Goal: Task Accomplishment & Management: Use online tool/utility

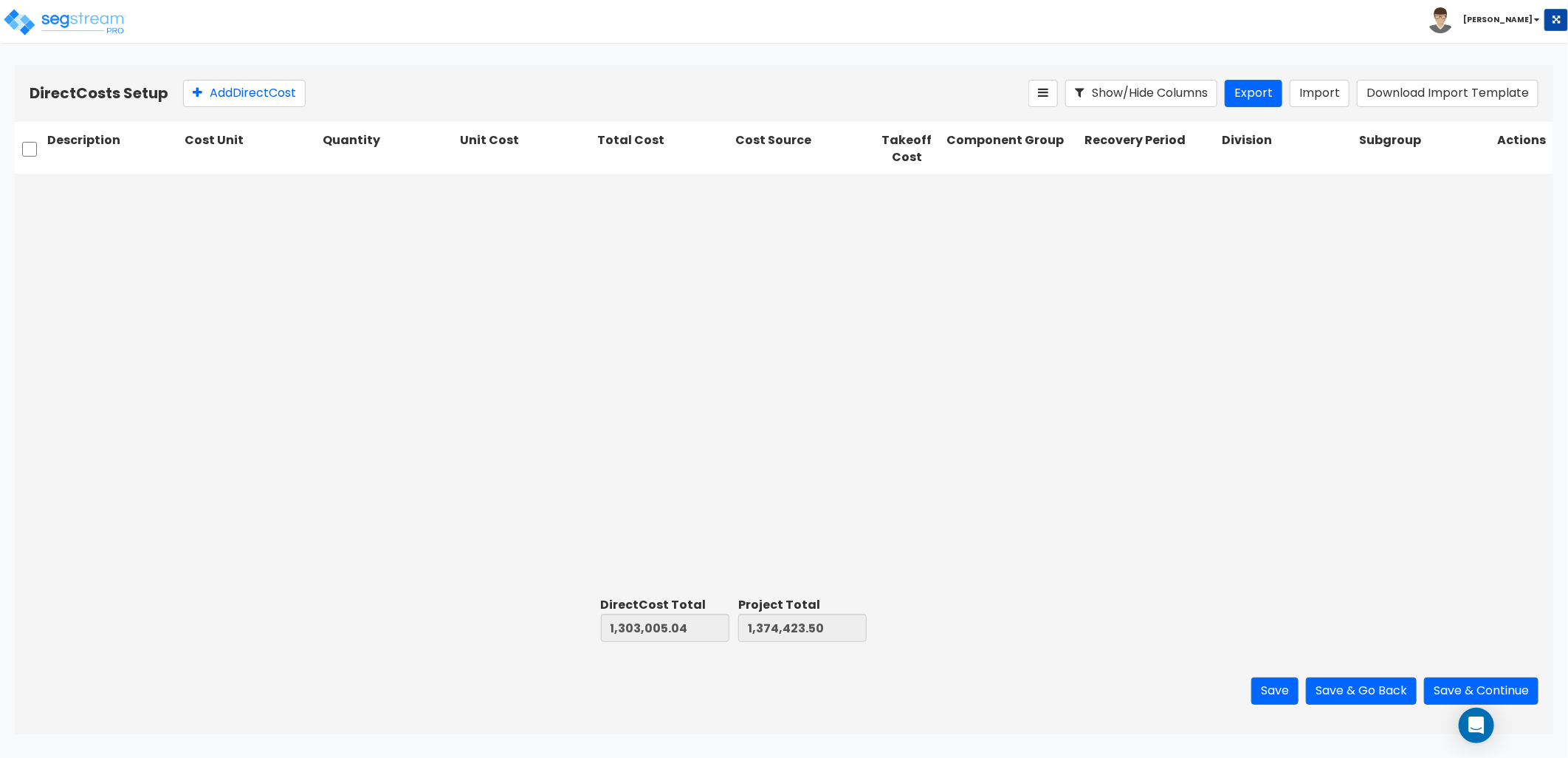
scroll to position [752, 0]
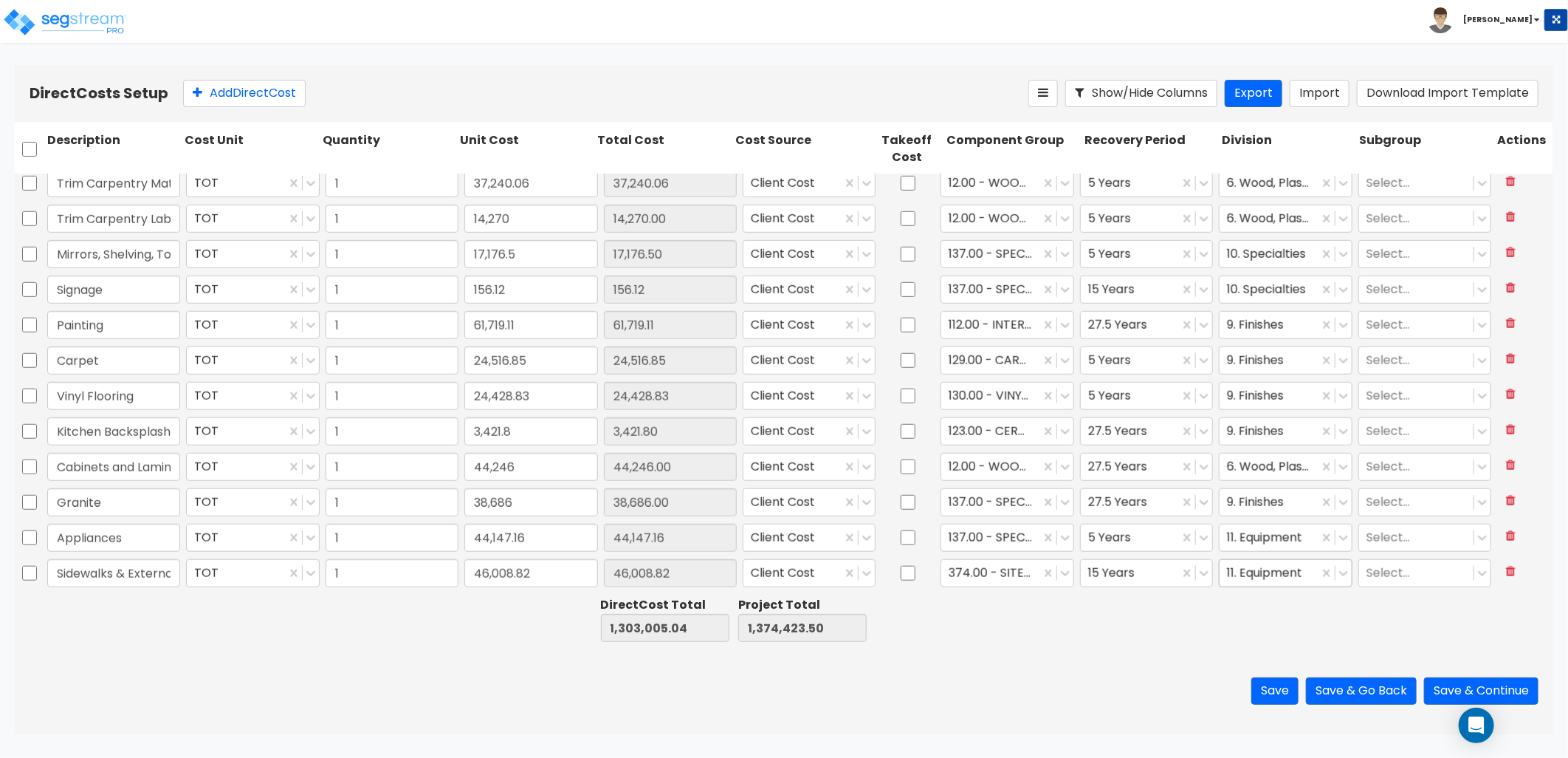
click at [1265, 573] on div at bounding box center [1268, 573] width 84 height 20
type input "s"
click at [1228, 690] on div "3. Concrete" at bounding box center [1275, 677] width 132 height 27
click at [283, 97] on button "Add Direct Cost" at bounding box center [244, 93] width 122 height 27
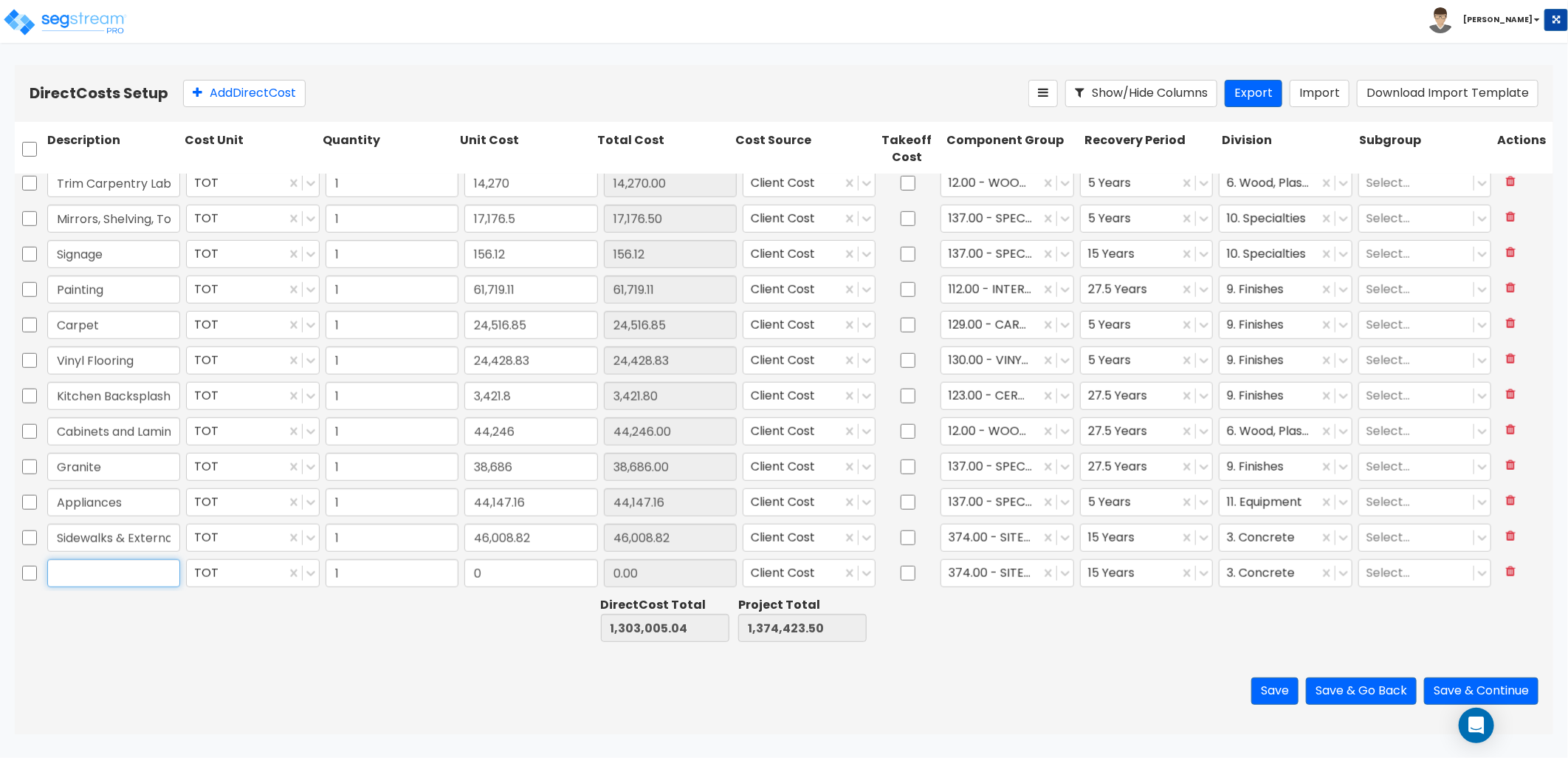
click at [87, 570] on input "text" at bounding box center [113, 573] width 133 height 28
type input "Landscaping"
type input "25,320"
type input "25,320.00"
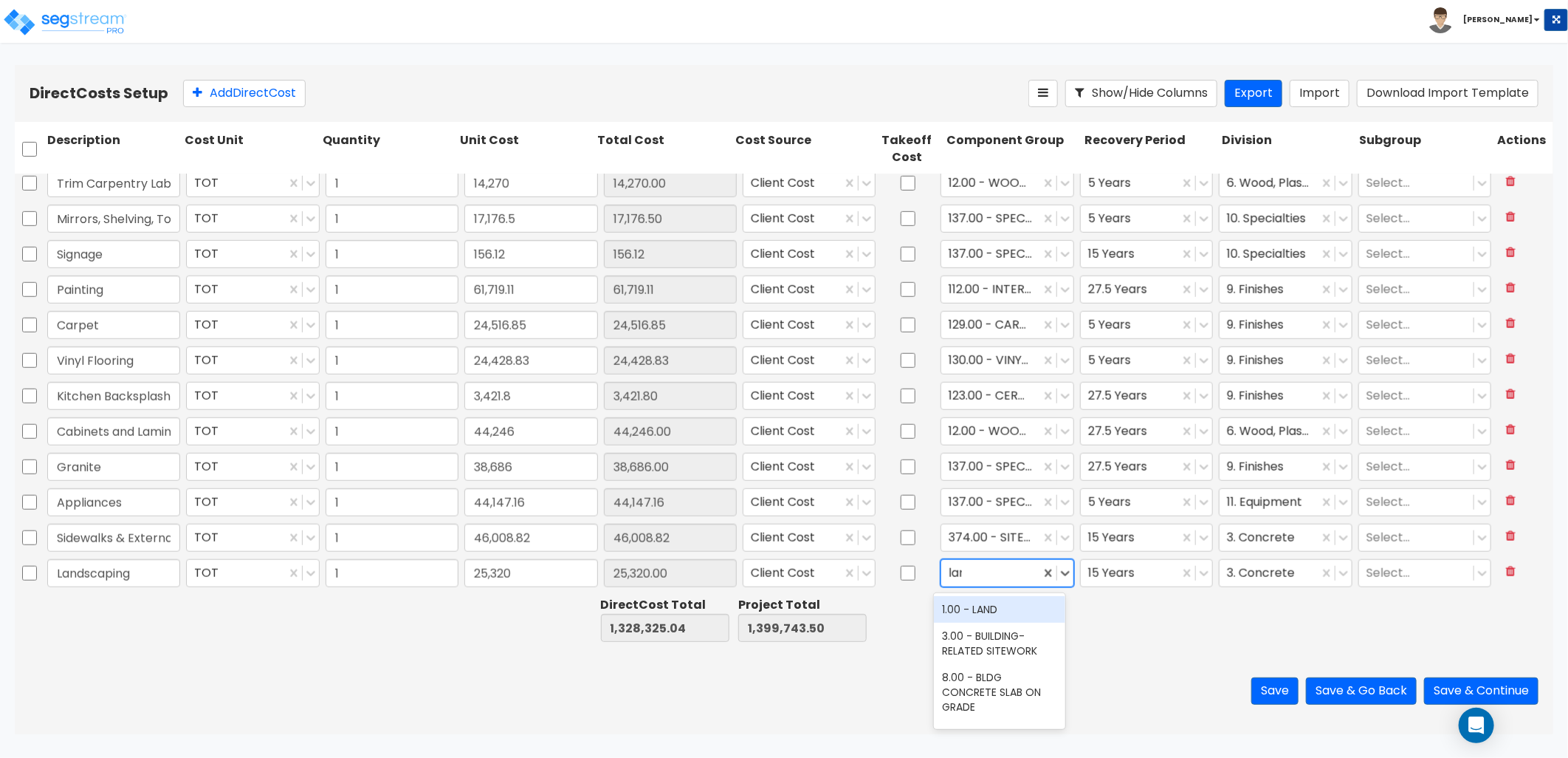
type input "land"
click at [985, 647] on div "413.00 - SITE LANDSCAPING" at bounding box center [1000, 644] width 132 height 42
click at [1239, 573] on div at bounding box center [1268, 573] width 84 height 20
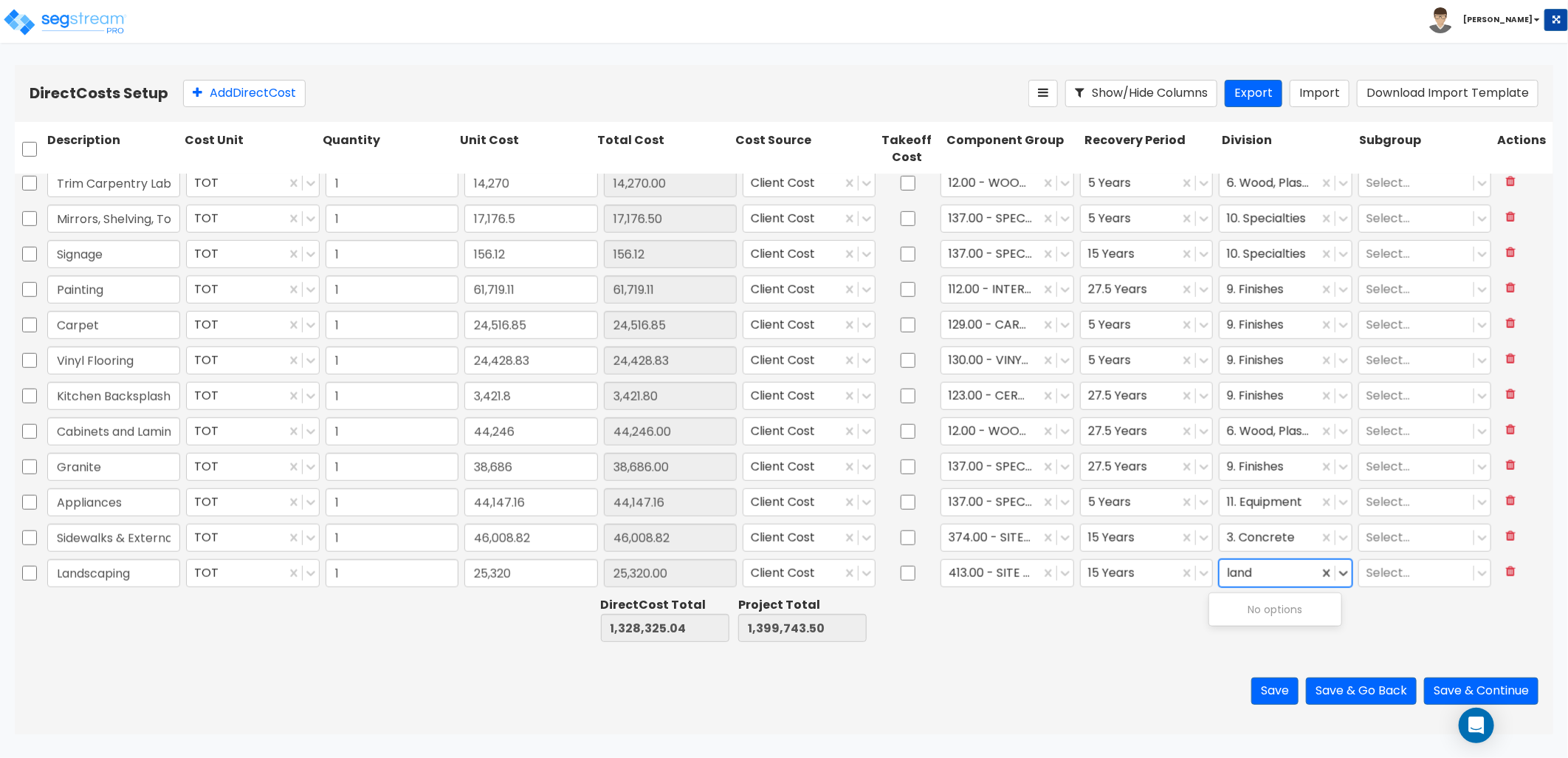
type input "land"
click at [1271, 570] on div at bounding box center [1268, 573] width 84 height 20
type input "exter"
click at [1267, 622] on div "32. Exterior Improvements" at bounding box center [1275, 617] width 132 height 42
click at [259, 91] on button "Add Direct Cost" at bounding box center [244, 93] width 122 height 27
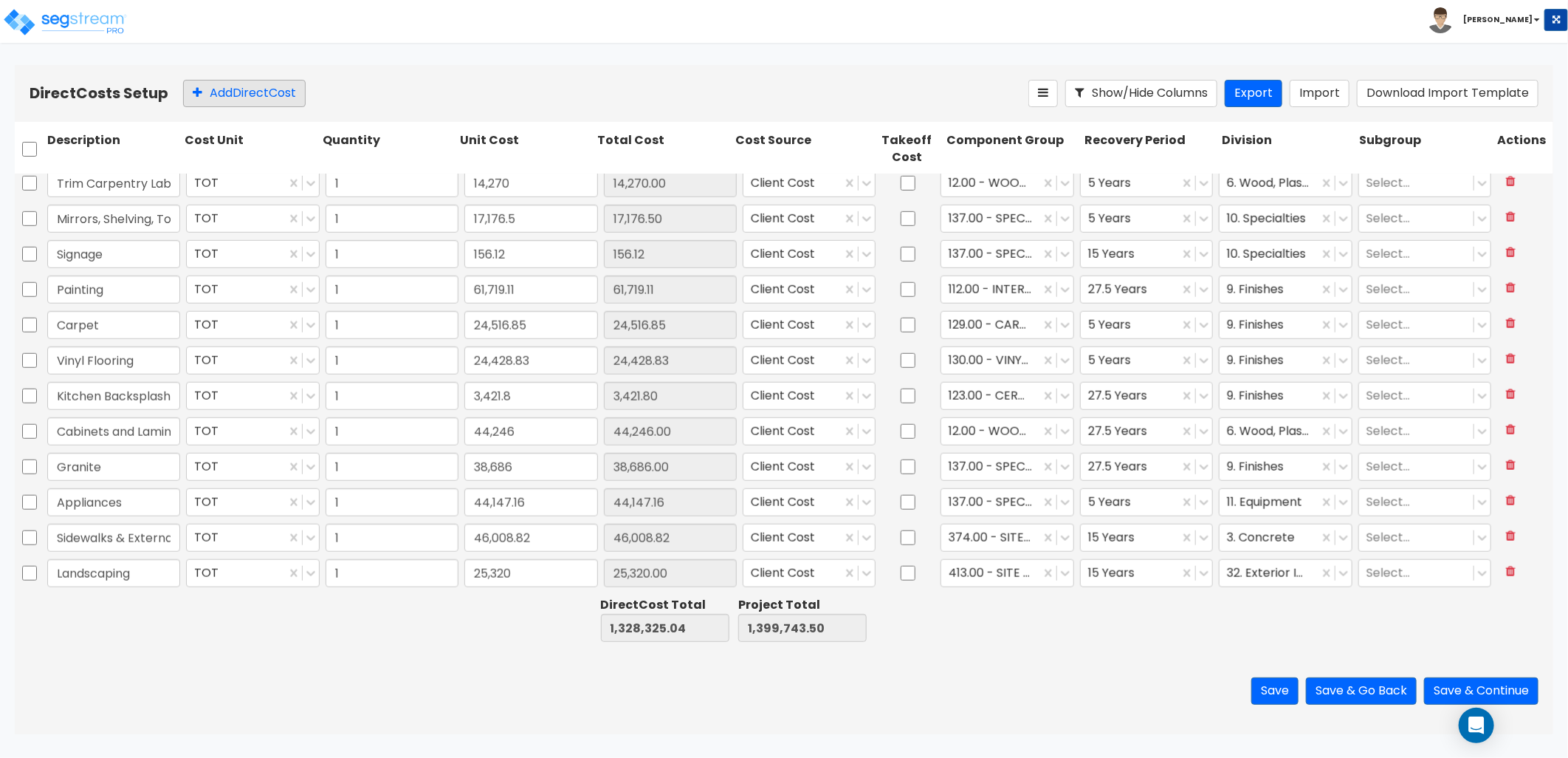
scroll to position [823, 0]
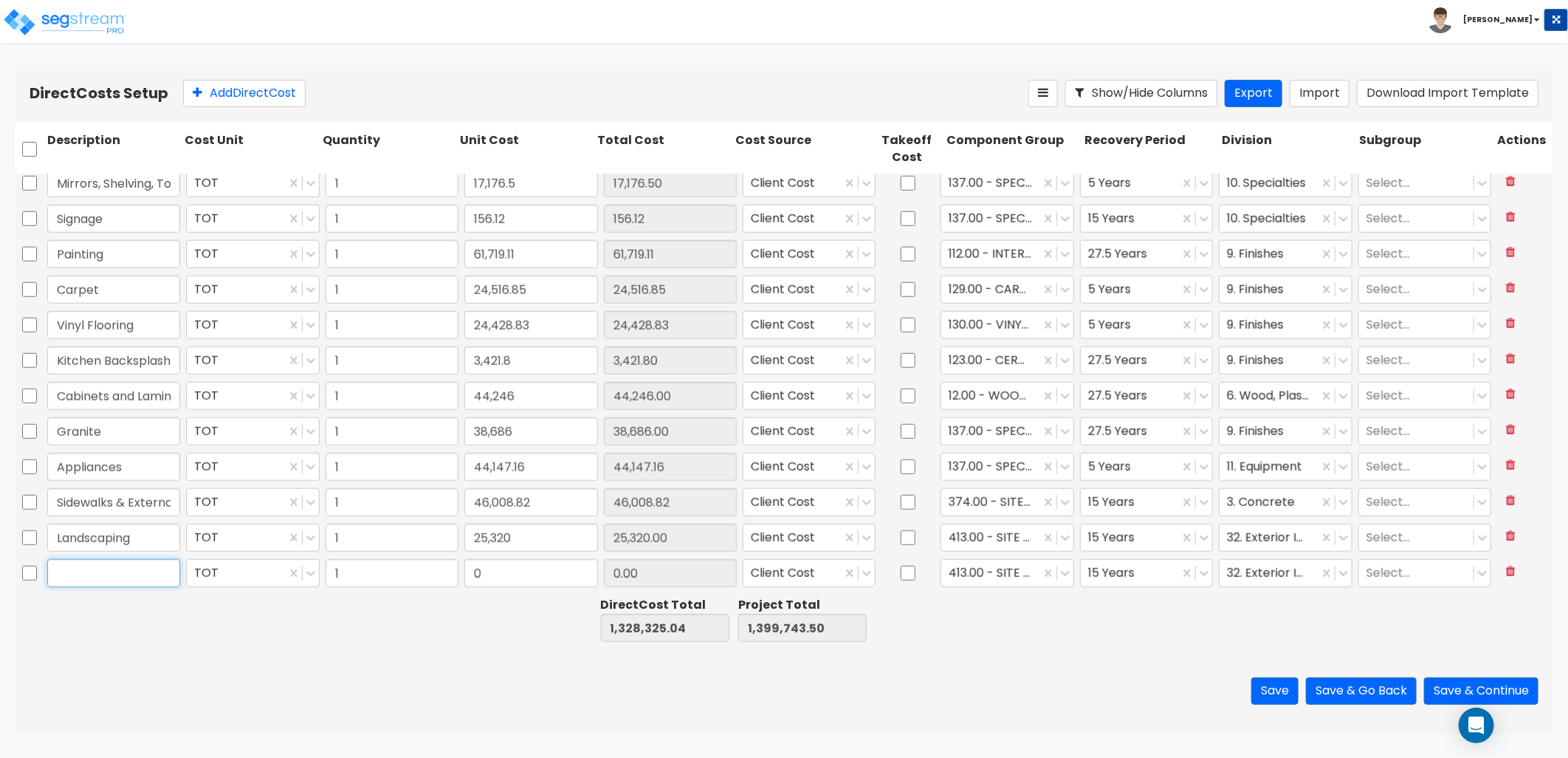
click at [128, 573] on input "text" at bounding box center [113, 573] width 133 height 28
type input "Irragation System"
type input "12,688.26"
click at [973, 572] on div at bounding box center [990, 573] width 84 height 20
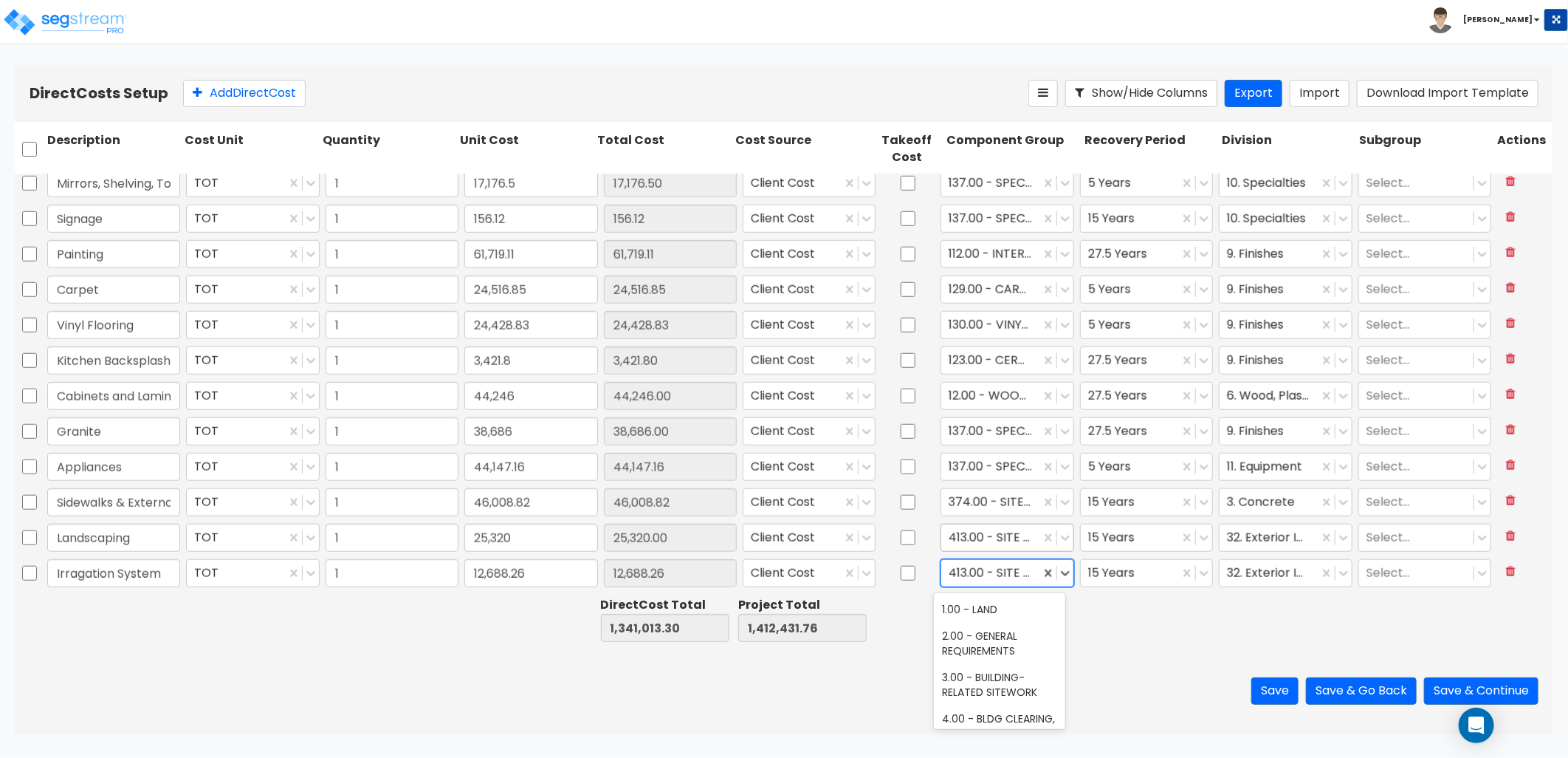
click at [983, 540] on div at bounding box center [990, 538] width 84 height 20
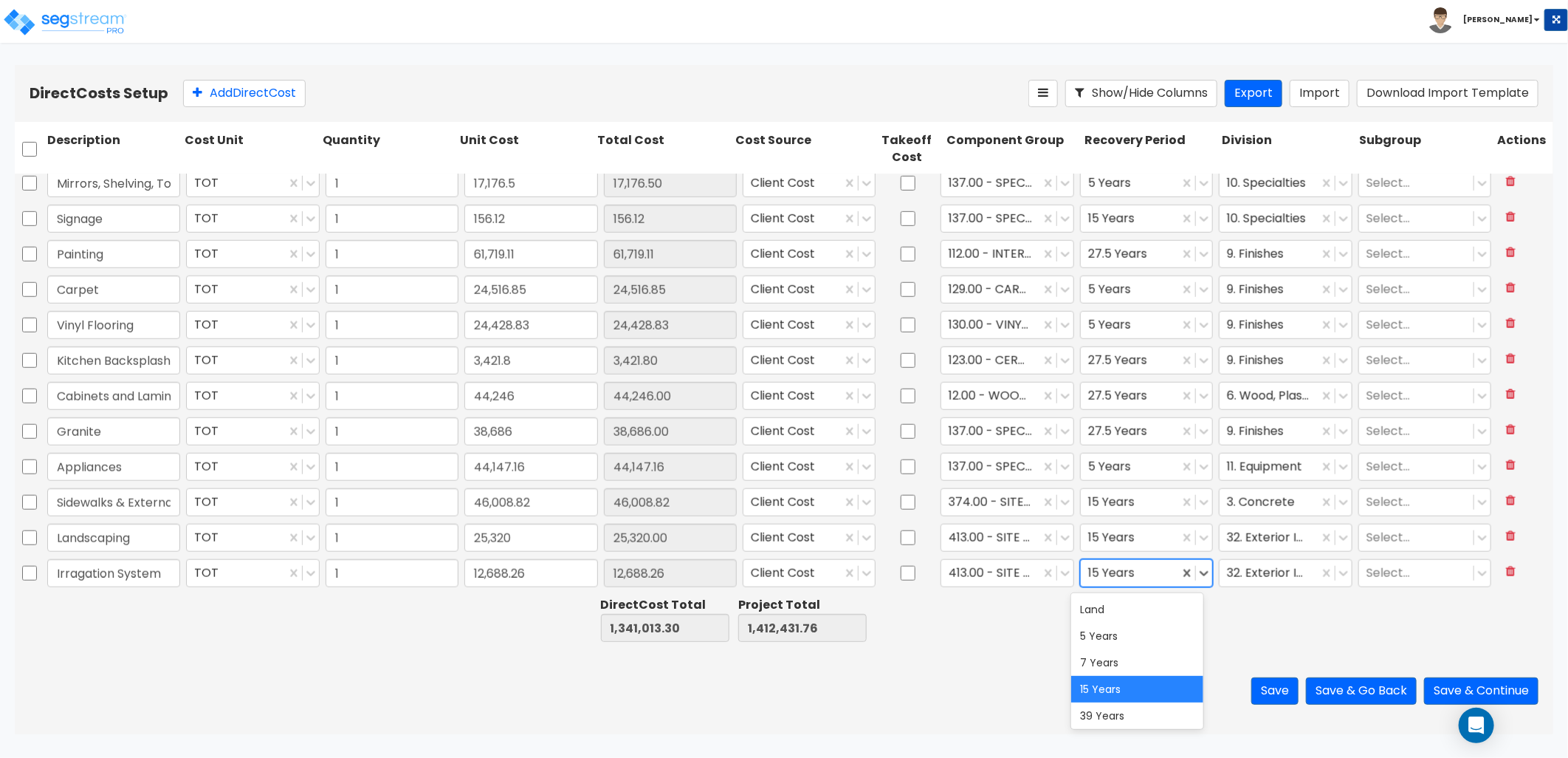
click at [1122, 578] on div at bounding box center [1130, 573] width 84 height 20
click at [1004, 572] on div at bounding box center [990, 573] width 84 height 20
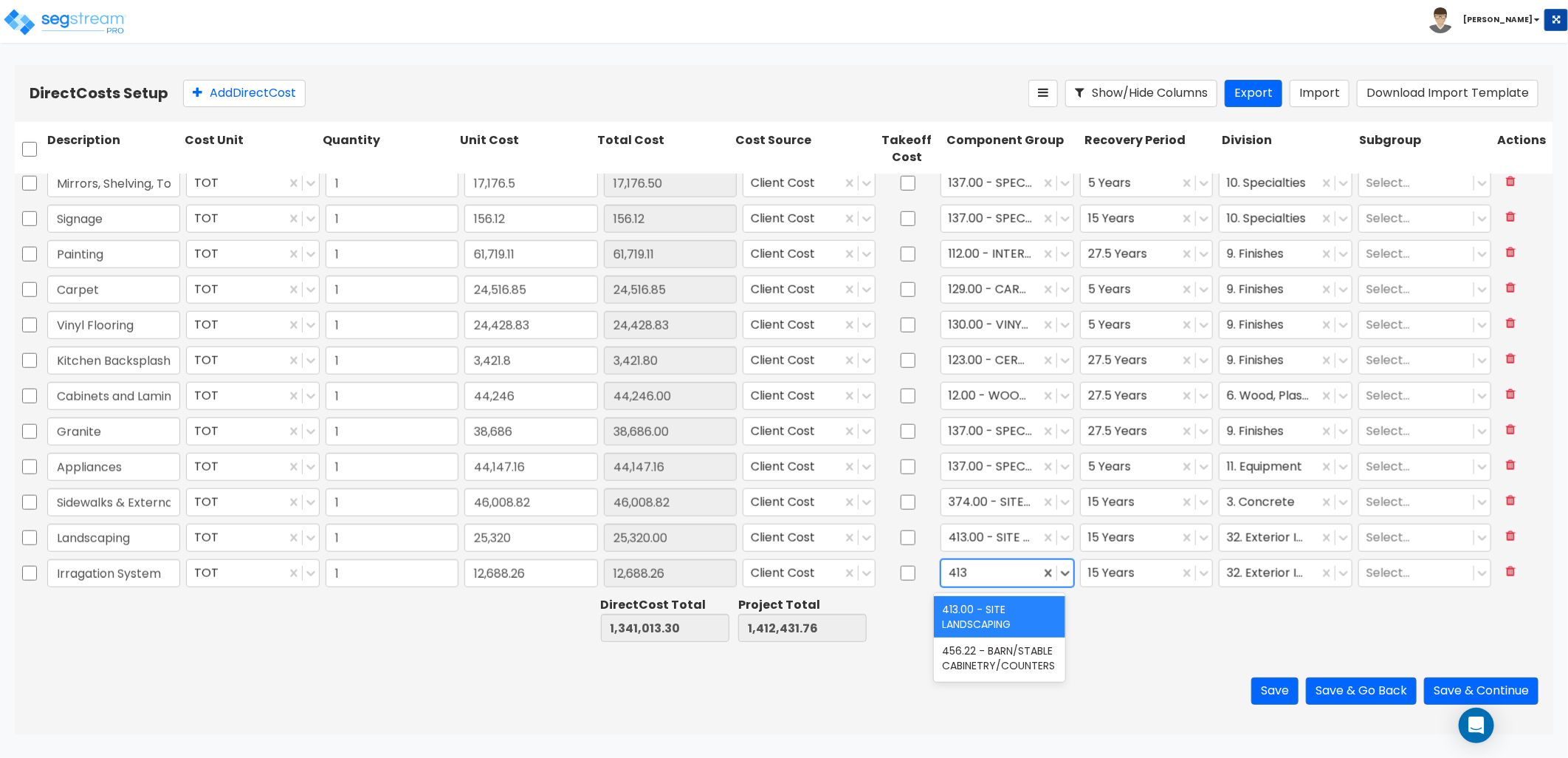
scroll to position [0, 0]
type input "4"
type input "413"
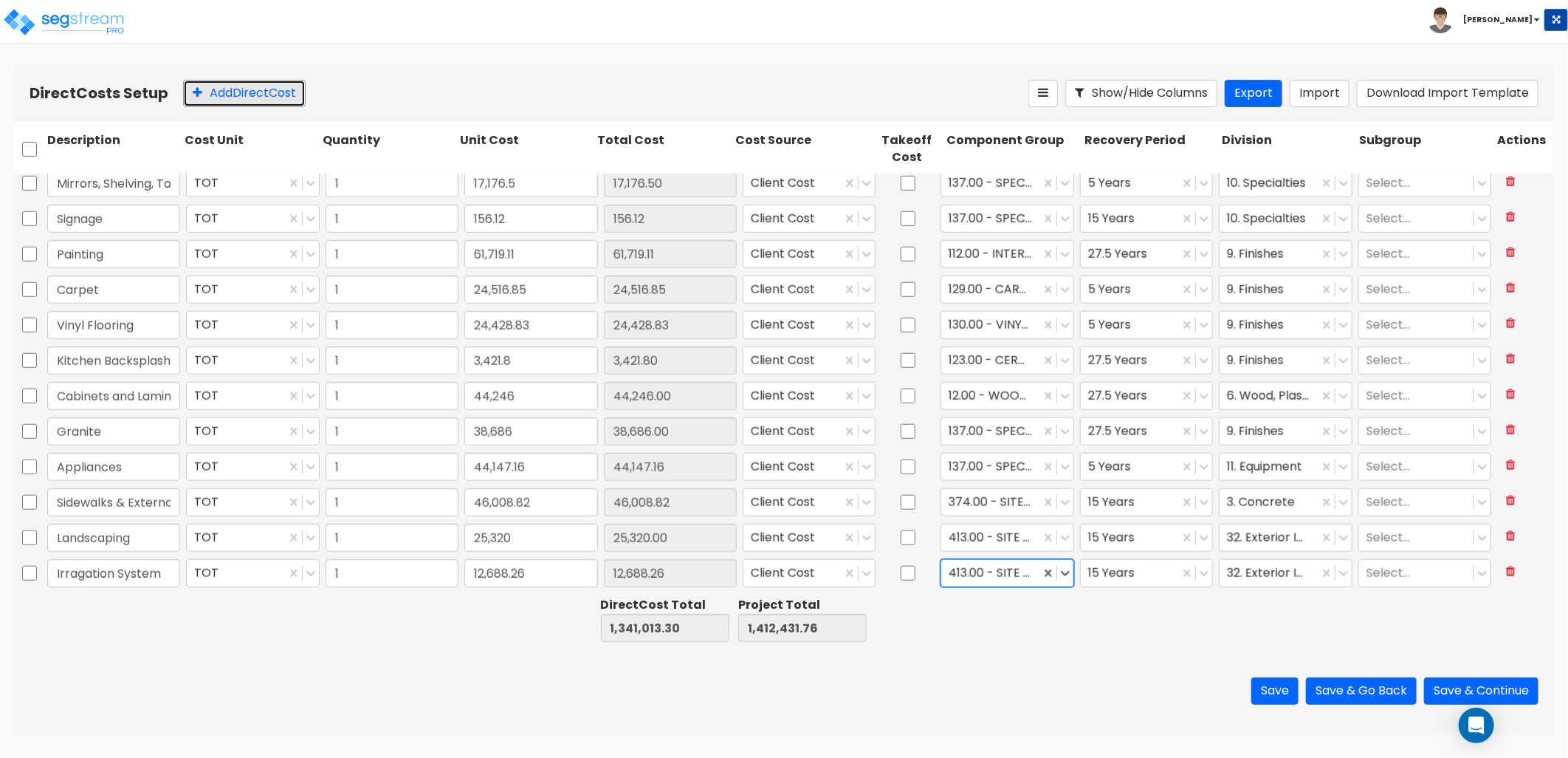
click at [238, 99] on button "Add Direct Cost" at bounding box center [244, 93] width 122 height 27
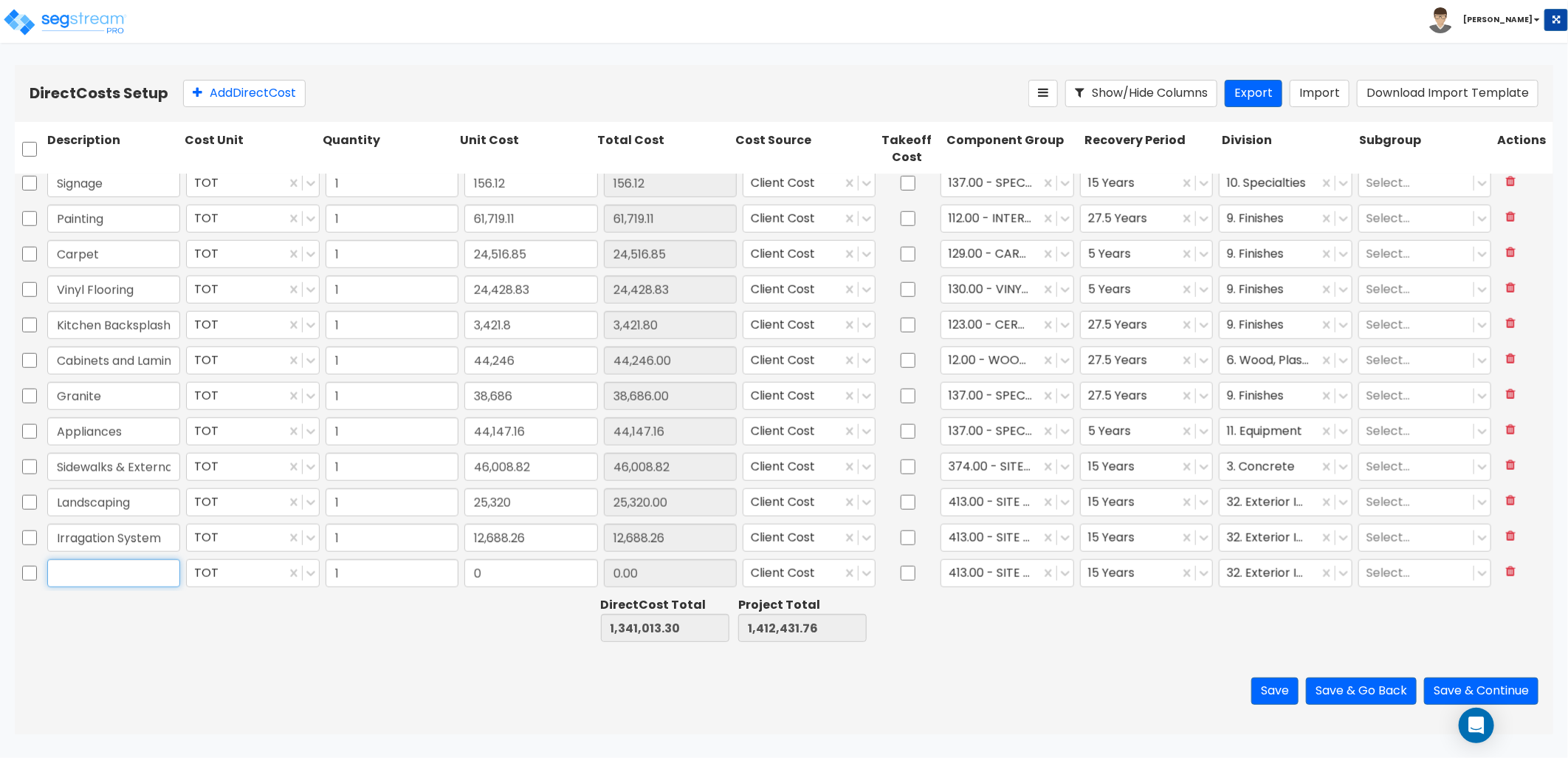
click at [104, 564] on input "text" at bounding box center [113, 573] width 133 height 28
type input "Fence"
type input "7,975"
type input "7,975.00"
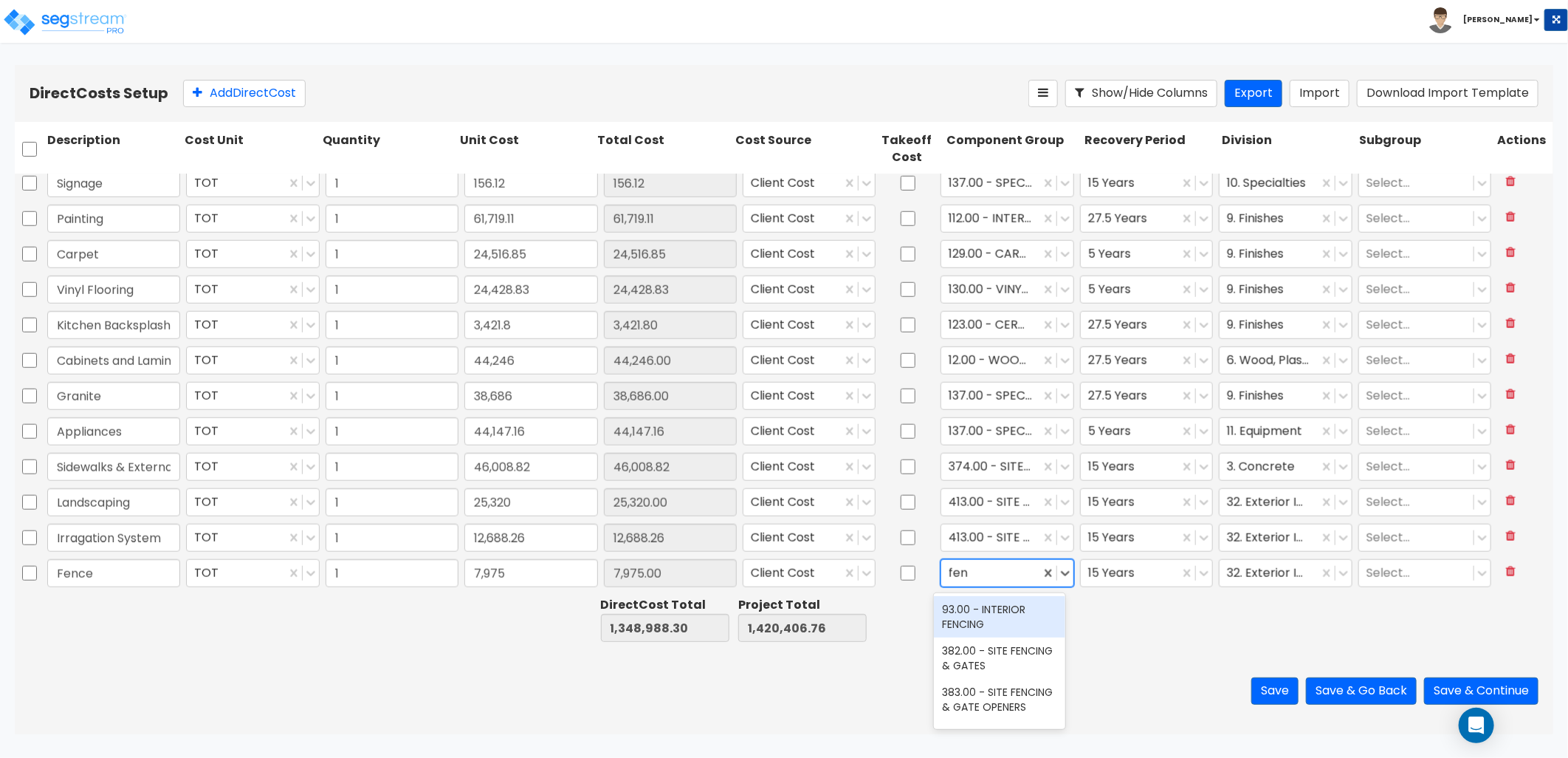
type input "fenc"
click at [1016, 662] on div "382.00 - SITE FENCING & GATES" at bounding box center [1000, 658] width 132 height 42
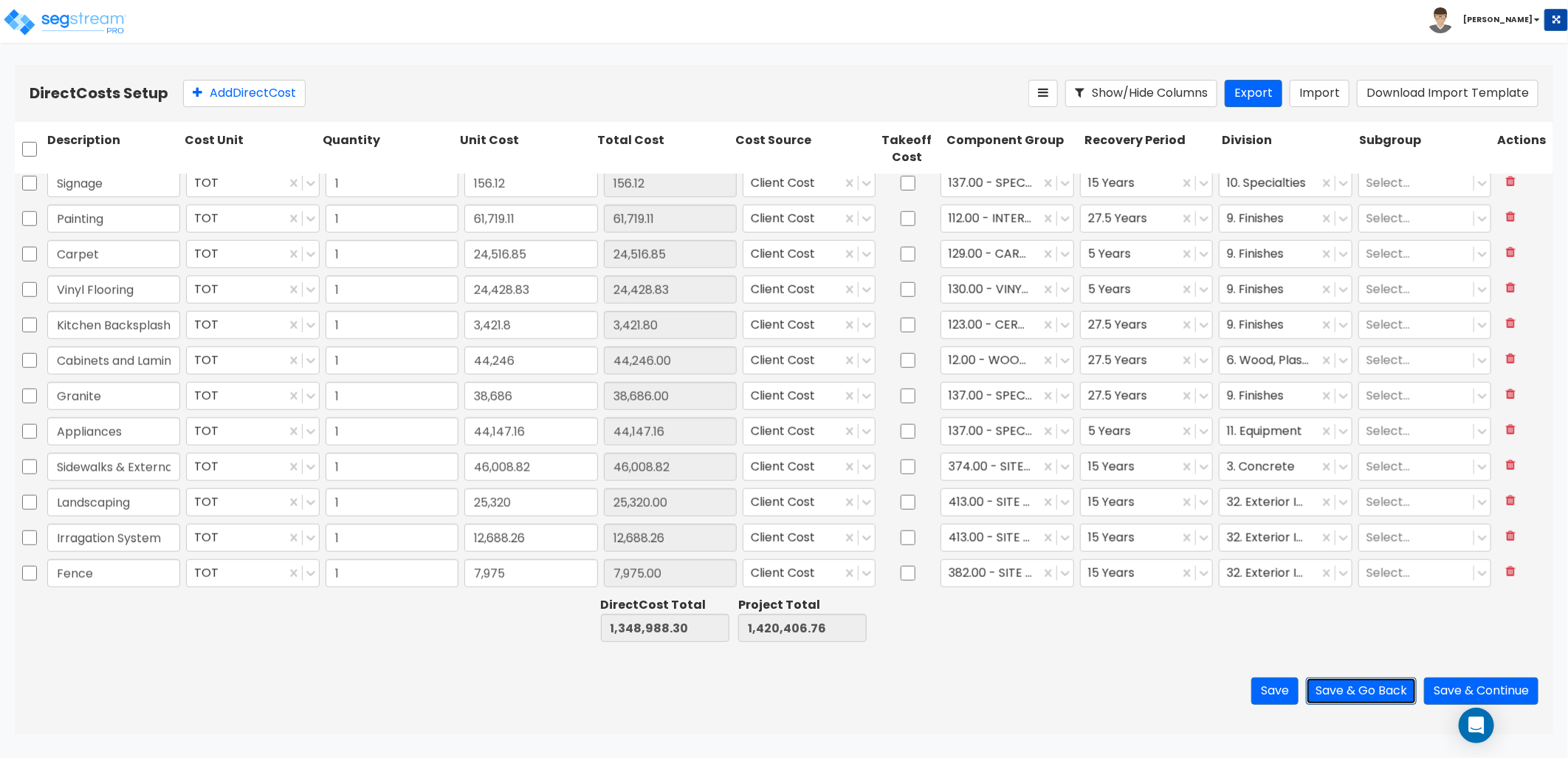
click at [1344, 687] on button "Save & Go Back" at bounding box center [1361, 691] width 110 height 27
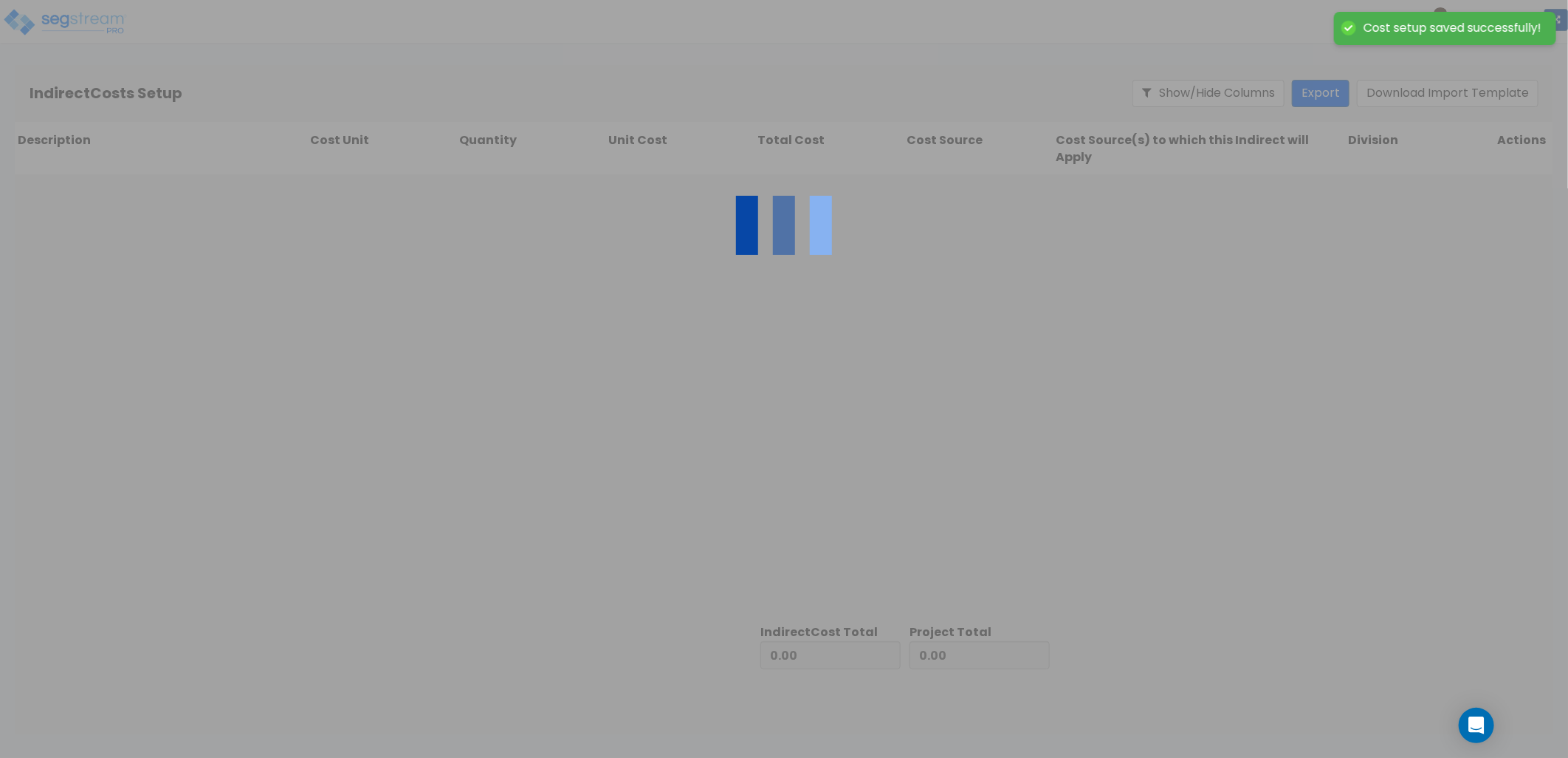
type input "1,348,988.30"
type input "71,418.46"
type input "1,420,406.76"
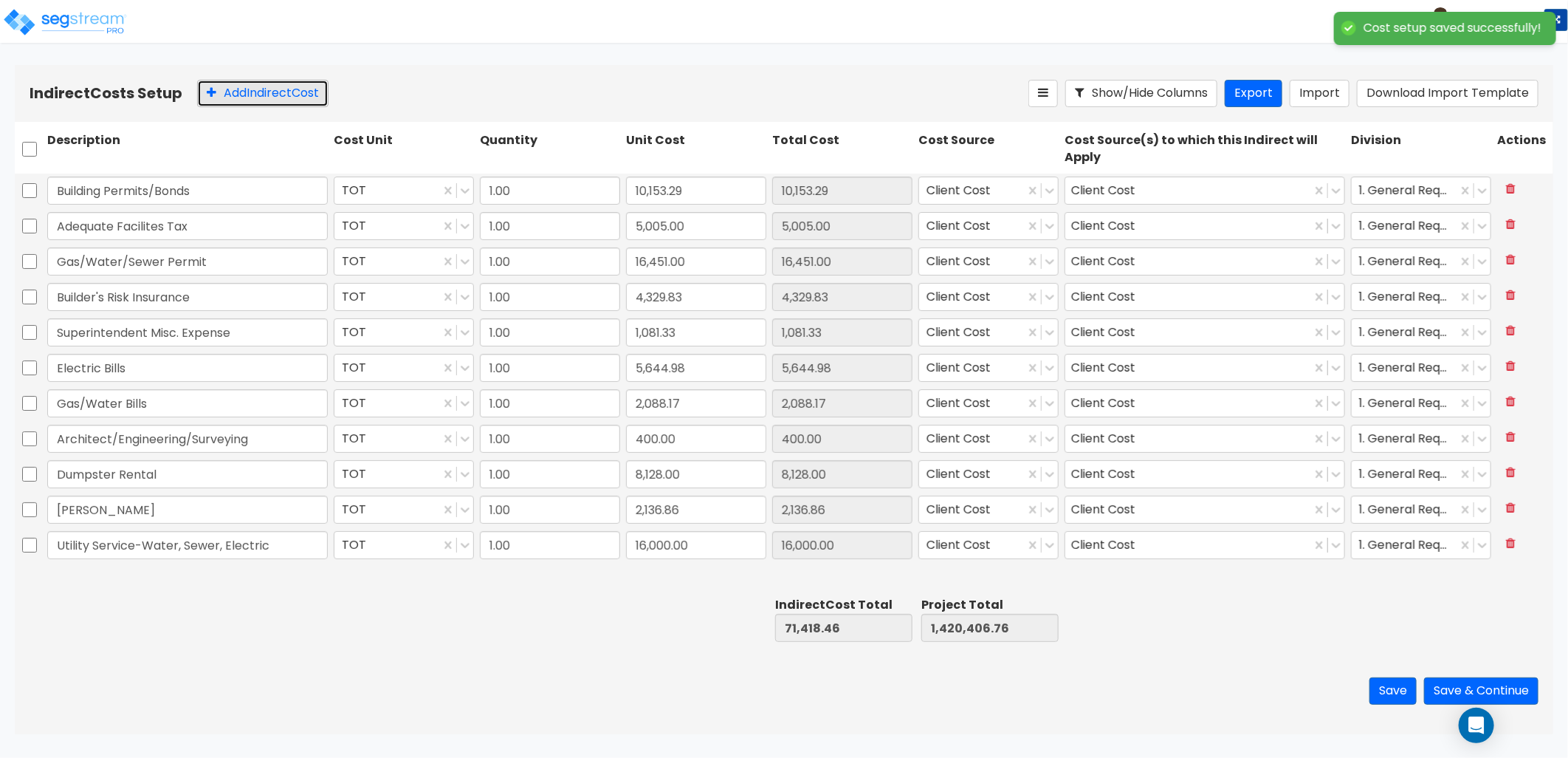
click at [269, 94] on button "Add Indirect Cost" at bounding box center [262, 93] width 131 height 27
click at [107, 572] on input "text" at bounding box center [188, 578] width 280 height 28
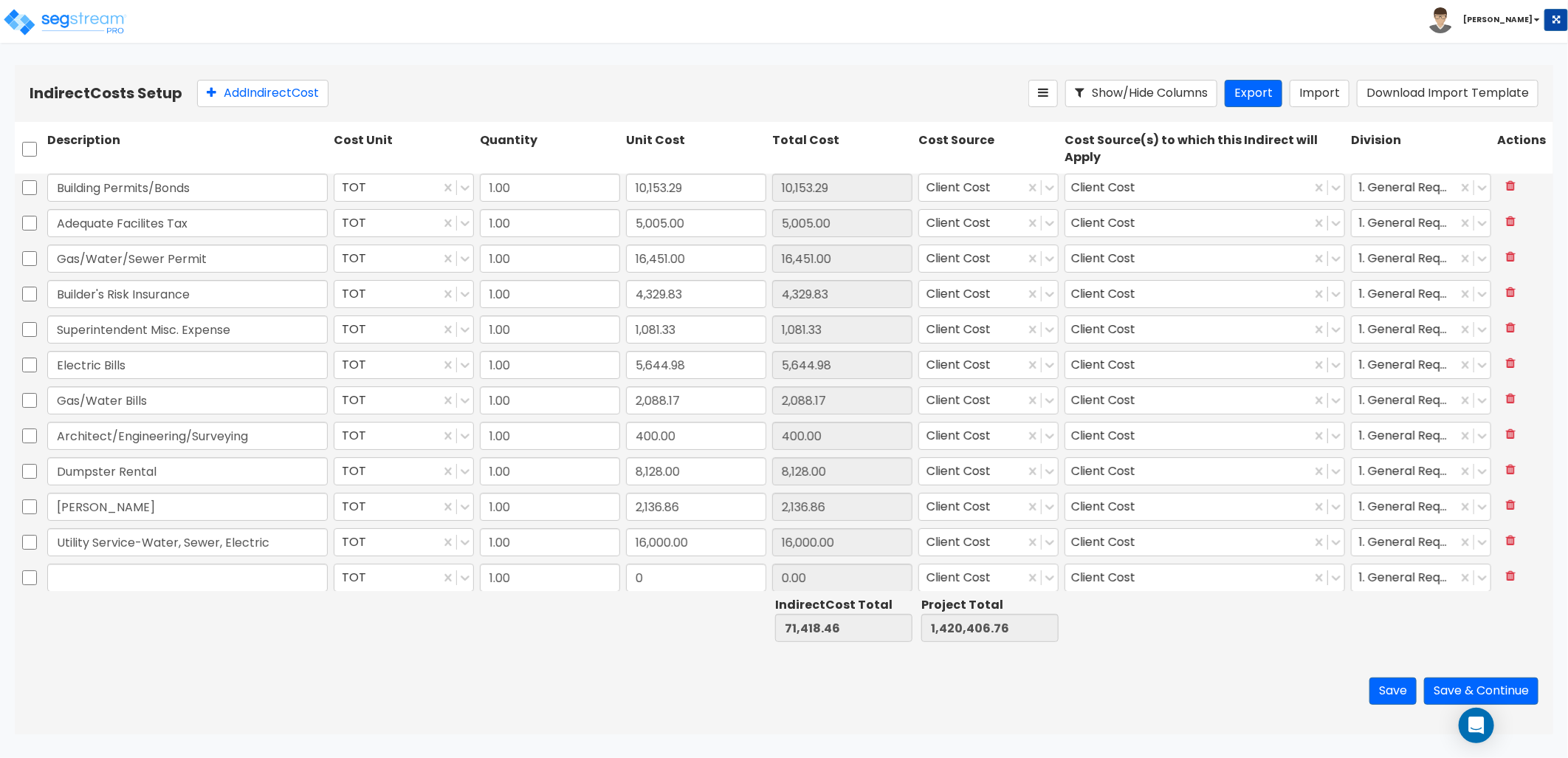
click at [196, 588] on input "text" at bounding box center [188, 578] width 280 height 28
click at [200, 581] on input "text" at bounding box center [188, 578] width 280 height 28
click at [307, 585] on input "text" at bounding box center [188, 578] width 280 height 28
click at [186, 579] on input "text" at bounding box center [188, 578] width 280 height 28
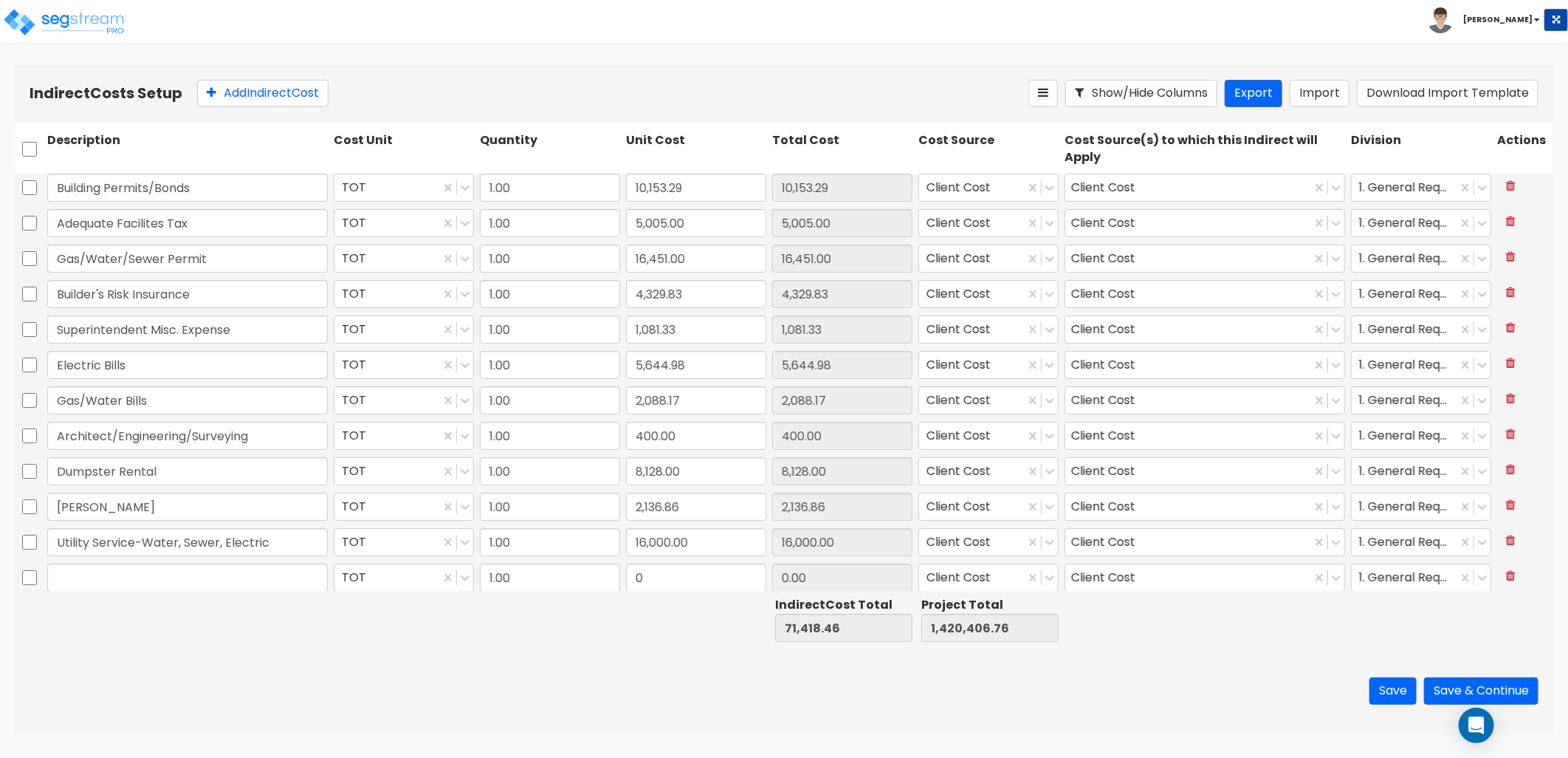
click at [696, 595] on div at bounding box center [696, 619] width 146 height 51
click at [684, 582] on input "0" at bounding box center [695, 578] width 140 height 28
click at [628, 581] on input "0" at bounding box center [695, 578] width 140 height 28
click at [641, 580] on input "0" at bounding box center [695, 578] width 140 height 28
drag, startPoint x: 641, startPoint y: 580, endPoint x: 580, endPoint y: 581, distance: 61.0
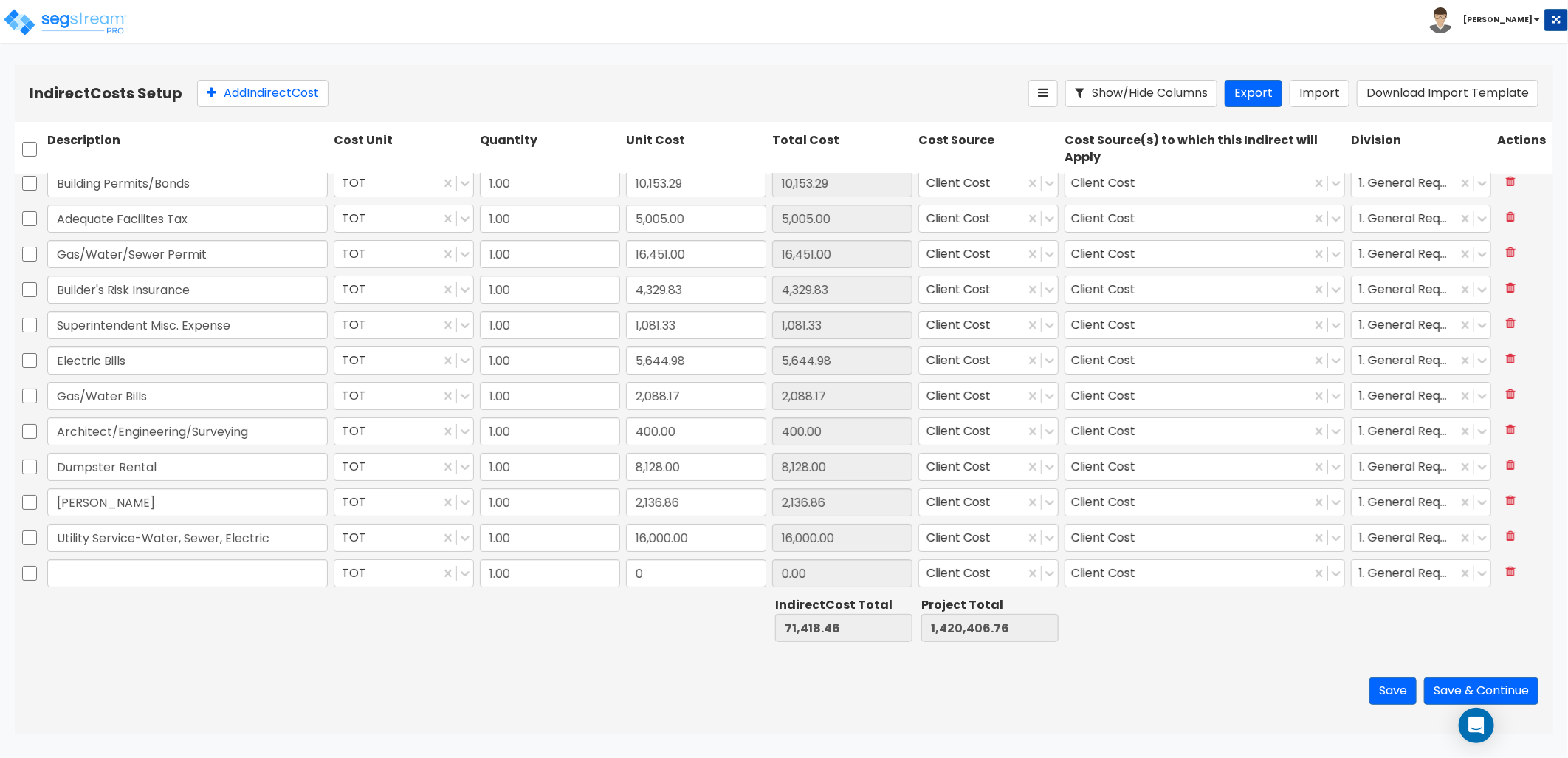
click at [580, 581] on div "TOT 1.00 0 0.00 Client Cost Client Cost 1. General Requirements" at bounding box center [784, 573] width 1538 height 34
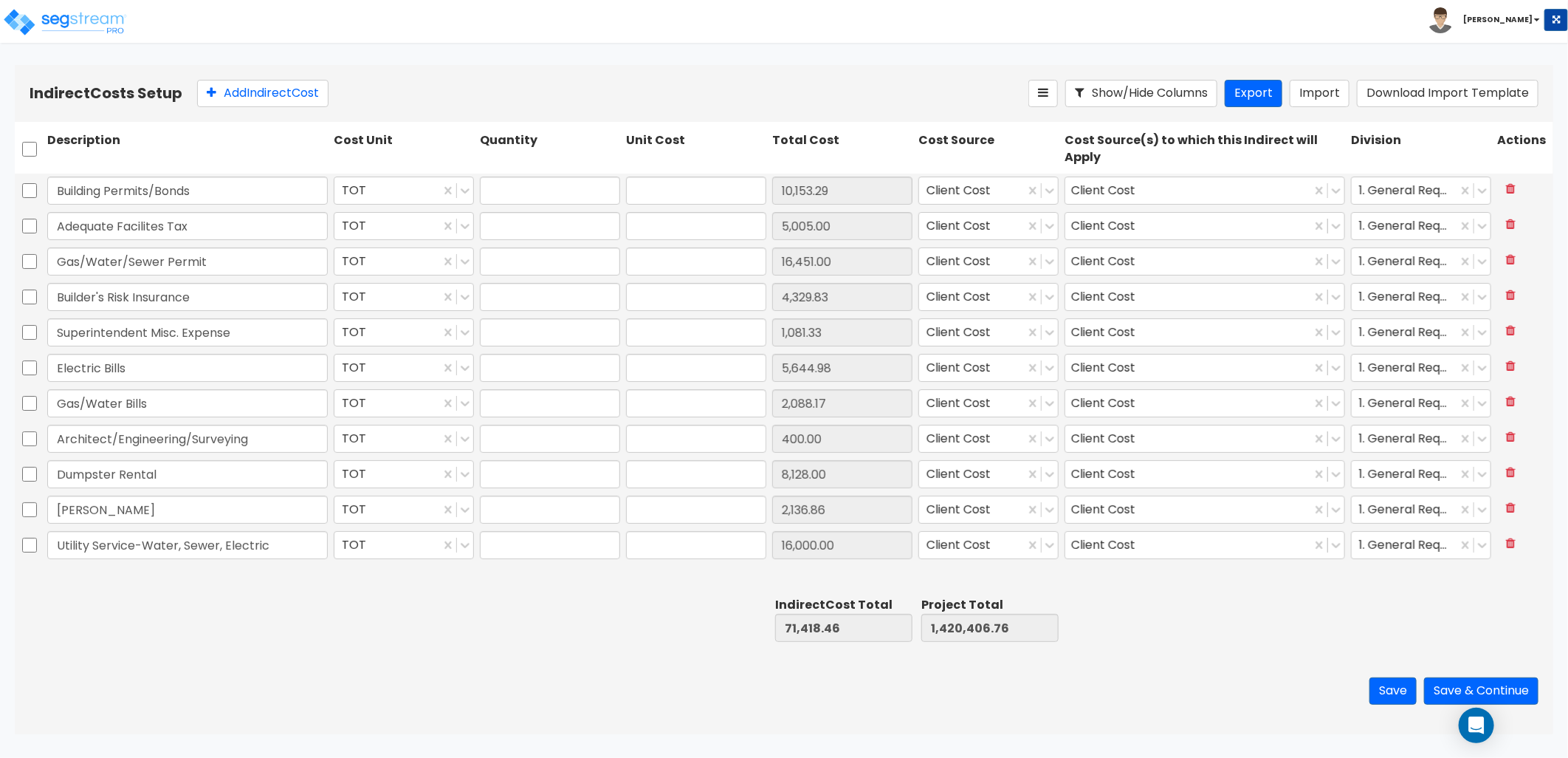
type input "1.00"
type input "10,153.29"
type input "1.00"
type input "5,005.00"
type input "1.00"
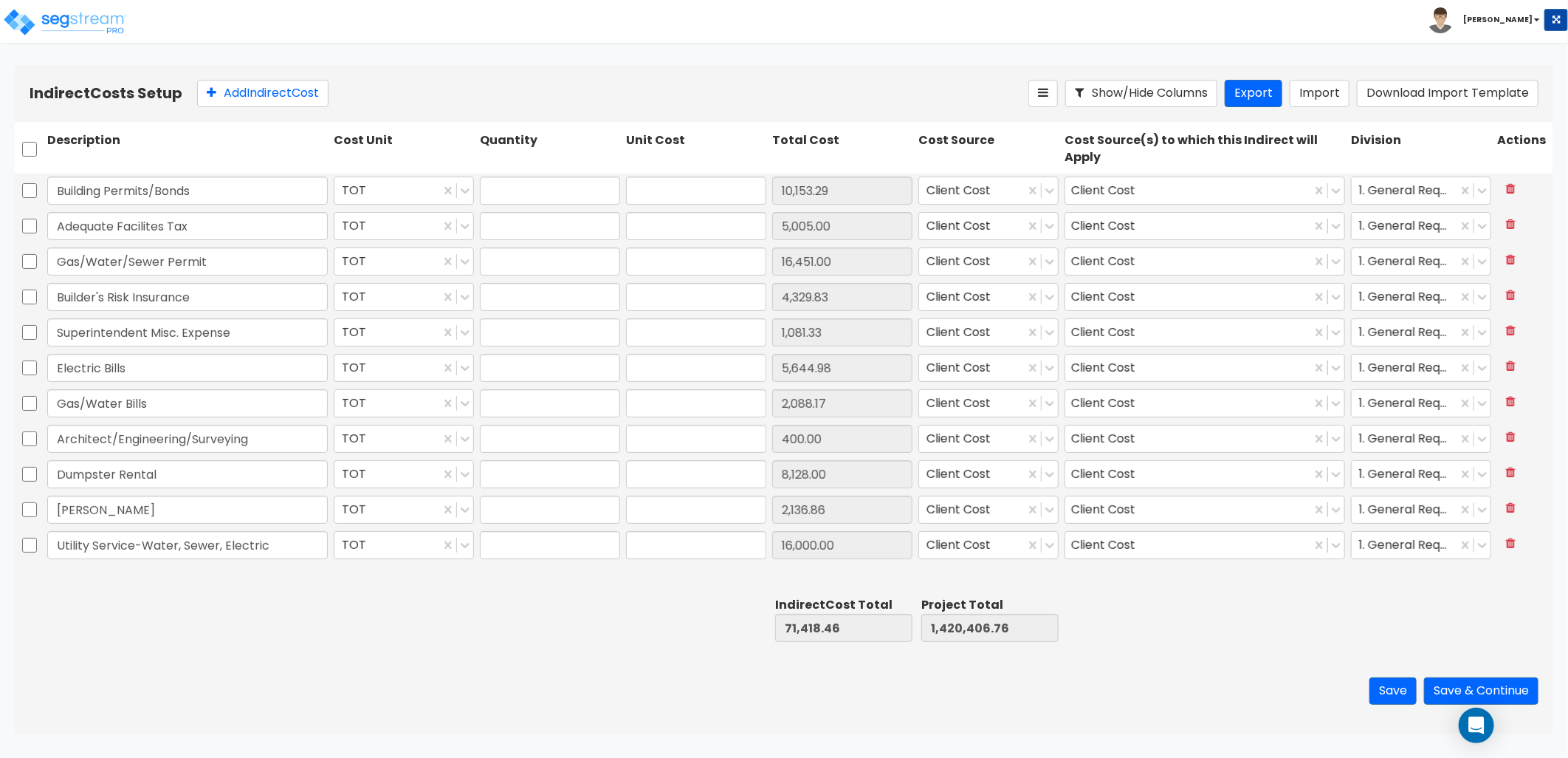
type input "16,451.00"
type input "1.00"
type input "4,329.83"
type input "1.00"
type input "1,081.33"
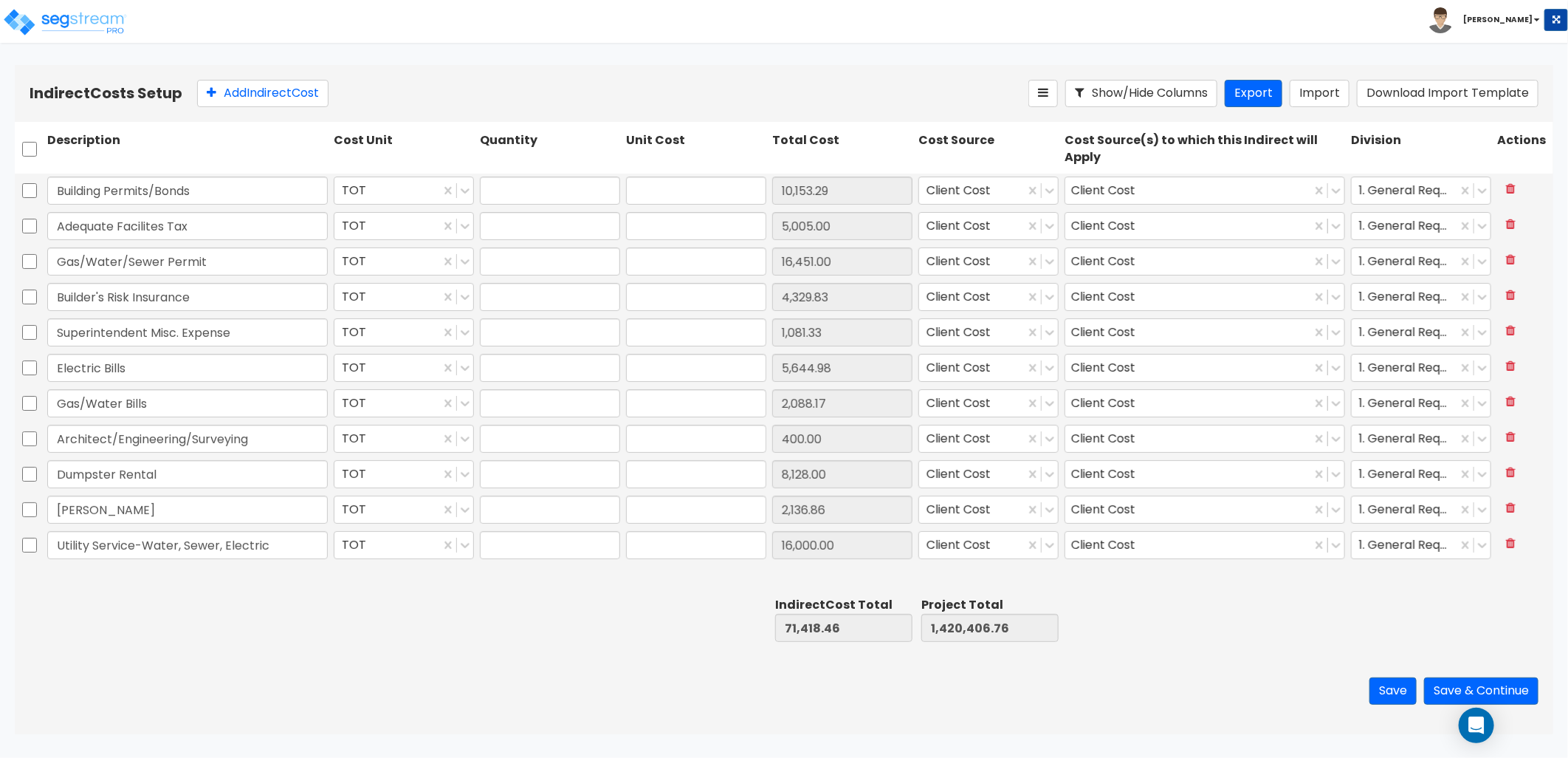
type input "1.00"
type input "5,644.98"
type input "1.00"
type input "2,088.17"
type input "1.00"
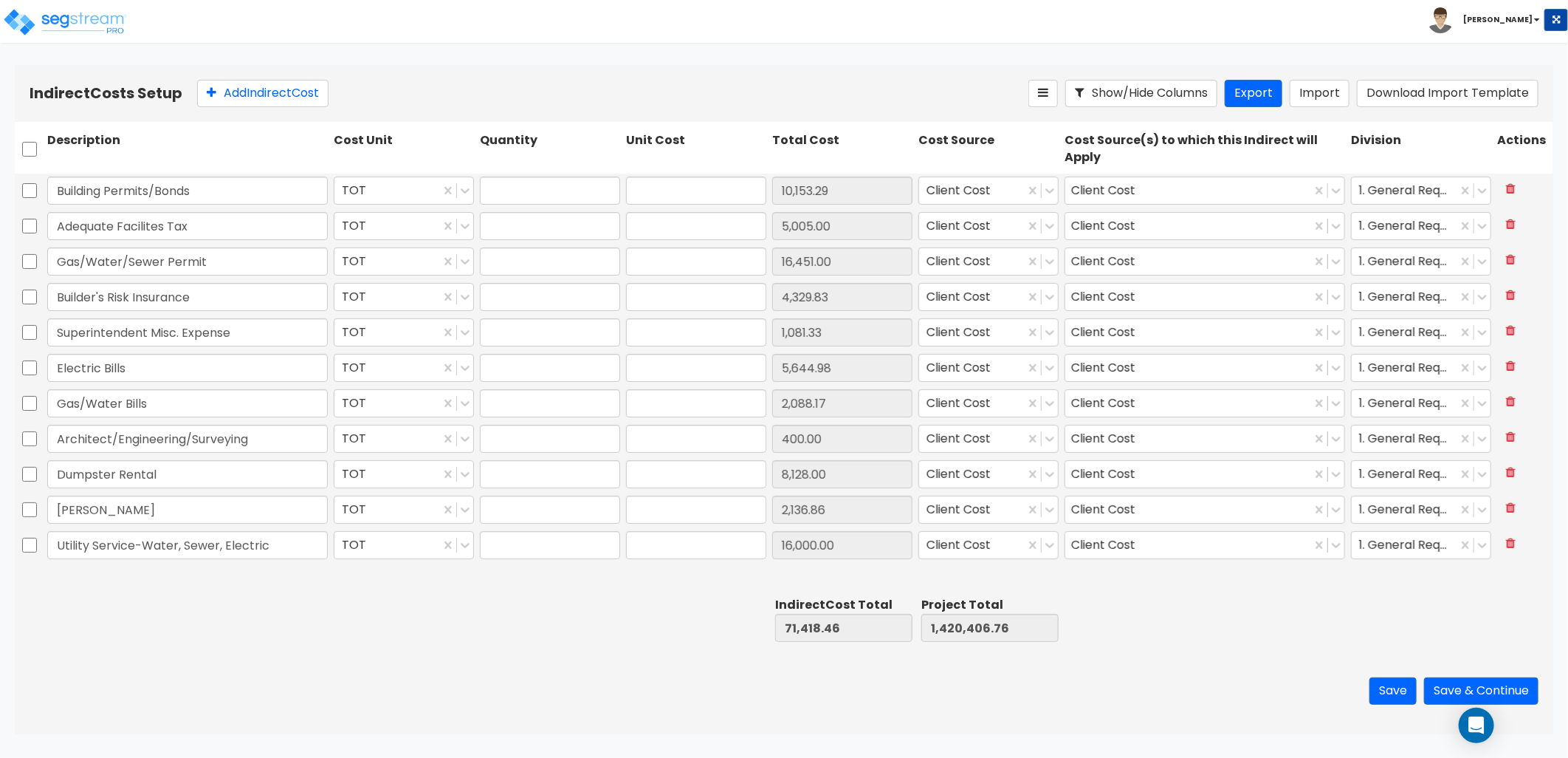
type input "400.00"
type input "1.00"
type input "8,128.00"
type input "1.00"
type input "2,136.86"
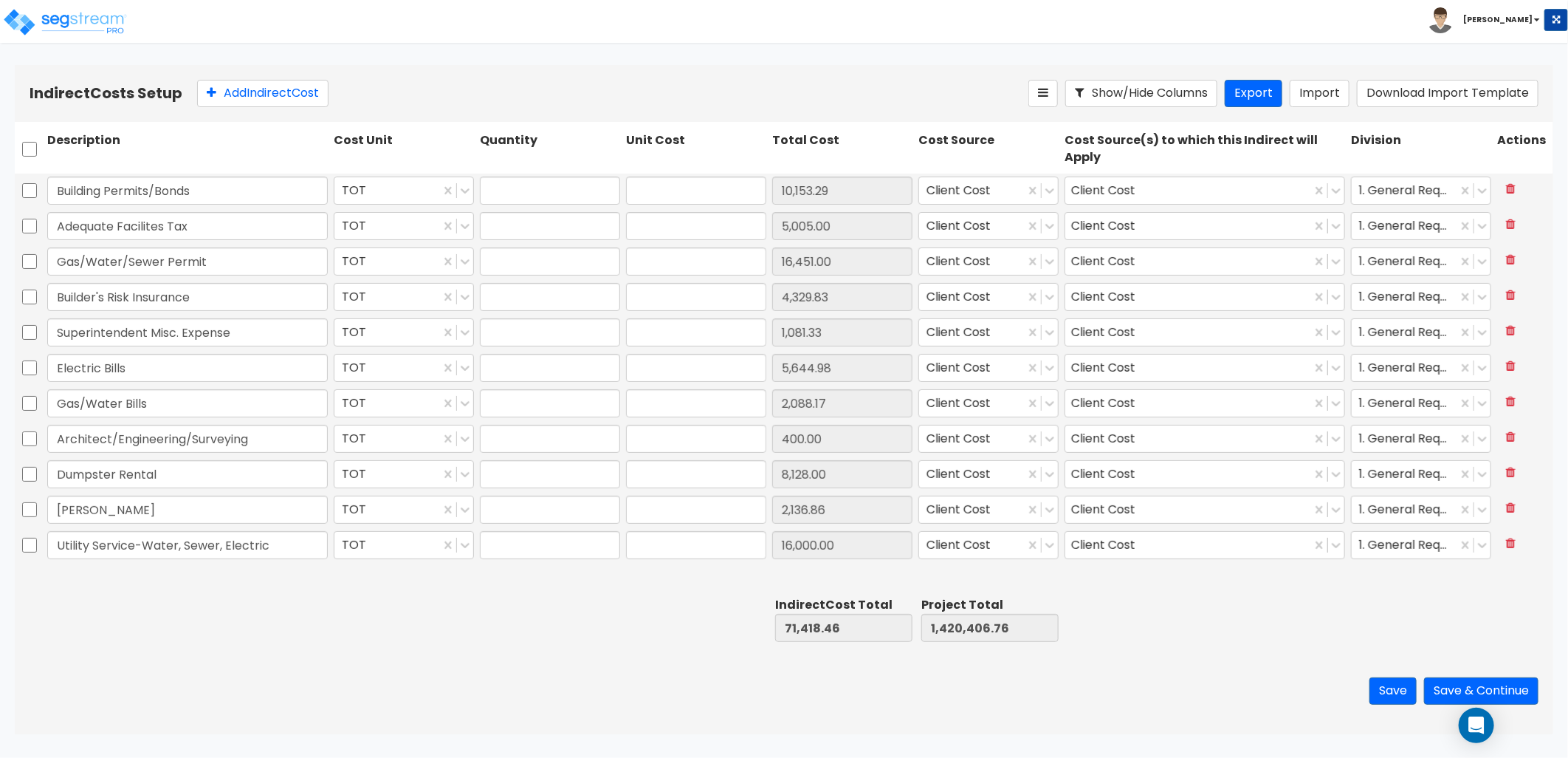
type input "1.00"
type input "16,000.00"
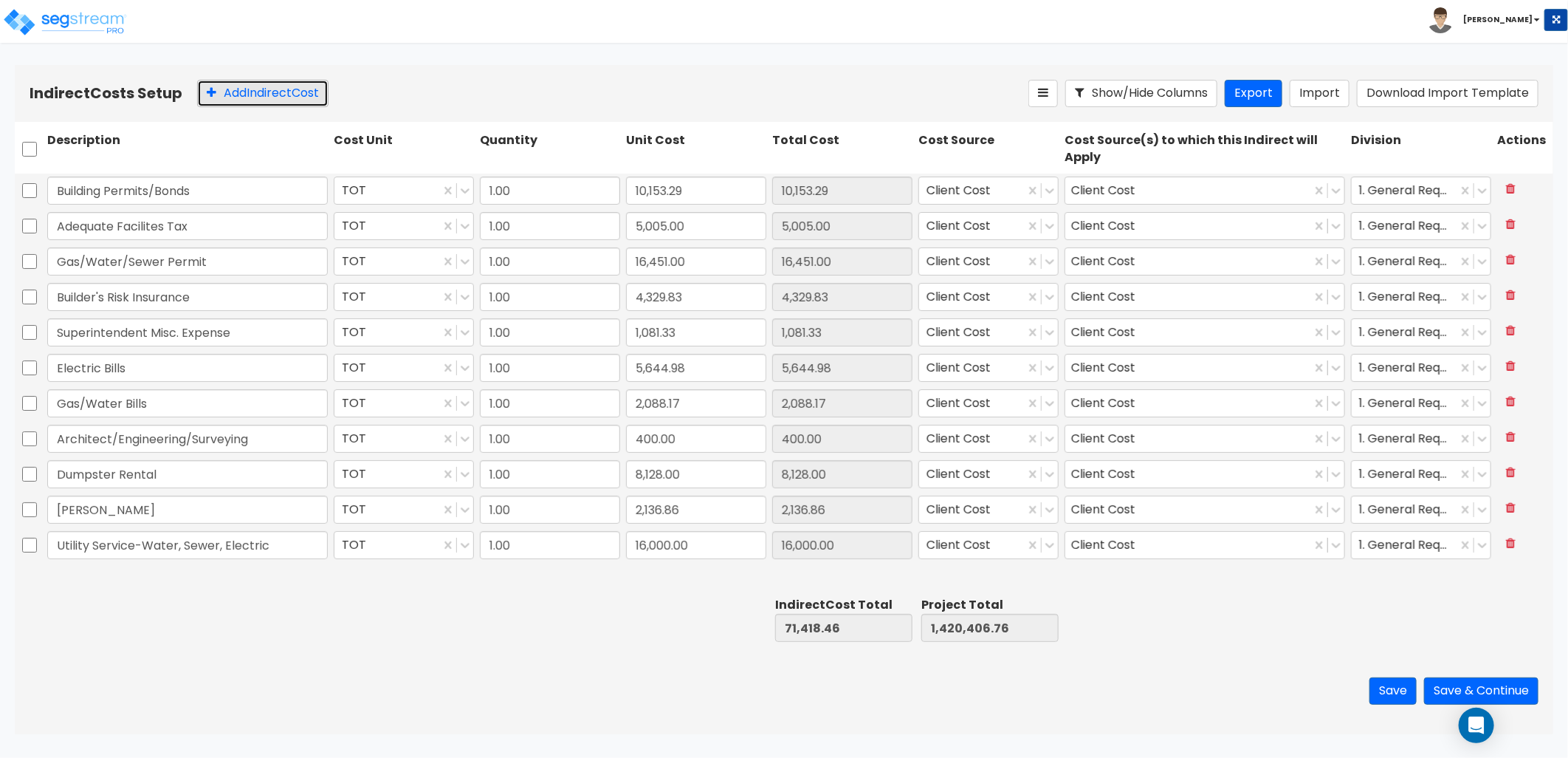
click at [252, 93] on button "Add Indirect Cost" at bounding box center [262, 93] width 131 height 27
click at [128, 588] on input "text" at bounding box center [188, 578] width 280 height 28
click at [142, 581] on input "text" at bounding box center [188, 578] width 280 height 28
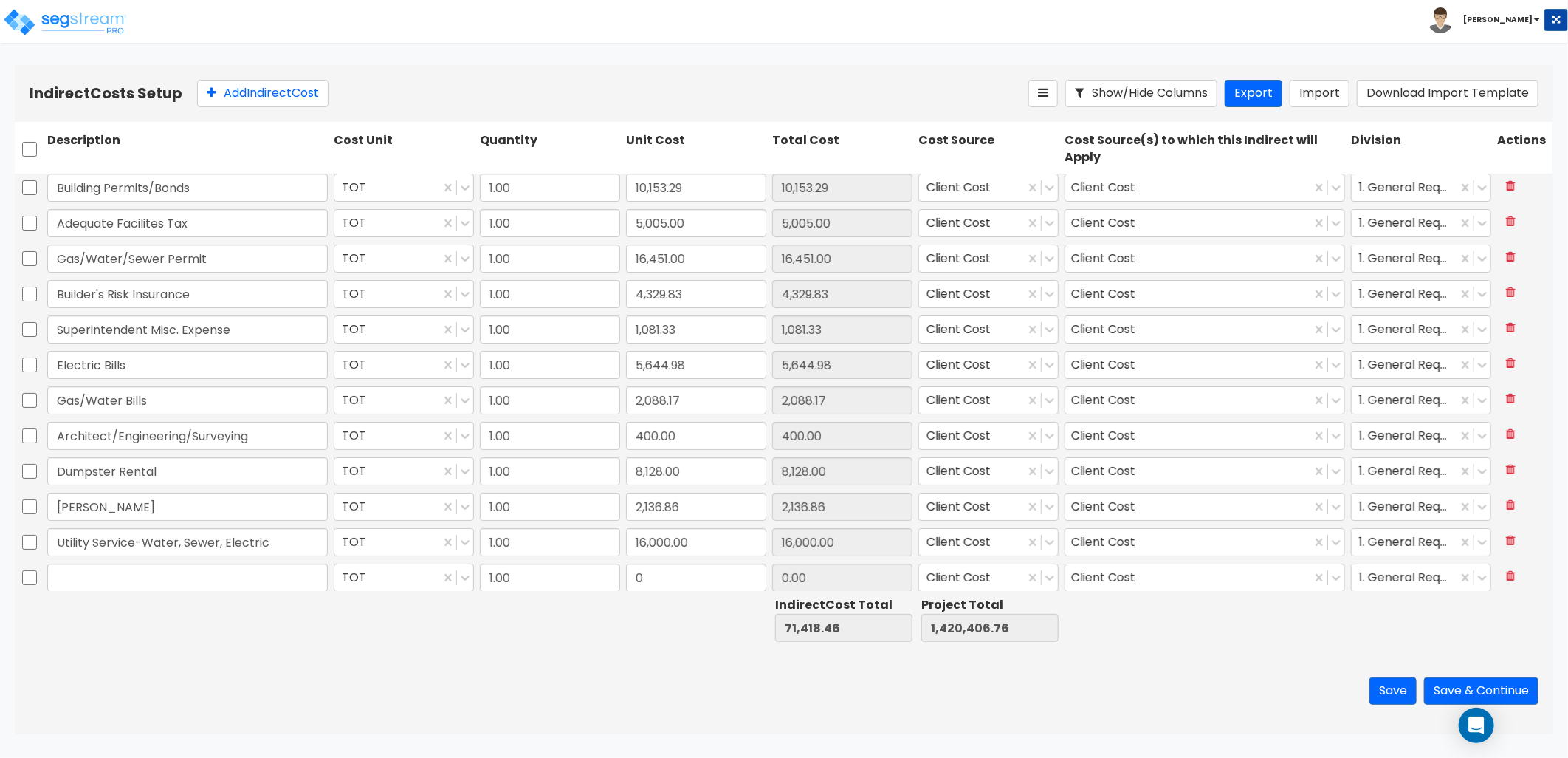
click at [142, 581] on input "text" at bounding box center [188, 578] width 280 height 28
click at [1466, 697] on button "Save & Continue" at bounding box center [1481, 691] width 114 height 27
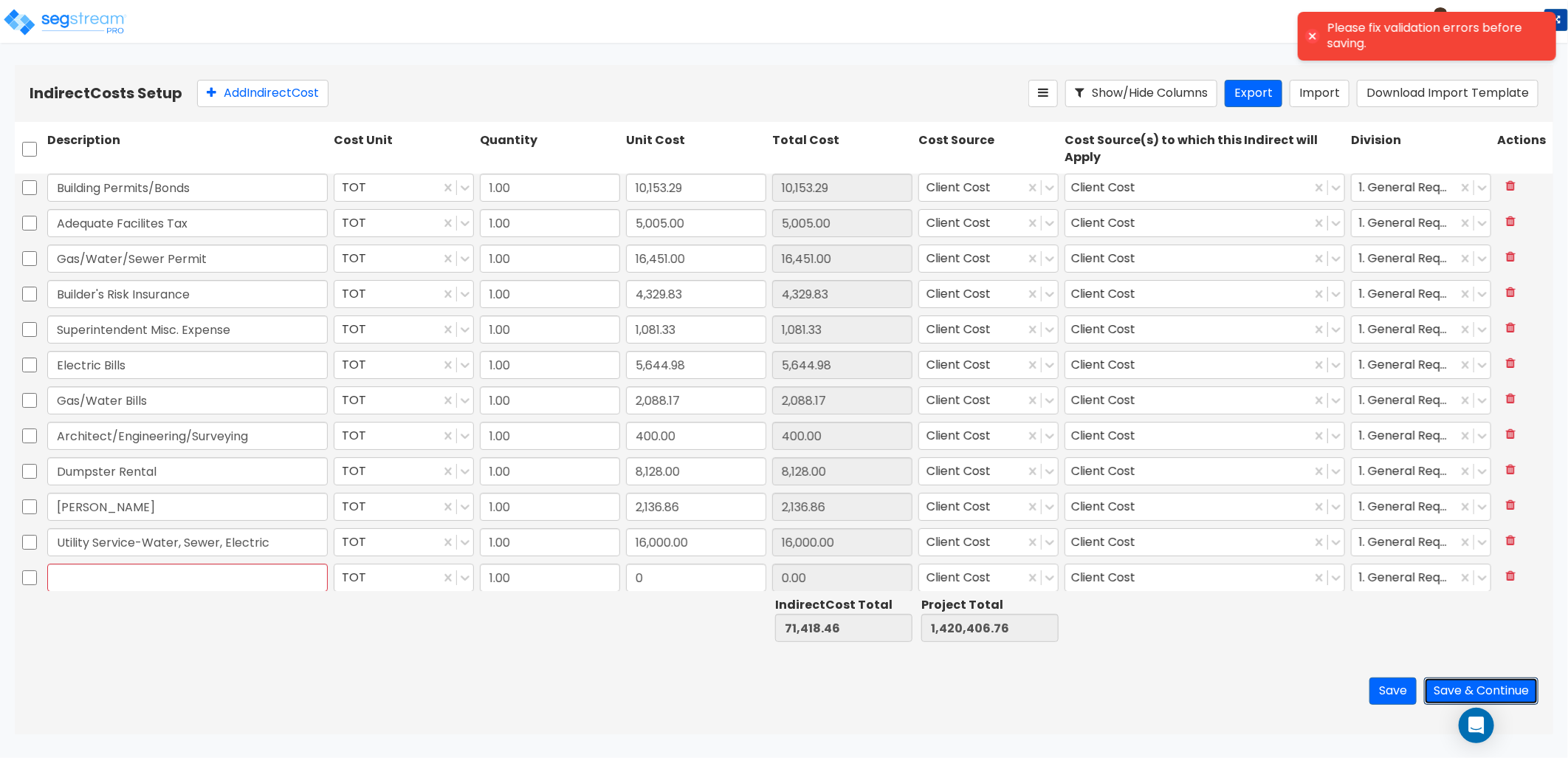
scroll to position [22, 0]
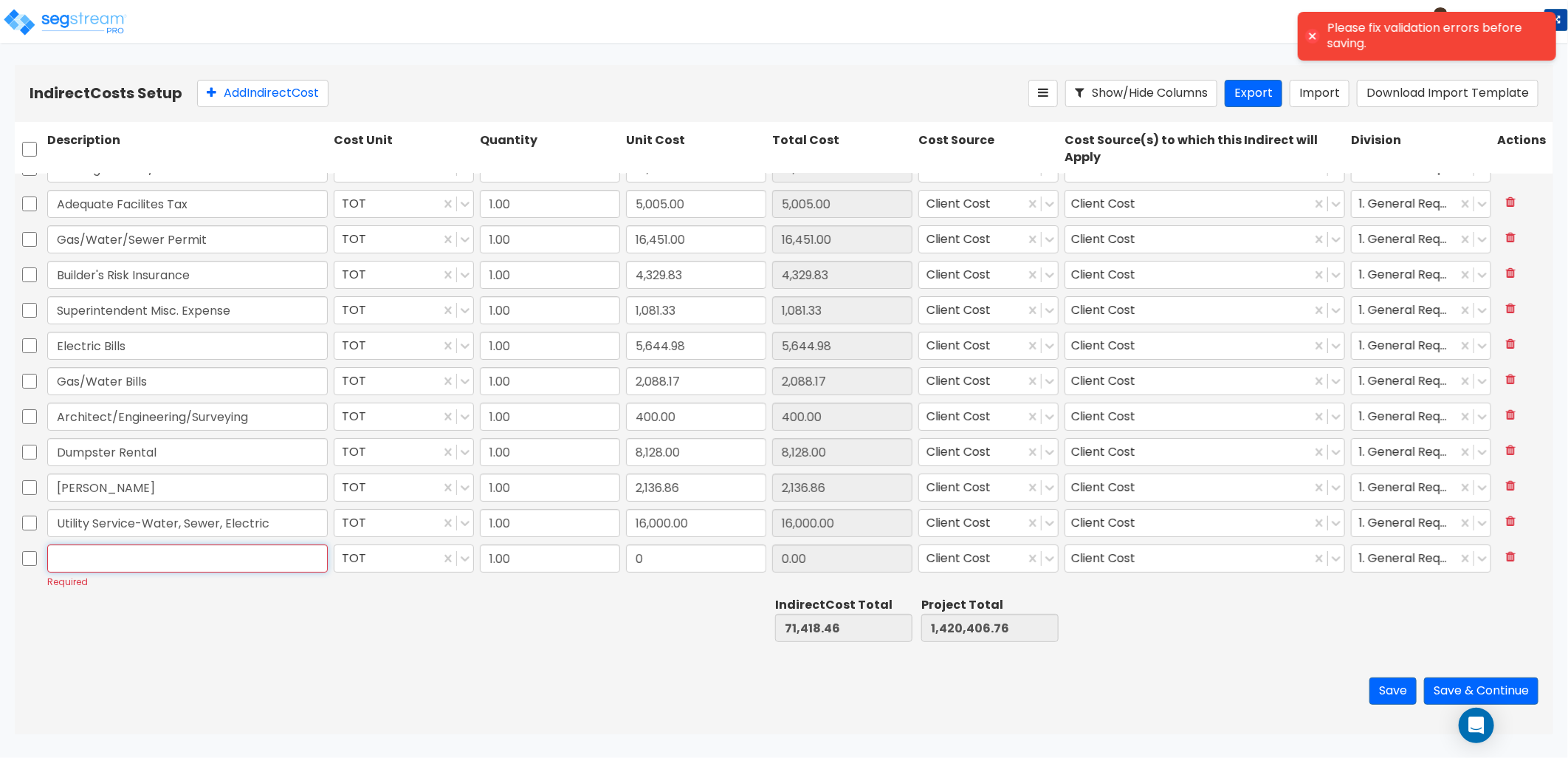
click at [248, 554] on input "text" at bounding box center [188, 558] width 280 height 28
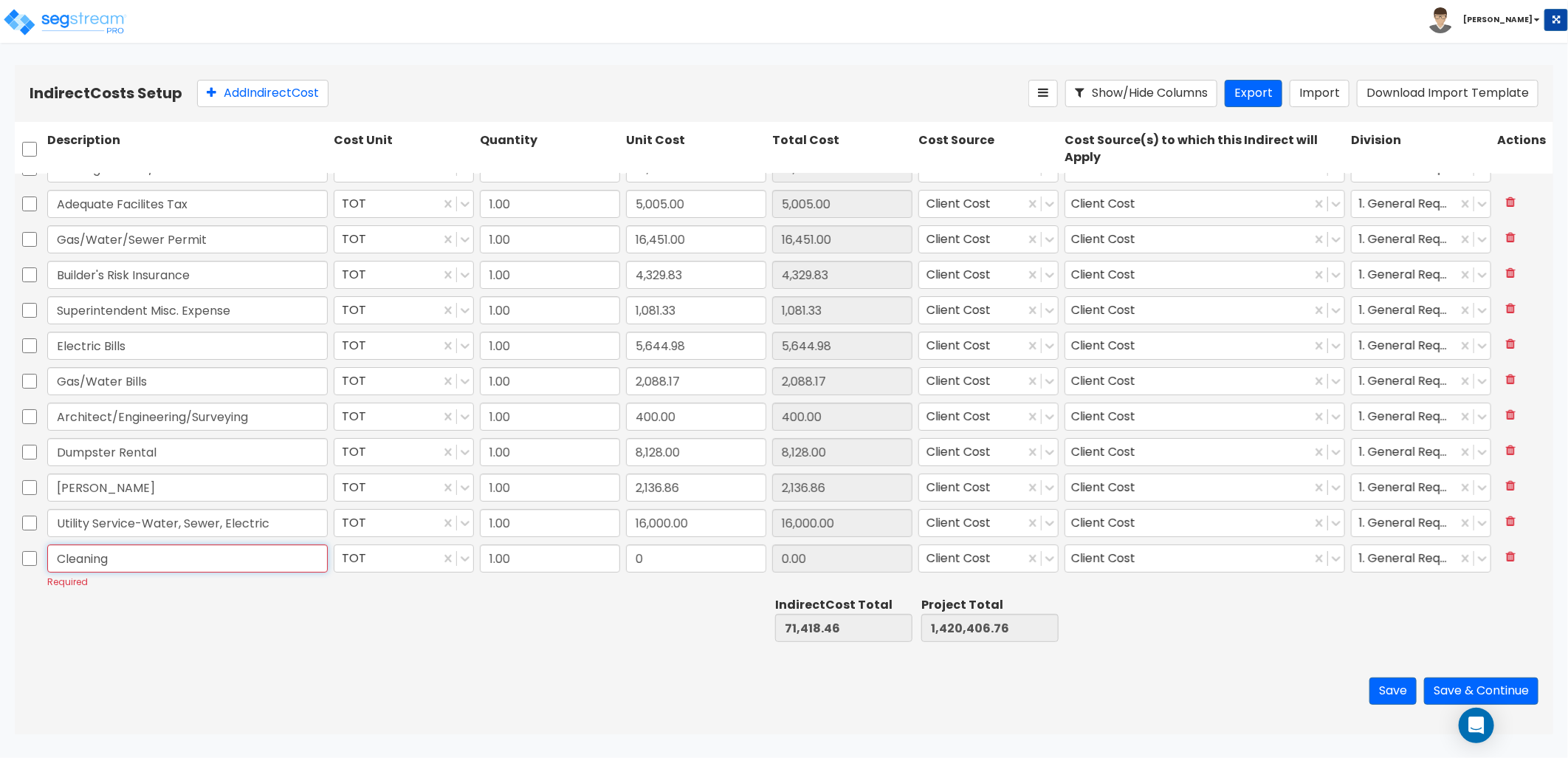
type input "Cleaning"
type input "9,100"
type input "9,100.00"
drag, startPoint x: 246, startPoint y: 88, endPoint x: 241, endPoint y: 93, distance: 7.1
click at [244, 90] on button "Add Indirect Cost" at bounding box center [262, 93] width 131 height 27
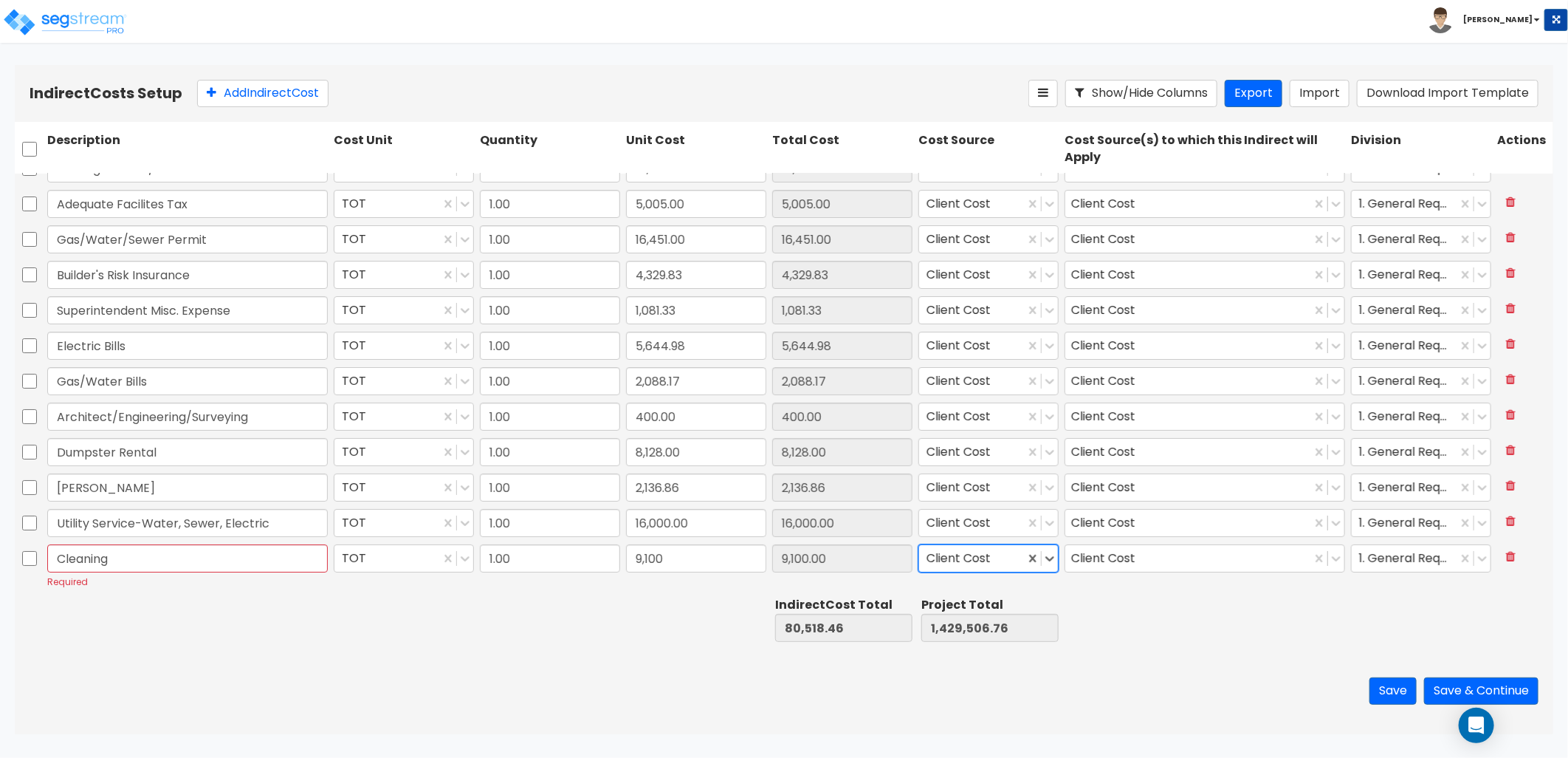
scroll to position [58, 0]
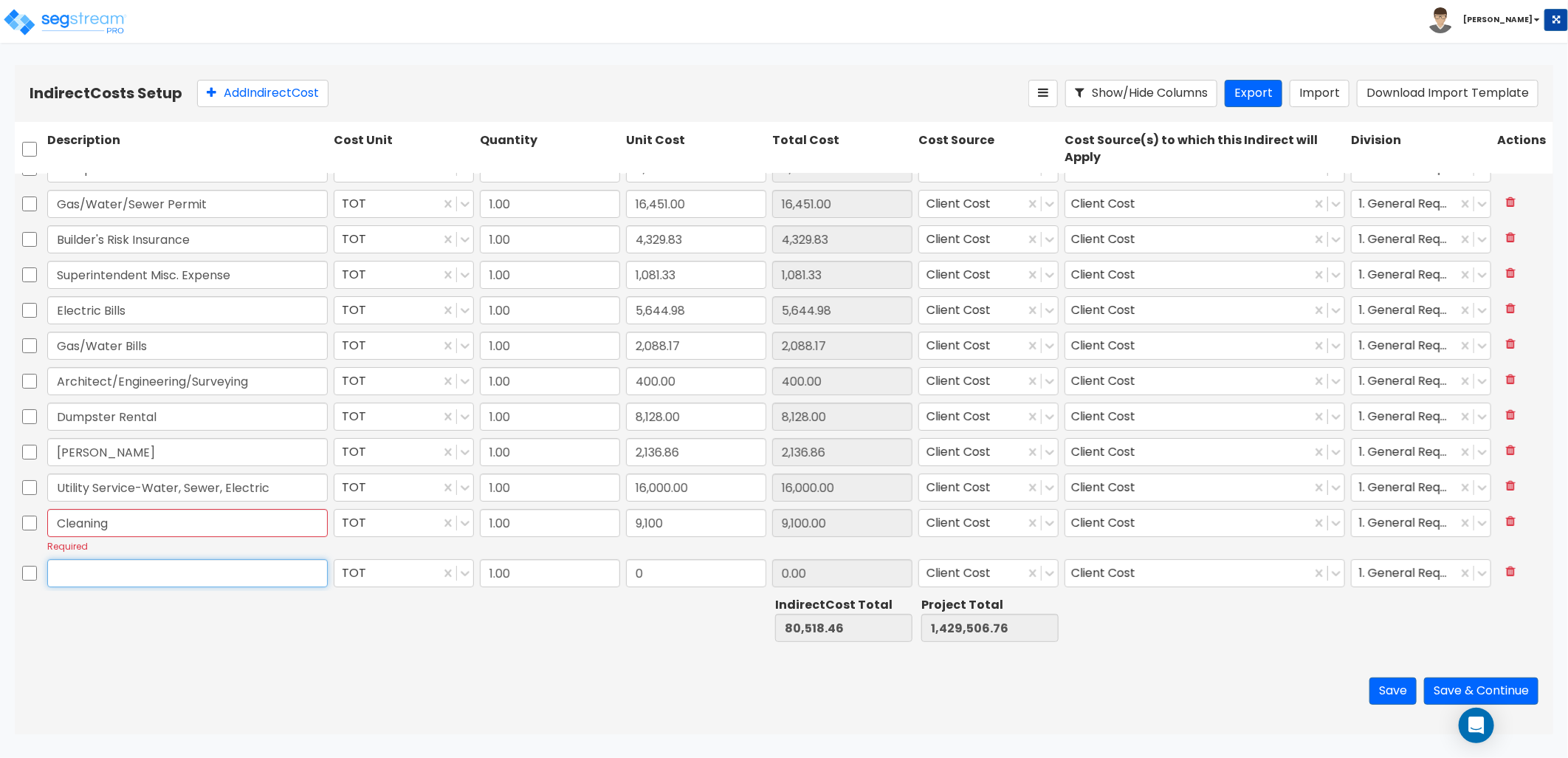
click at [143, 576] on input "text" at bounding box center [188, 573] width 280 height 28
type input "Punch Out"
type input "11,529.23"
click at [281, 101] on button "Add Indirect Cost" at bounding box center [262, 93] width 131 height 27
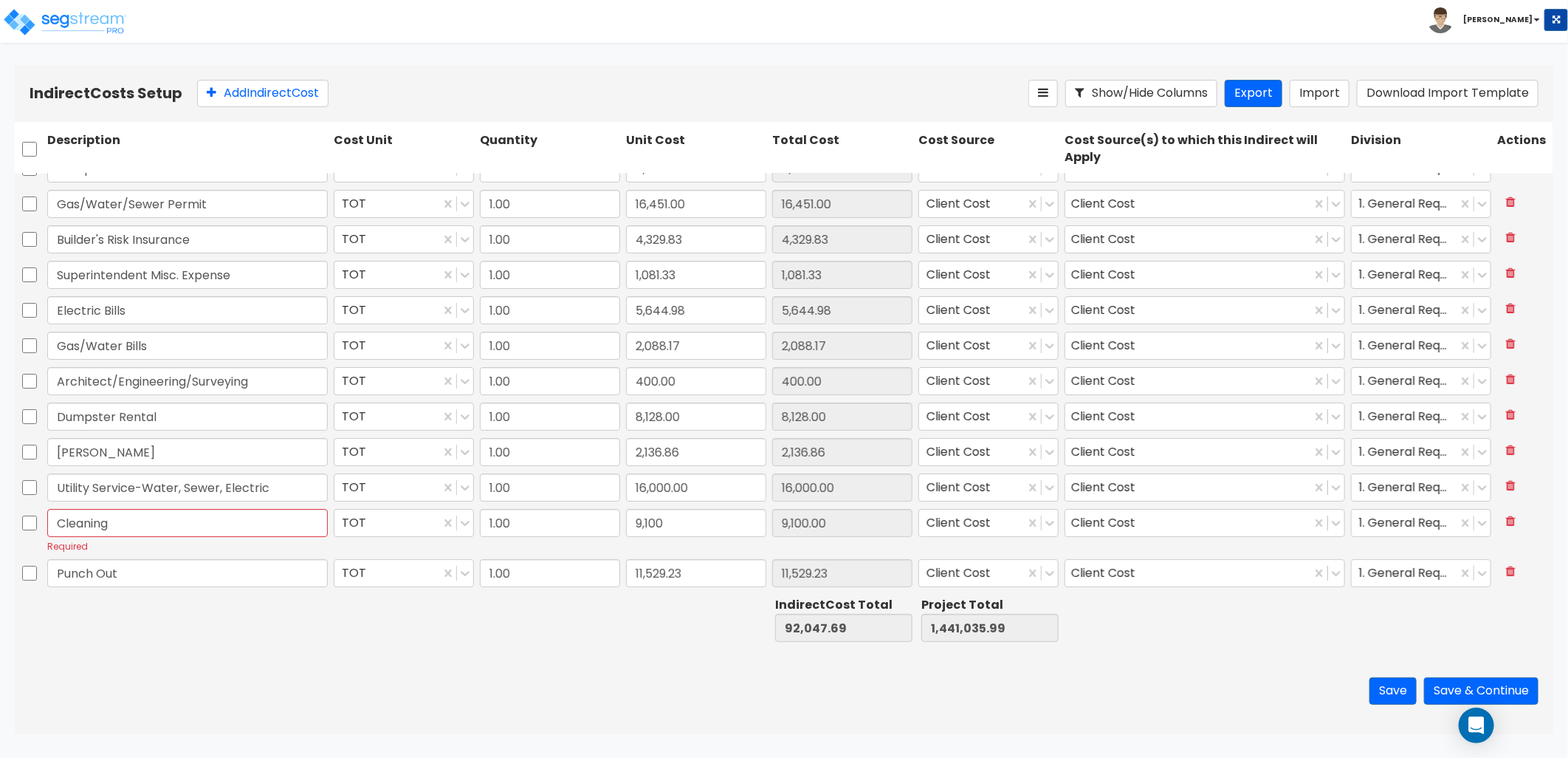
scroll to position [93, 0]
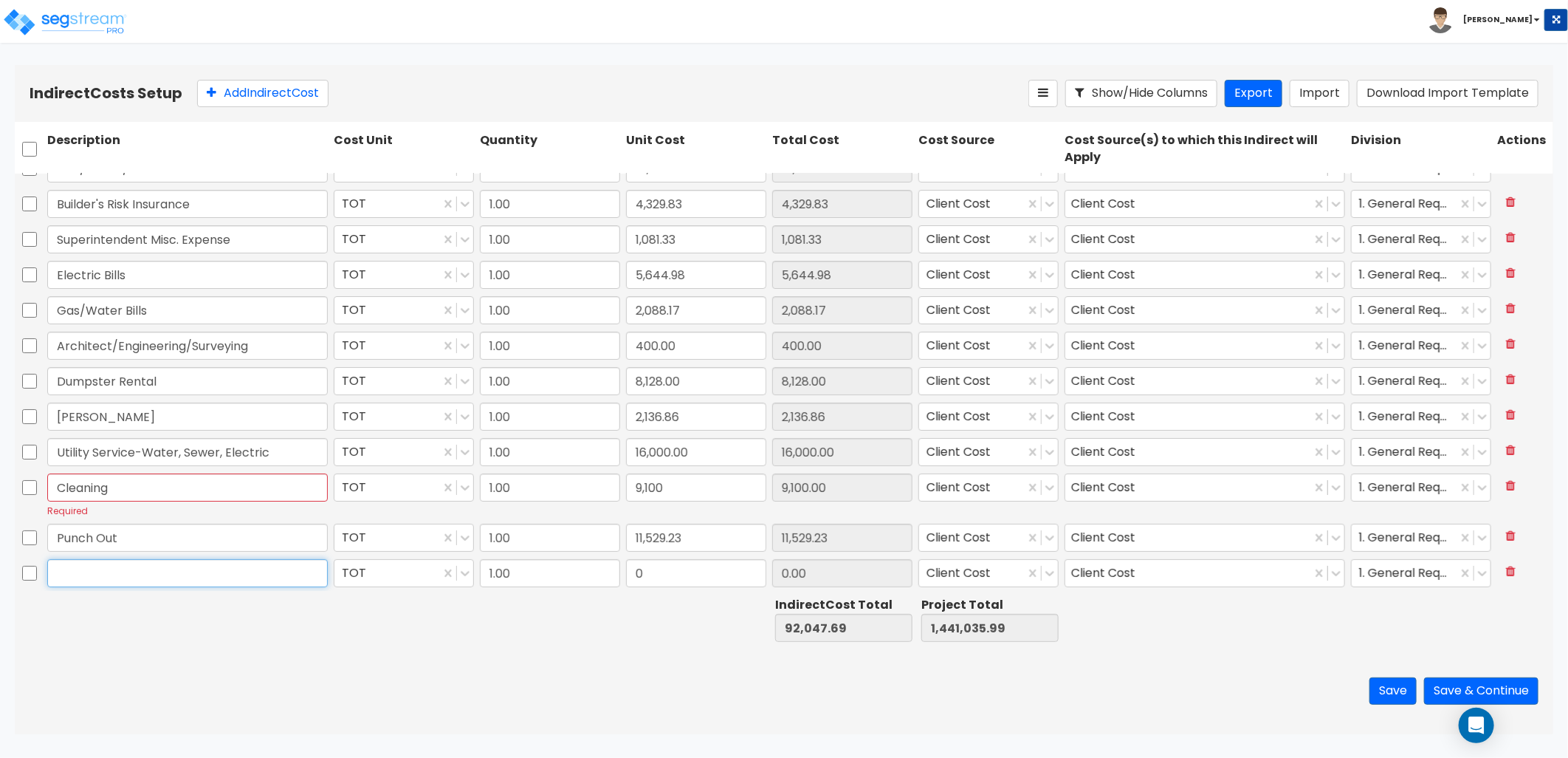
drag, startPoint x: 119, startPoint y: 577, endPoint x: 106, endPoint y: 578, distance: 13.0
click at [118, 577] on input "text" at bounding box center [188, 573] width 280 height 28
click at [115, 575] on input "text" at bounding box center [188, 573] width 280 height 28
type input "Pressure Washing"
type input "1,859.5"
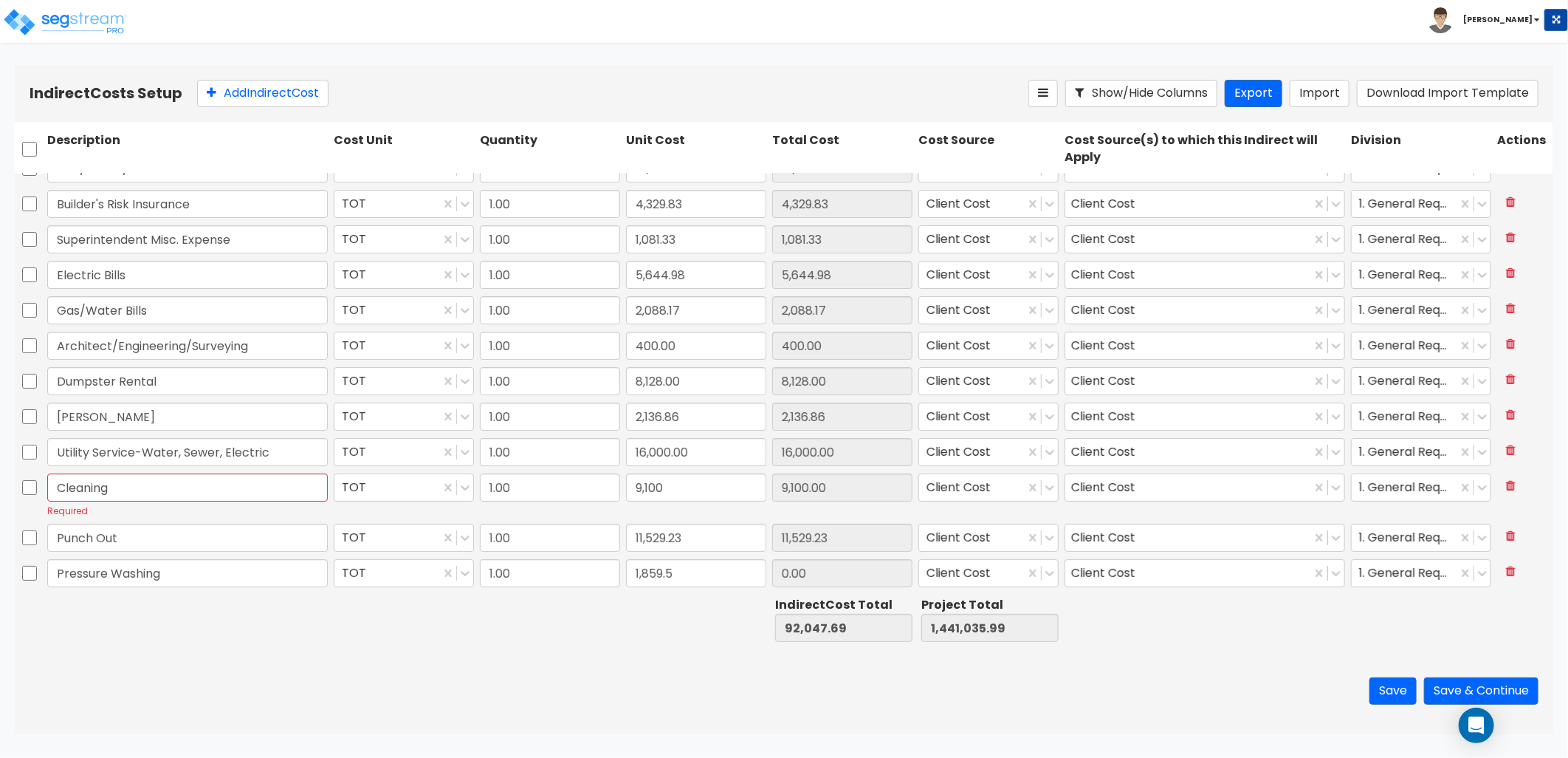
type input "1,859.50"
click at [254, 109] on div "Indirect Costs Setup Add Indirect Cost Show/Hide Columns Export Import Download…" at bounding box center [784, 93] width 1538 height 57
click at [234, 94] on button "Add Indirect Cost" at bounding box center [262, 93] width 131 height 27
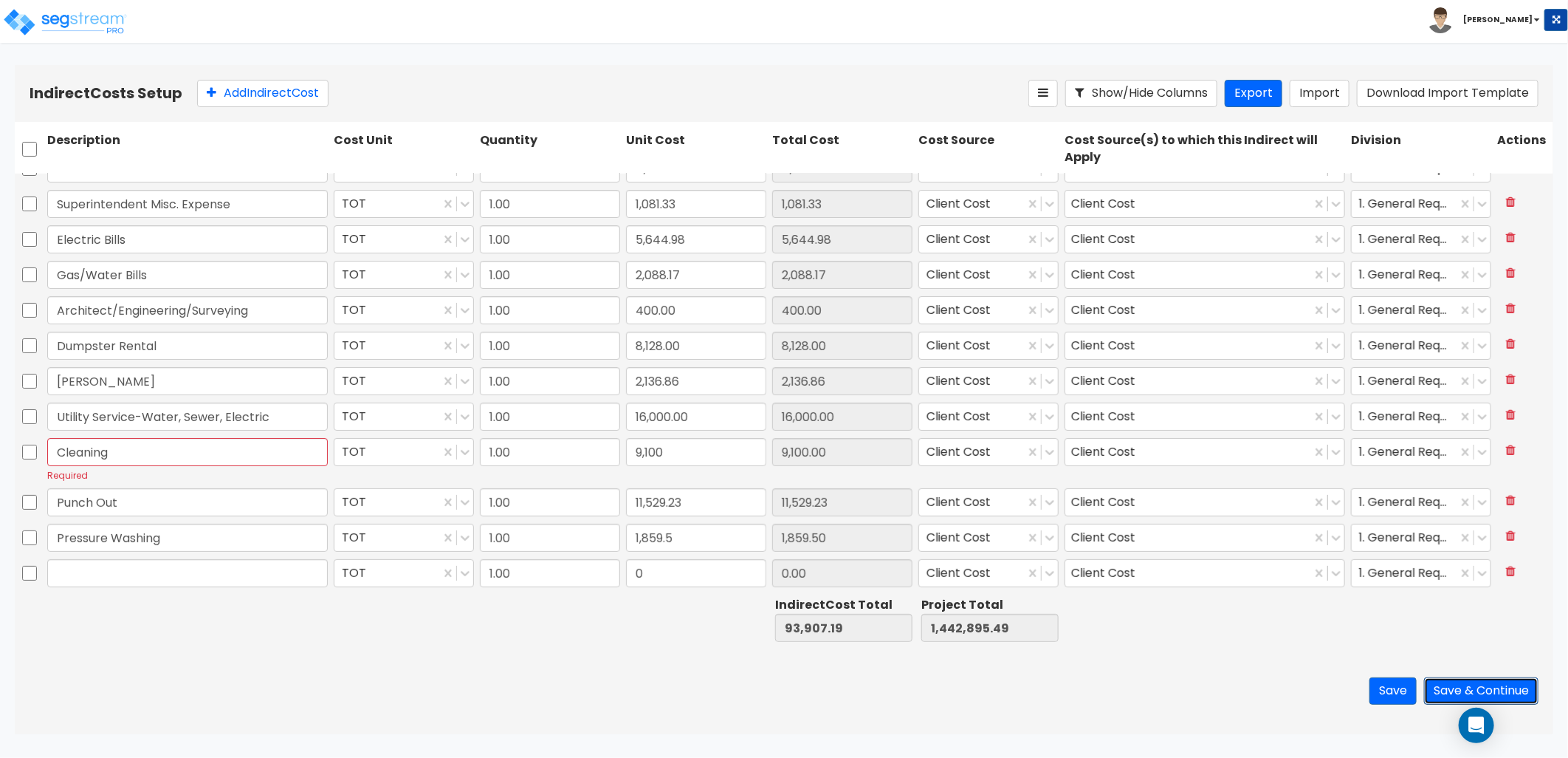
click at [1444, 688] on button "Save & Continue" at bounding box center [1481, 691] width 114 height 27
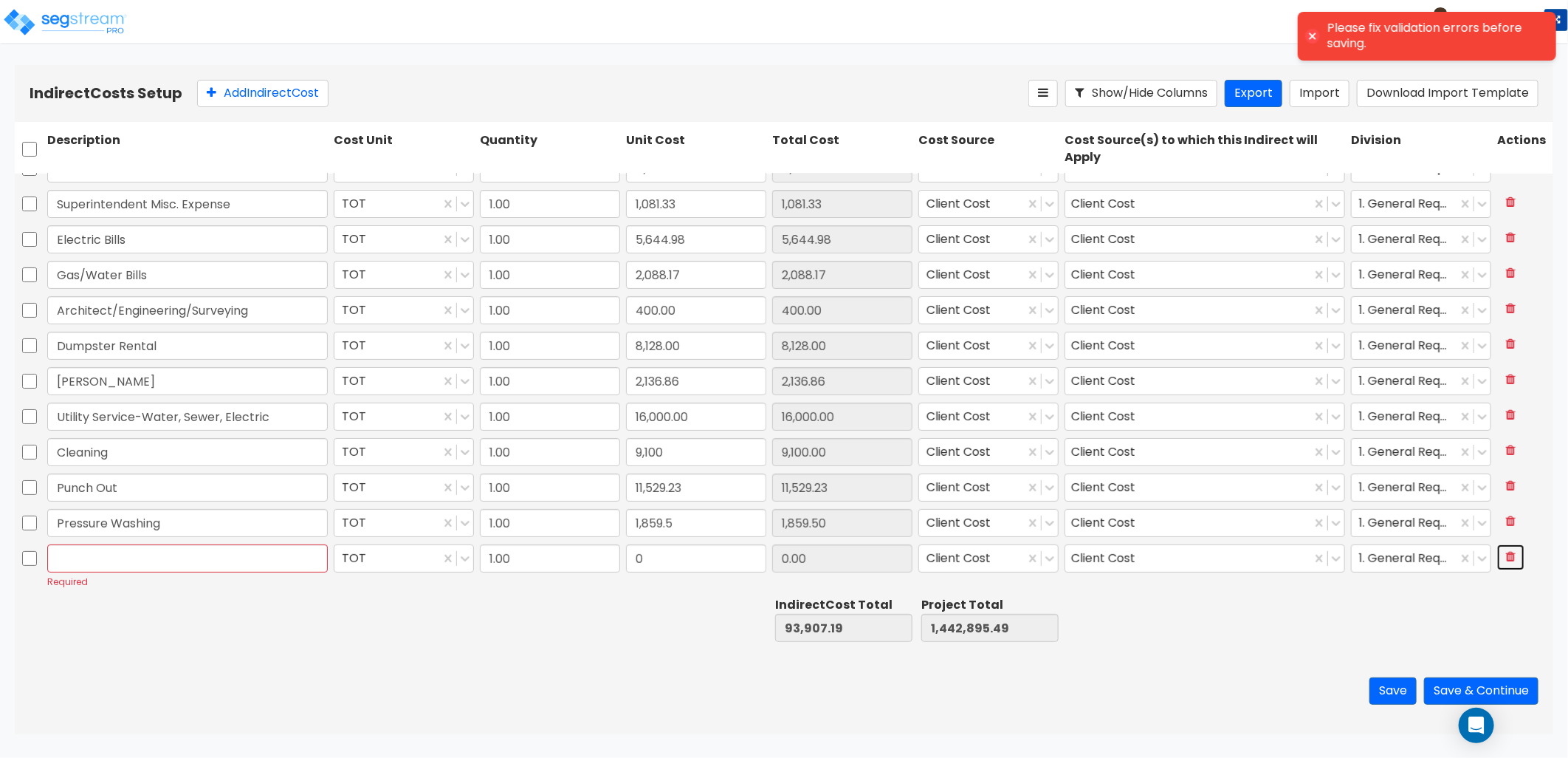
click at [1506, 558] on icon at bounding box center [1511, 556] width 10 height 12
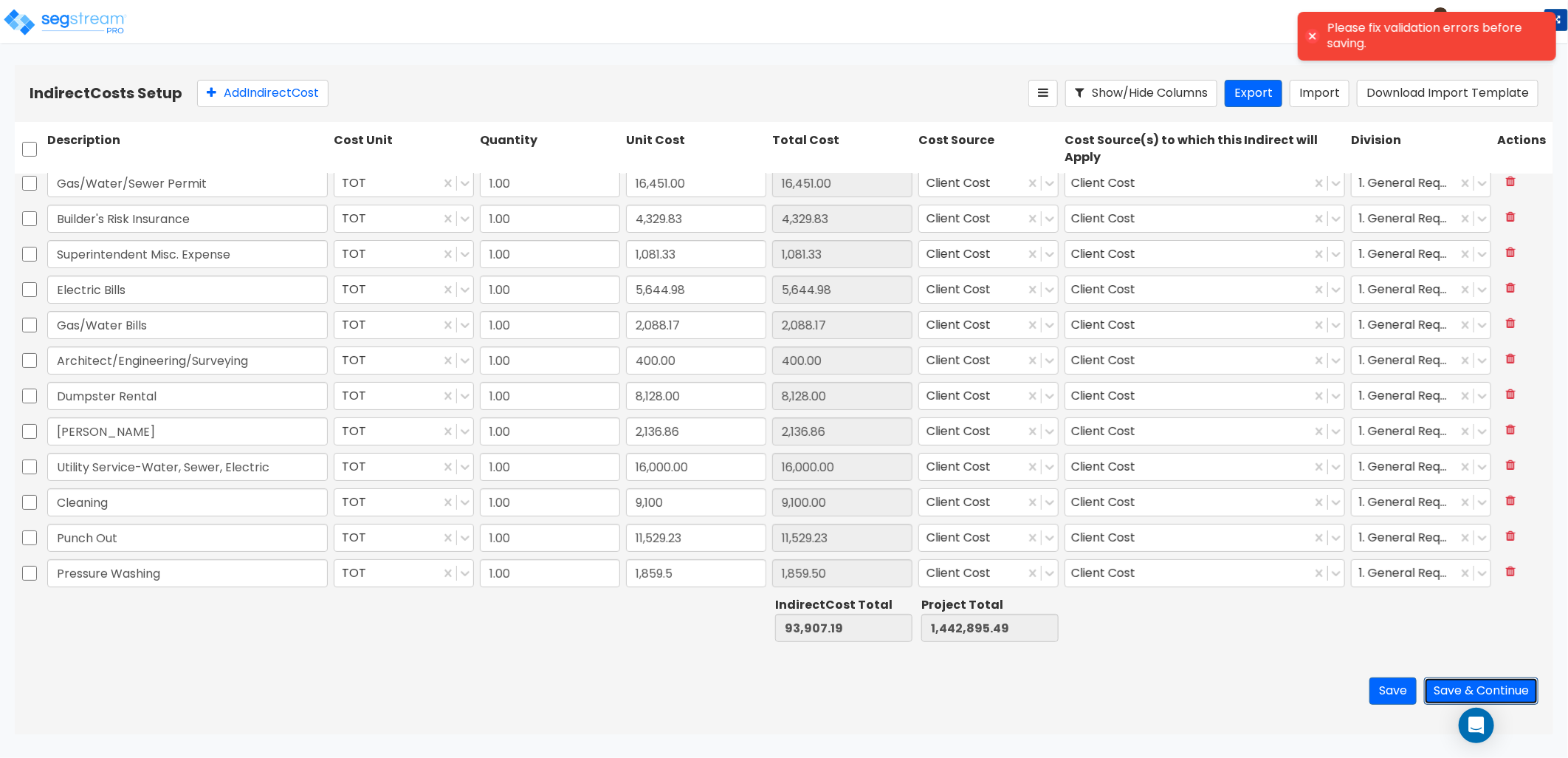
click at [1459, 691] on button "Save & Continue" at bounding box center [1481, 691] width 114 height 27
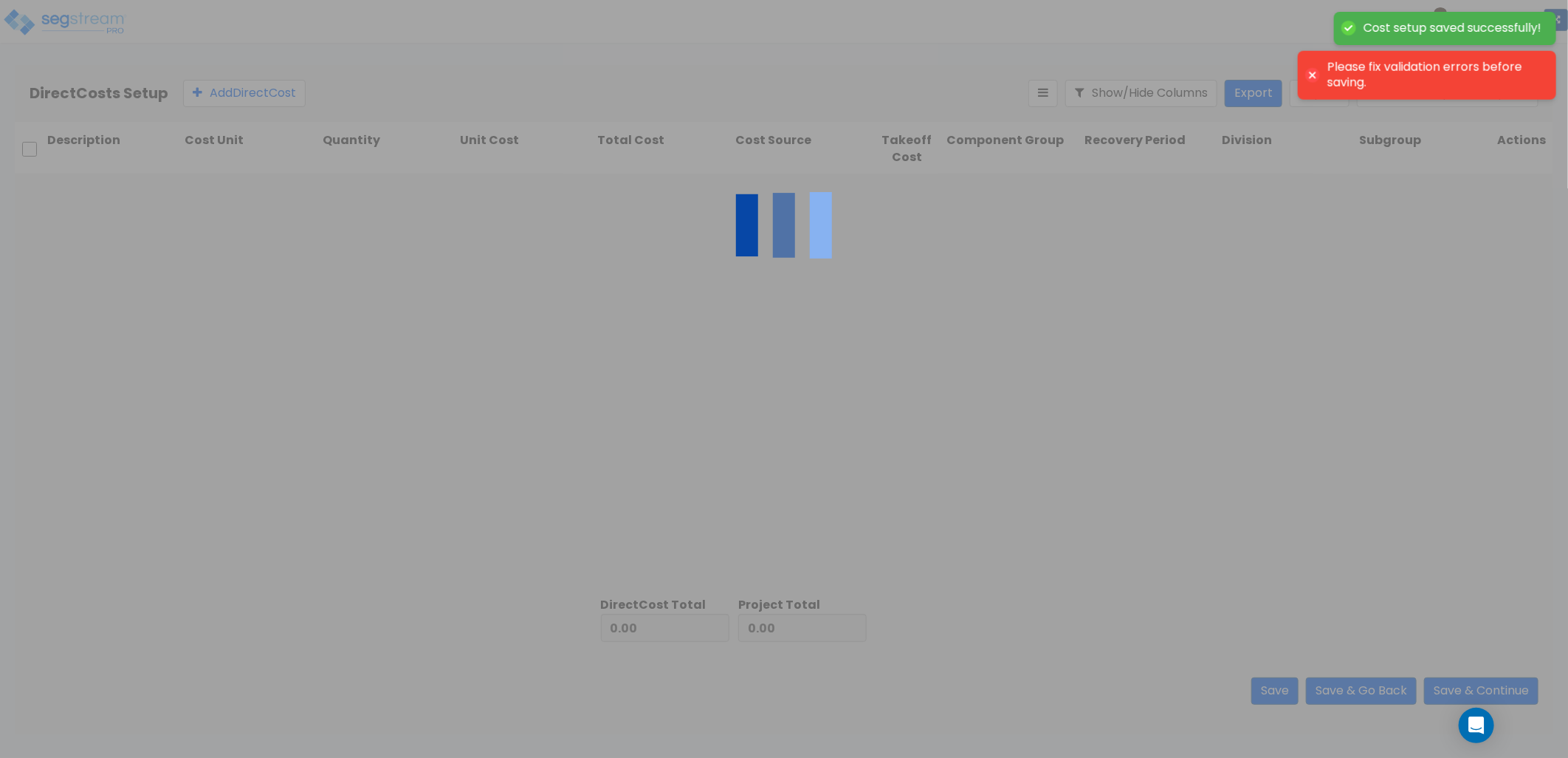
type input "93,907.19"
type input "1,348,988.30"
type input "1,442,895.49"
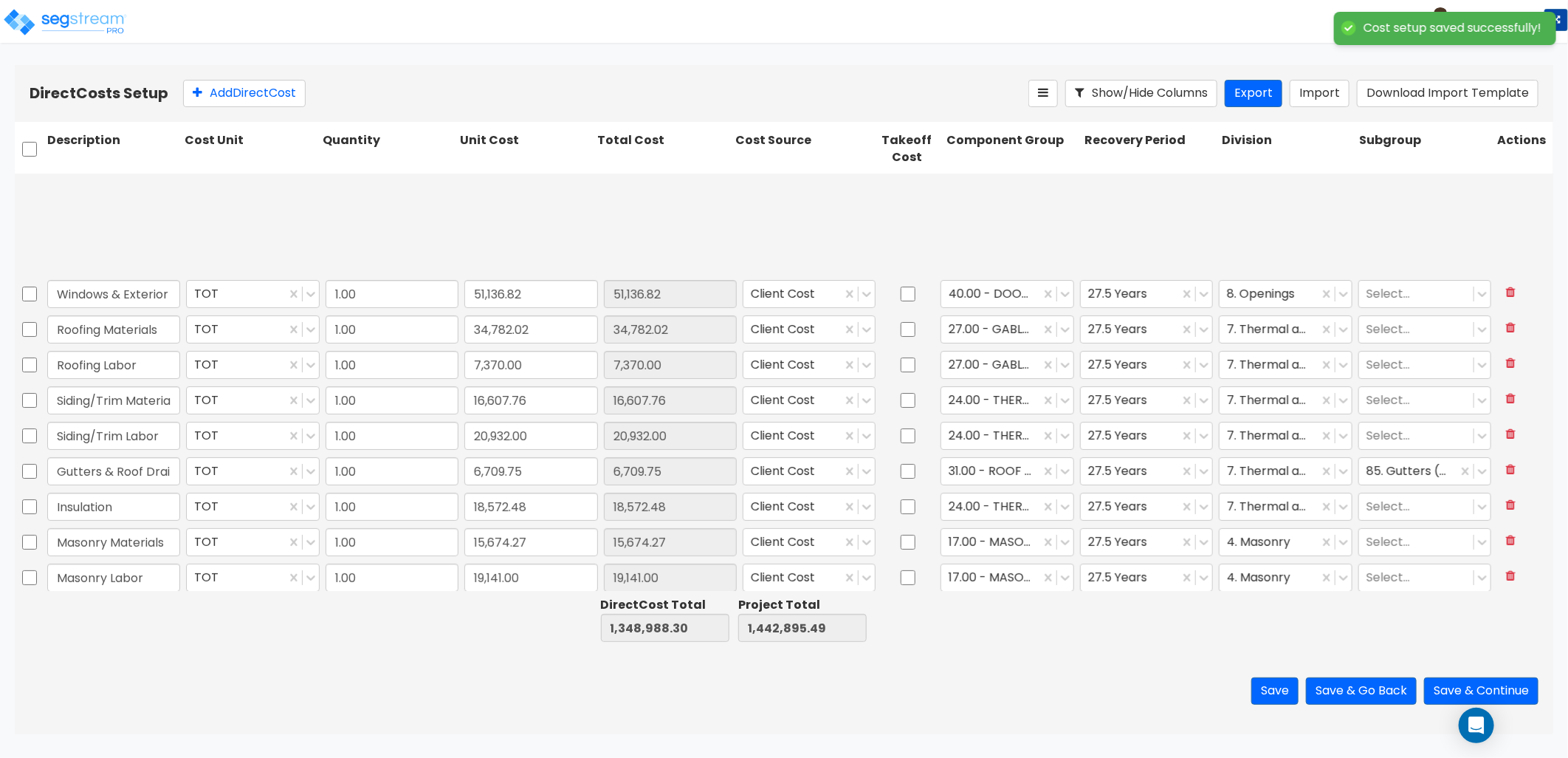
type input "1.00"
type input "17,176.50"
type input "1.00"
type input "156.12"
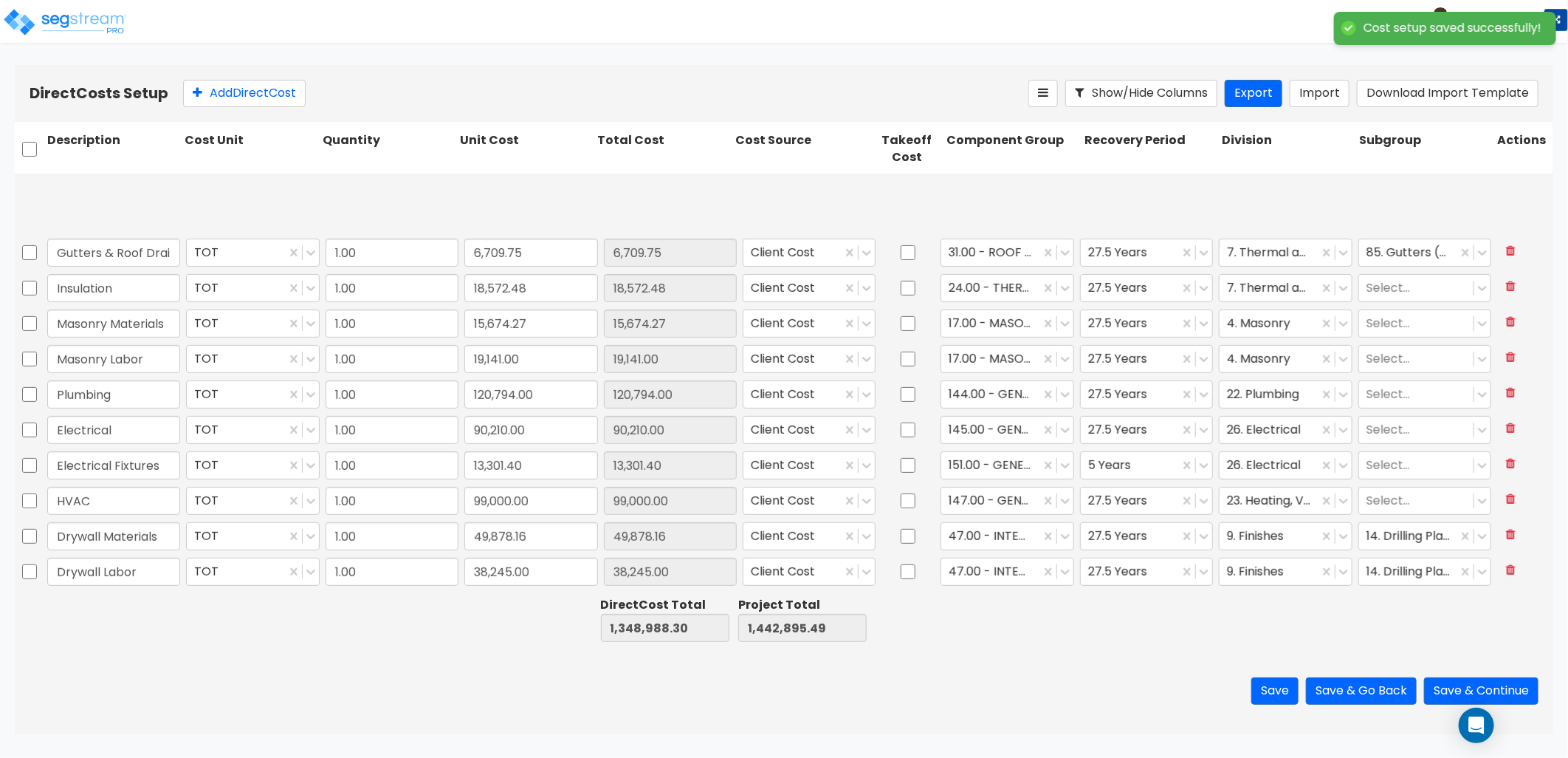
type input "1.00"
type input "3,421.80"
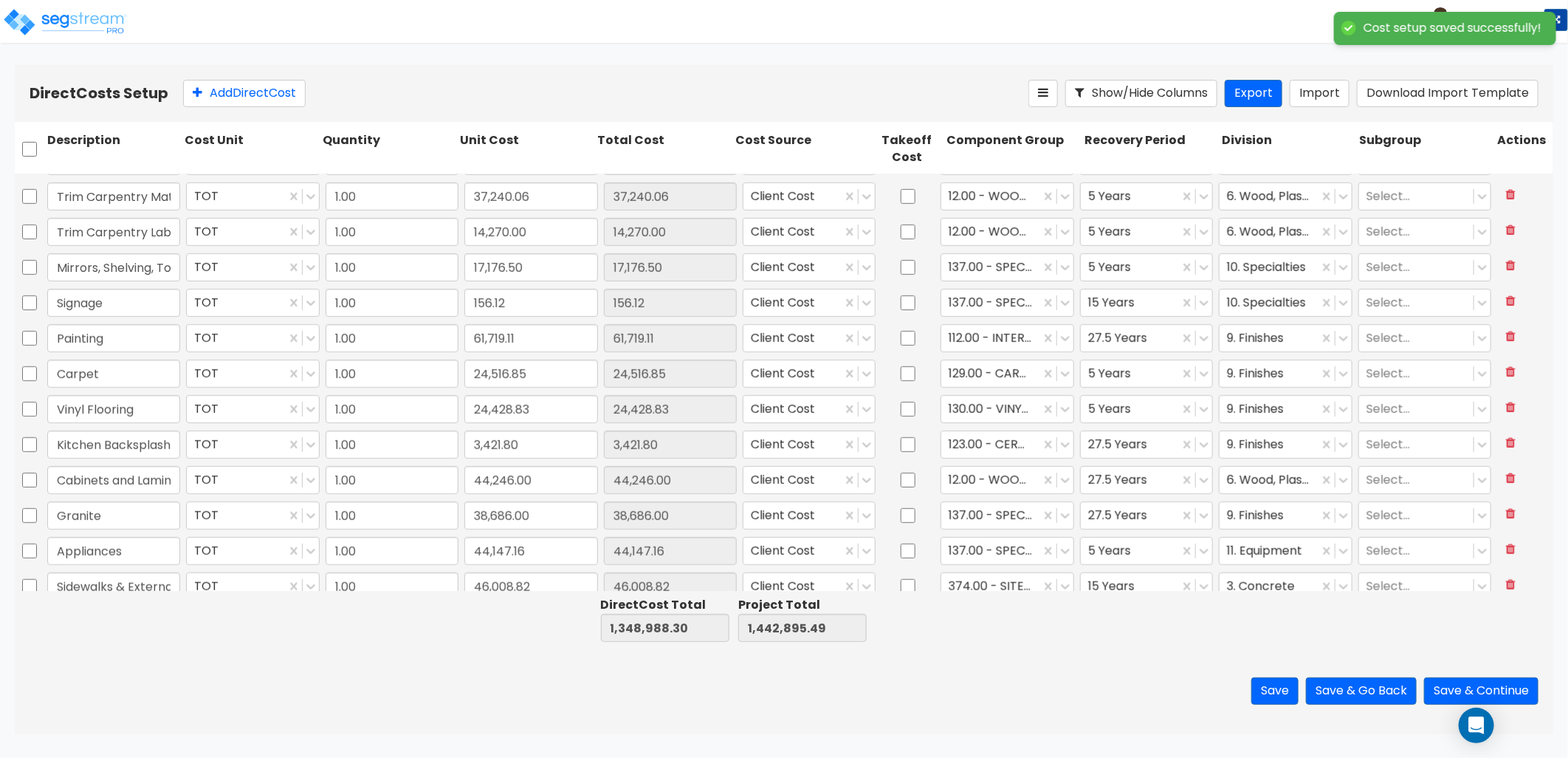
scroll to position [858, 0]
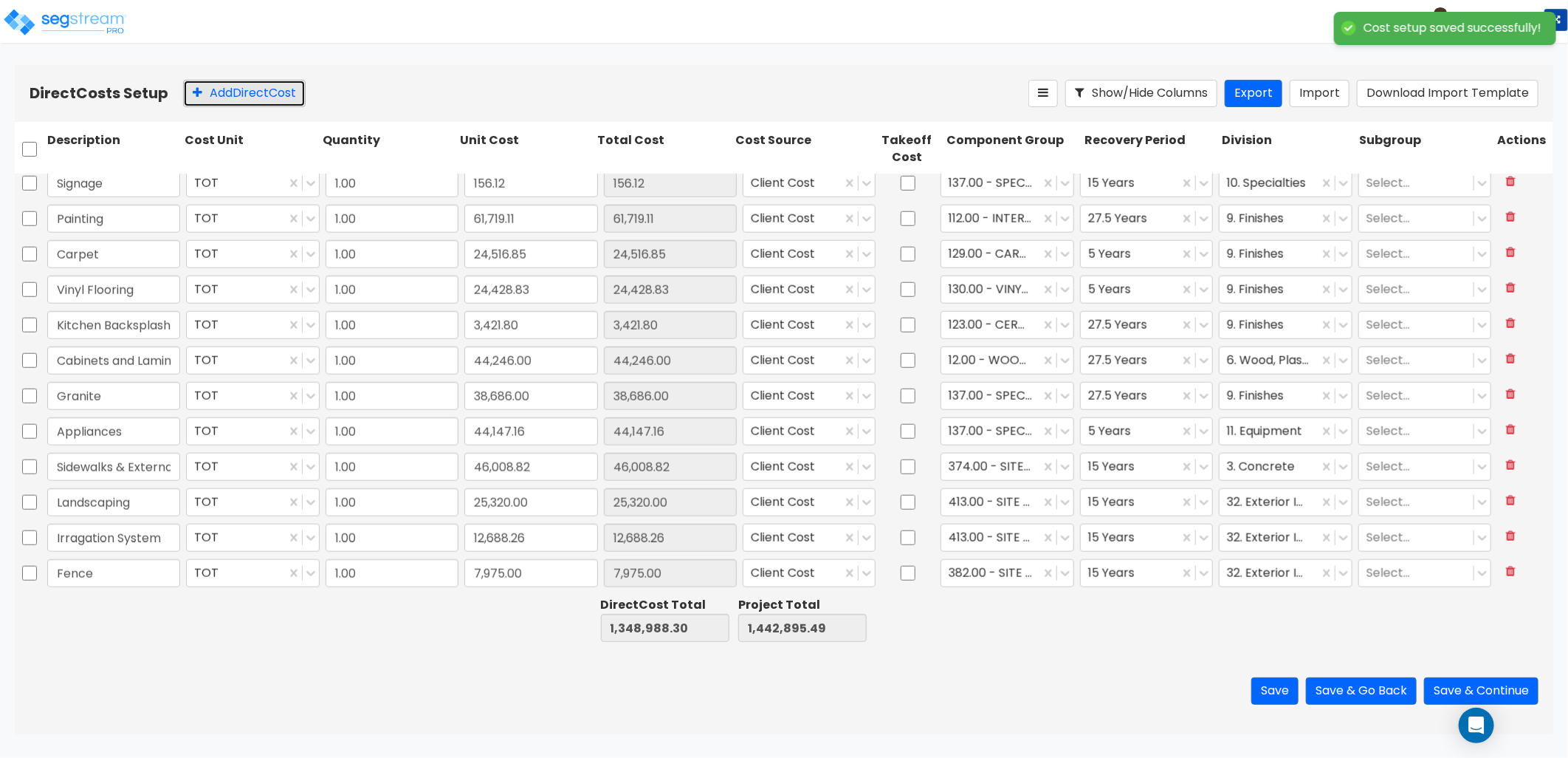
click at [237, 99] on button "Add Direct Cost" at bounding box center [244, 93] width 122 height 27
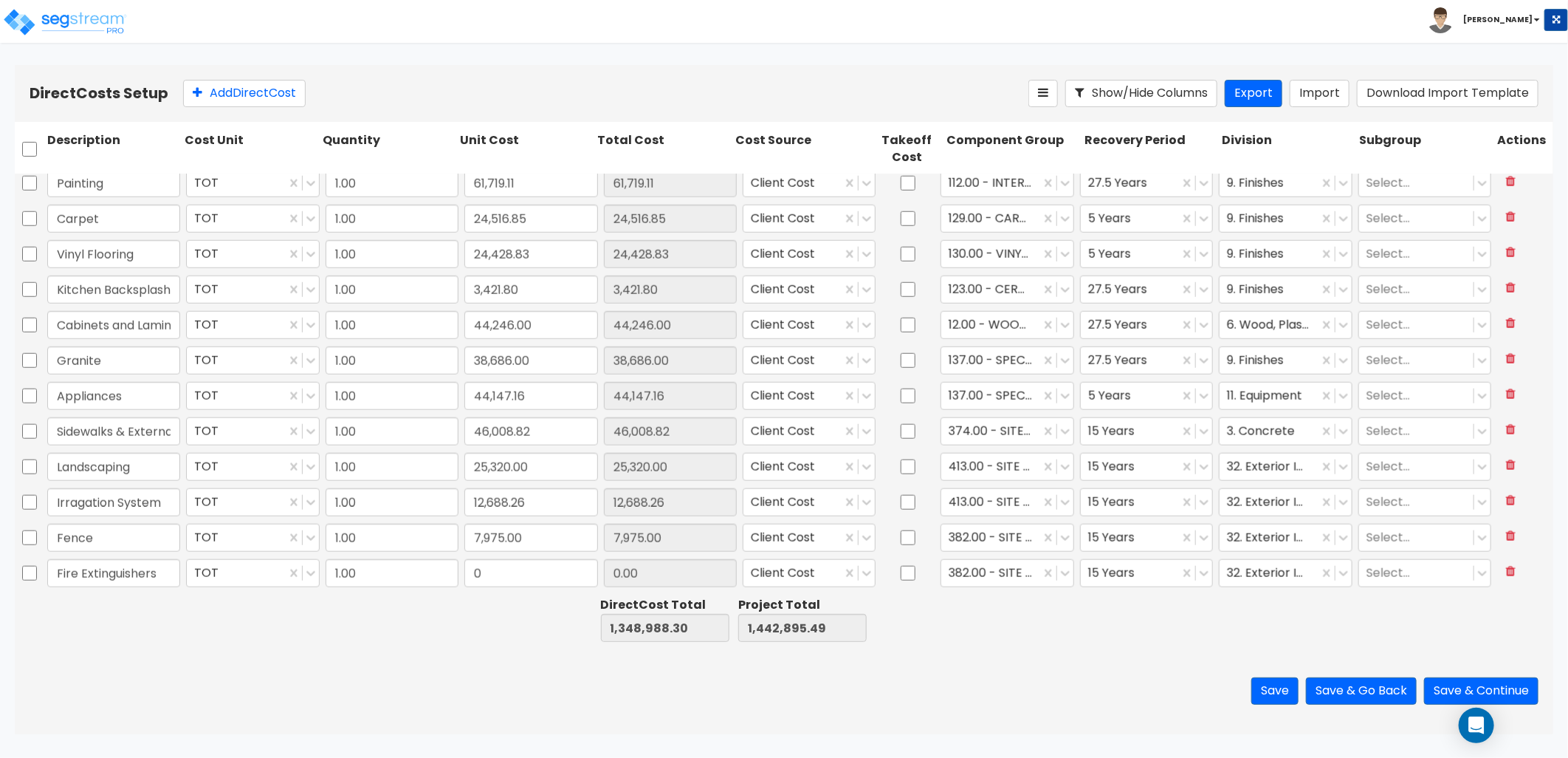
type input "Fire Extinguishers"
click at [515, 571] on input "0" at bounding box center [530, 573] width 133 height 28
drag, startPoint x: 517, startPoint y: 571, endPoint x: 439, endPoint y: 565, distance: 78.2
click at [439, 565] on div "Fire Extinguishers TOT 1.00 0 0.00 Client Cost 382.00 - SITE FENCING & GATES 15…" at bounding box center [784, 573] width 1538 height 34
type input "657"
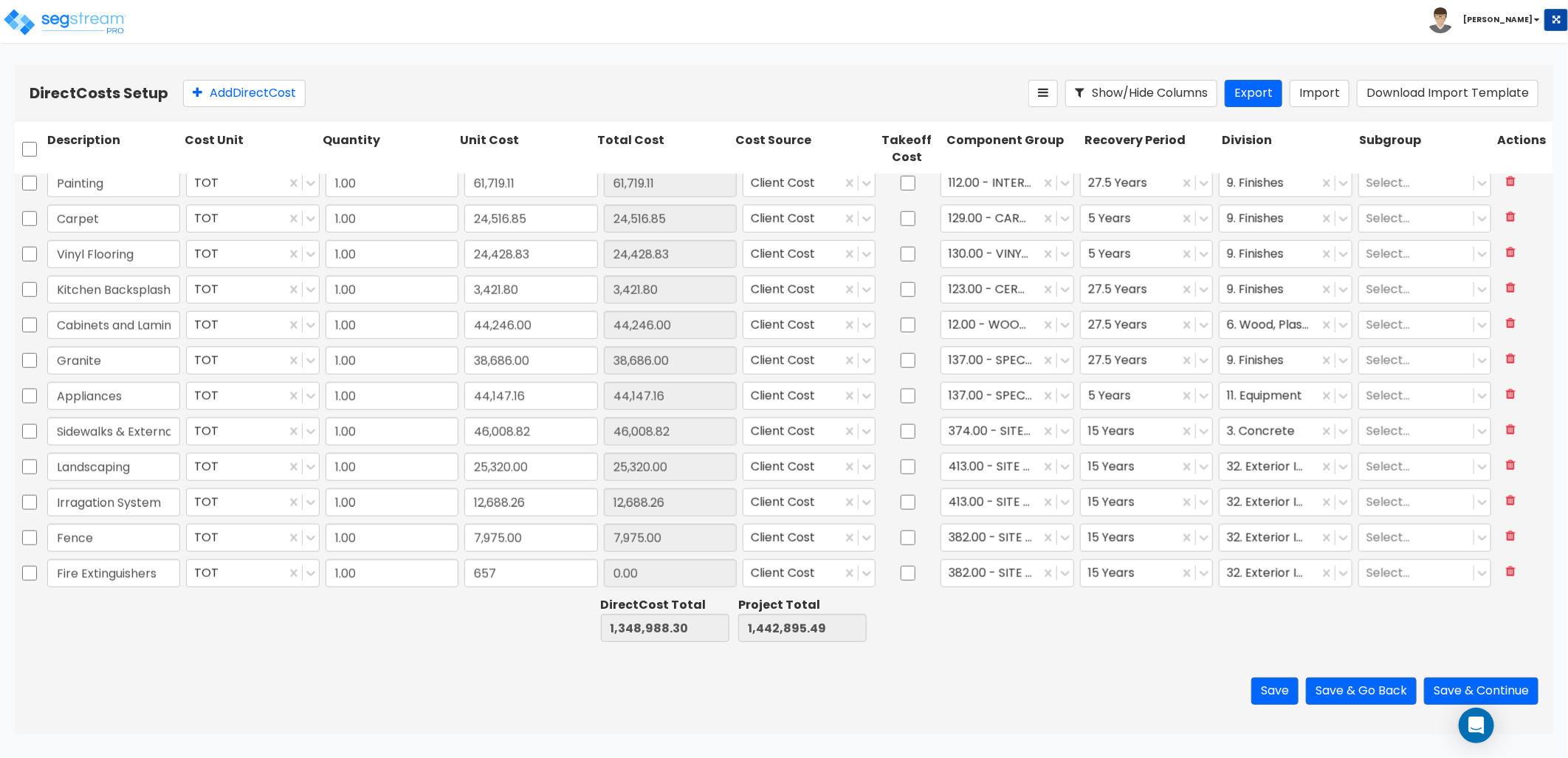
type input "1,349,645.30"
type input "1,443,552.49"
type input "657.00"
type input "spe"
type input "27.5"
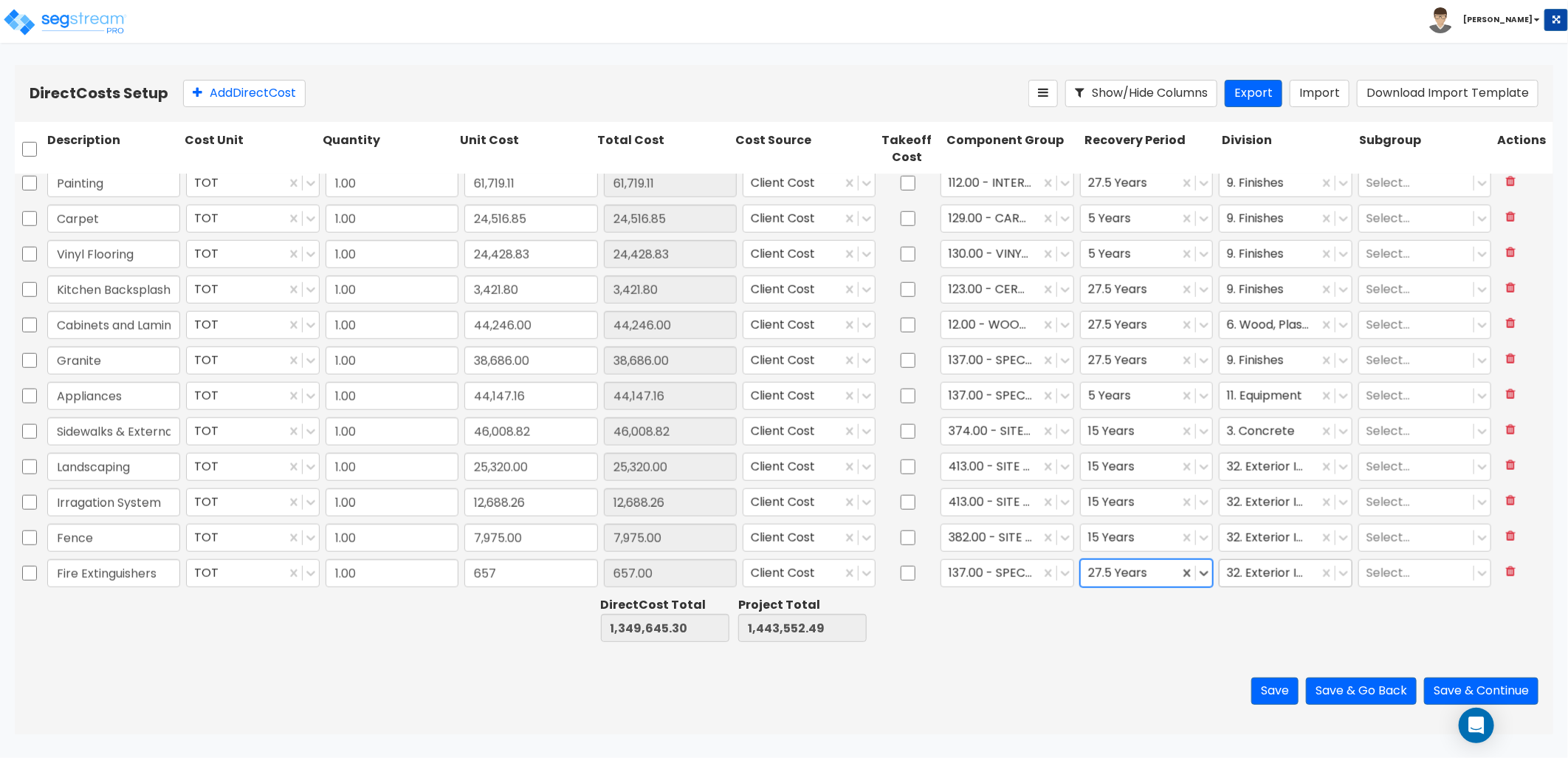
click at [1251, 576] on div at bounding box center [1268, 573] width 84 height 20
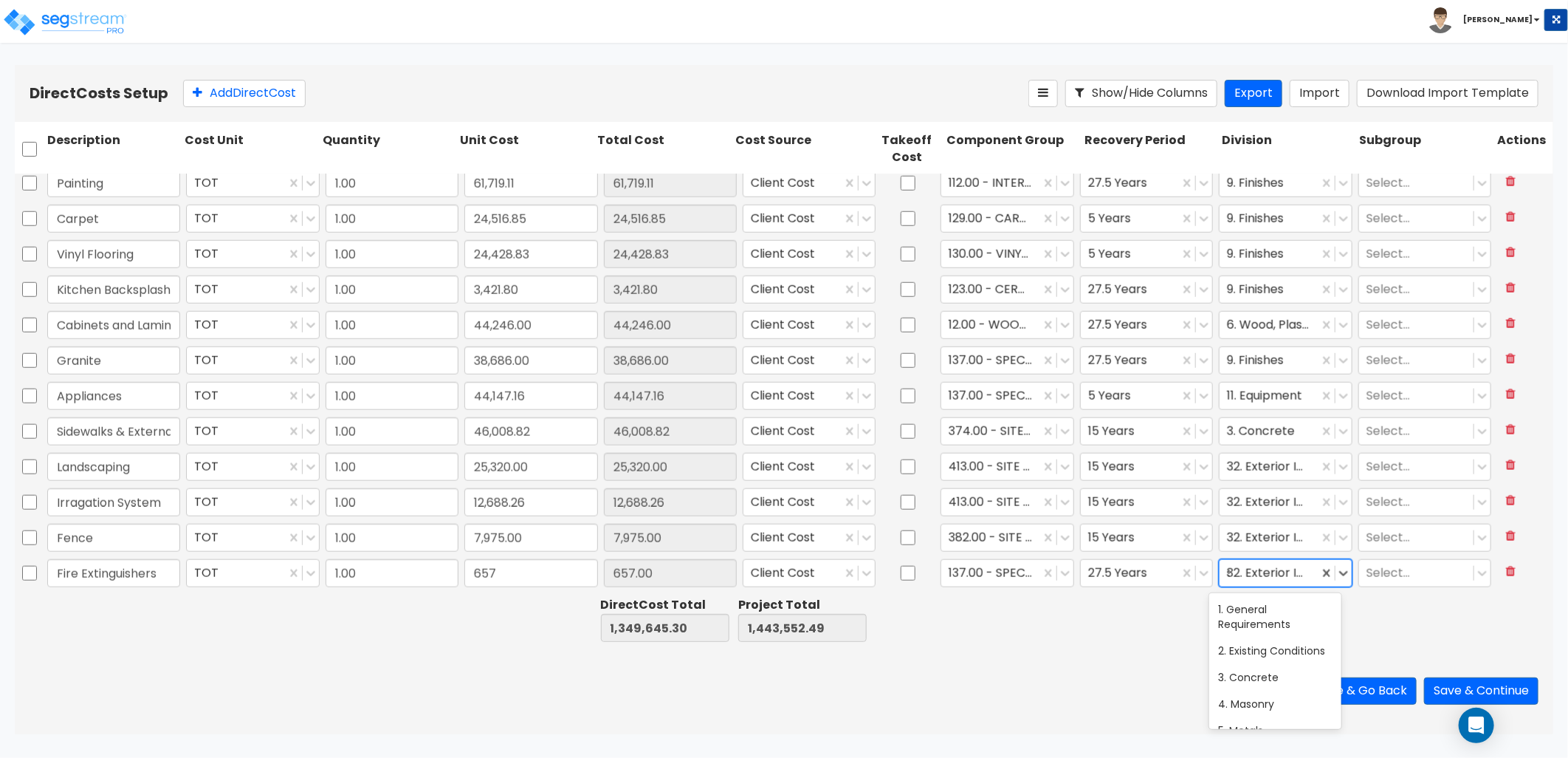
scroll to position [398, 0]
type input "sp"
click at [1272, 613] on div "10. Specialties" at bounding box center [1275, 610] width 132 height 27
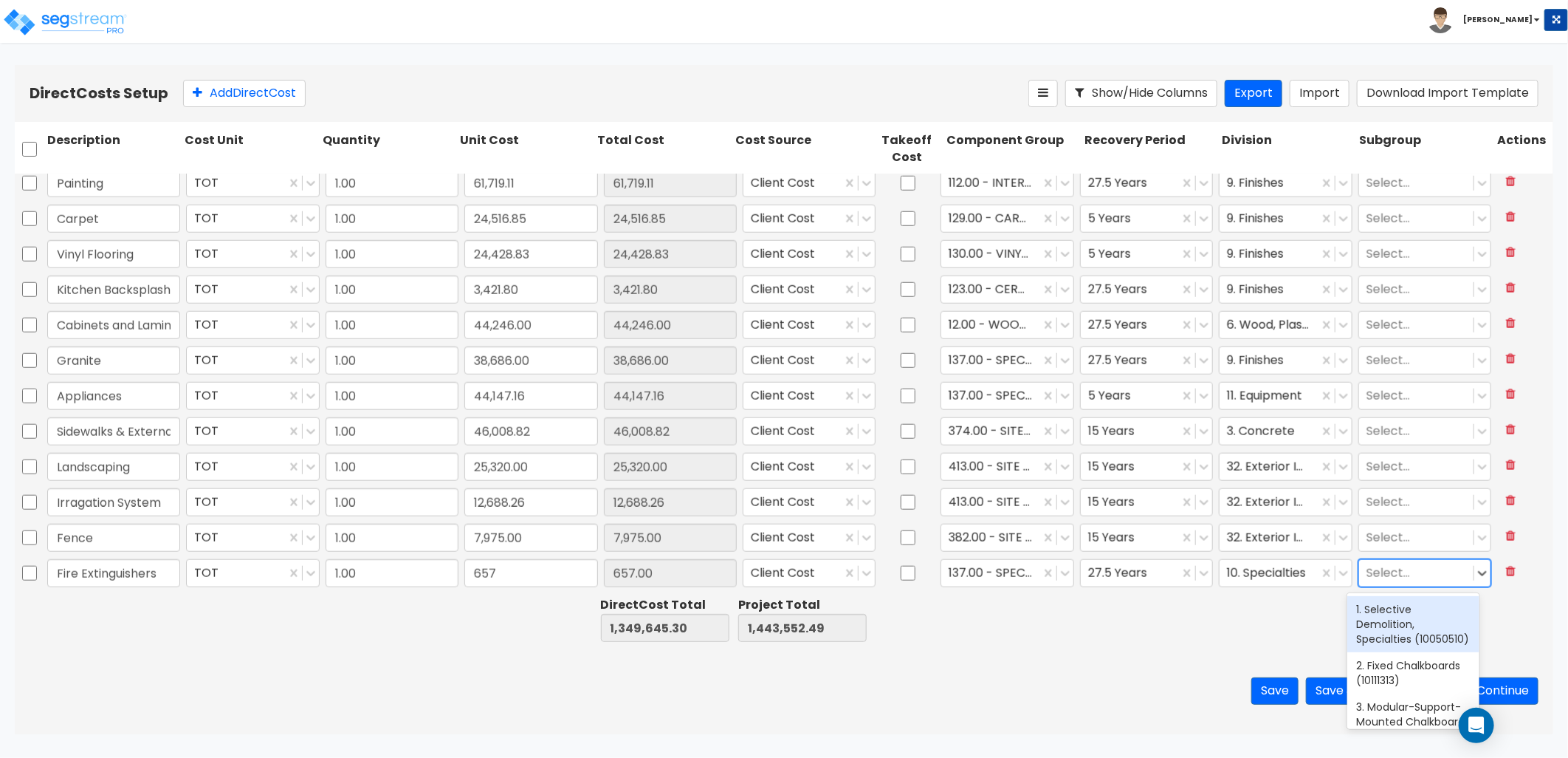
click at [1392, 576] on div at bounding box center [1416, 573] width 99 height 20
type input "fire ex"
click at [1389, 618] on div "50. Portable Fire Extinguishers (10441613)" at bounding box center [1413, 624] width 132 height 56
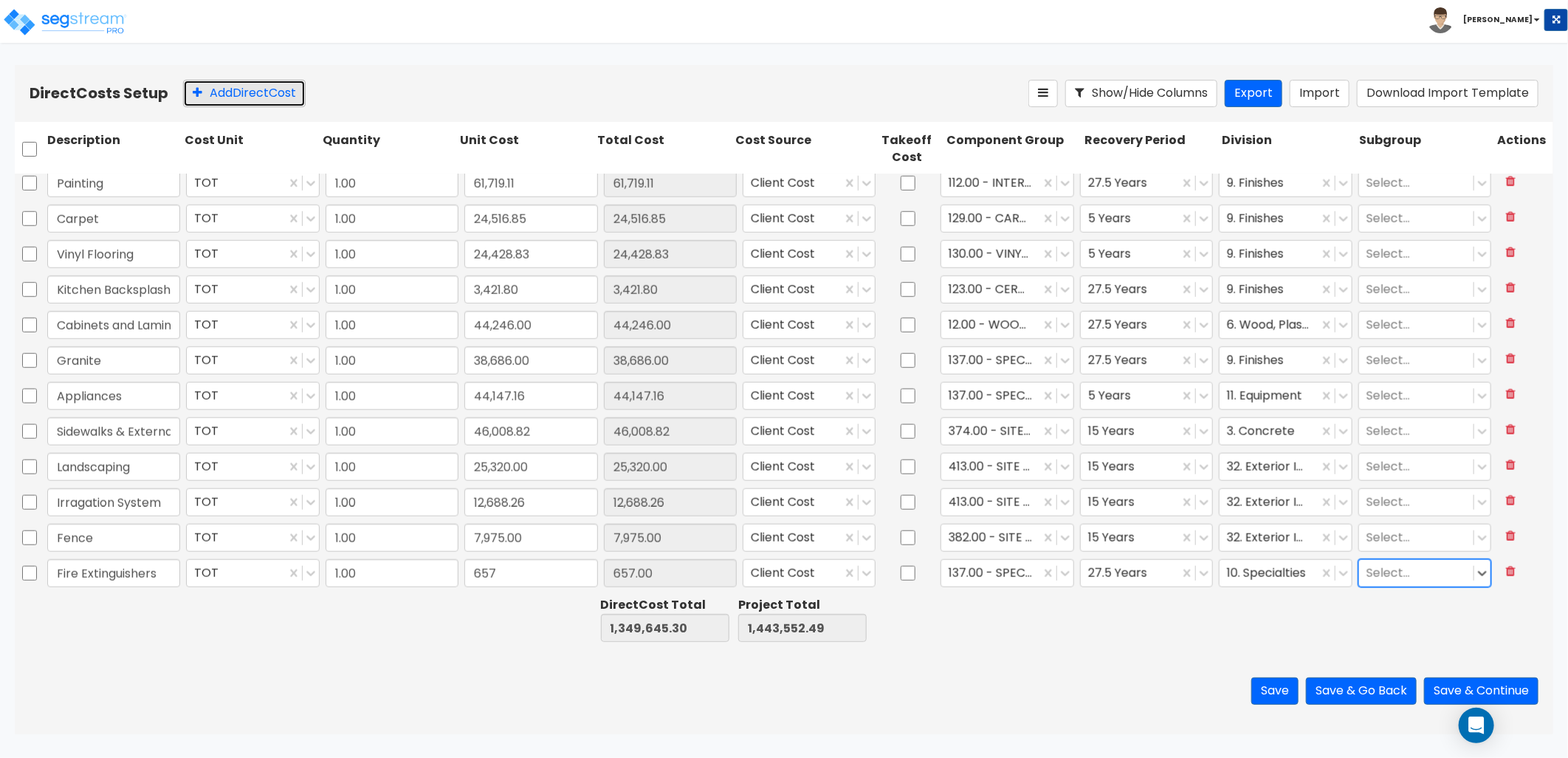
click at [230, 91] on button "Add Direct Cost" at bounding box center [244, 93] width 122 height 27
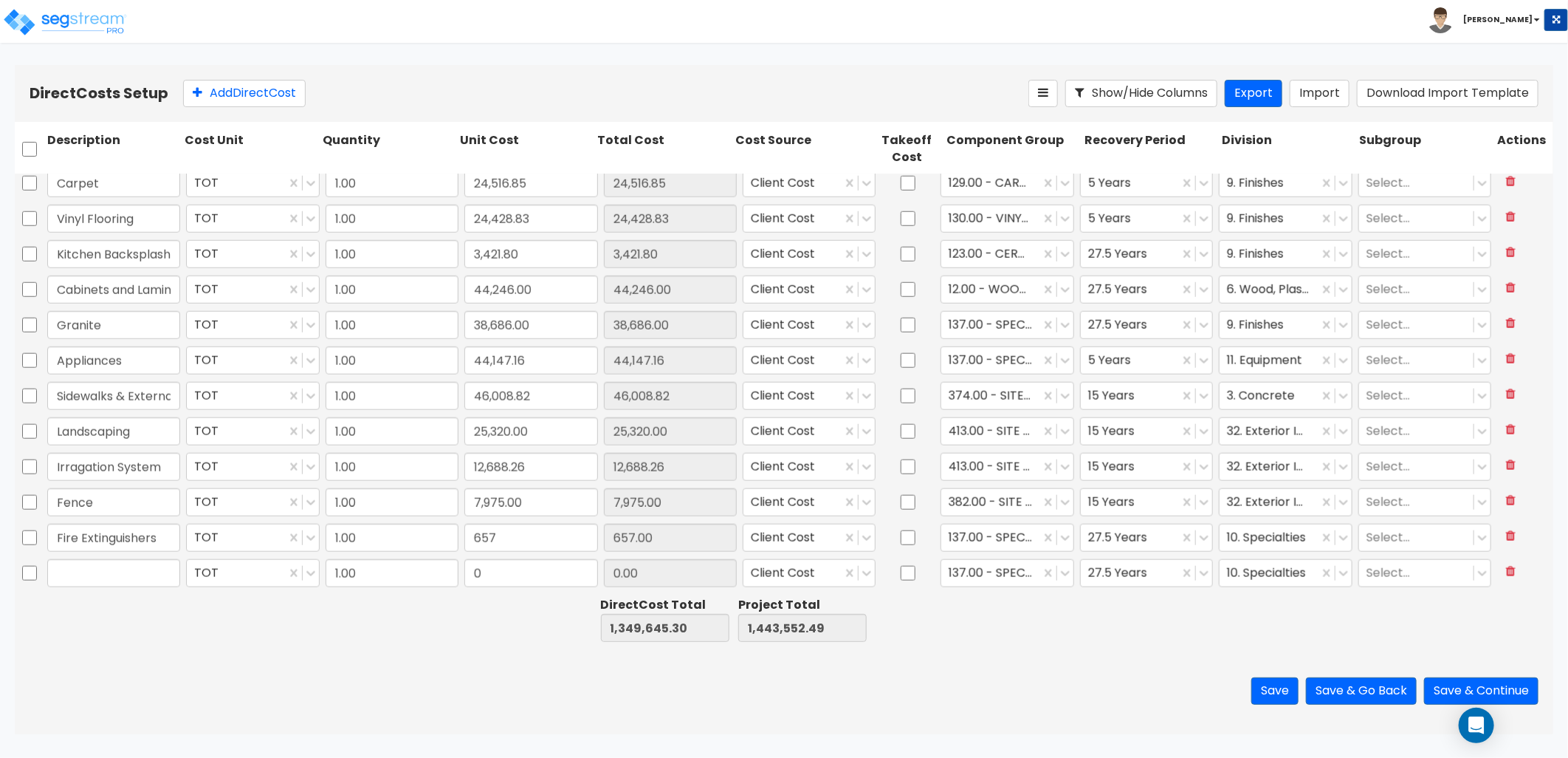
type input "1.00"
type input "156.12"
click at [1334, 681] on button "Save & Go Back" at bounding box center [1361, 691] width 110 height 27
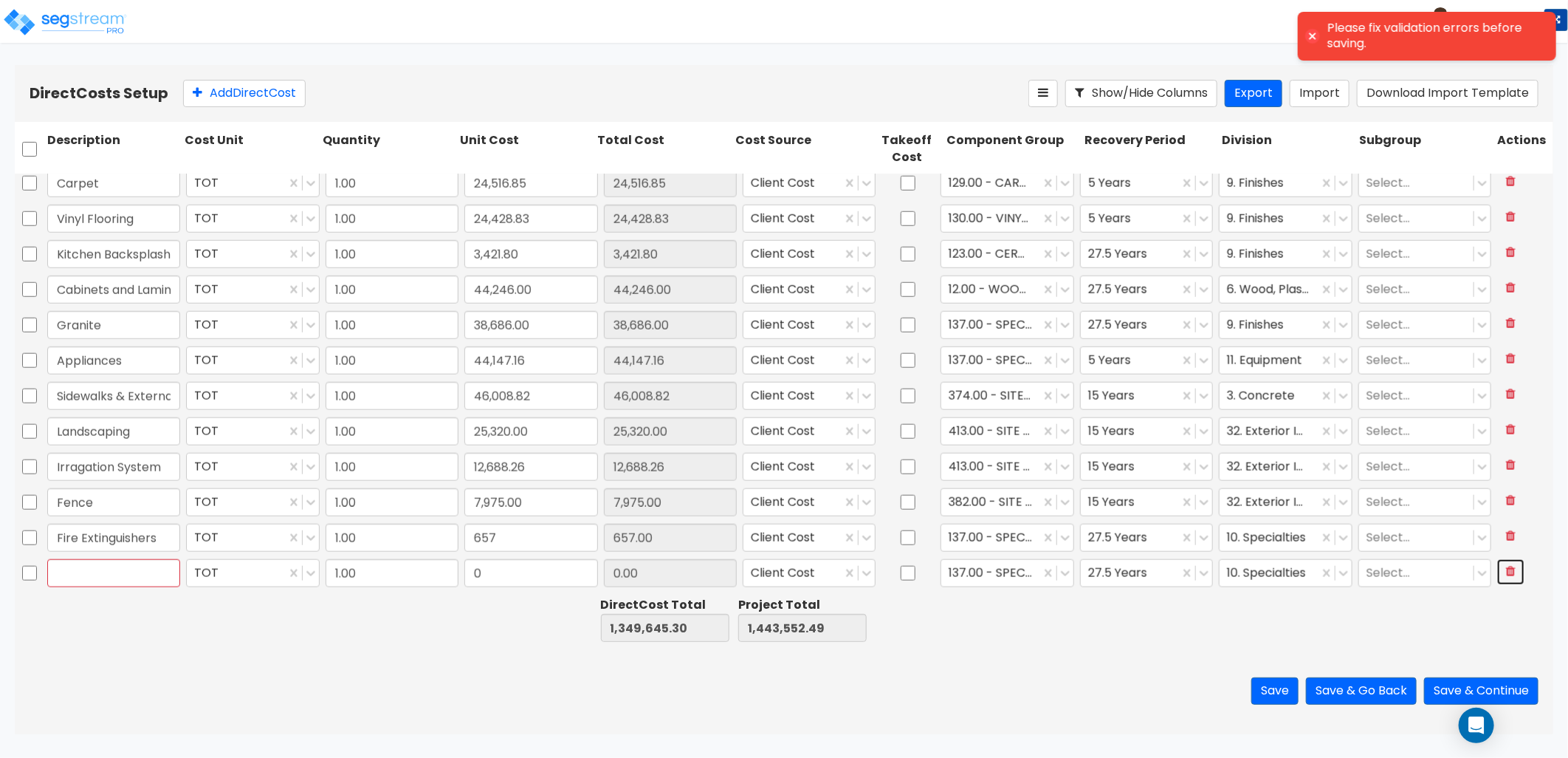
click at [1506, 570] on icon at bounding box center [1511, 571] width 10 height 12
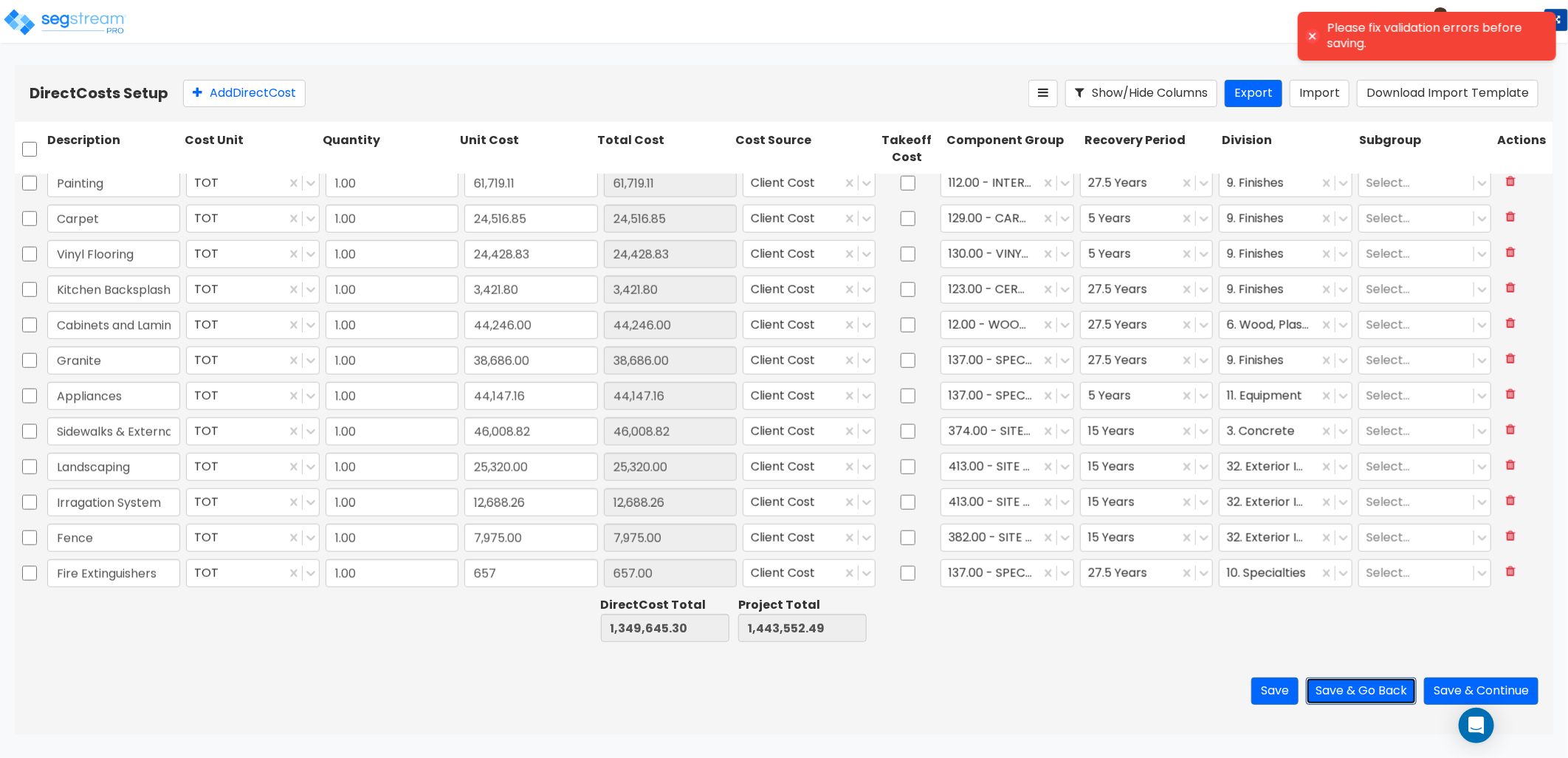
click at [1357, 695] on button "Save & Go Back" at bounding box center [1361, 691] width 110 height 27
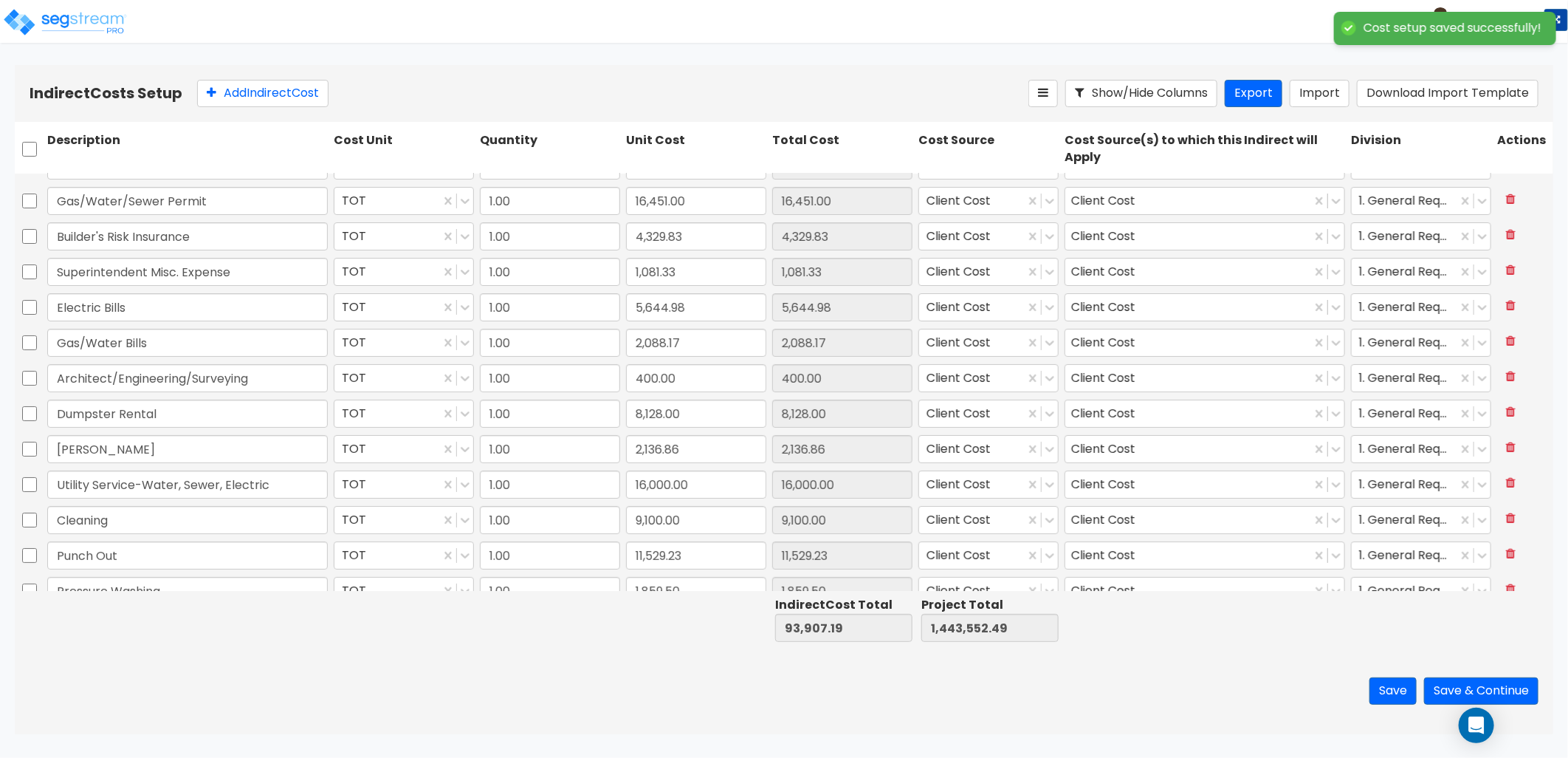
scroll to position [79, 0]
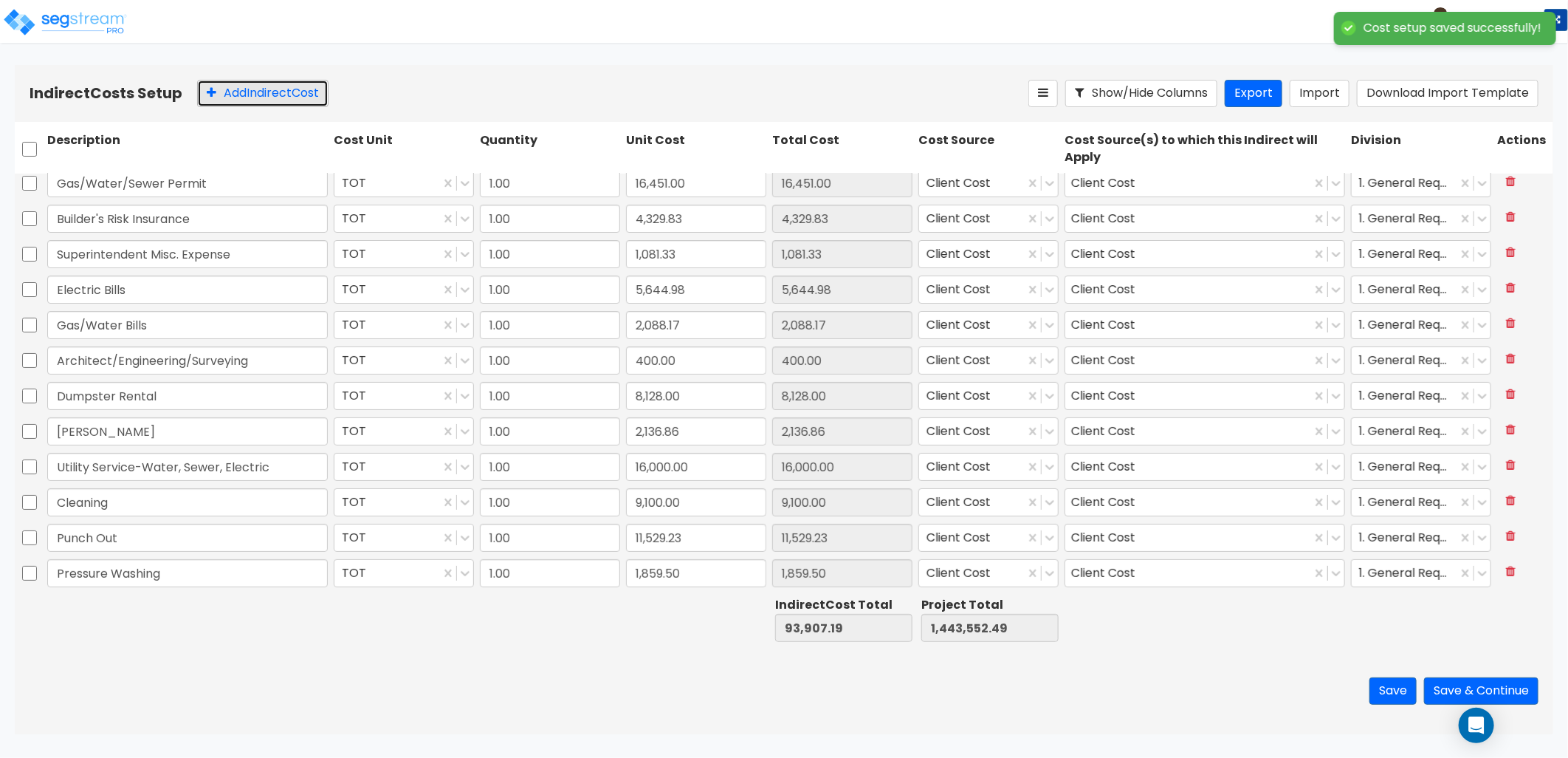
click at [259, 89] on button "Add Indirect Cost" at bounding box center [262, 93] width 131 height 27
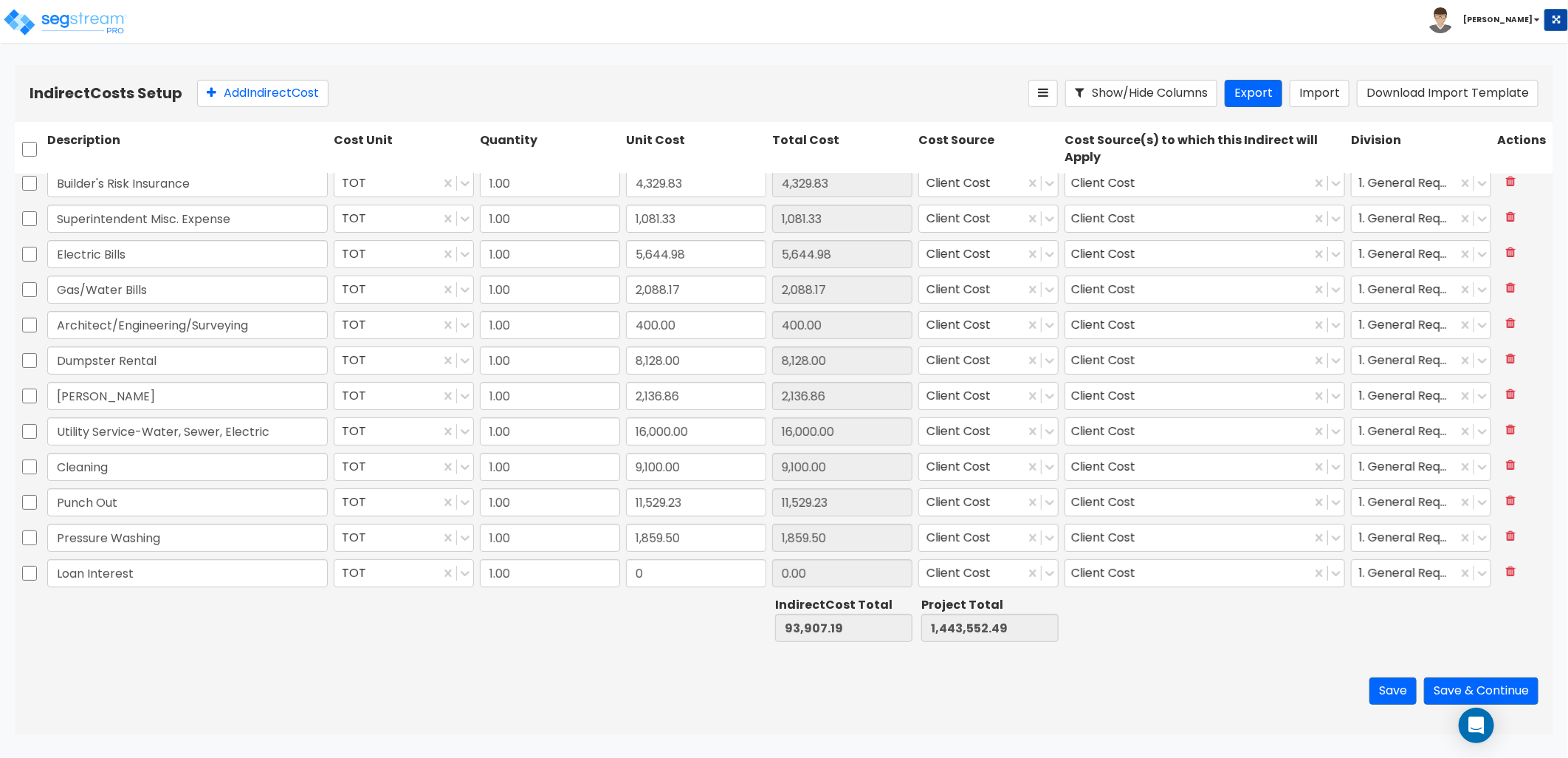
type input "Loan Interest"
type input "118,043.46"
type input "211,950.65"
type input "1,561,595.95"
type input "118,043.46"
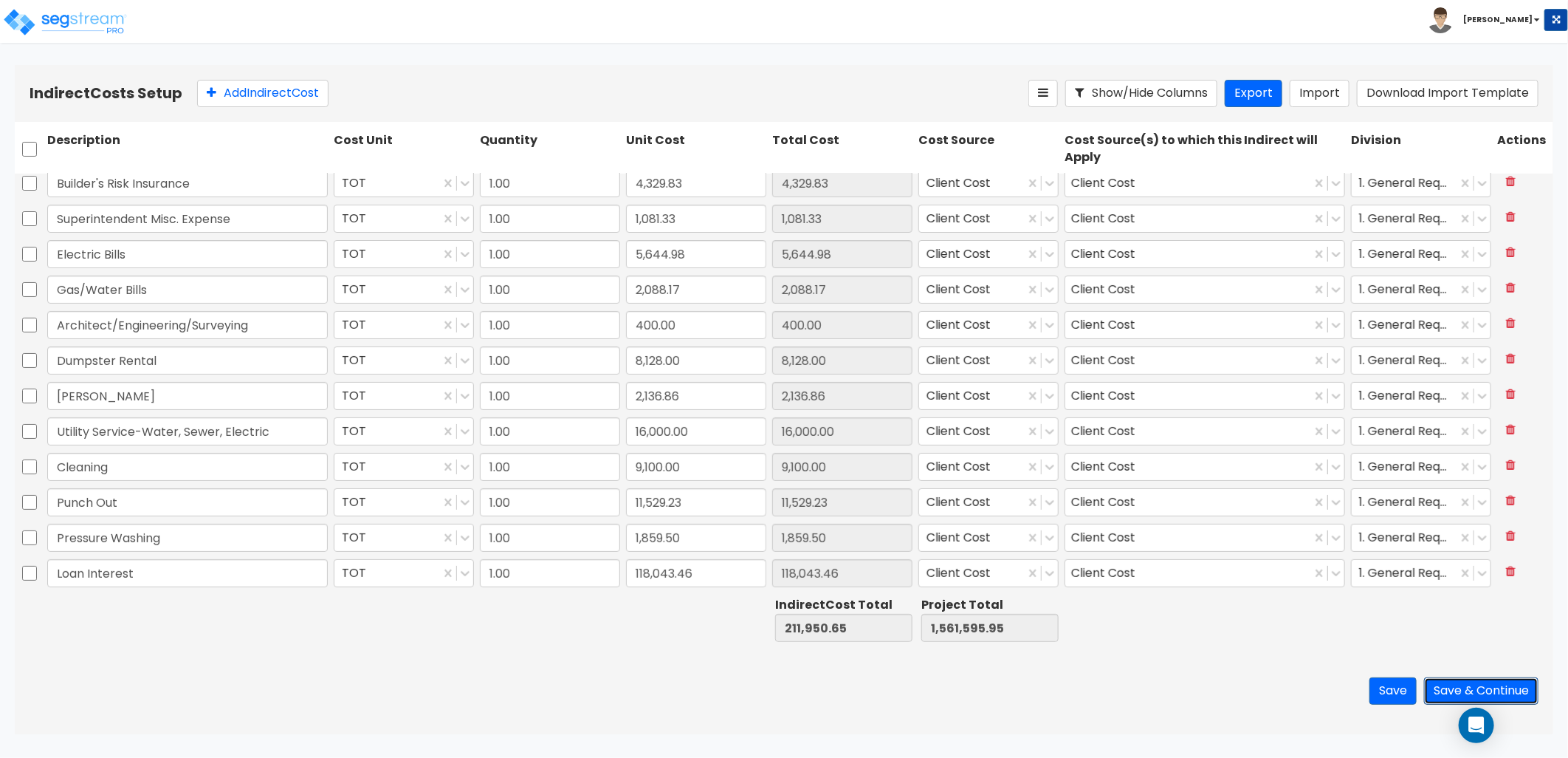
click at [1442, 687] on button "Save & Continue" at bounding box center [1481, 691] width 114 height 27
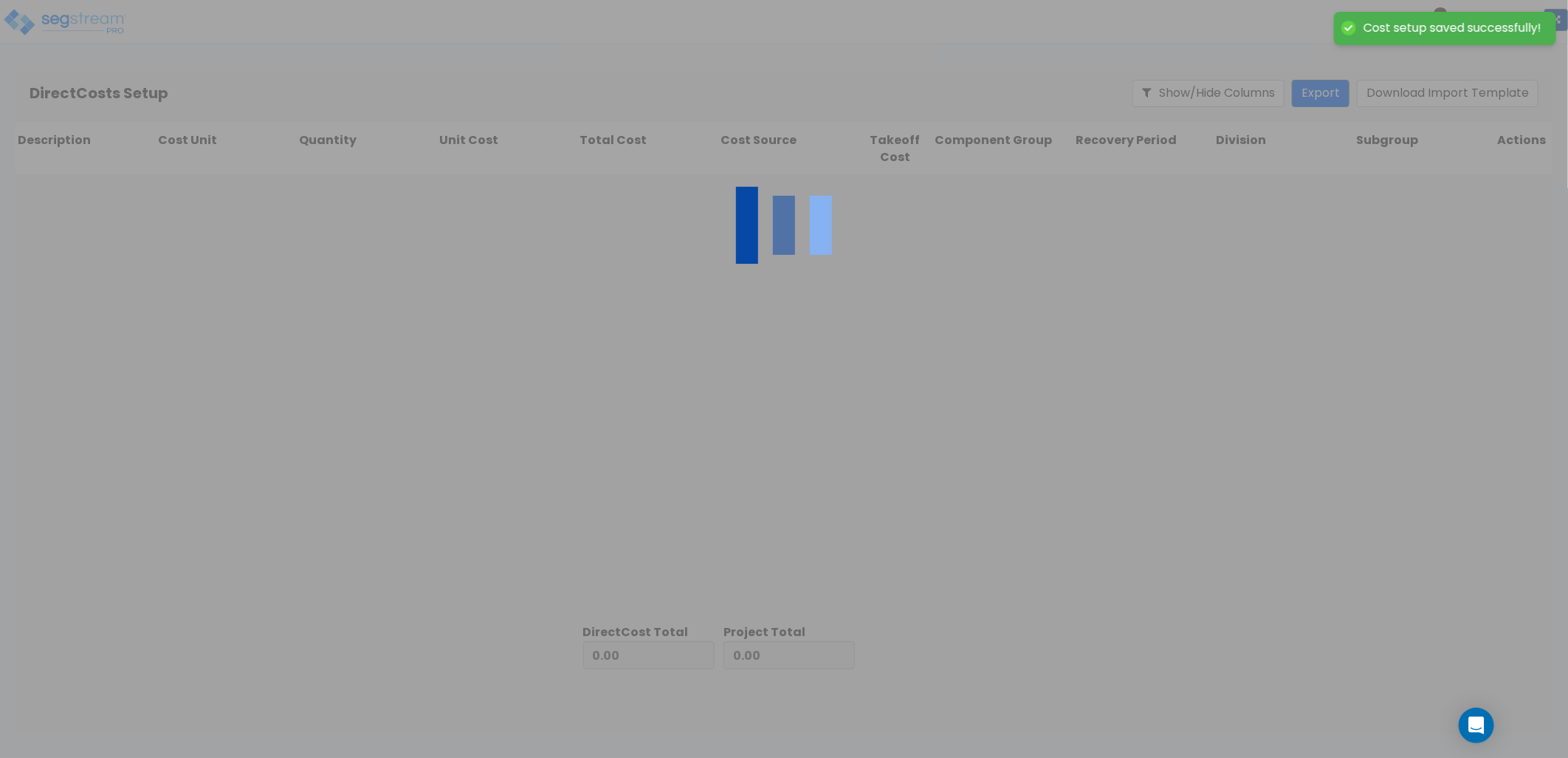
type input "211,950.65"
type input "1,349,645.30"
type input "1,561,595.95"
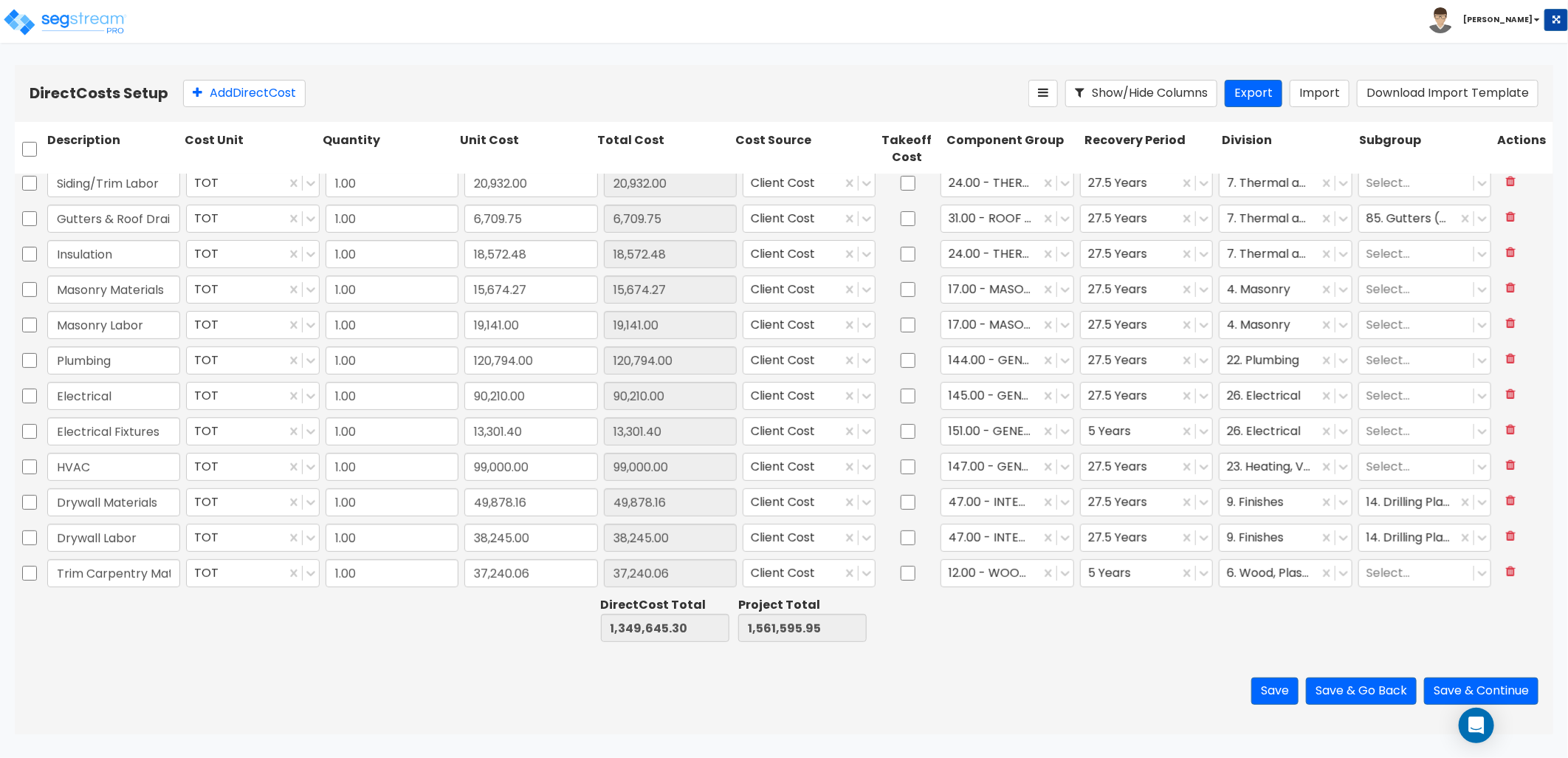
type input "1.00"
type input "156.12"
type input "1.00"
type input "61,719.11"
type input "1.00"
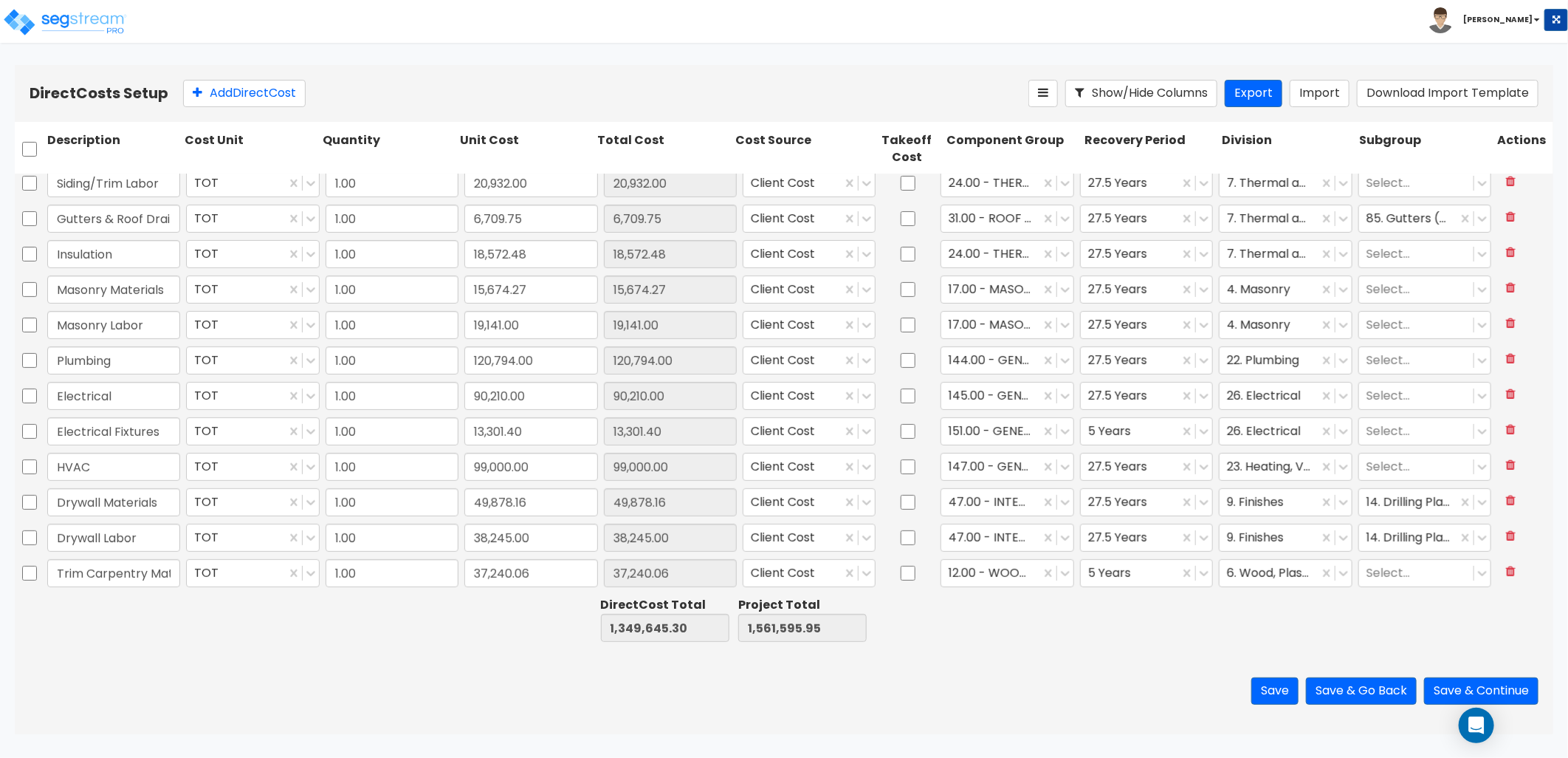
type input "24,516.85"
type input "1.00"
type input "24,428.83"
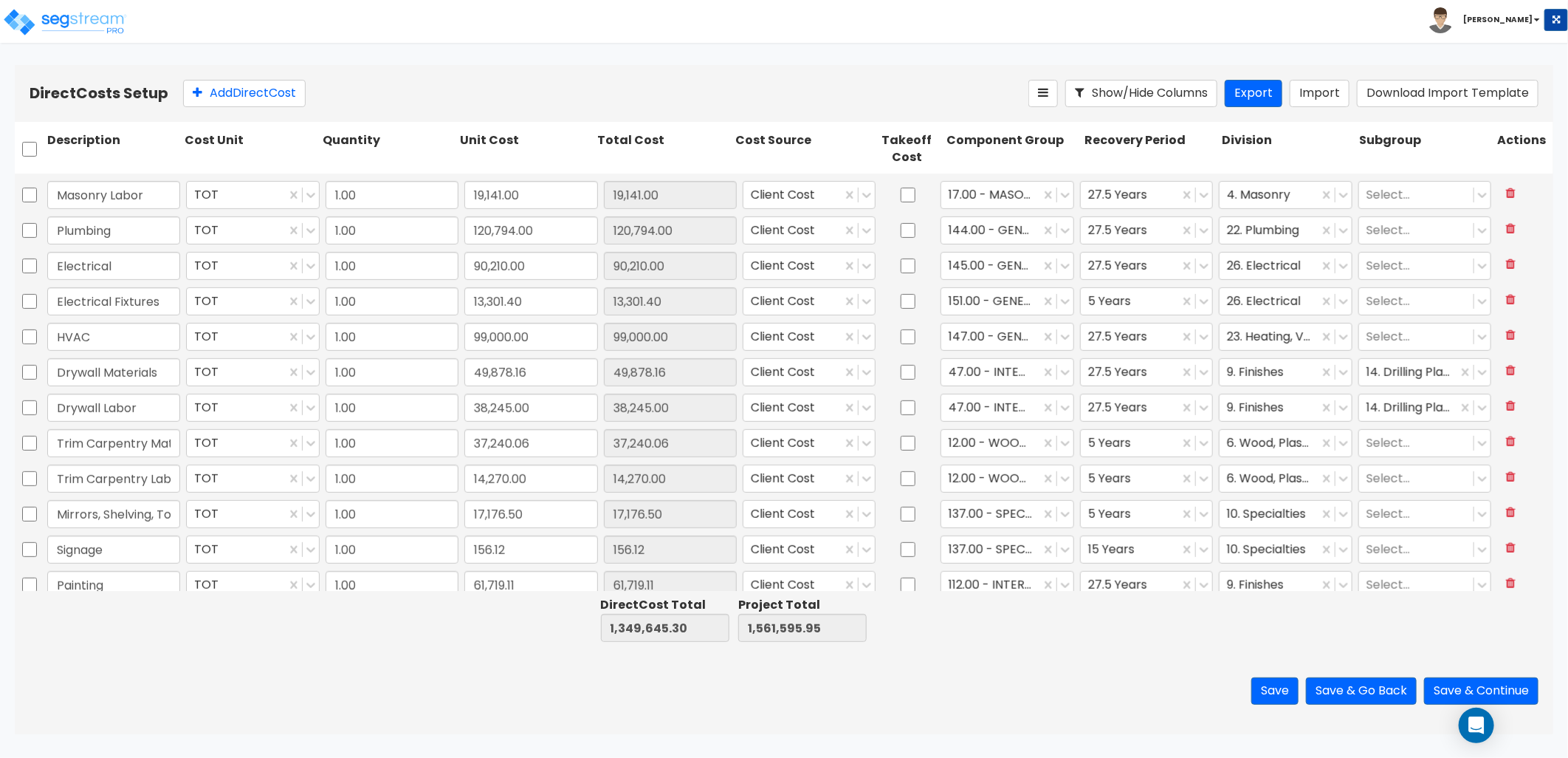
type input "1.00"
type input "46,008.82"
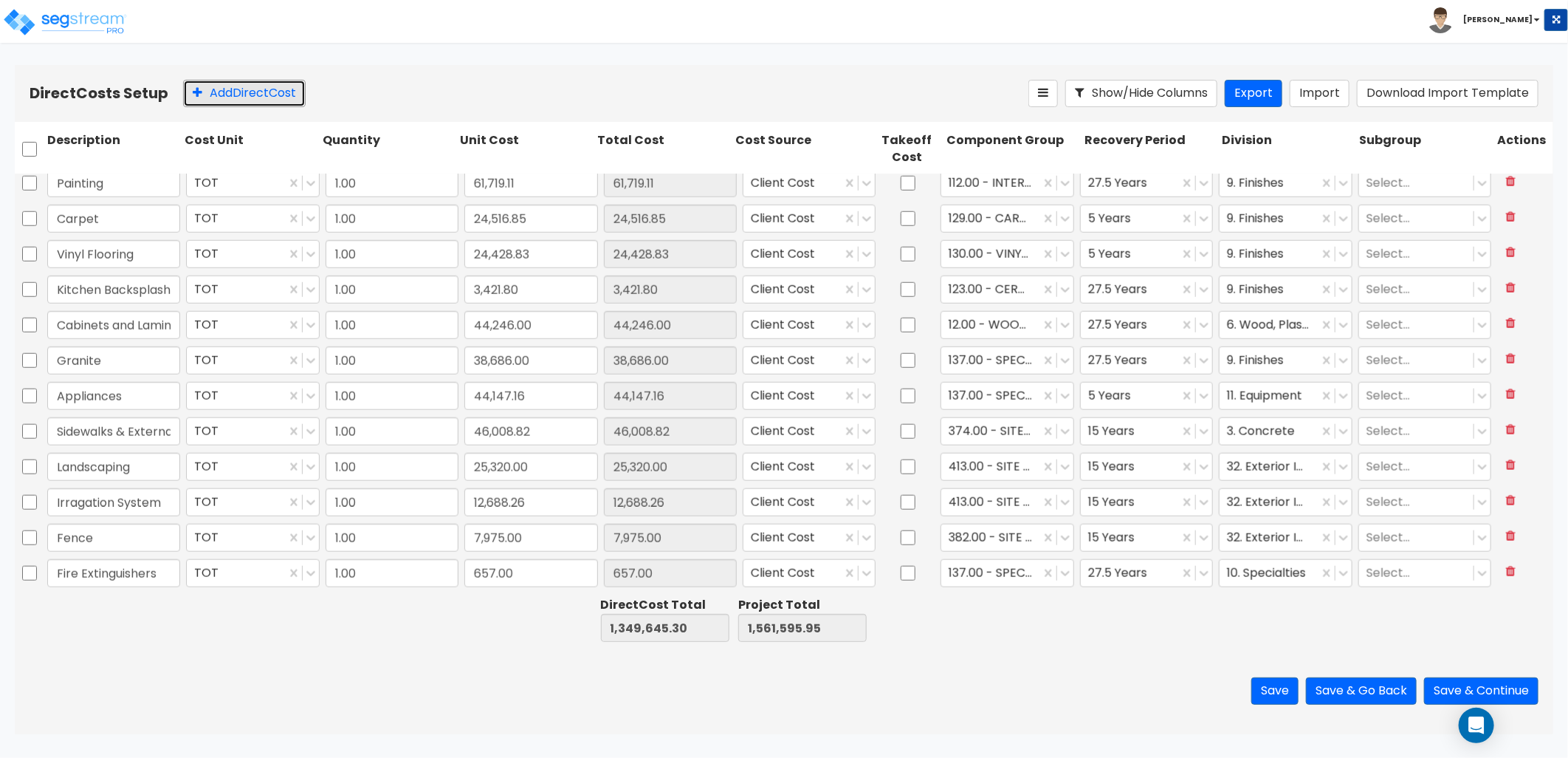
click at [224, 99] on button "Add Direct Cost" at bounding box center [244, 93] width 122 height 27
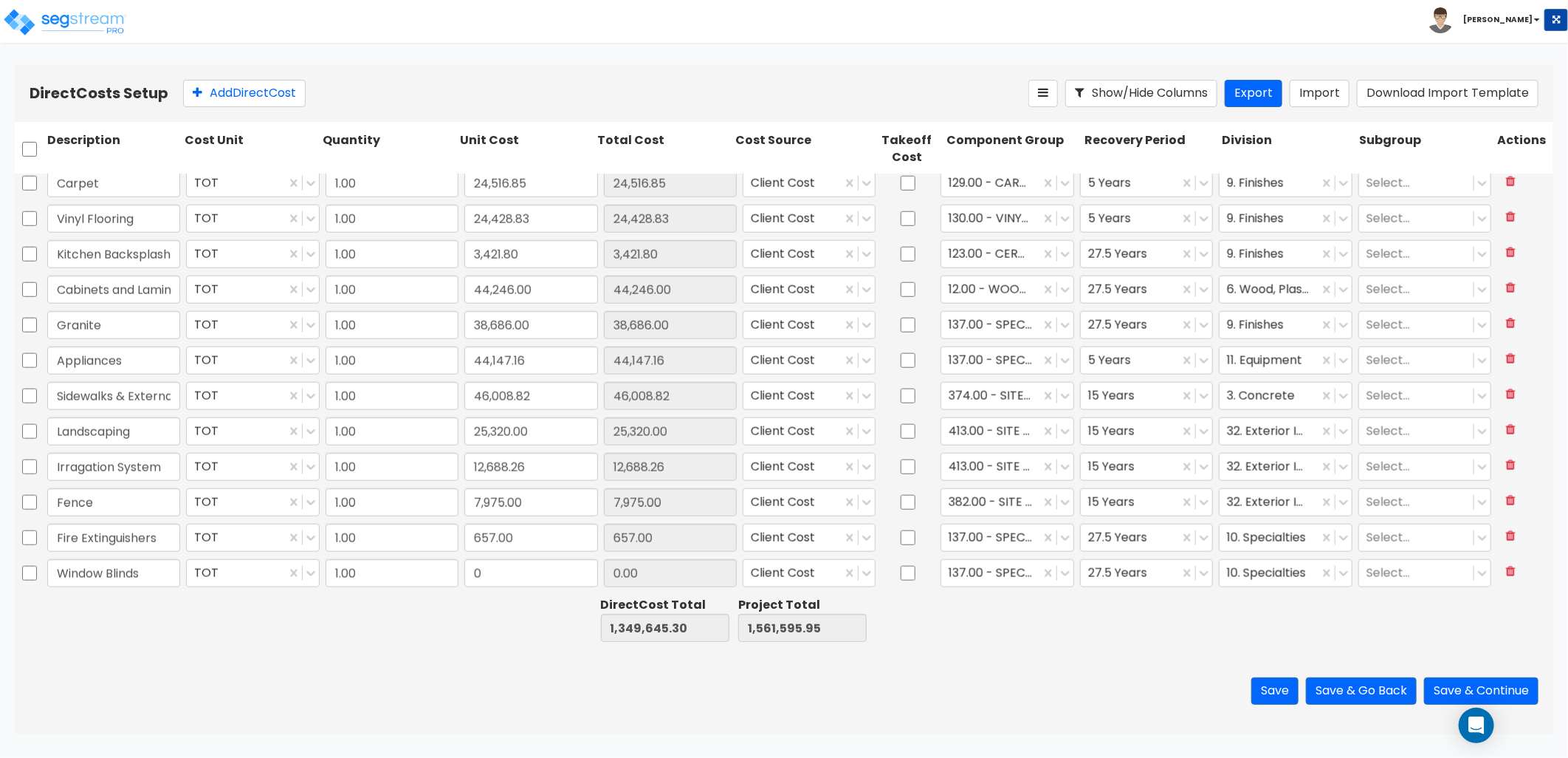
type input "Window Blinds"
type input "7,764"
type input "1,357,409.30"
type input "1,569,359.95"
type input "7,764.00"
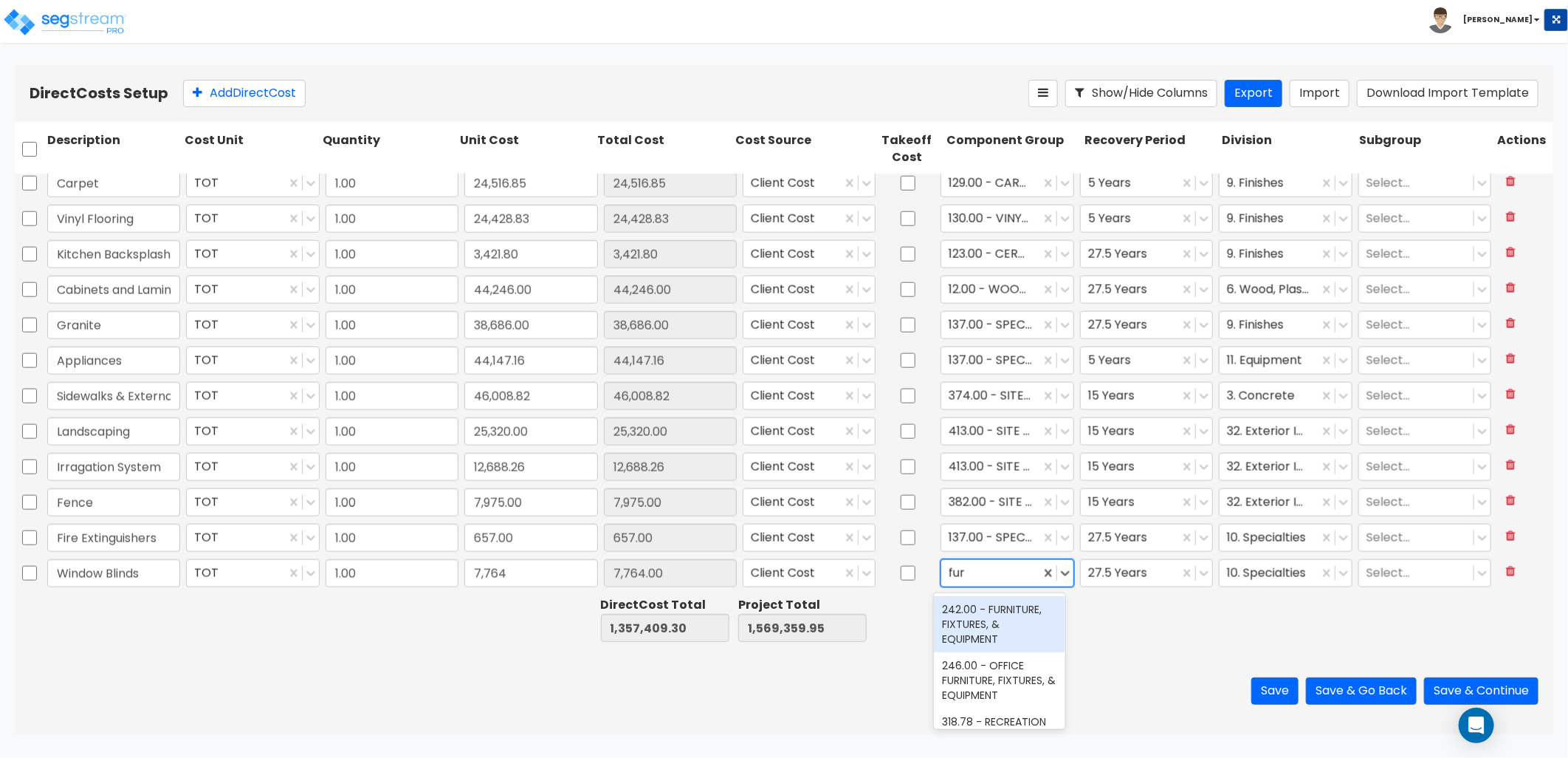
type input "furn"
click at [1022, 637] on div "242.00 - FURNITURE, FIXTURES, & EQUIPMENT" at bounding box center [1000, 624] width 132 height 56
click at [1137, 575] on div at bounding box center [1130, 573] width 84 height 20
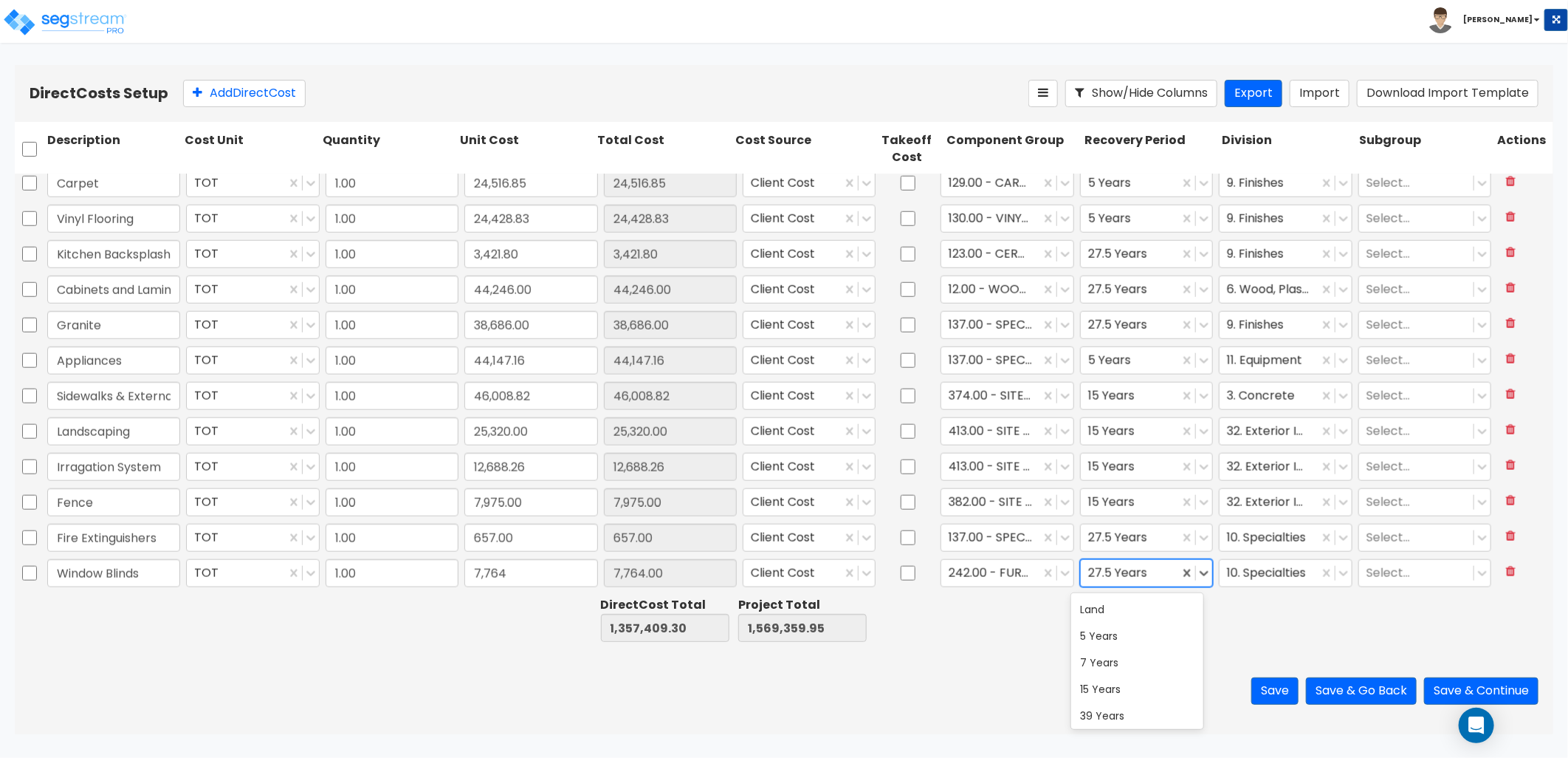
type input "5"
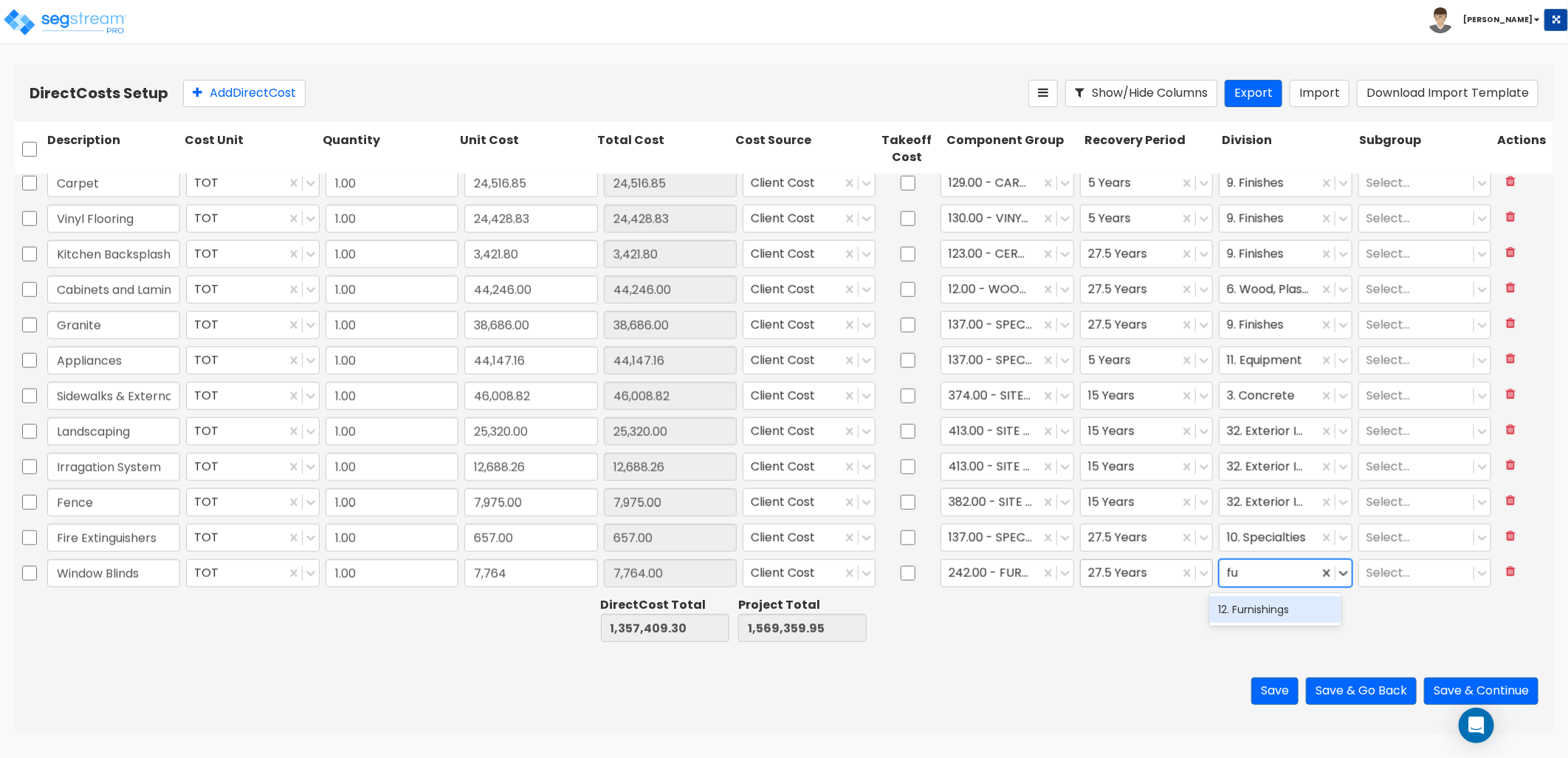
type input "fur"
click at [1399, 581] on div at bounding box center [1416, 573] width 99 height 20
type input "w"
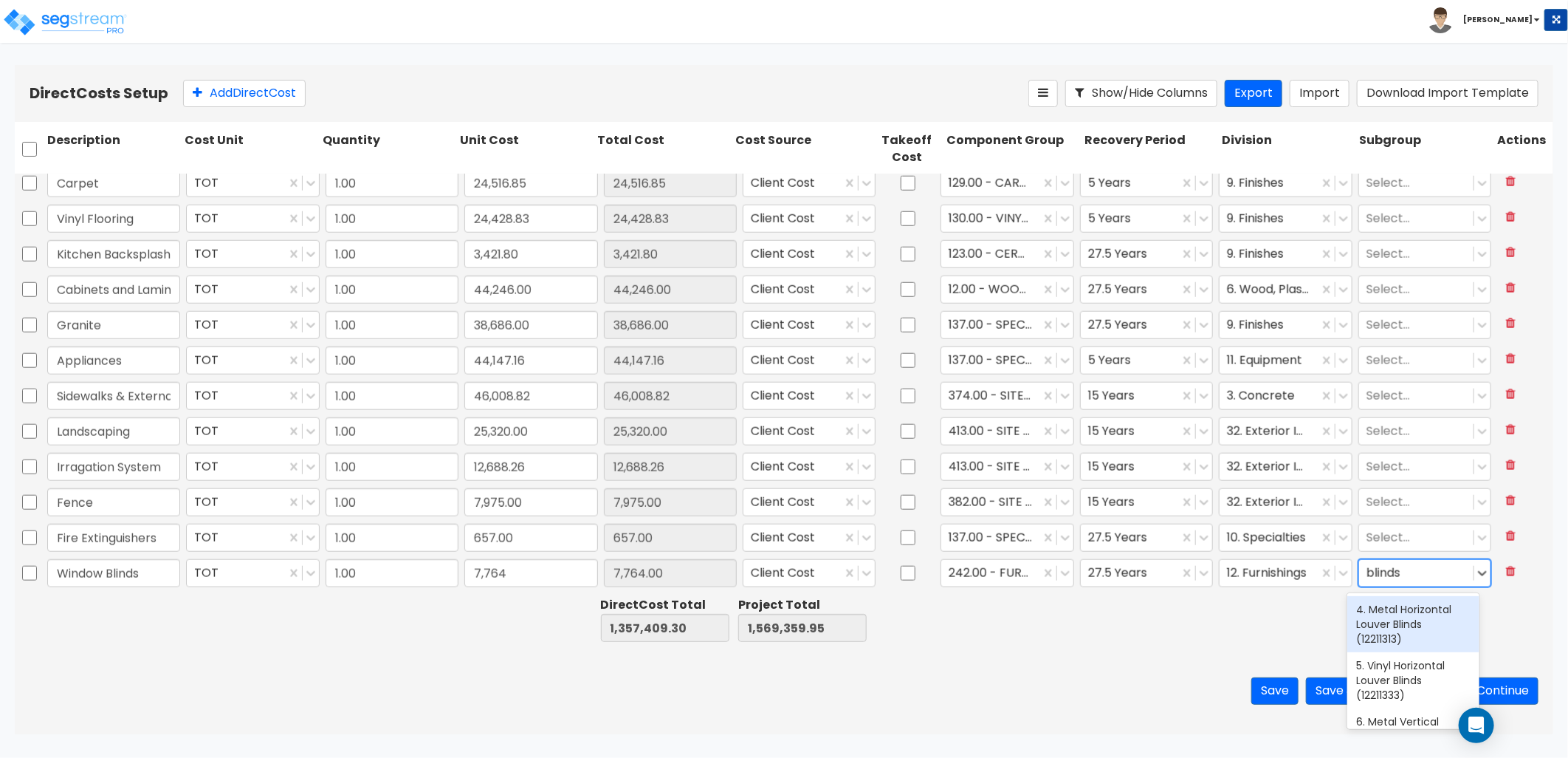
scroll to position [38, 0]
type input "b"
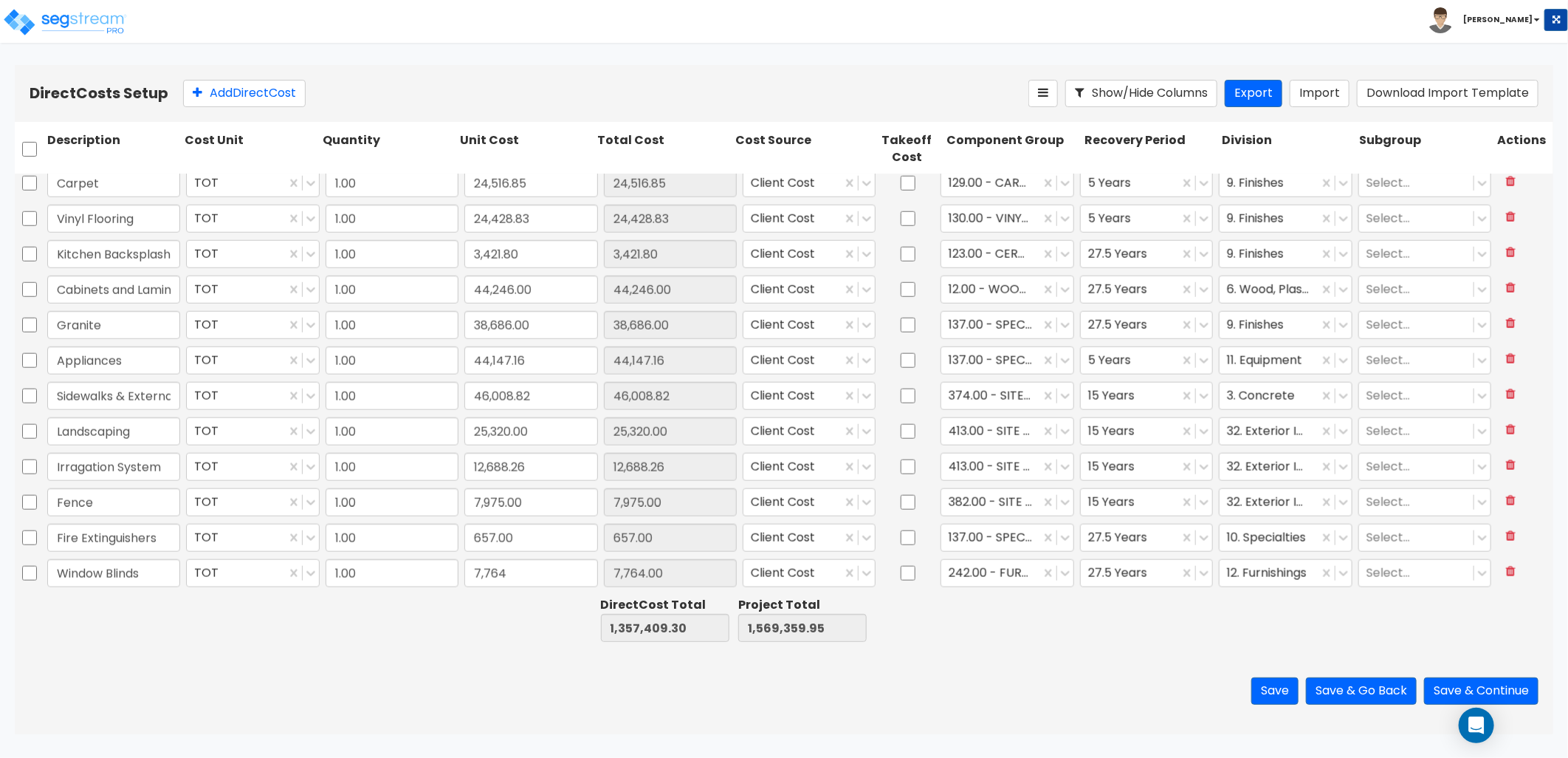
click at [918, 652] on div "Save Save & Go Back Save & Continue" at bounding box center [784, 691] width 1538 height 87
drag, startPoint x: 273, startPoint y: 101, endPoint x: 254, endPoint y: 185, distance: 86.1
click at [262, 100] on button "Add Direct Cost" at bounding box center [244, 93] width 122 height 27
click at [87, 574] on input "text" at bounding box center [113, 573] width 133 height 28
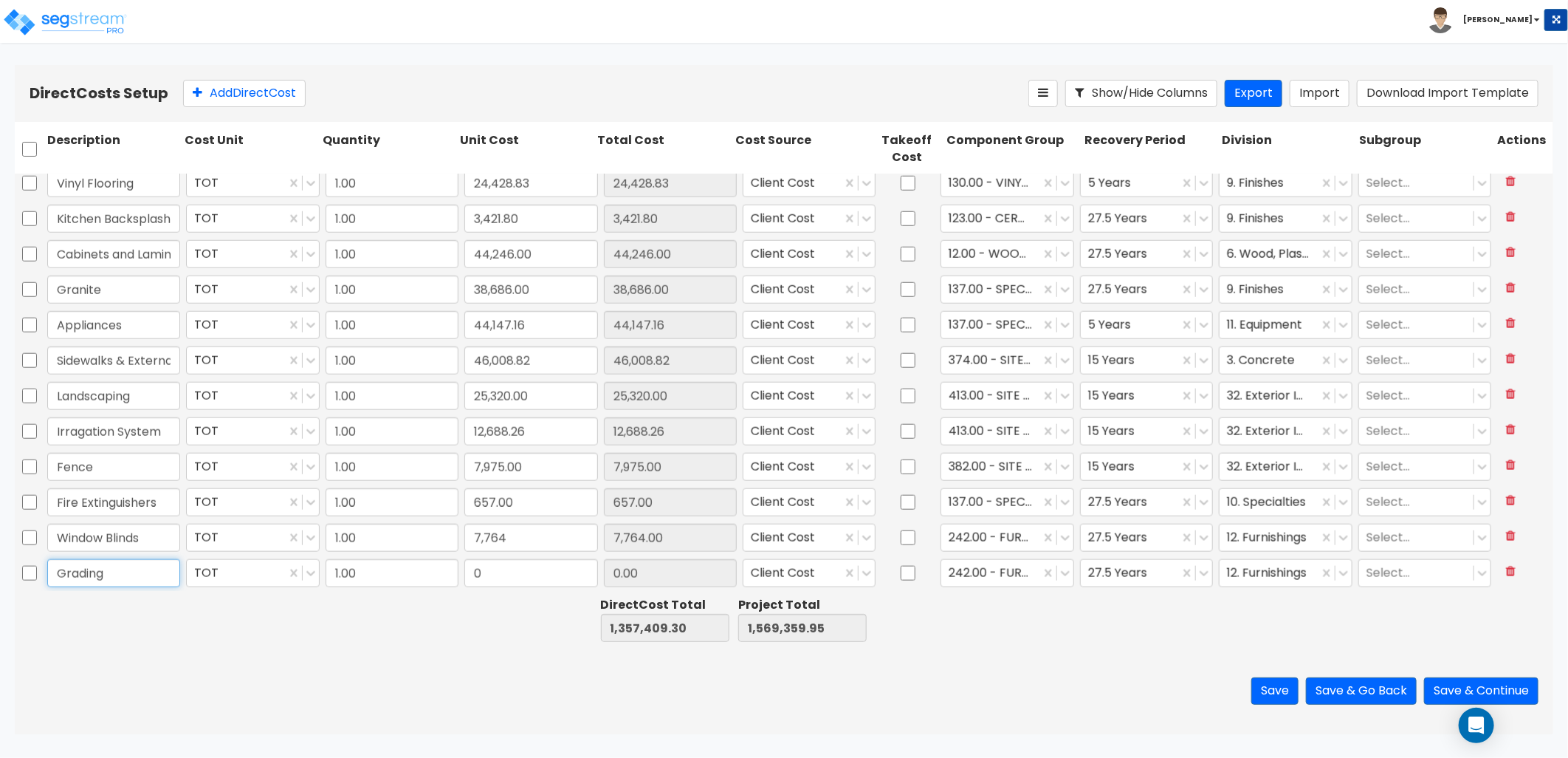
type input "Grading"
type input "7,294.26"
type input "1,364,703.56"
type input "1,576,654.21"
type input "7,294.26"
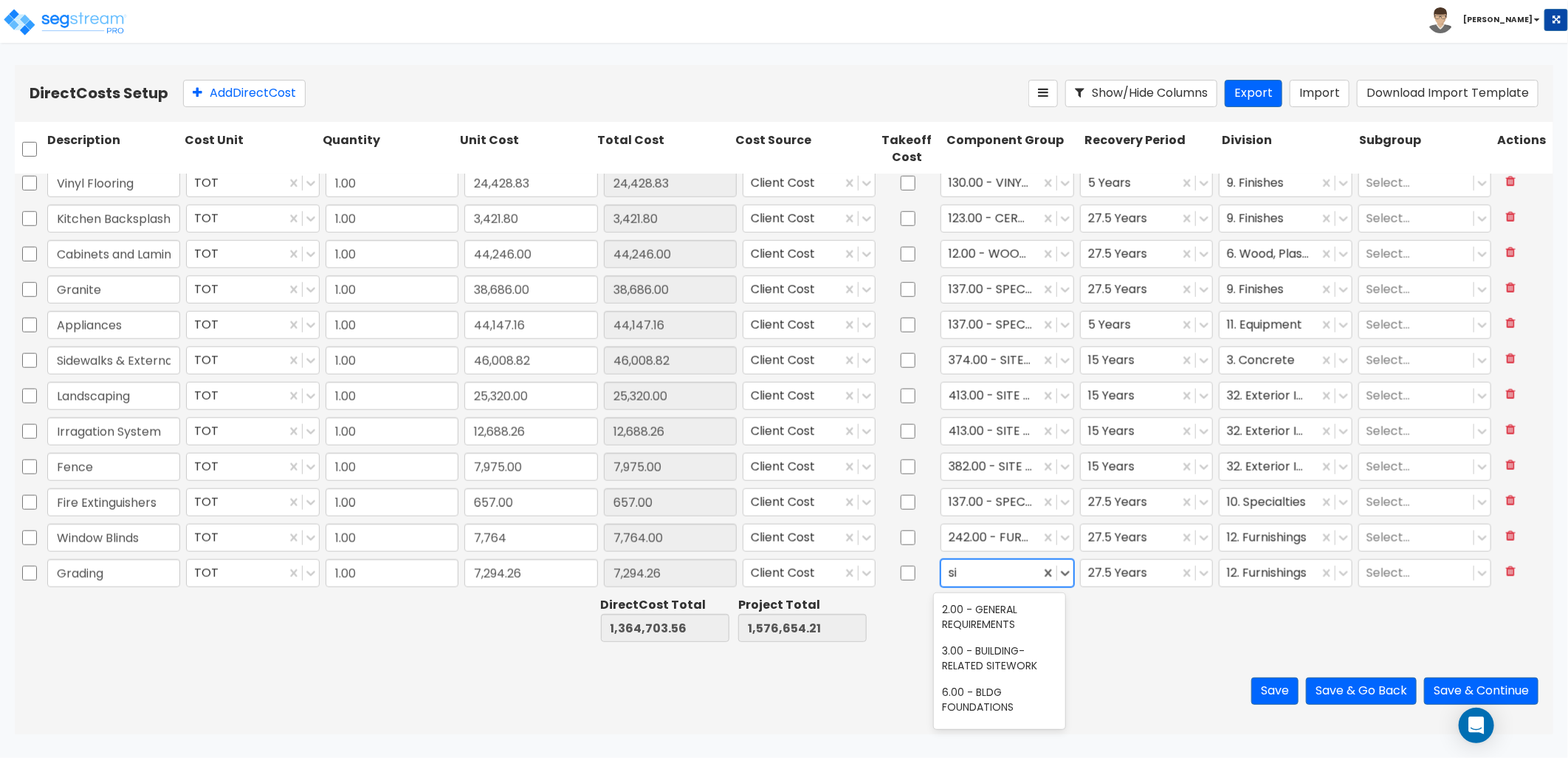
type input "s"
type input "grading"
click at [1027, 640] on div "4.00 - BLDG CLEARING, GRADING, & EXCAVATION" at bounding box center [1000, 624] width 132 height 56
click at [1132, 579] on div at bounding box center [1130, 573] width 84 height 20
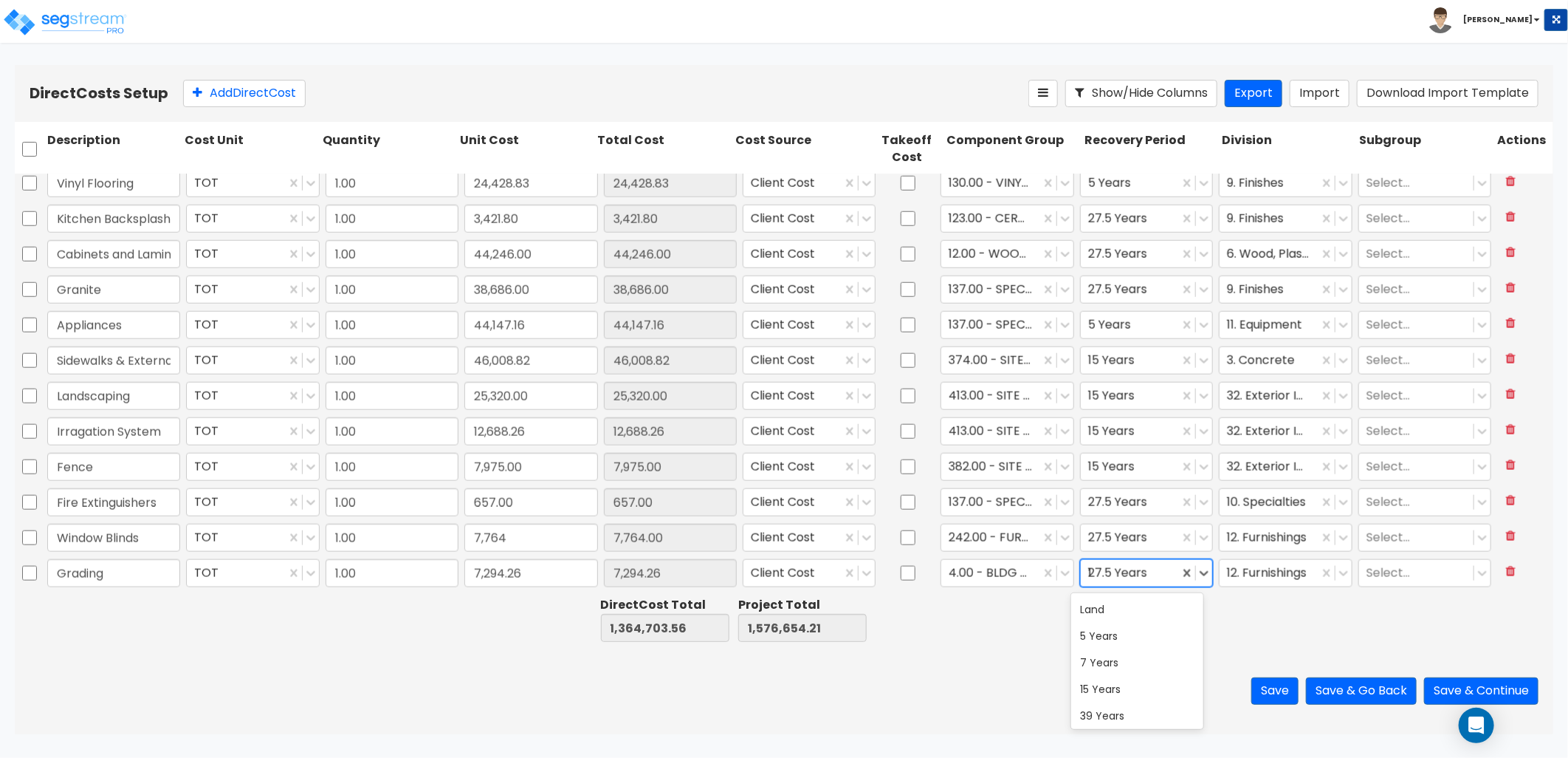
type input "15"
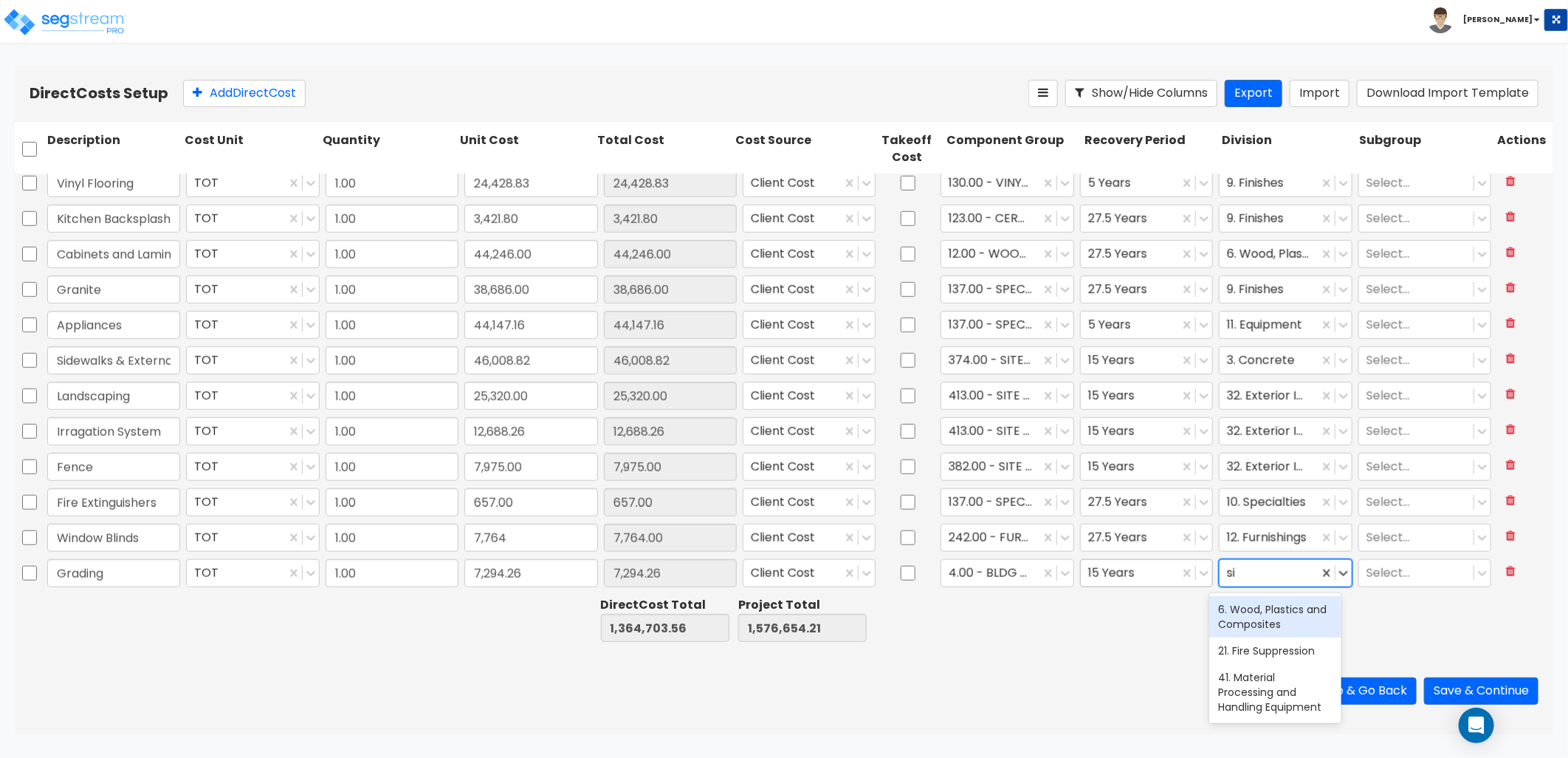
type input "s"
type input "g"
type input "ear"
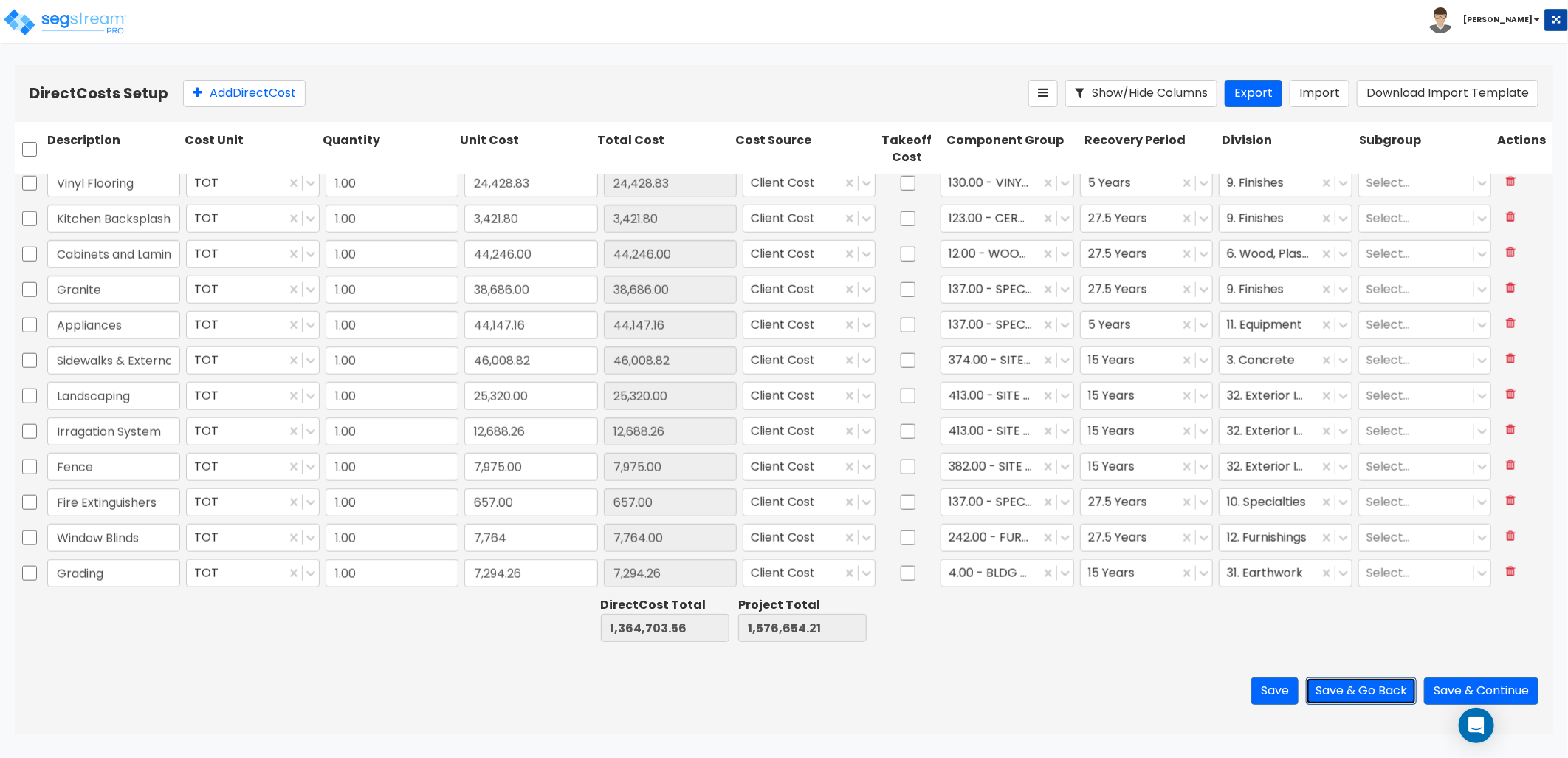
click at [1371, 696] on button "Save & Go Back" at bounding box center [1361, 691] width 110 height 27
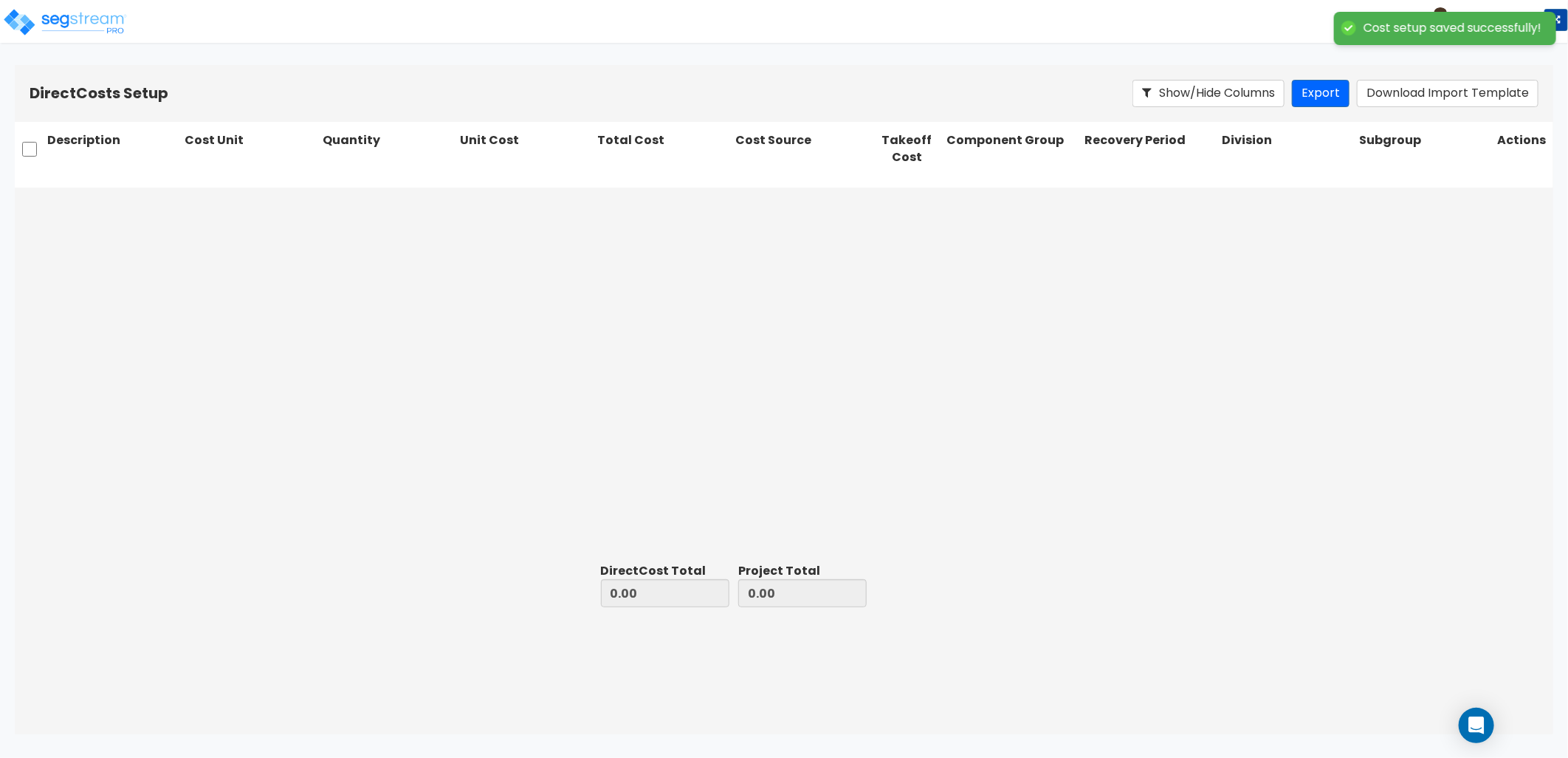
type input "1,364,703.56"
type input "211,950.65"
type input "1,576,654.21"
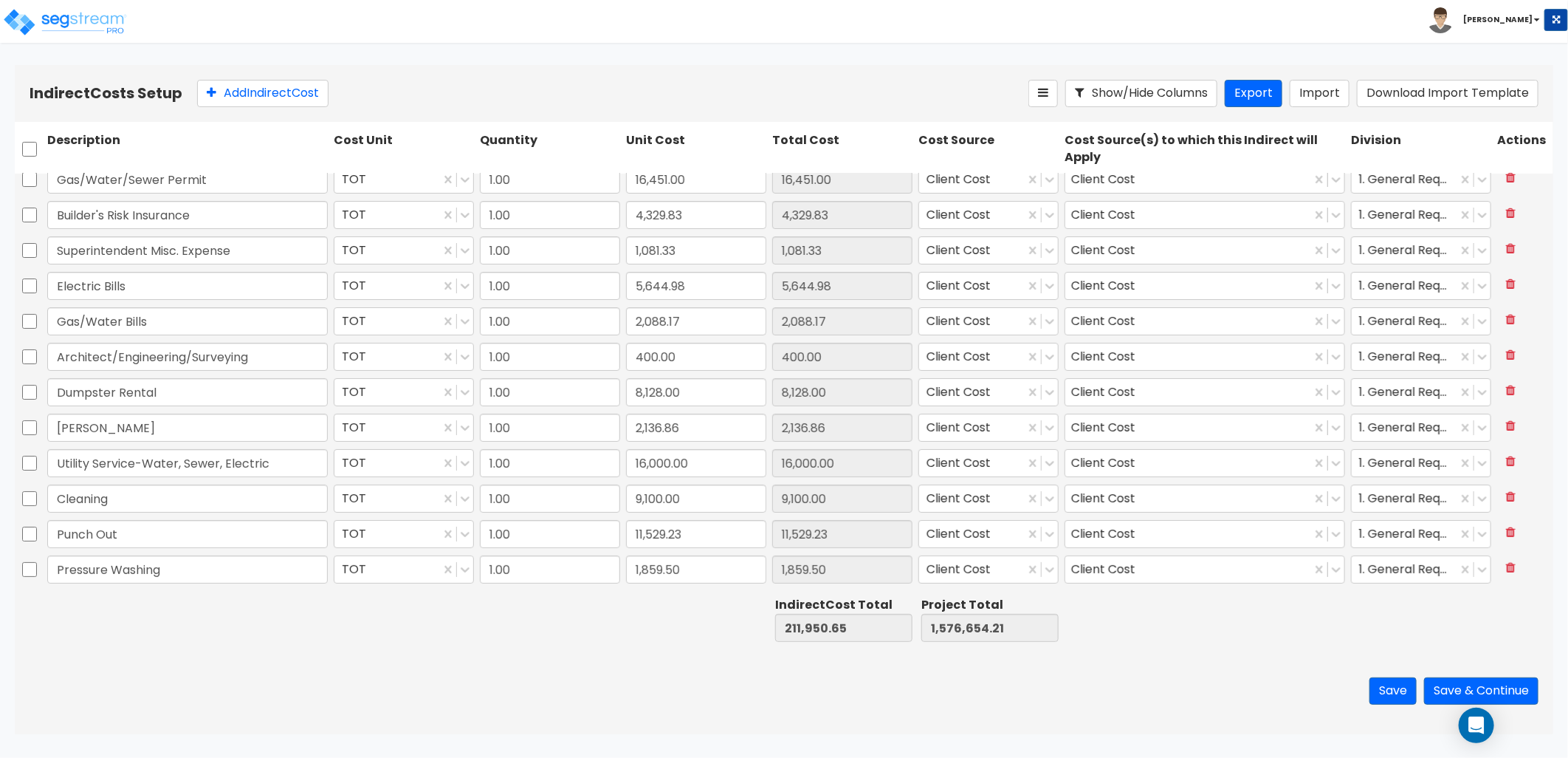
scroll to position [113, 0]
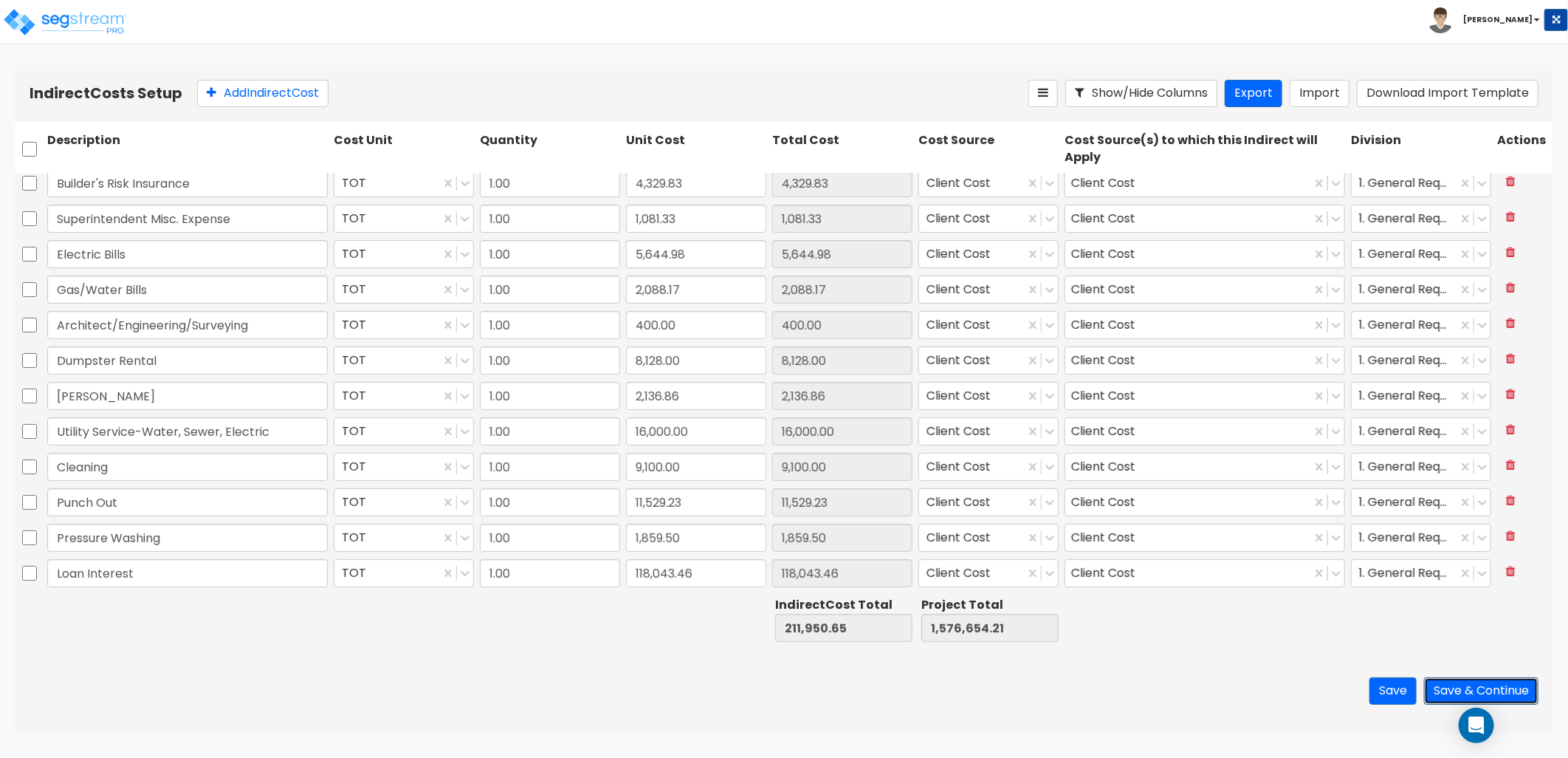
click at [1455, 683] on button "Save & Continue" at bounding box center [1481, 691] width 114 height 27
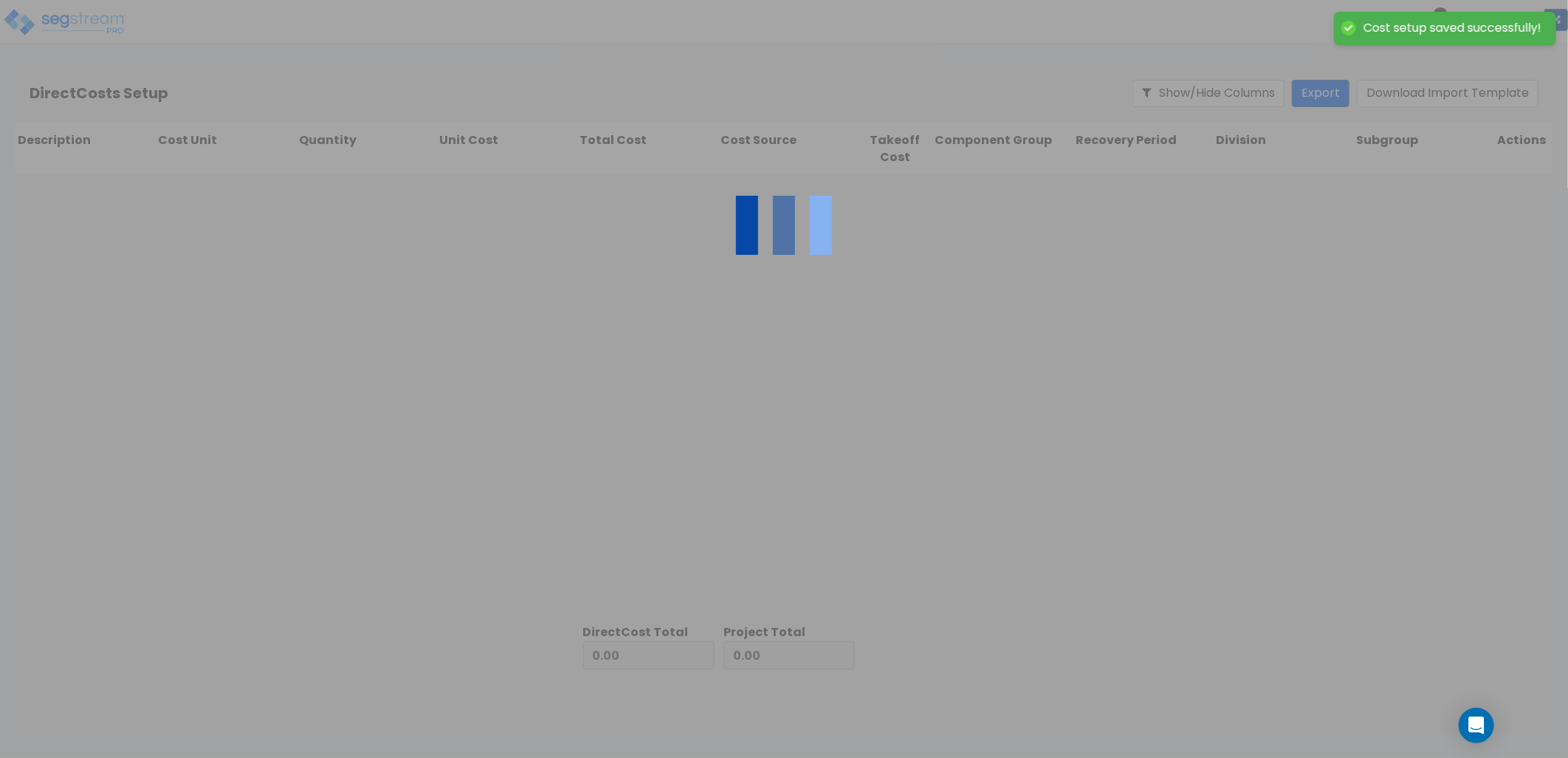
type input "211,950.65"
type input "1,364,703.56"
type input "1,576,654.21"
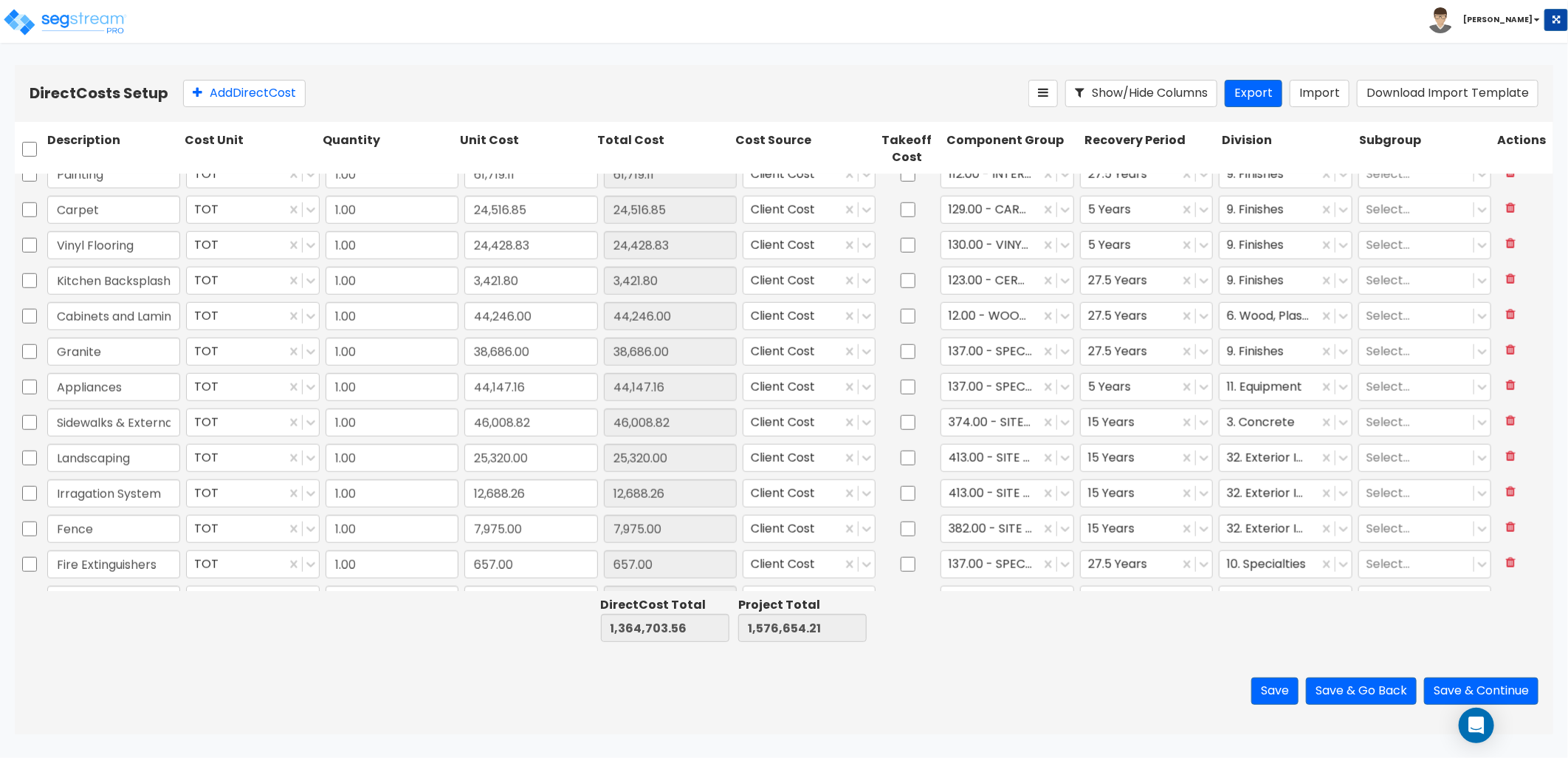
scroll to position [965, 0]
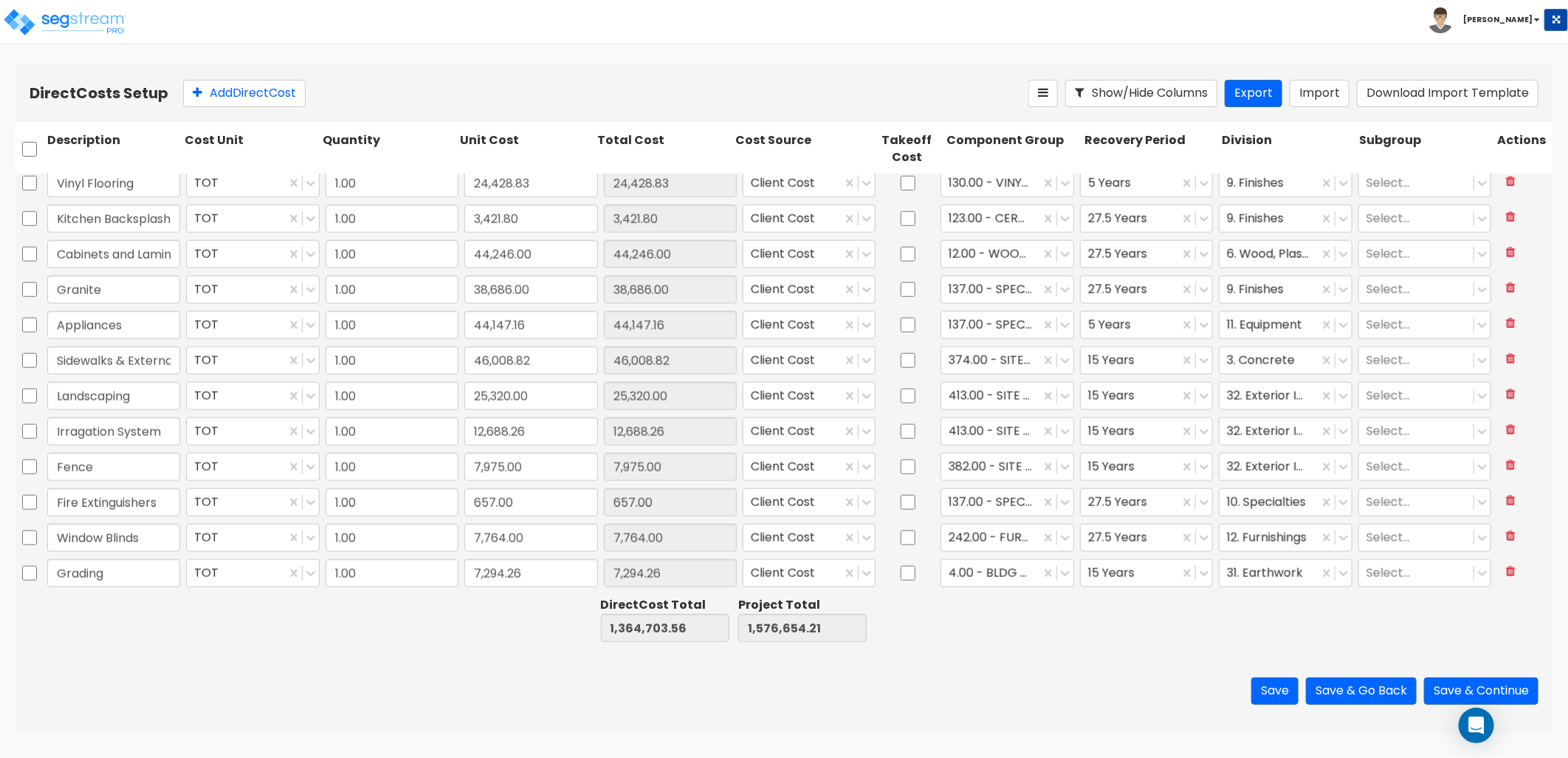
type input "1.00"
type input "61,719.11"
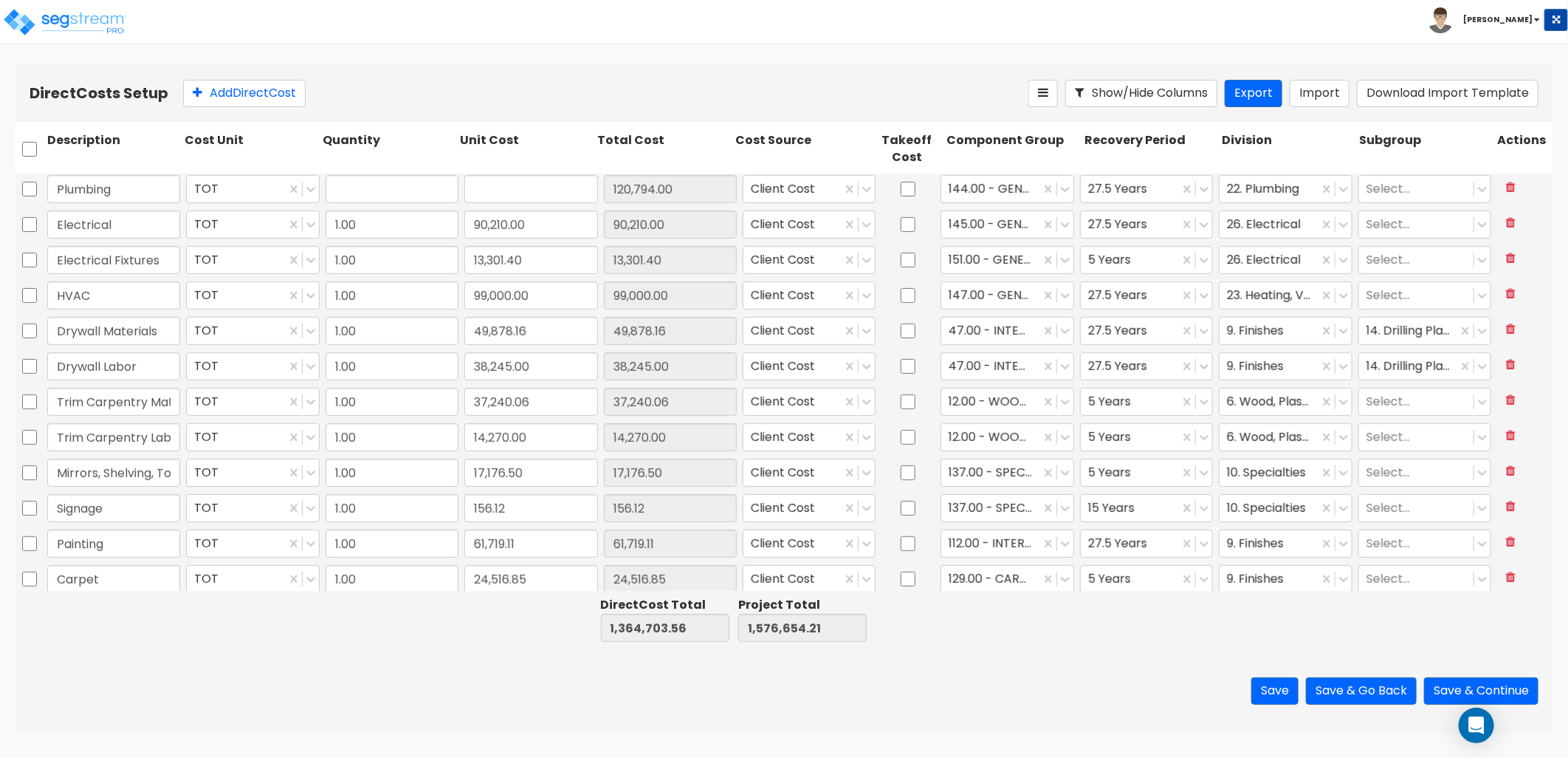
type input "1.00"
type input "19,141.00"
type input "1.00"
type input "120,794.00"
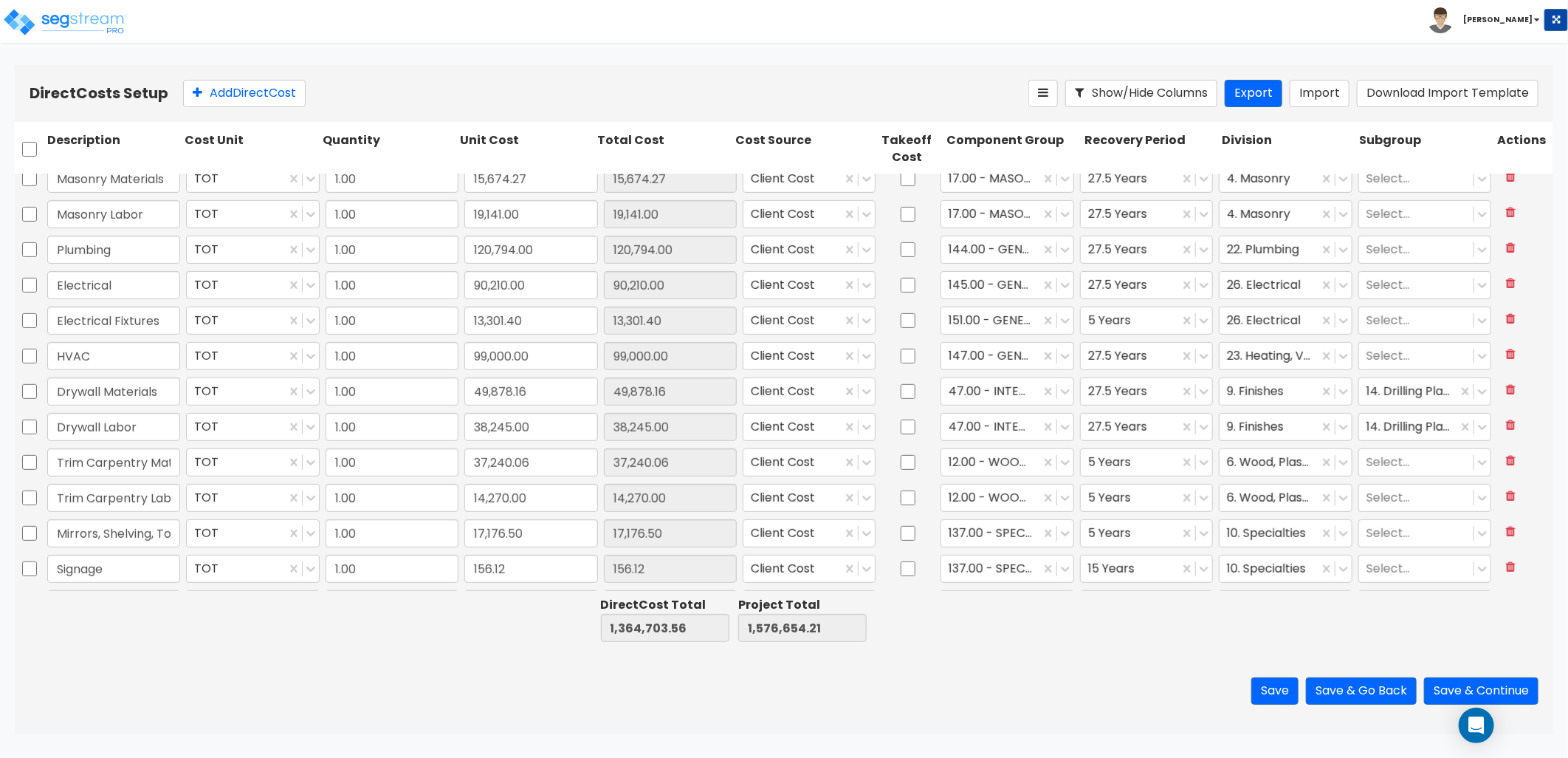
scroll to position [0, 0]
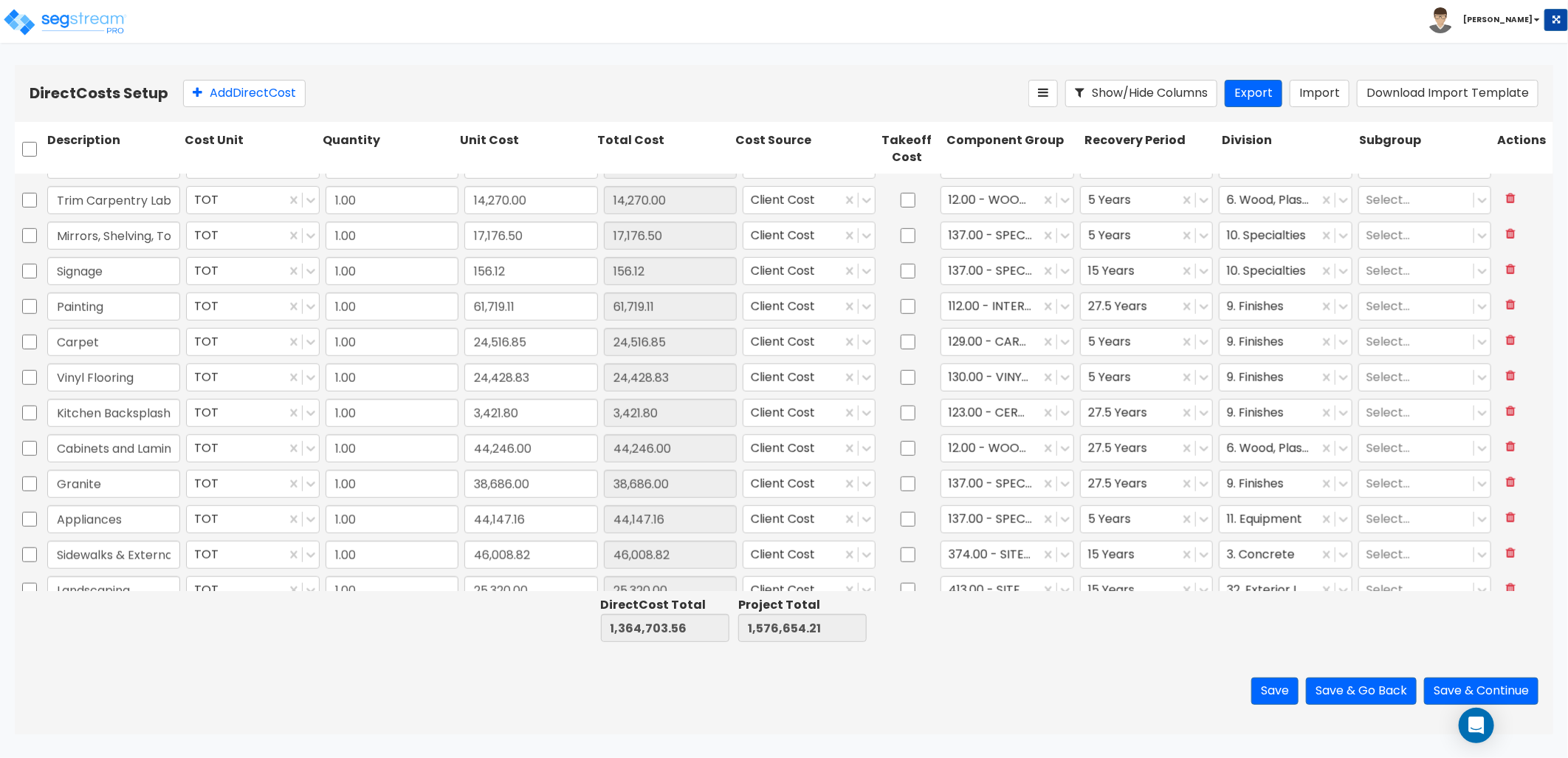
type input "1.00"
type input "657.00"
type input "1.00"
type input "7,764.00"
type input "1.00"
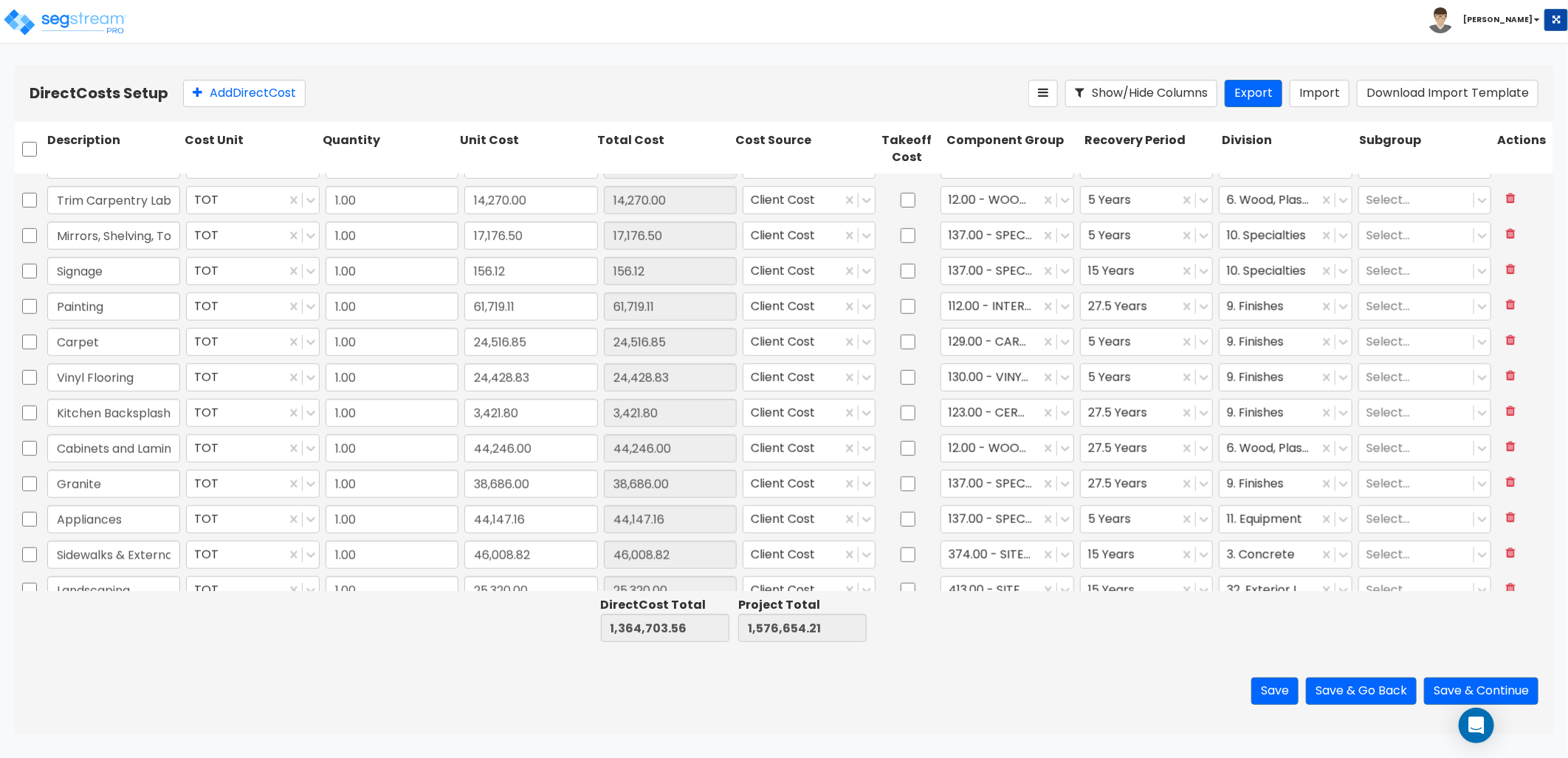
type input "7,294.26"
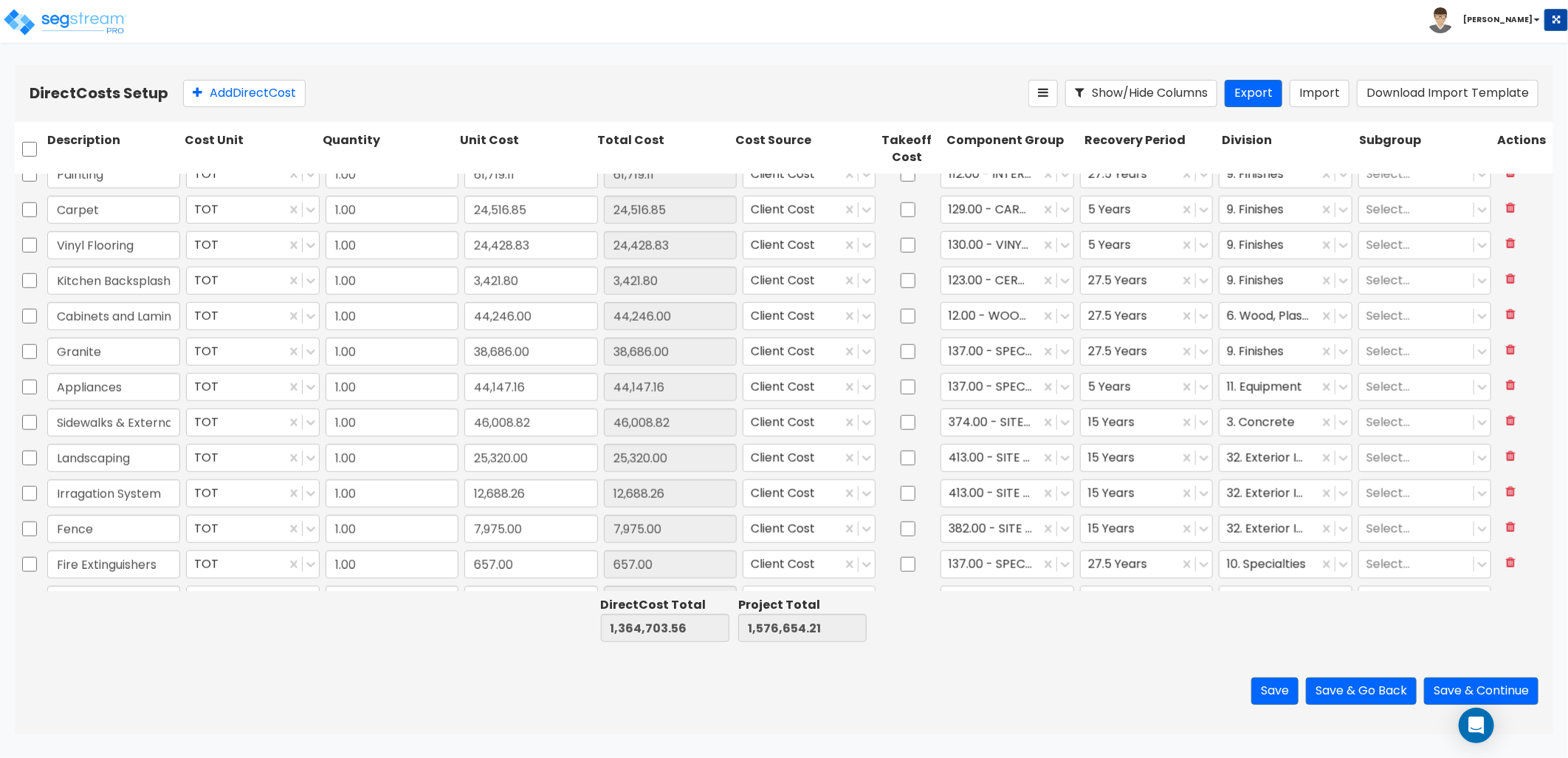
scroll to position [965, 0]
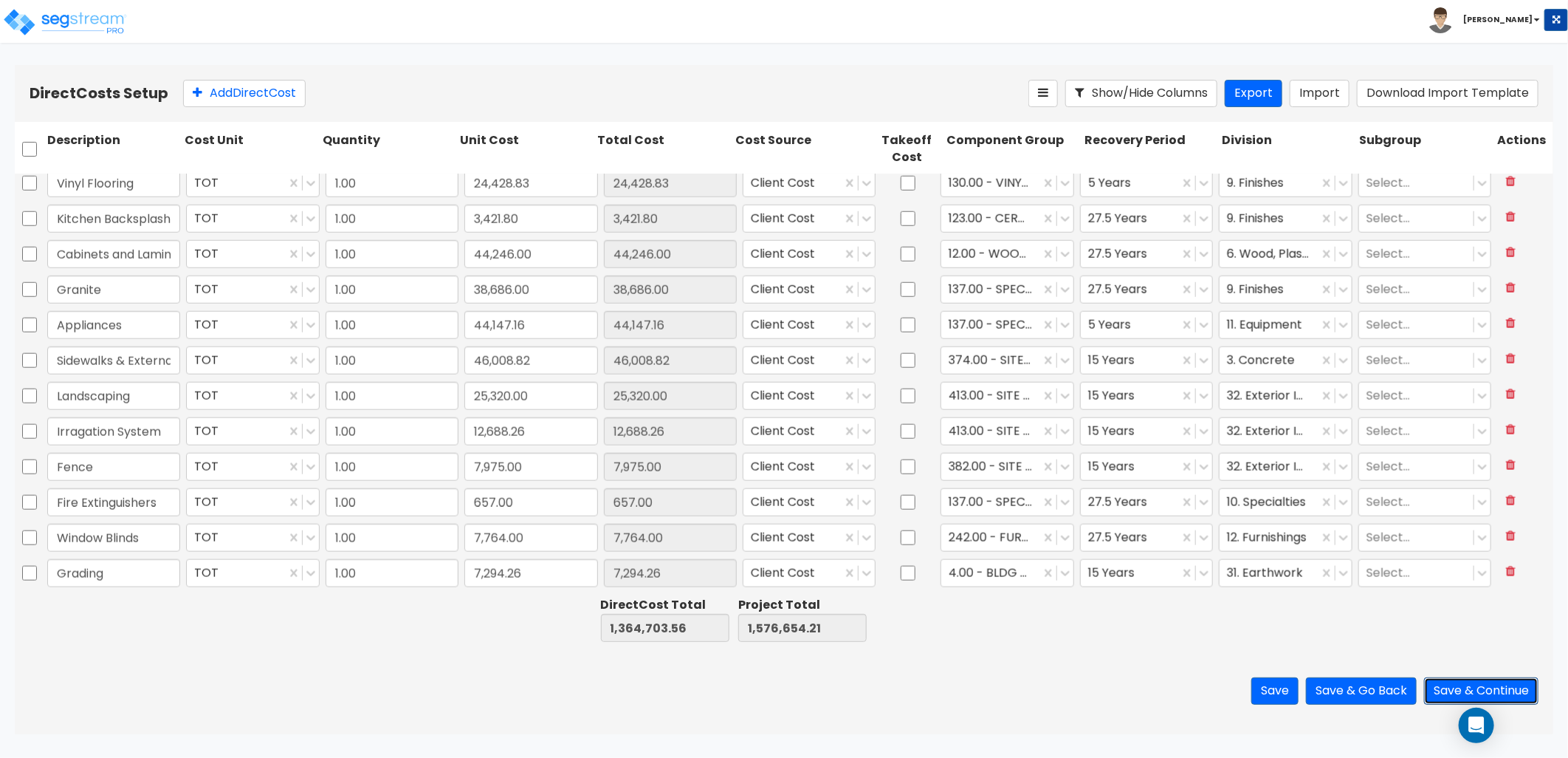
click at [1470, 689] on button "Save & Continue" at bounding box center [1481, 691] width 114 height 27
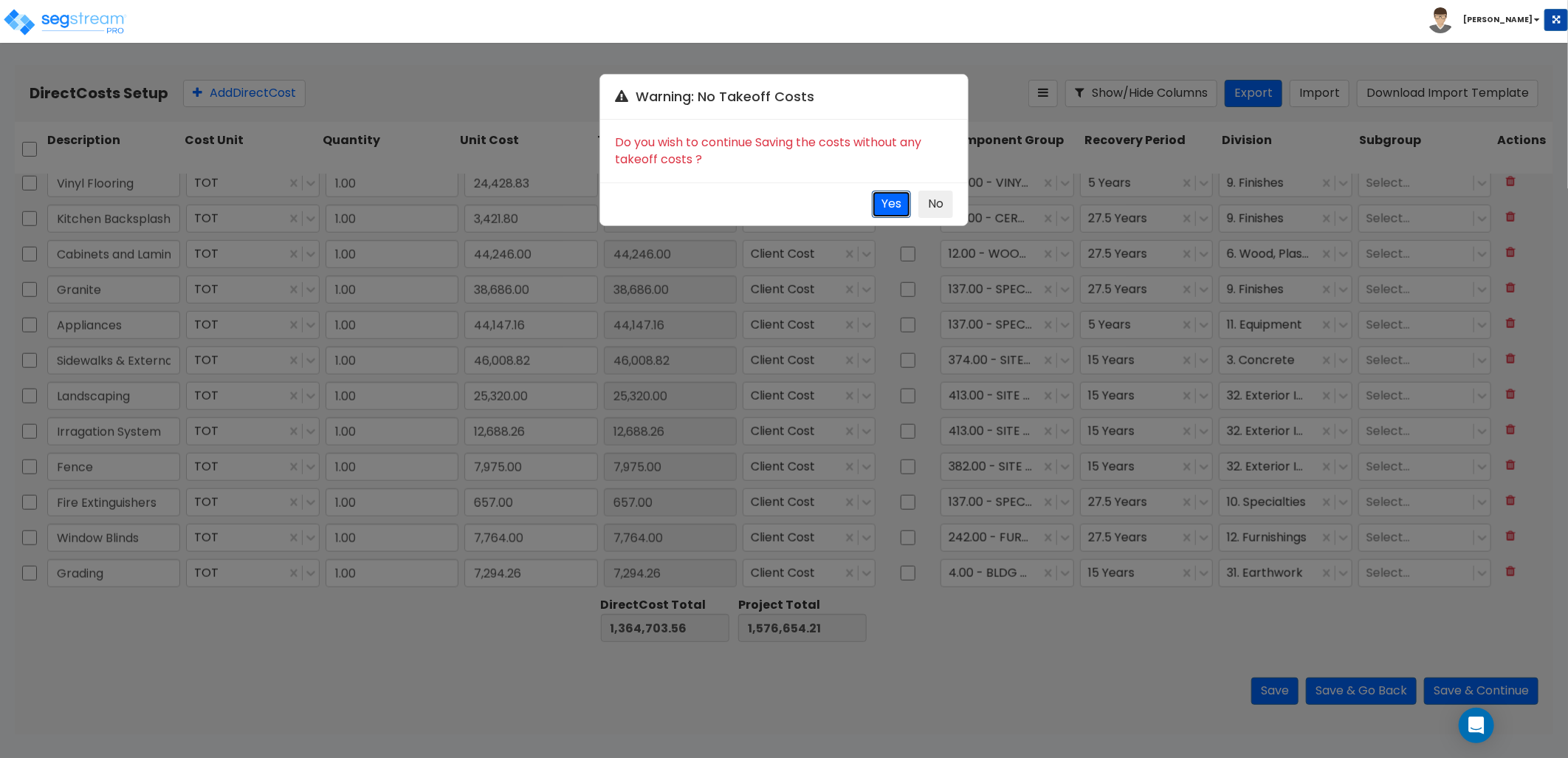
click at [887, 202] on button "Yes" at bounding box center [891, 204] width 39 height 27
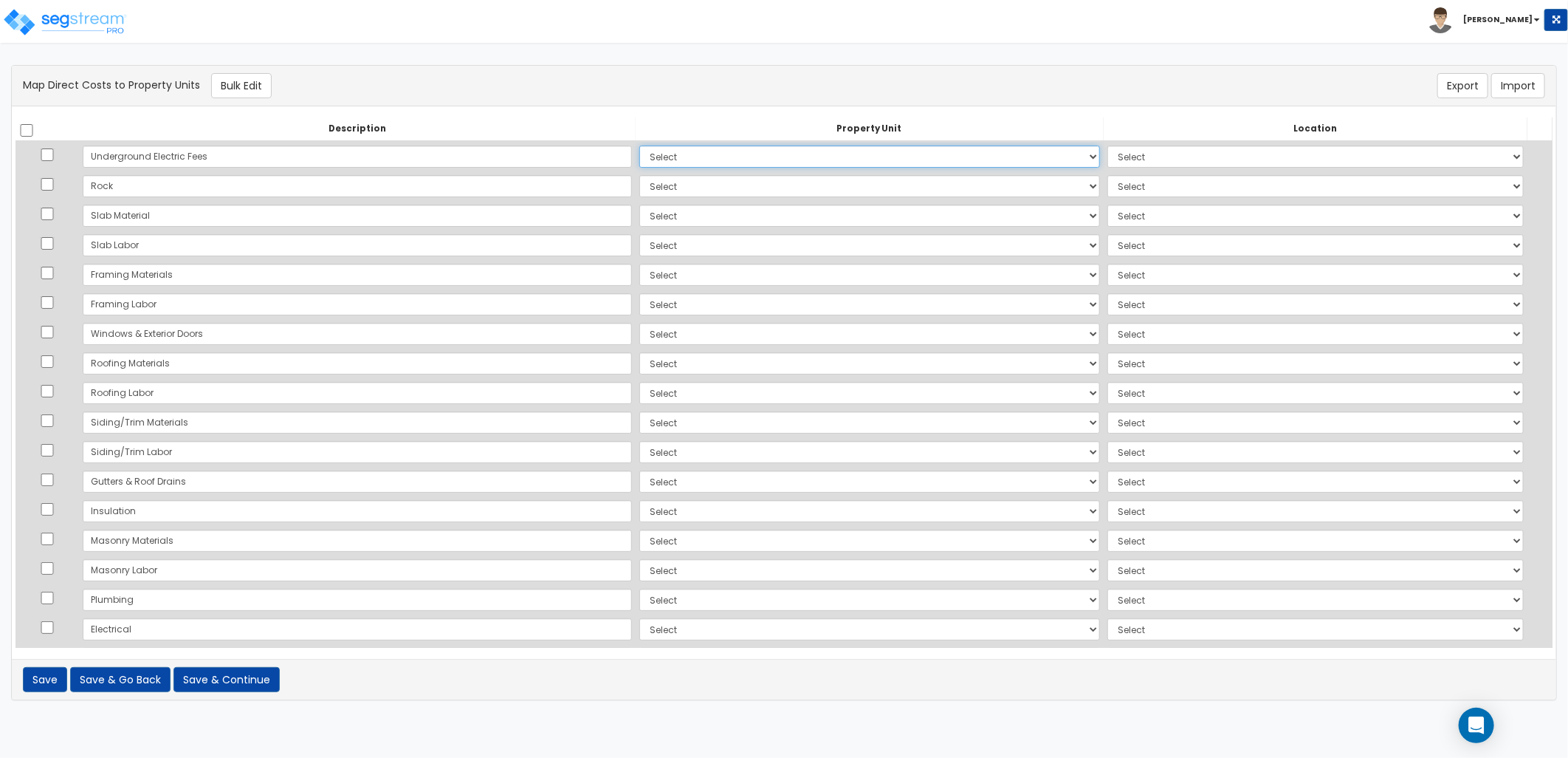
click at [722, 155] on select "Select Add Additional Property Unit" at bounding box center [869, 156] width 460 height 22
select select "_additional"
click at [639, 145] on select "Select Add Additional Property Unit" at bounding box center [869, 156] width 460 height 22
select select
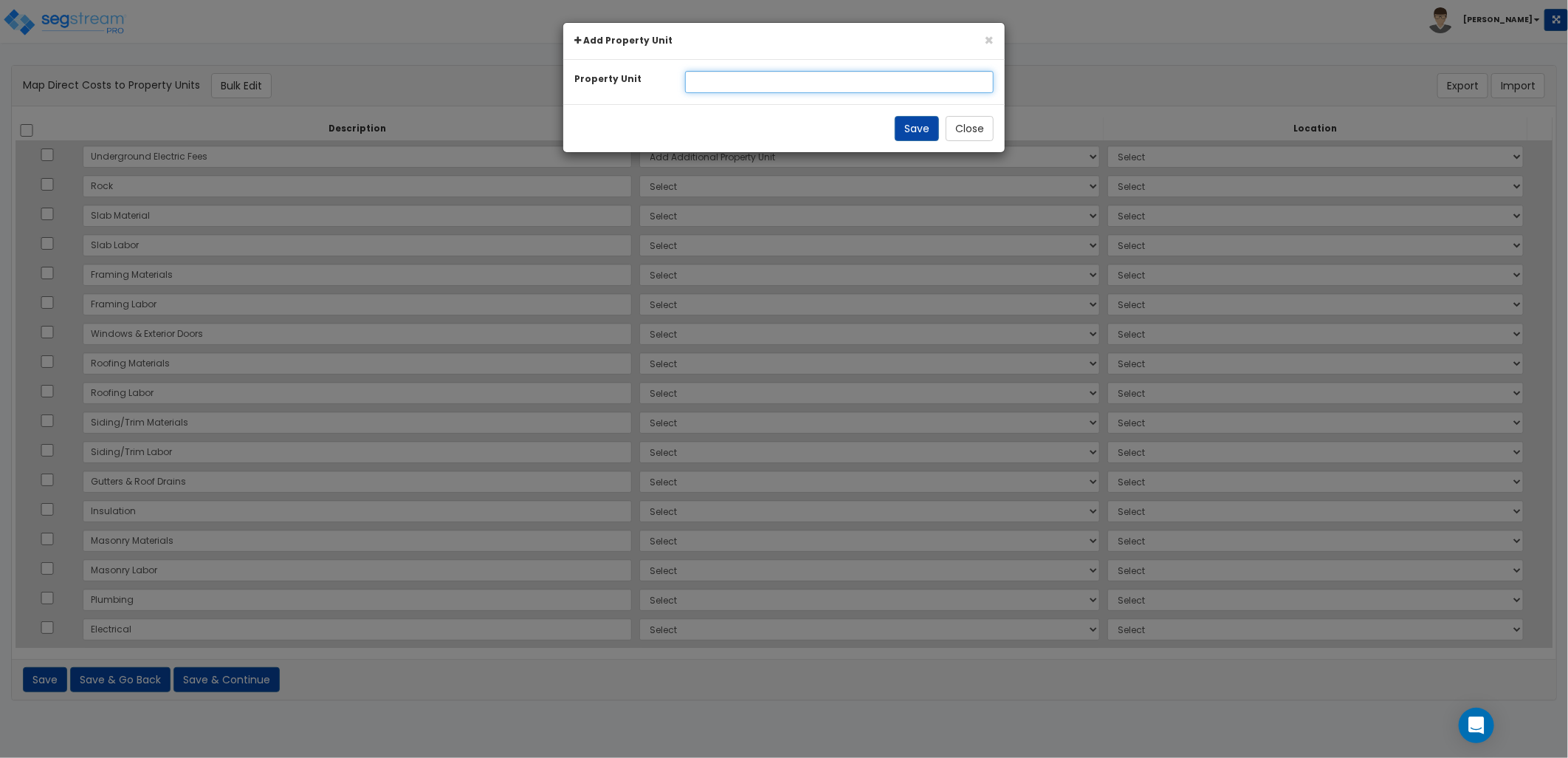
click at [720, 85] on input "text" at bounding box center [839, 82] width 309 height 22
type input "Building 9"
click at [934, 131] on button "Save" at bounding box center [917, 128] width 44 height 25
select select
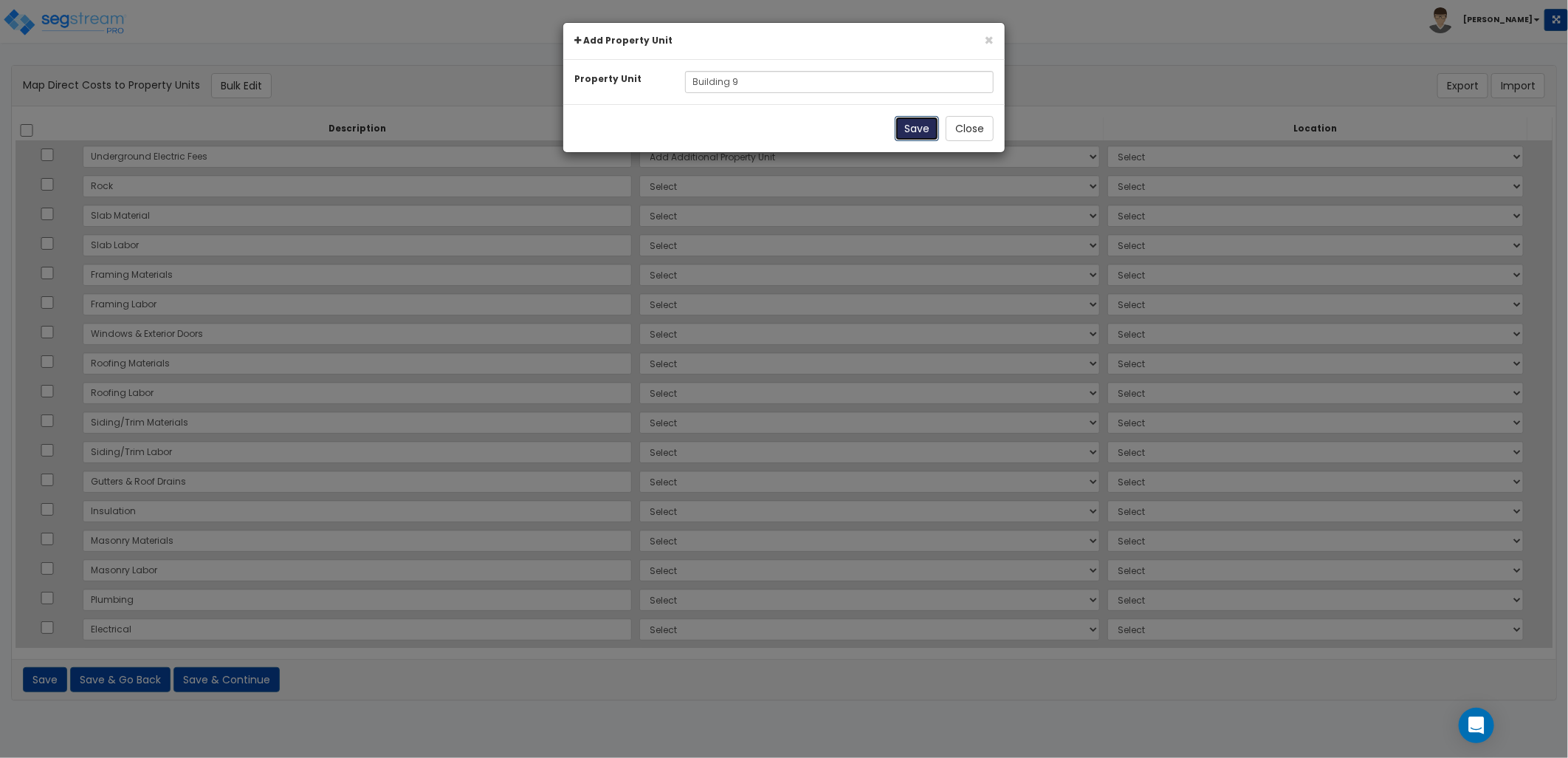
select select
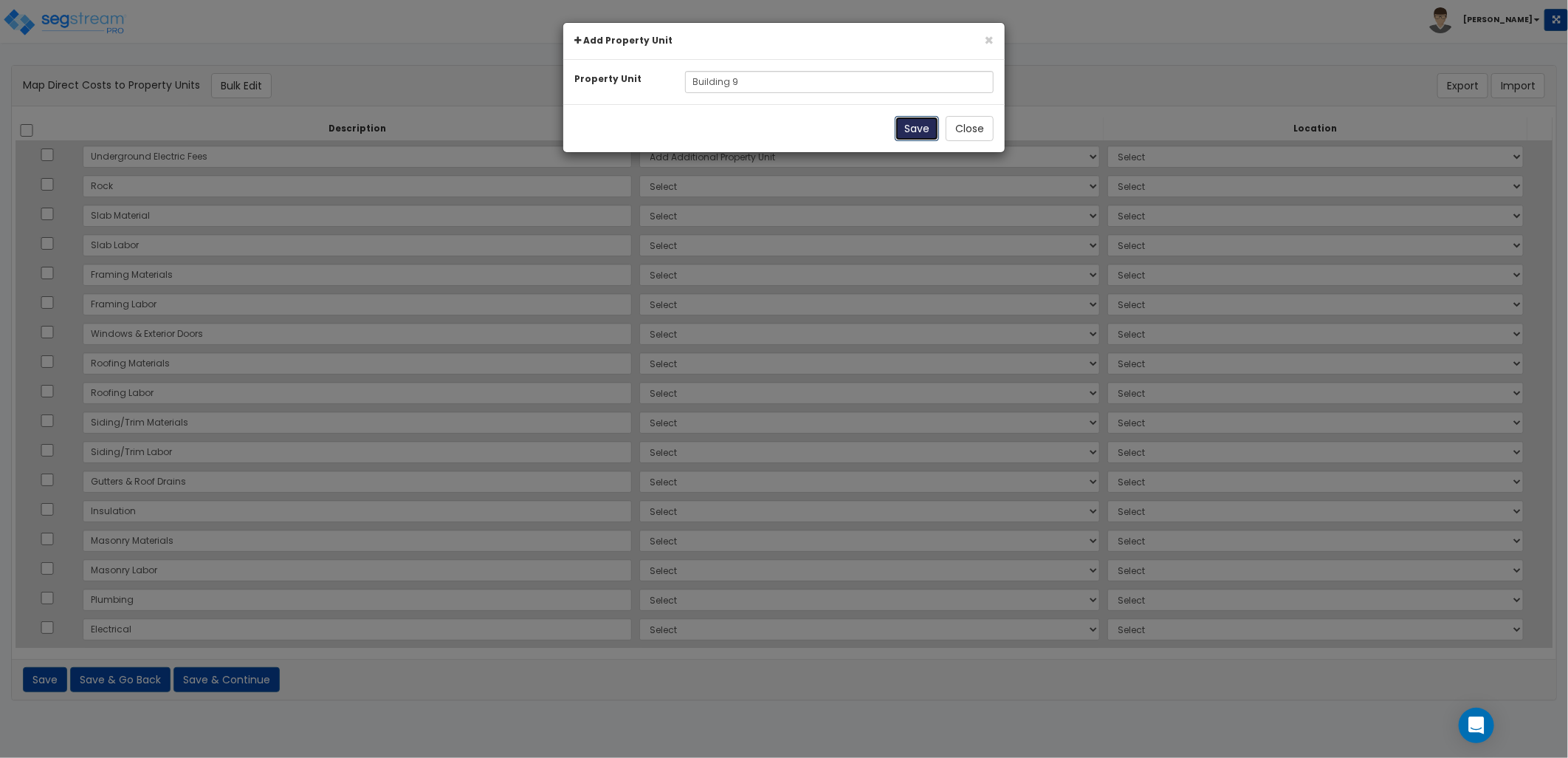
select select
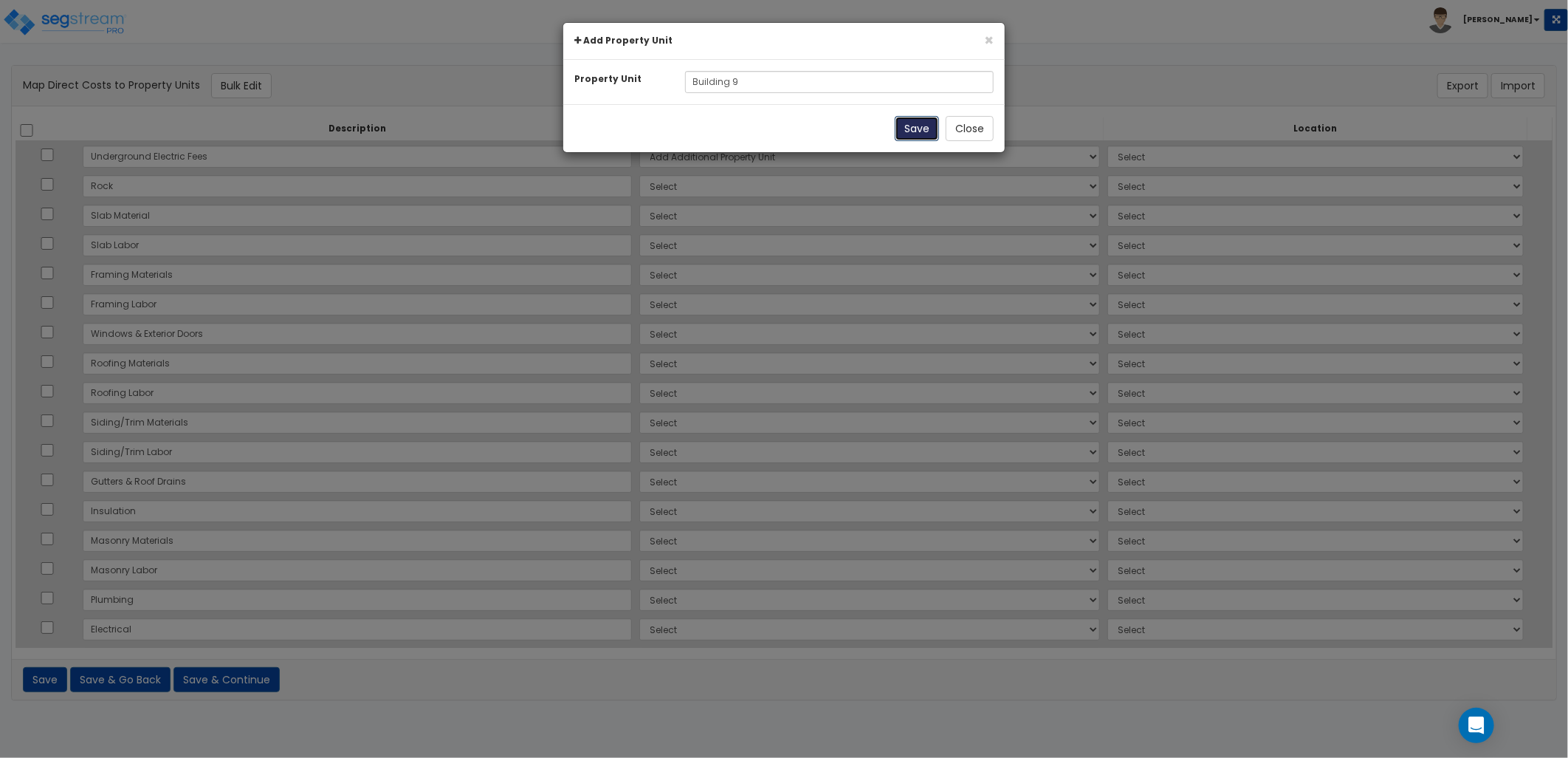
select select
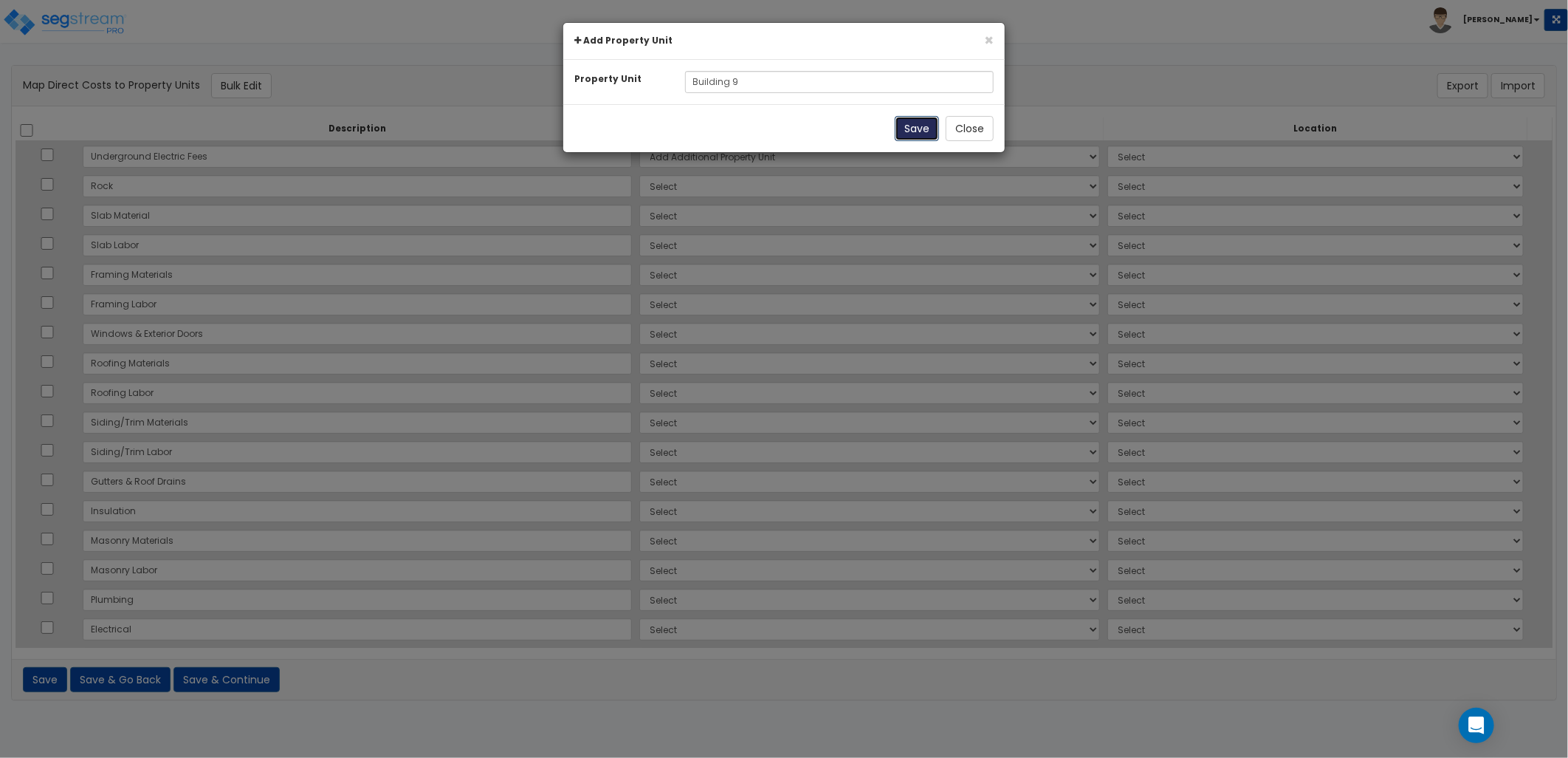
select select
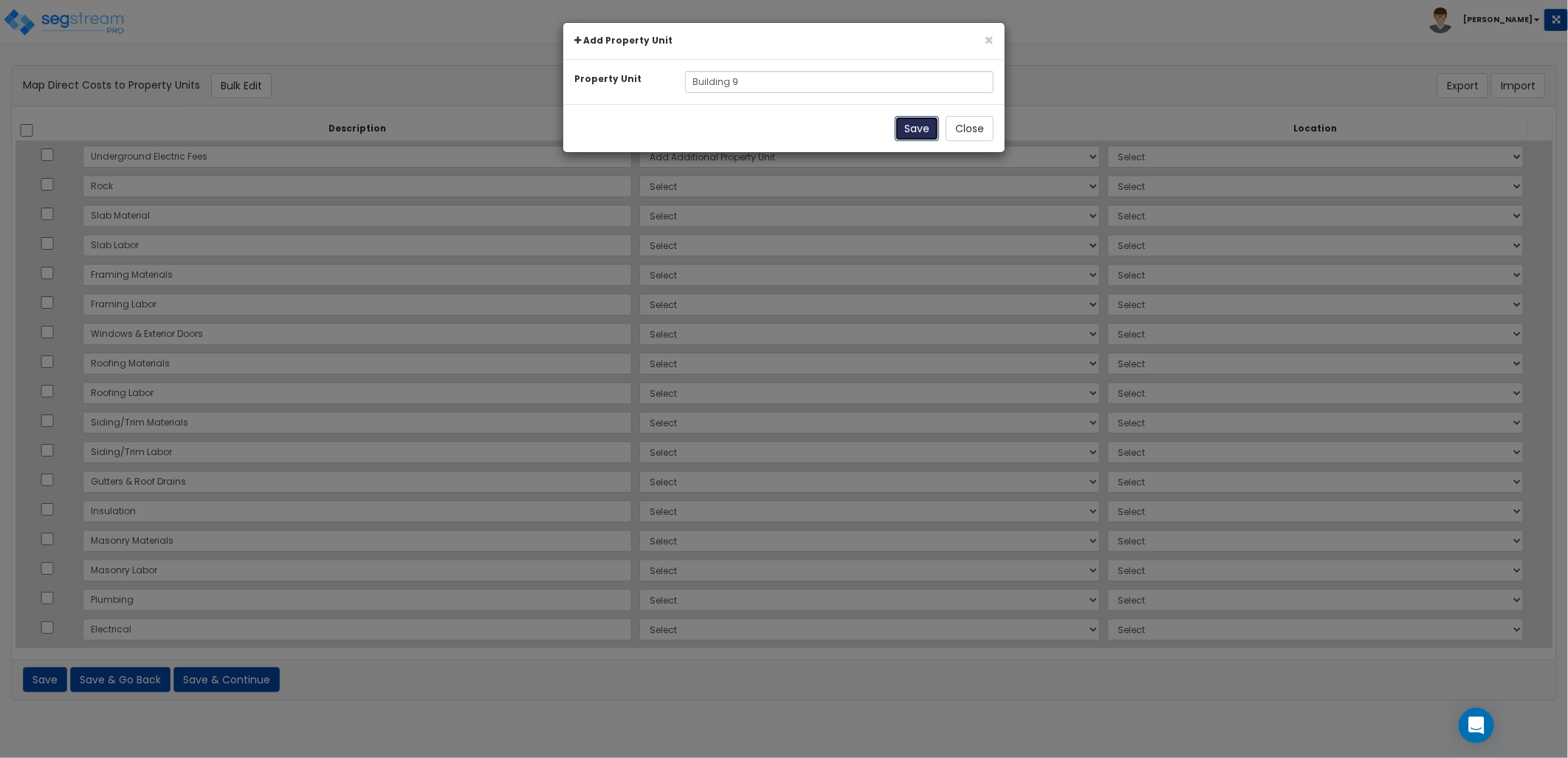
select select
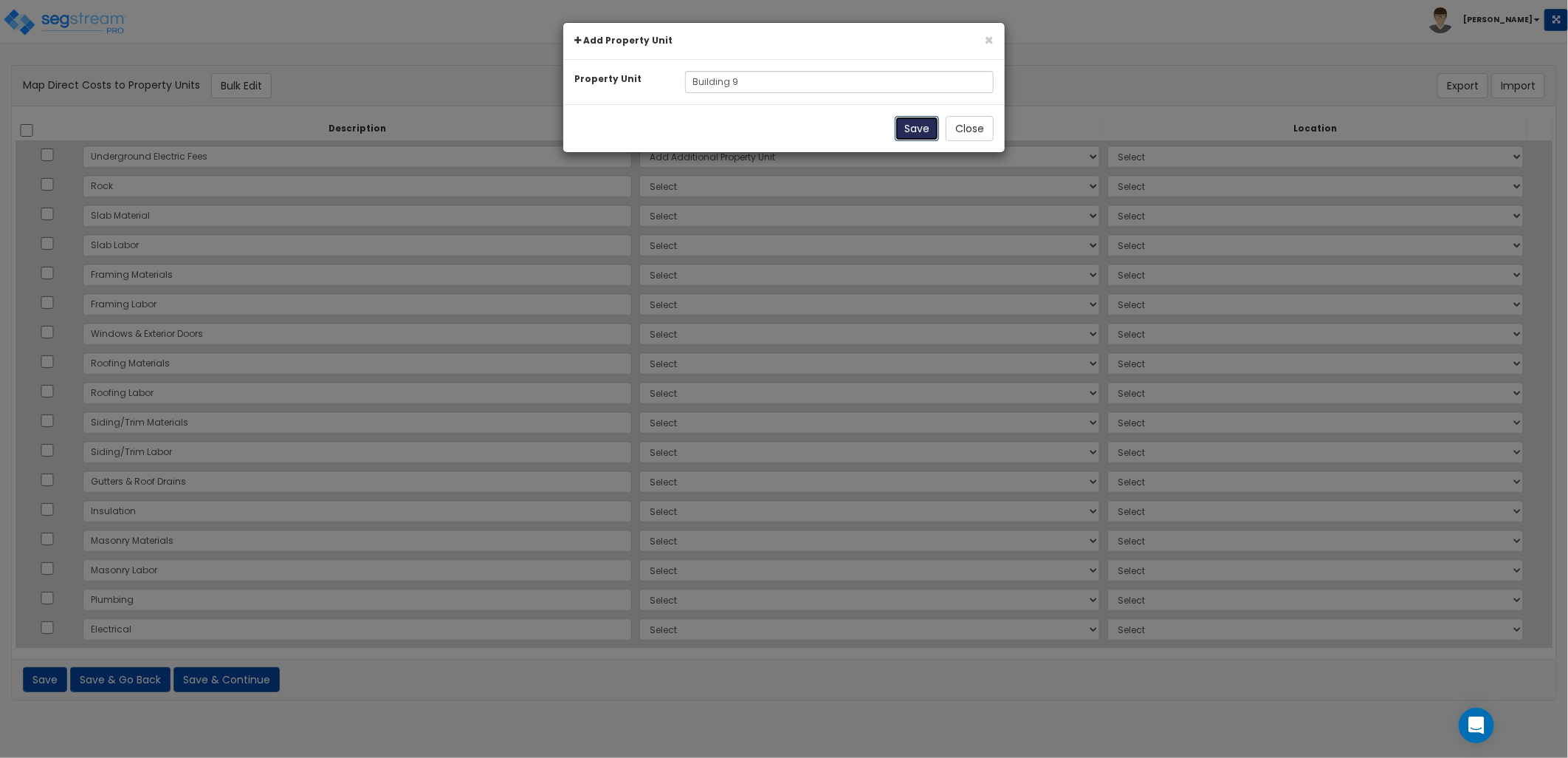
select select
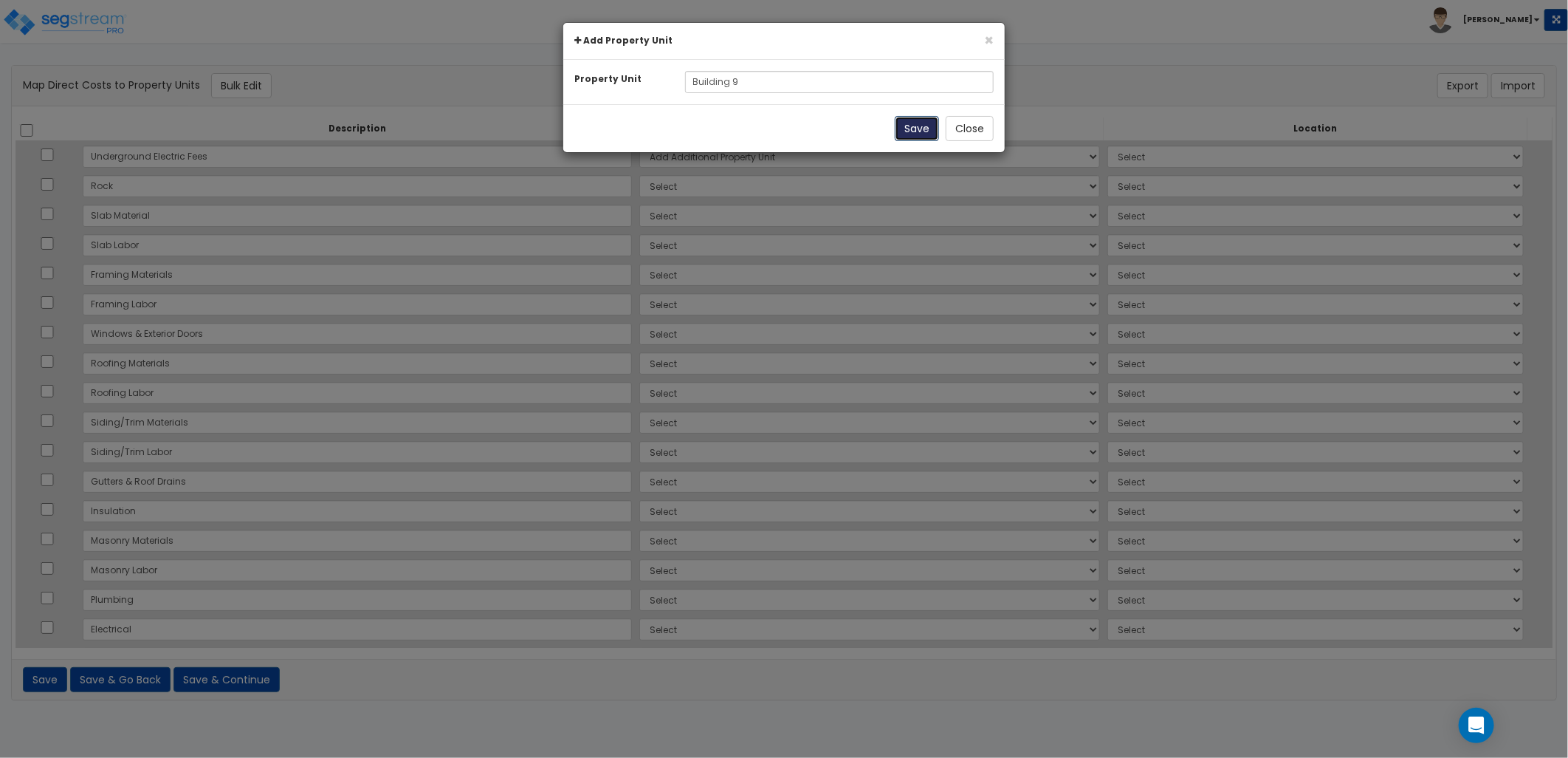
select select
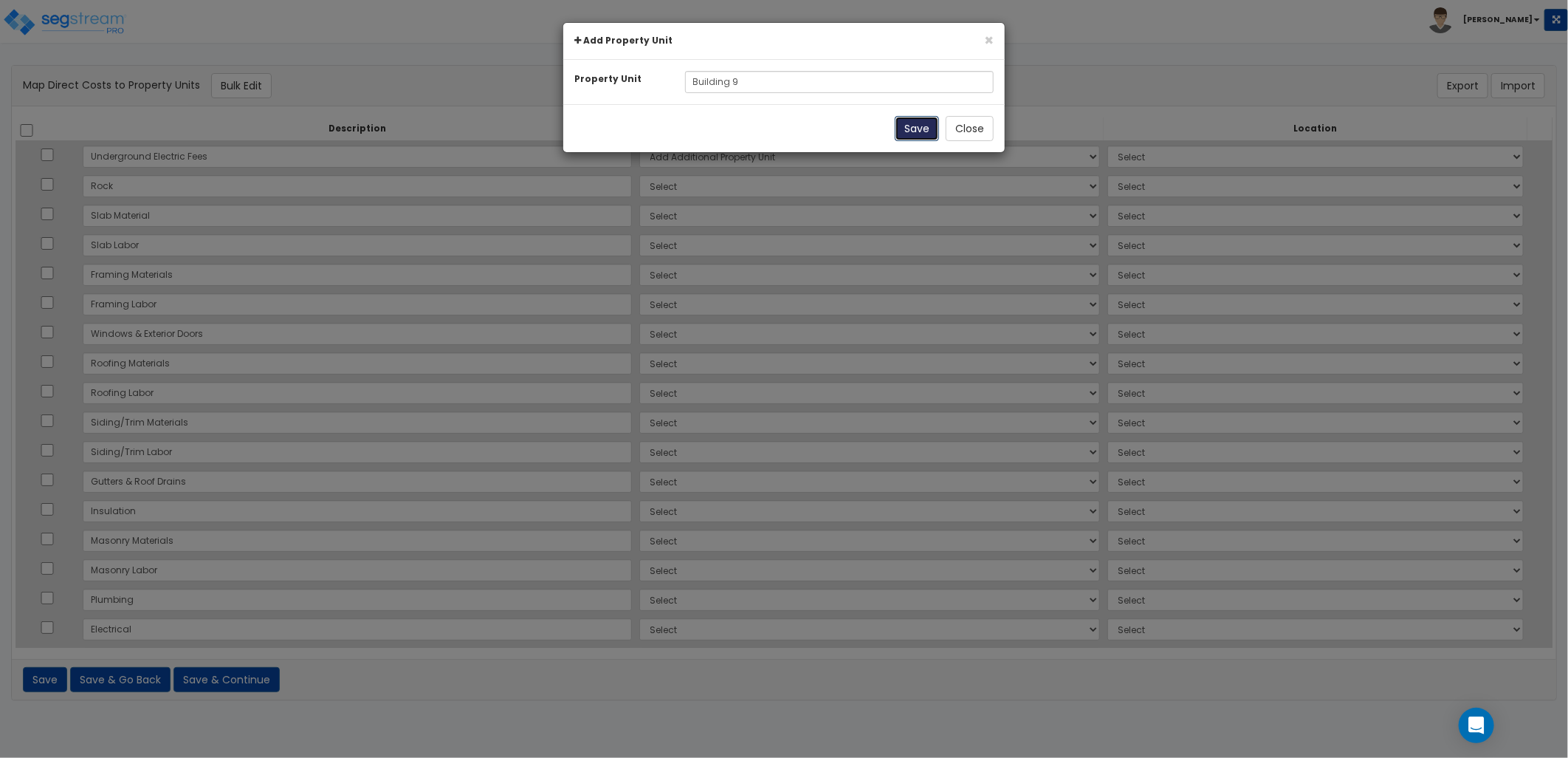
select select
select select "NEW-Building 9"
select select
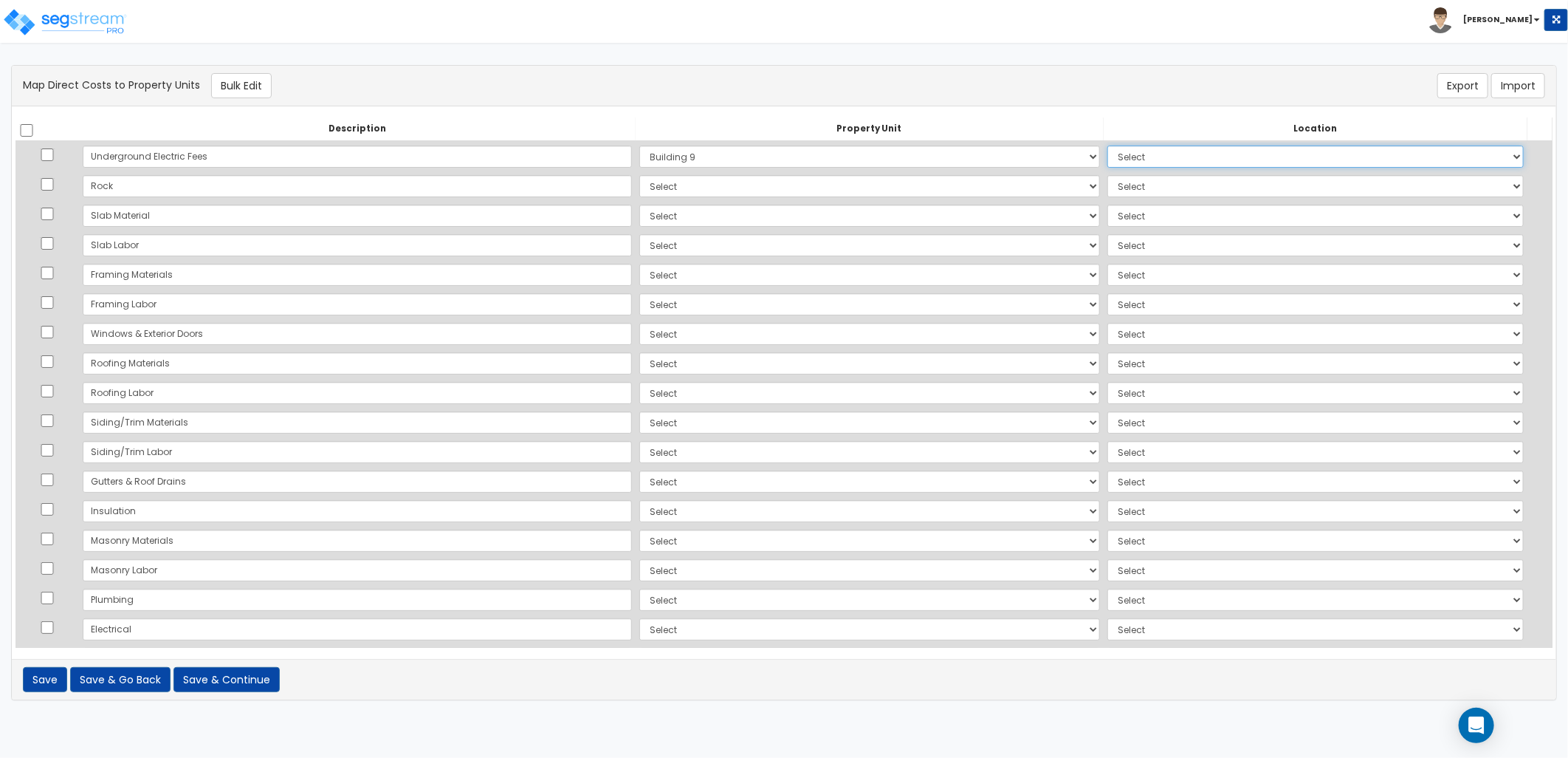
click at [1244, 151] on select "Select Add Additional Location Building Building Interior Site Exterior" at bounding box center [1316, 156] width 417 height 22
click at [1135, 106] on div "Description Property Unit Location Do nothing Add Additional Property Unit Buil…" at bounding box center [784, 382] width 1544 height 553
click at [34, 130] on th at bounding box center [47, 129] width 64 height 24
click at [21, 131] on input "checkbox" at bounding box center [27, 130] width 15 height 13
checkbox input "true"
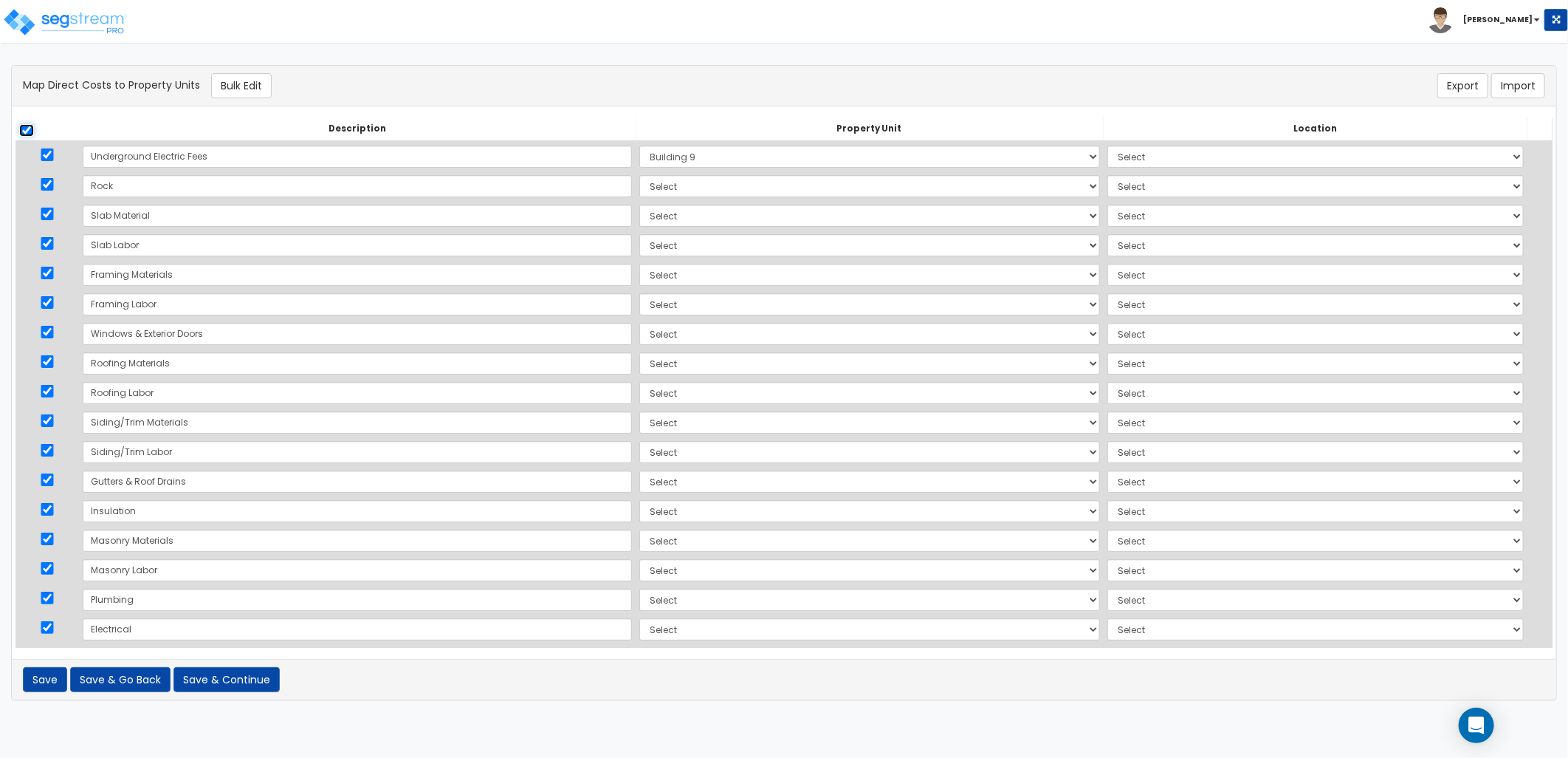
checkbox input "true"
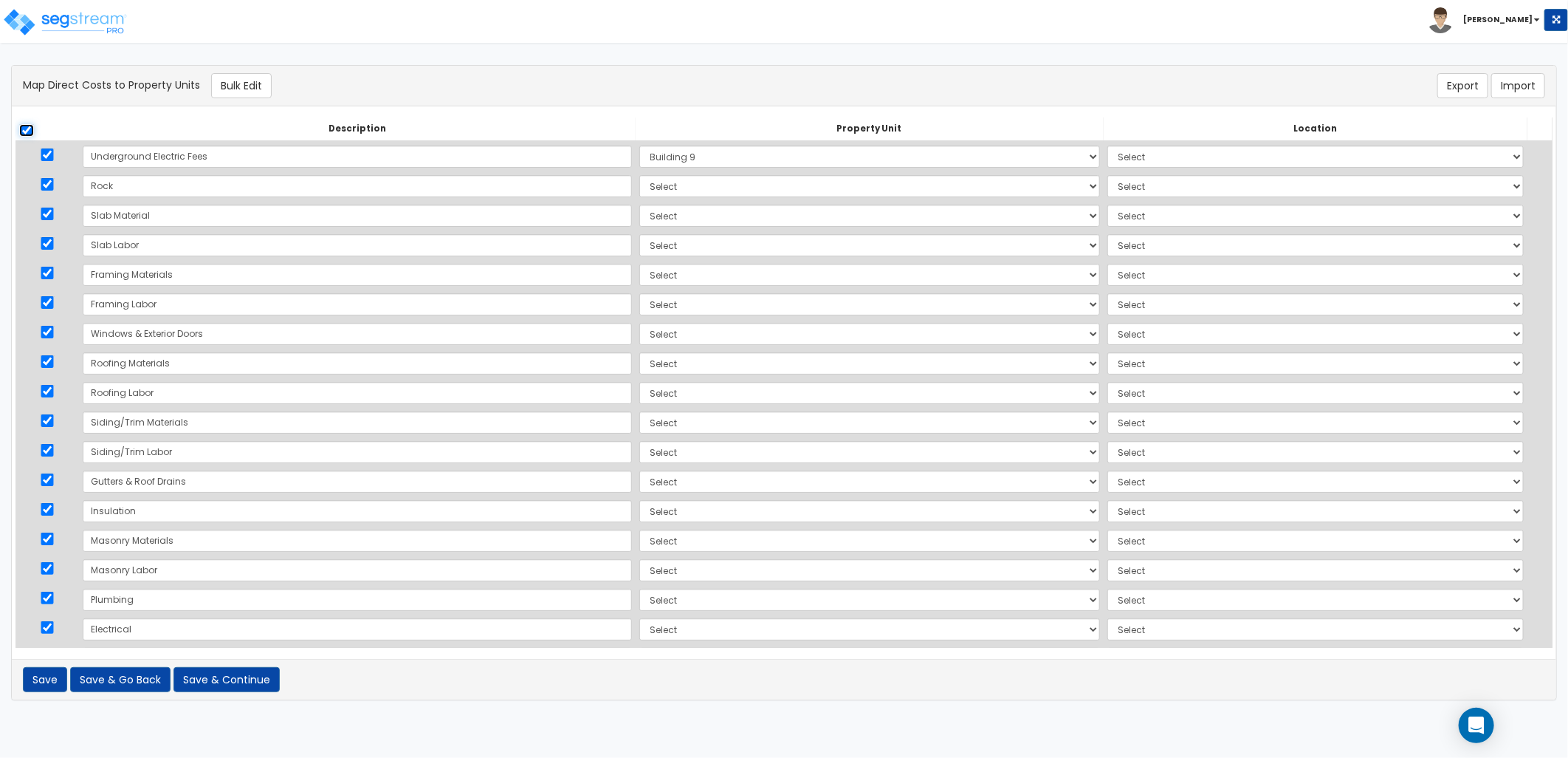
checkbox input "true"
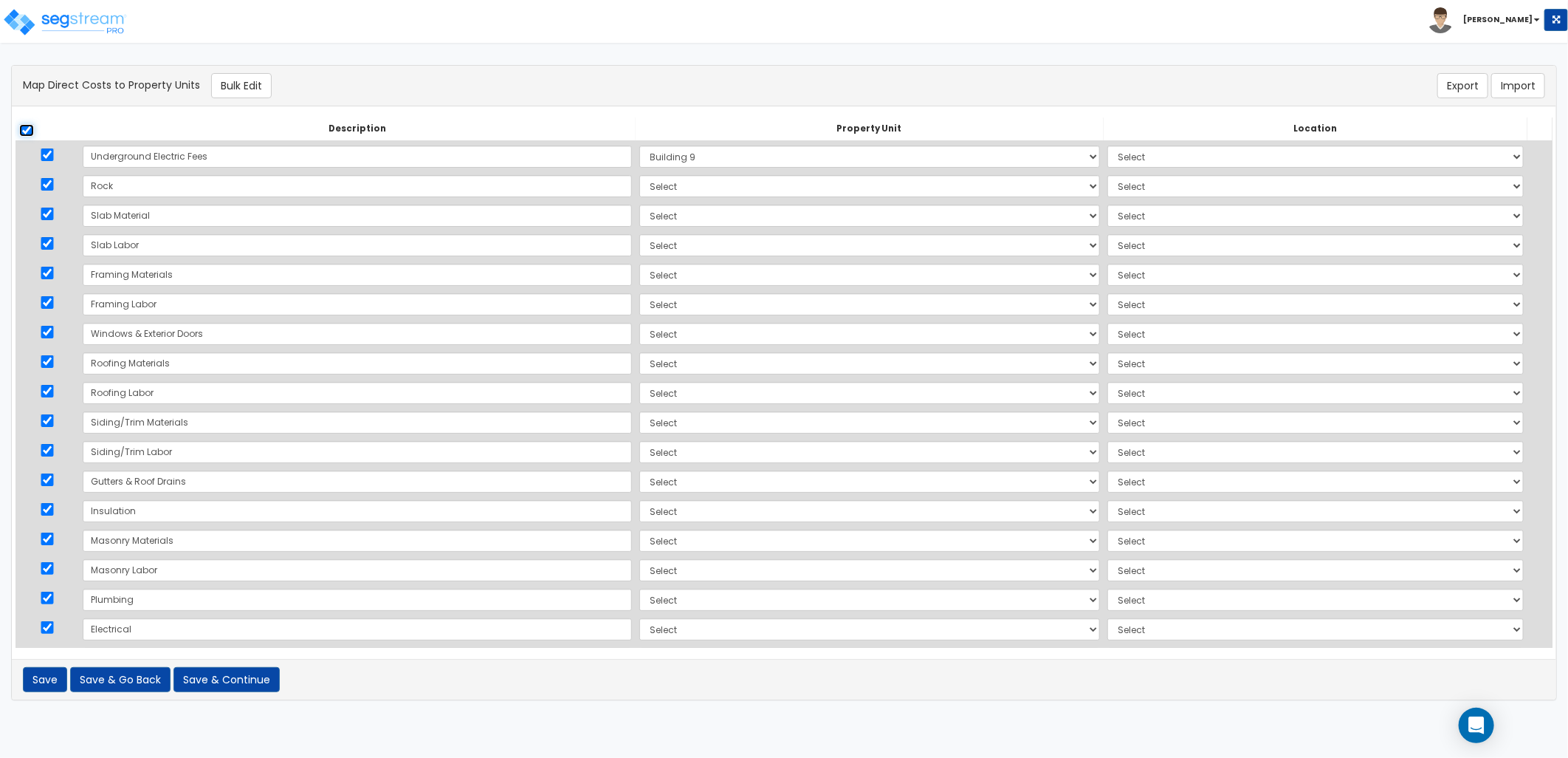
checkbox input "true"
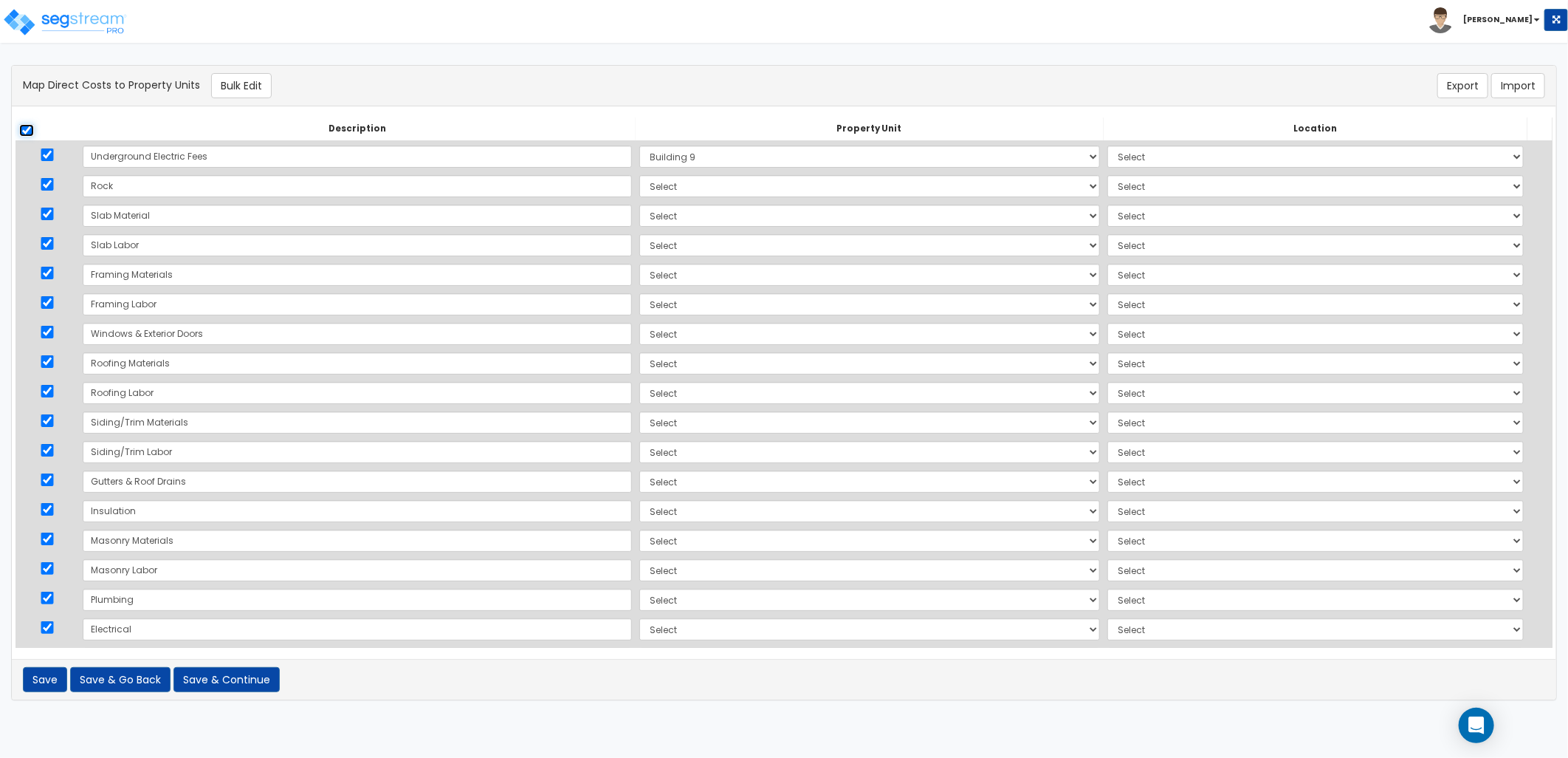
checkbox input "true"
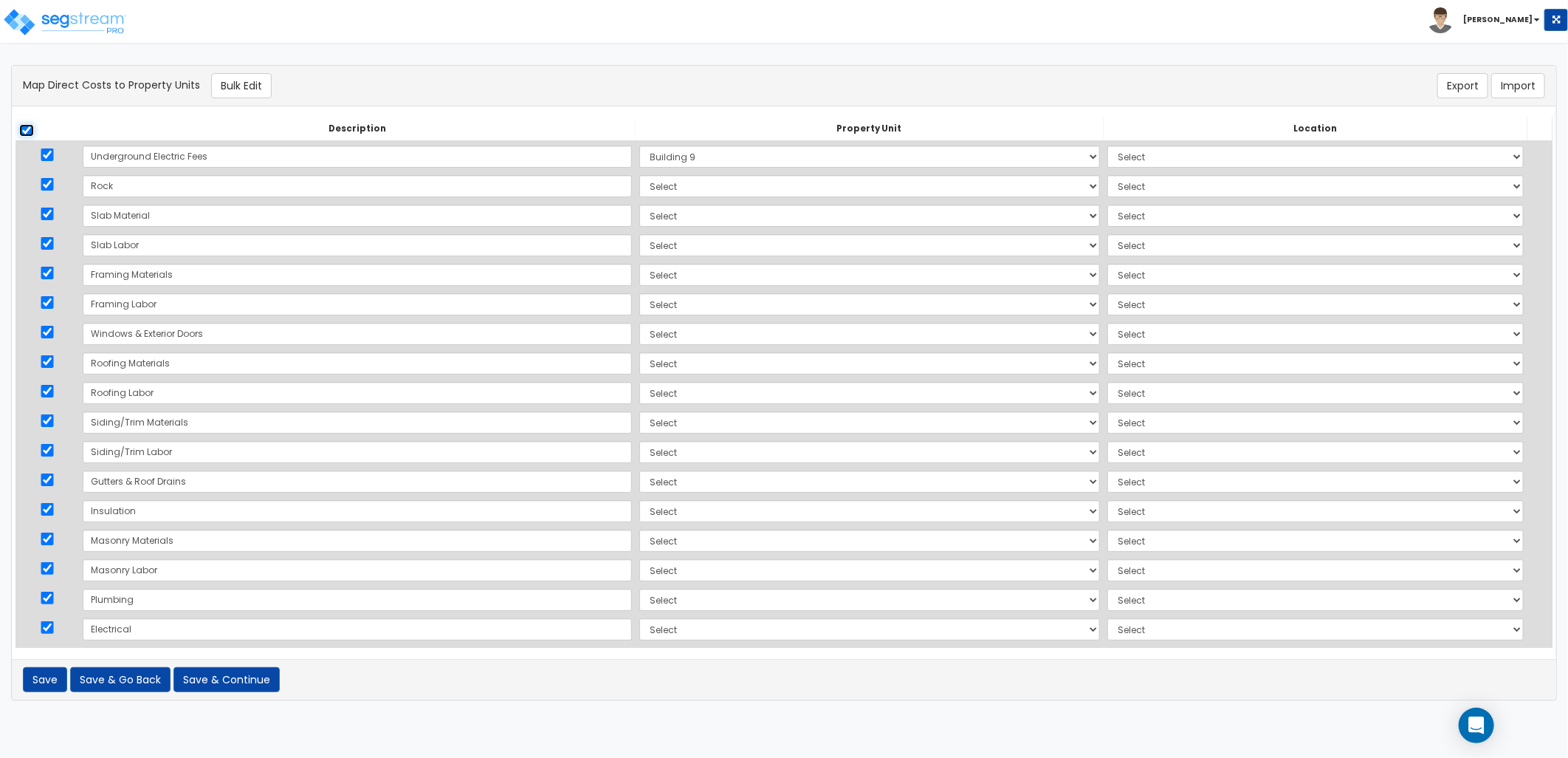
checkbox input "true"
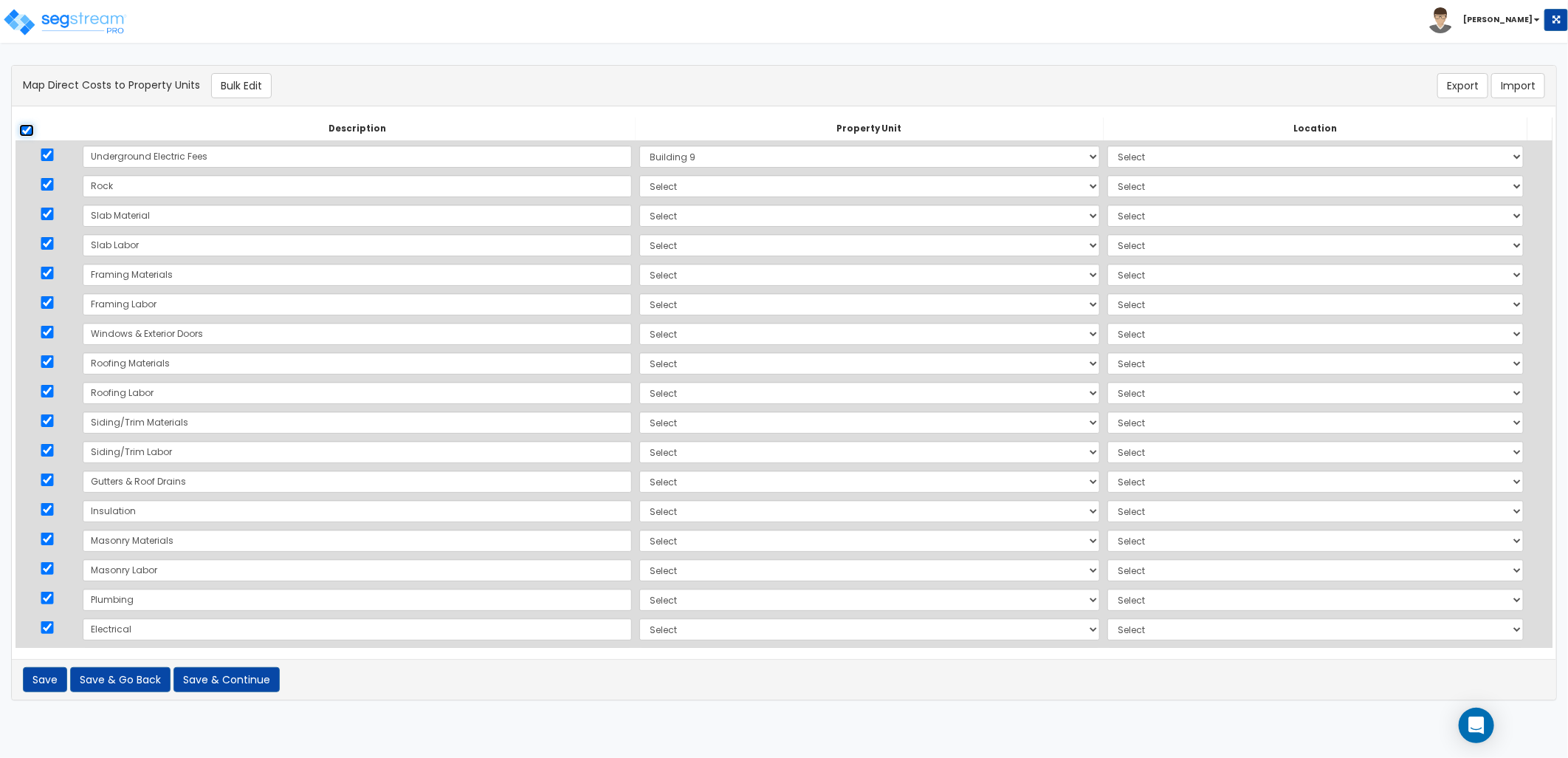
checkbox input "true"
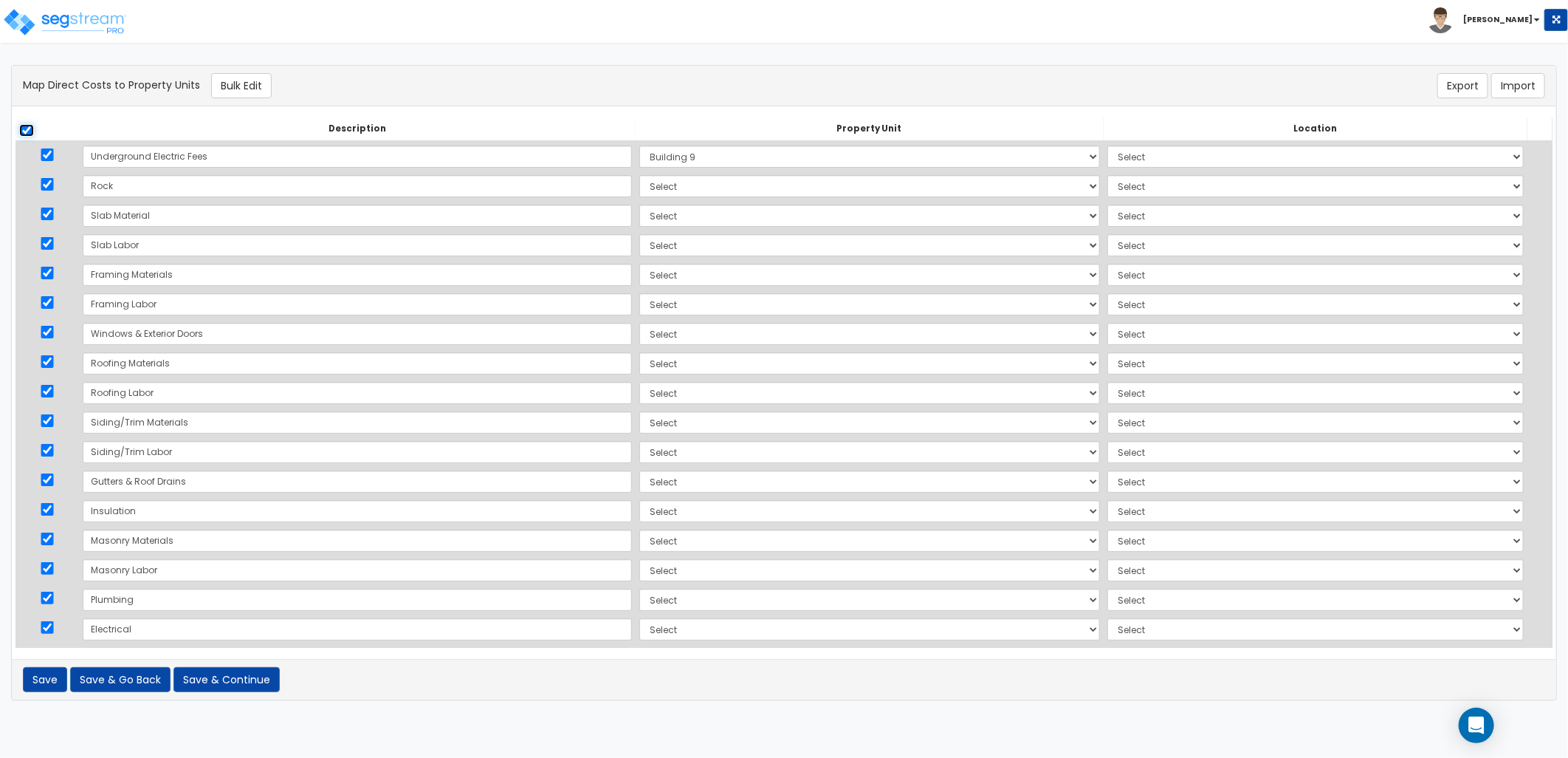
checkbox input "true"
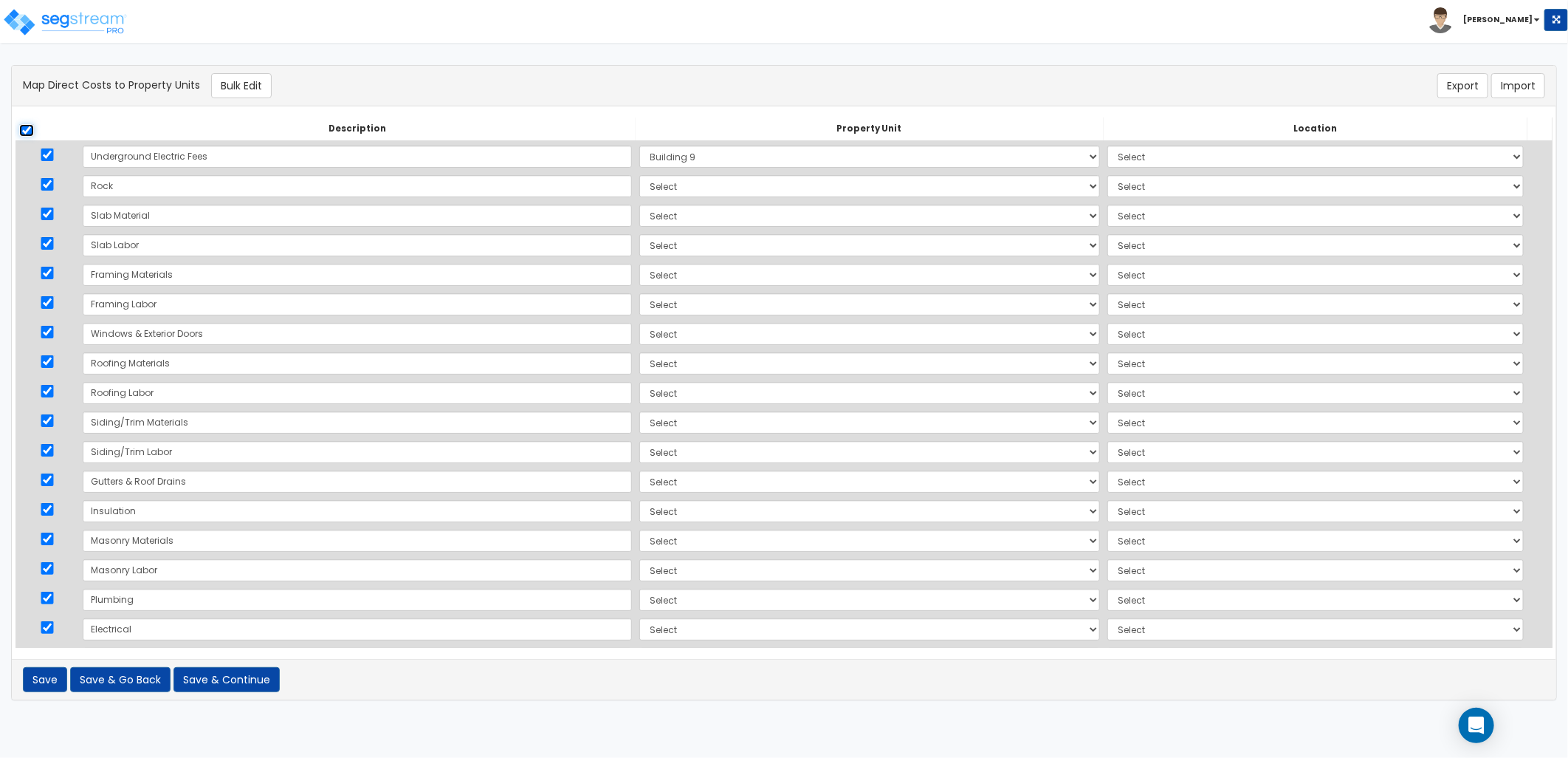
checkbox input "true"
click at [718, 159] on select "Select Add Additional Property Unit Building 9" at bounding box center [869, 156] width 460 height 22
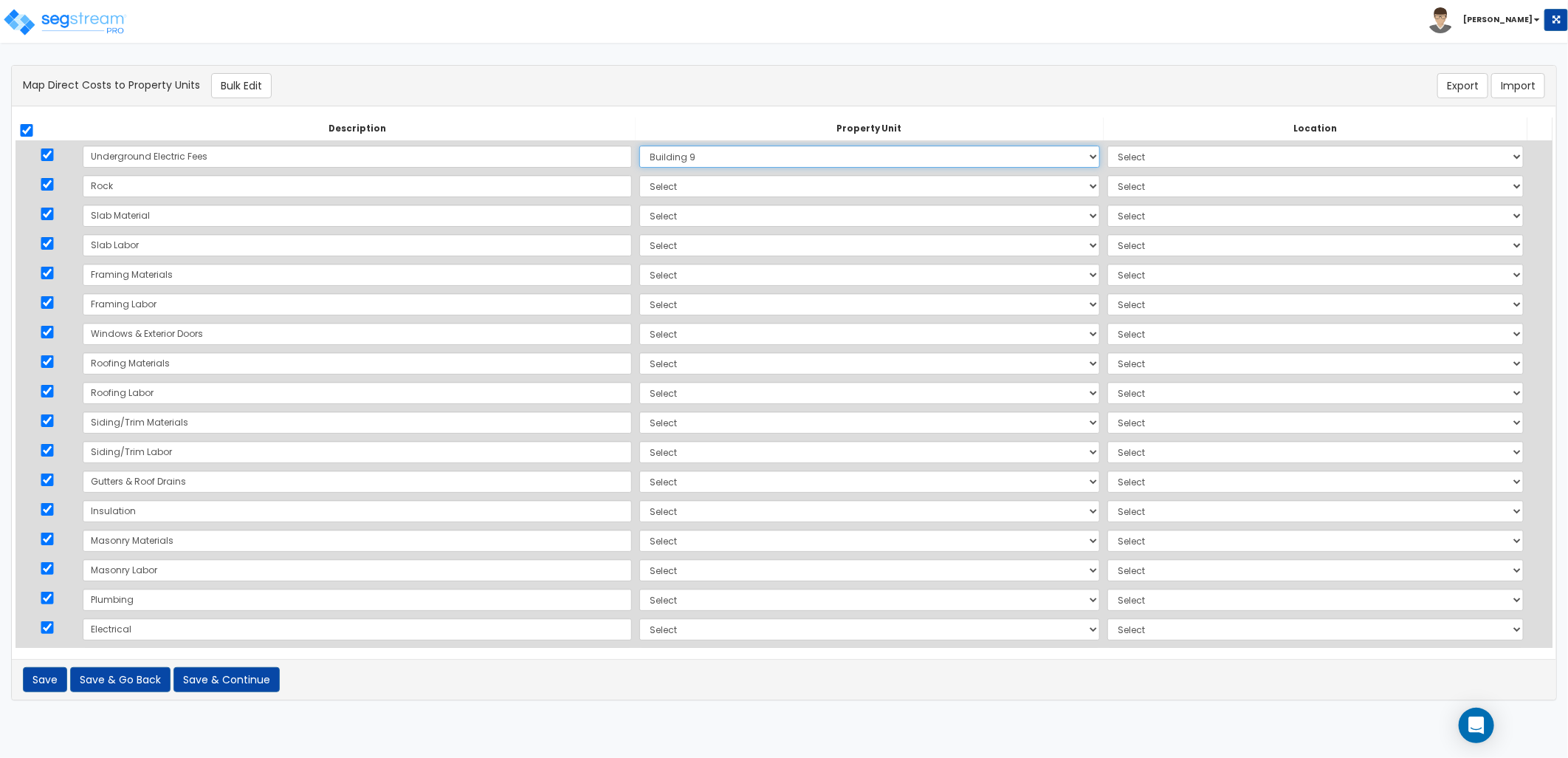
click at [639, 145] on select "Select Add Additional Property Unit Building 9" at bounding box center [869, 156] width 460 height 22
click at [247, 84] on button "Bulk Edit" at bounding box center [242, 86] width 61 height 25
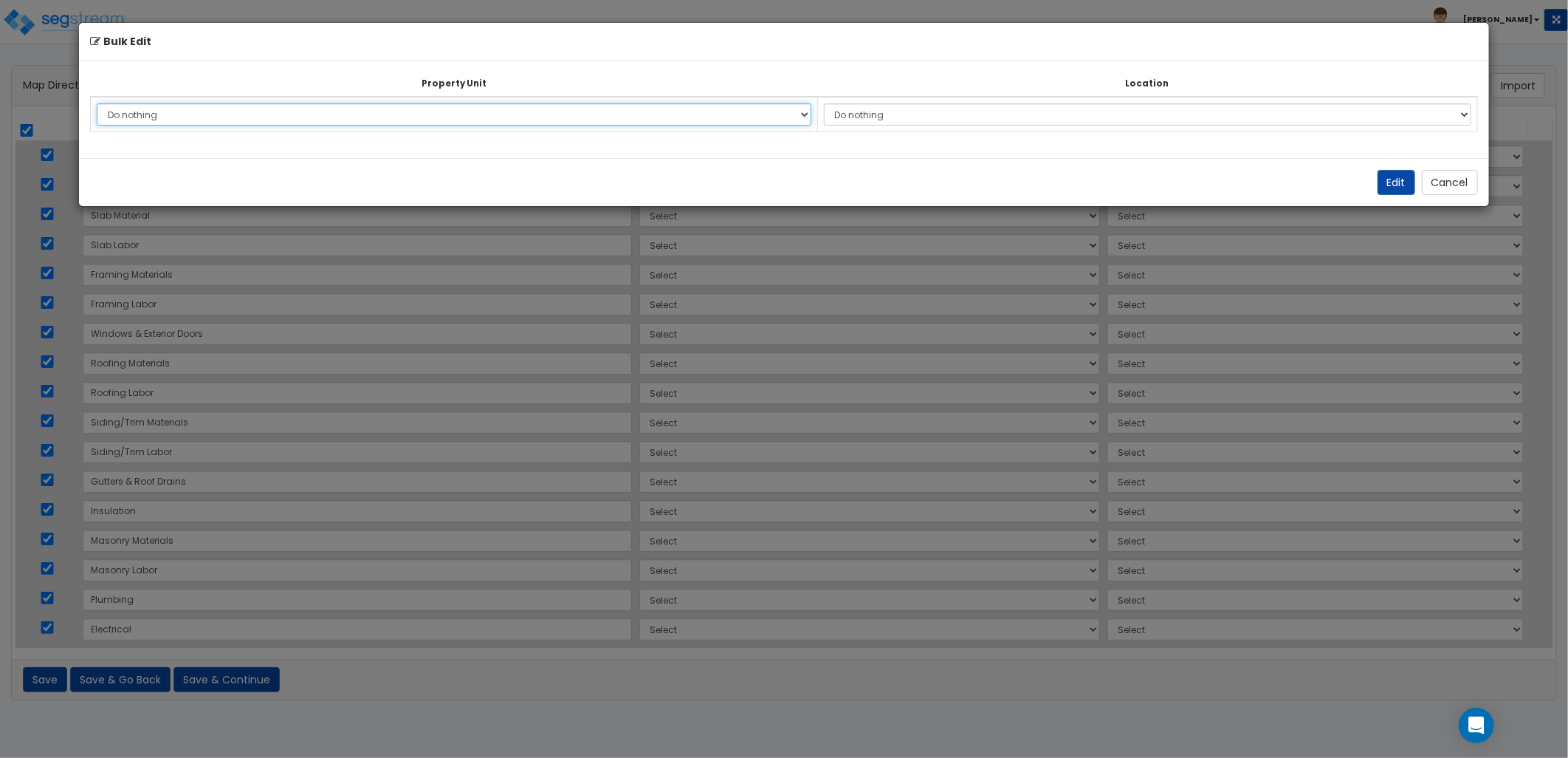
click at [608, 113] on select "Do nothing Add Additional Property Unit Building 9" at bounding box center [453, 114] width 714 height 22
select select "NEW-Building 9"
click at [96, 103] on select "Do nothing Add Additional Property Unit Building 9" at bounding box center [453, 114] width 714 height 22
click at [1397, 181] on button "Edit" at bounding box center [1396, 182] width 38 height 25
select select "NEW-Building 9"
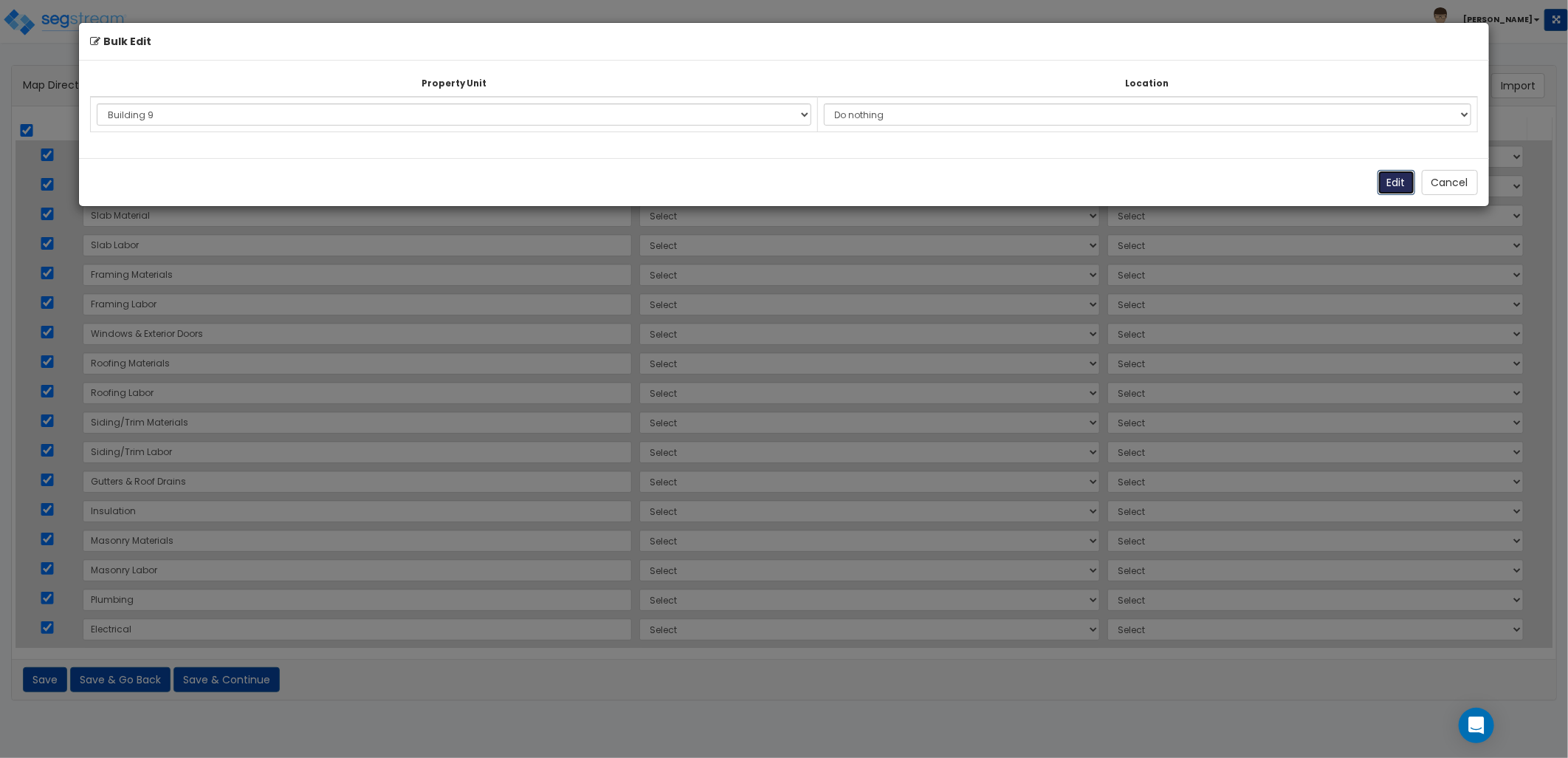
select select "NEW-Building 9"
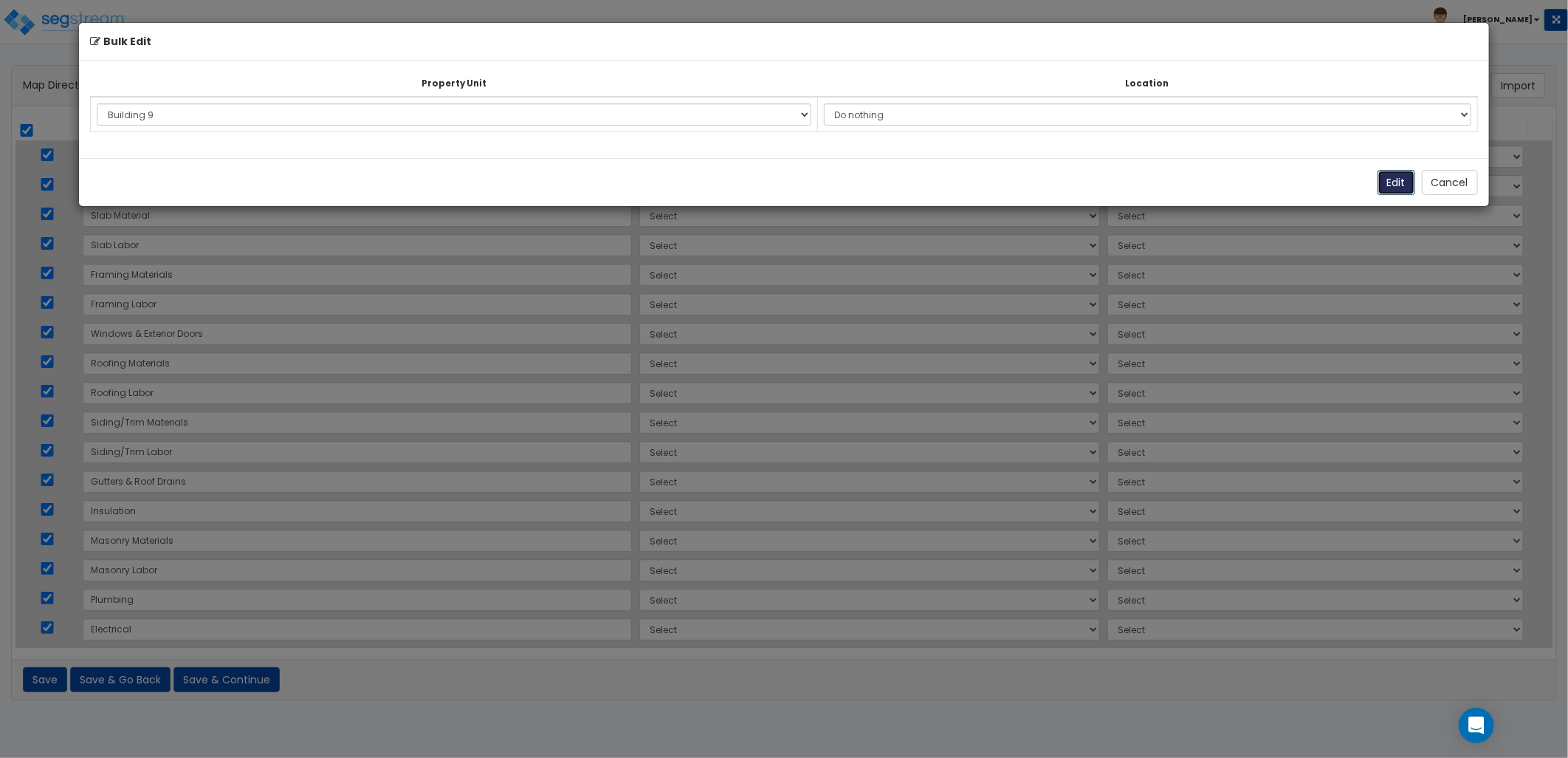
select select "NEW-Building 9"
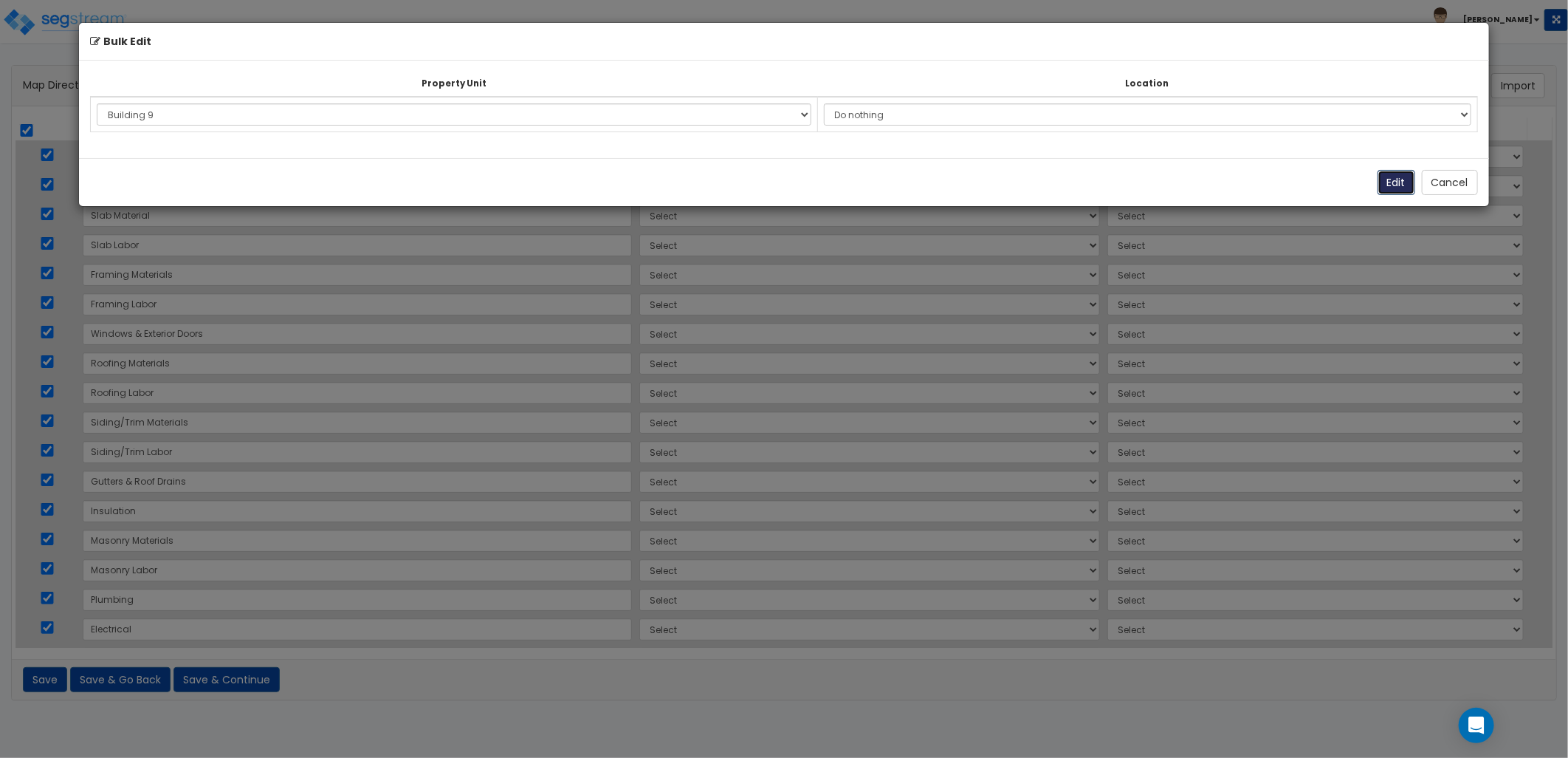
select select "NEW-Building 9"
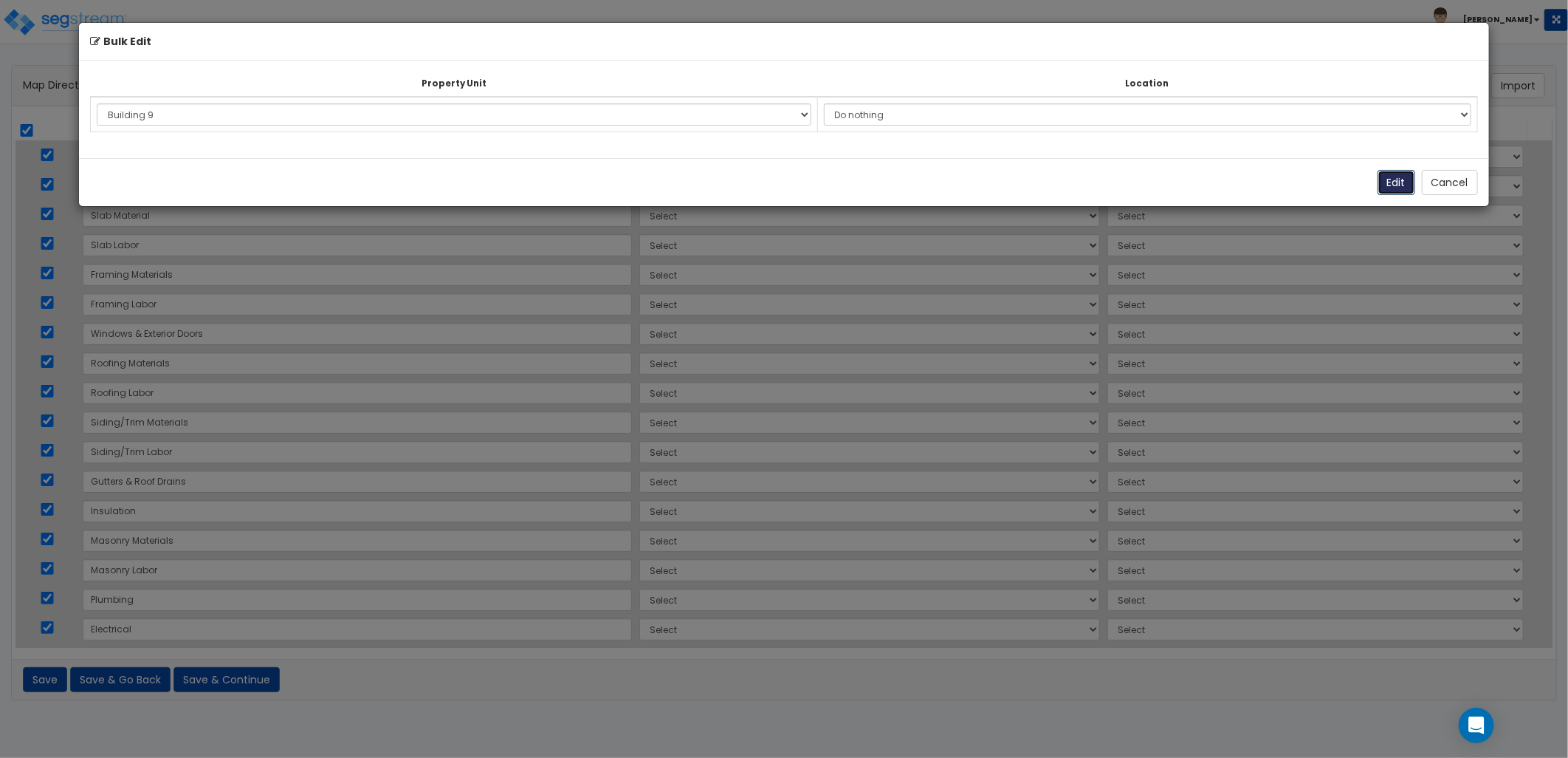
select select "NEW-Building 9"
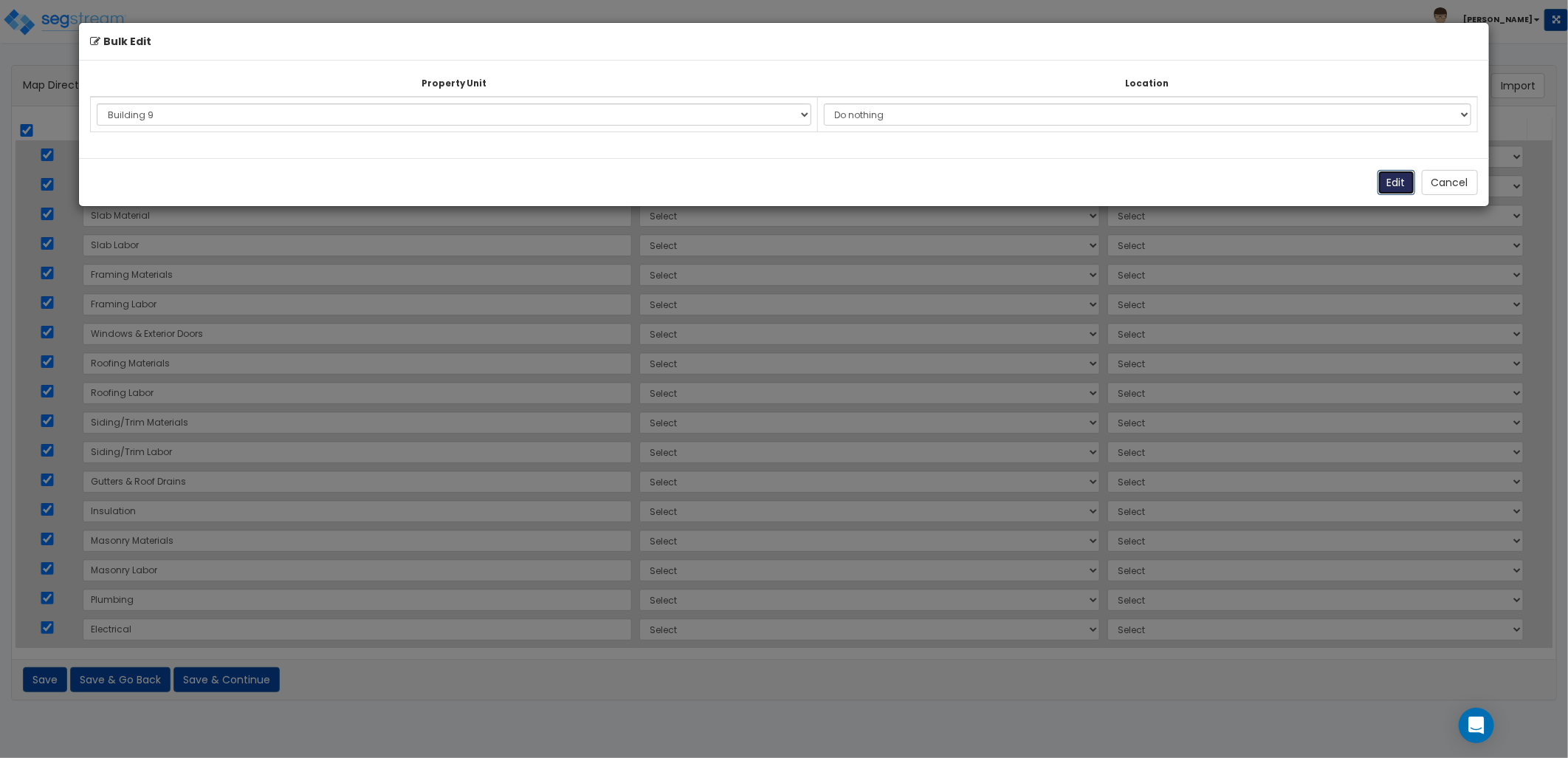
select select "NEW-Building 9"
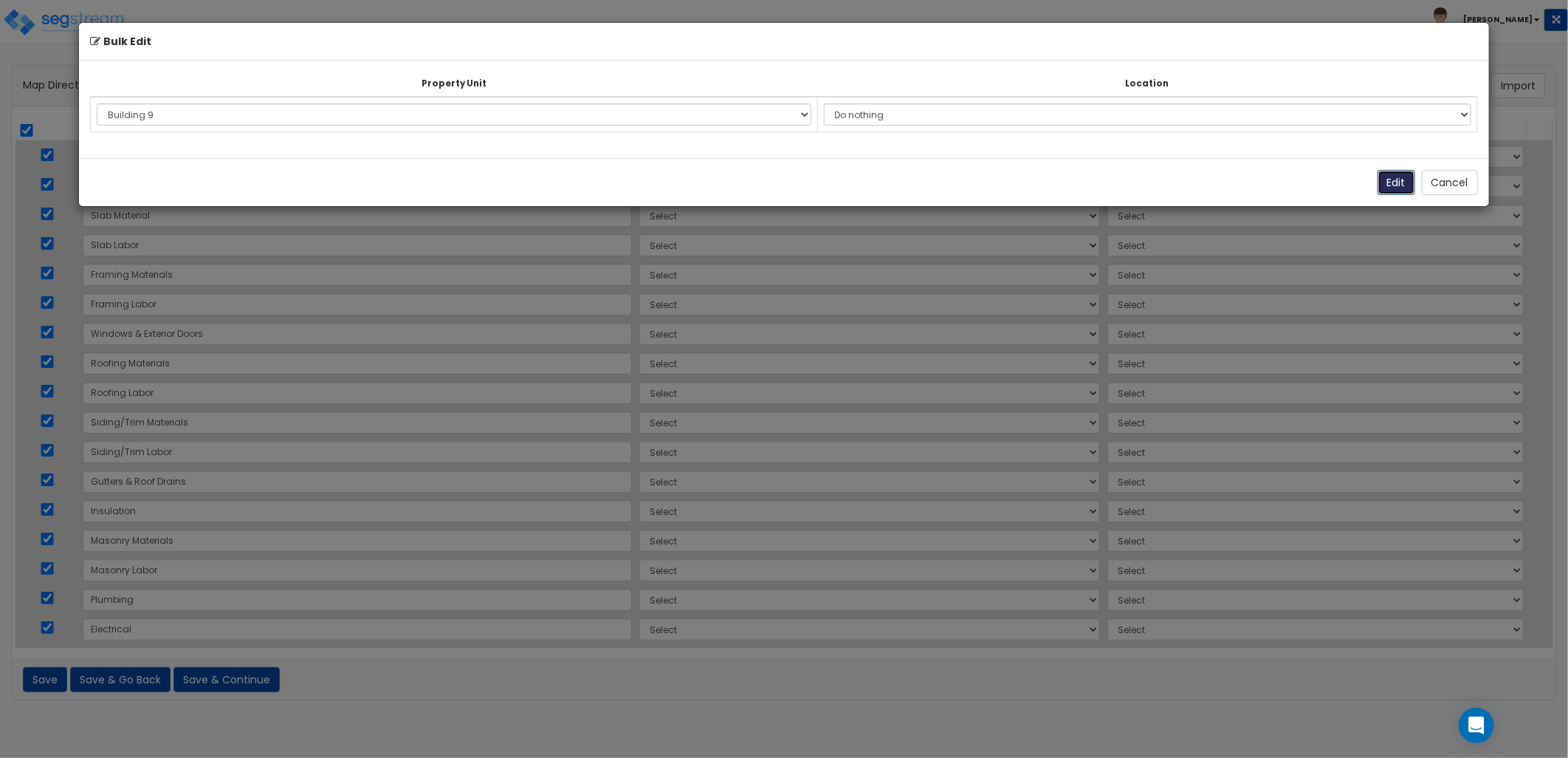
select select "NEW-Building 9"
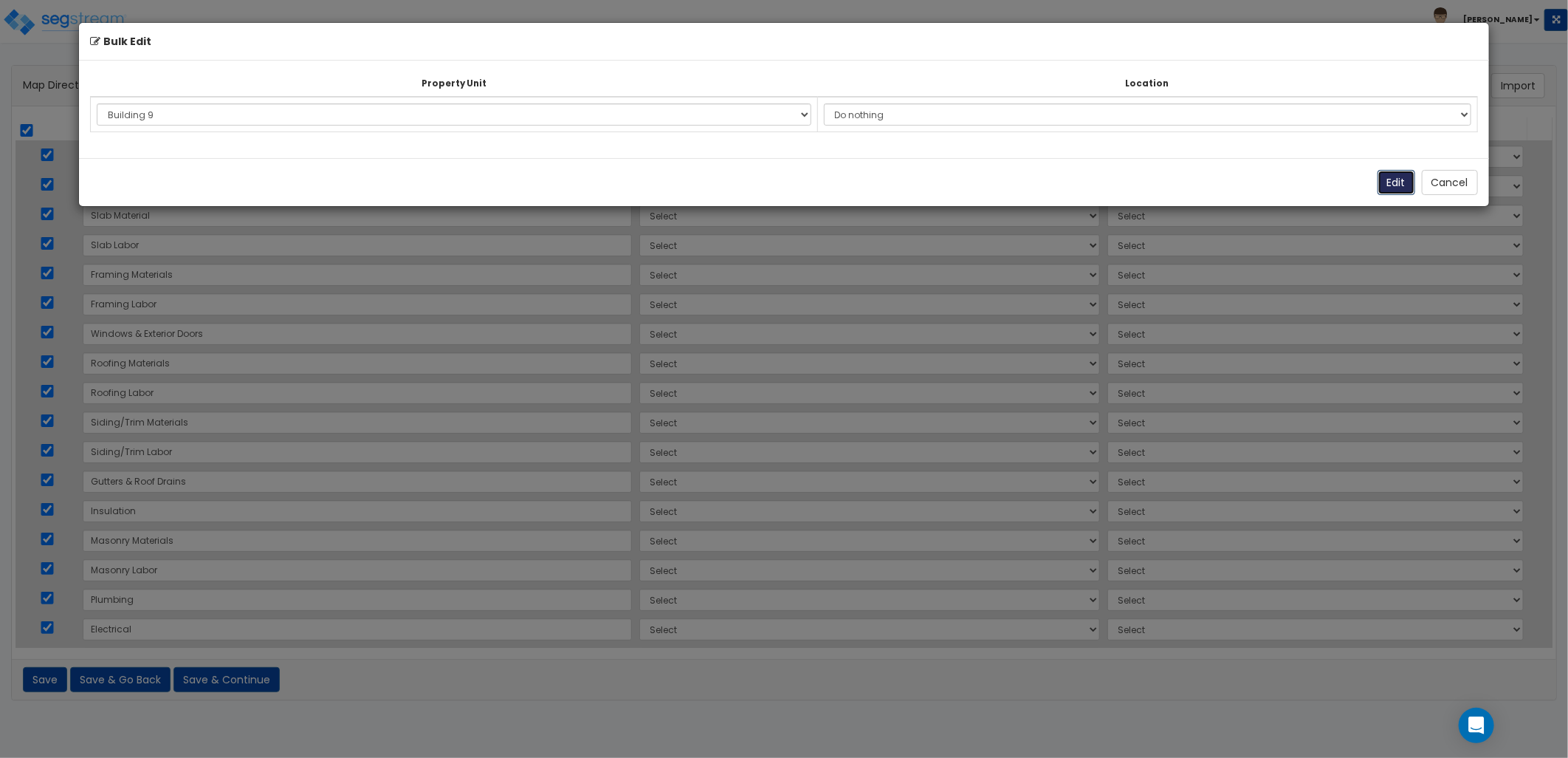
select select "NEW-Building 9"
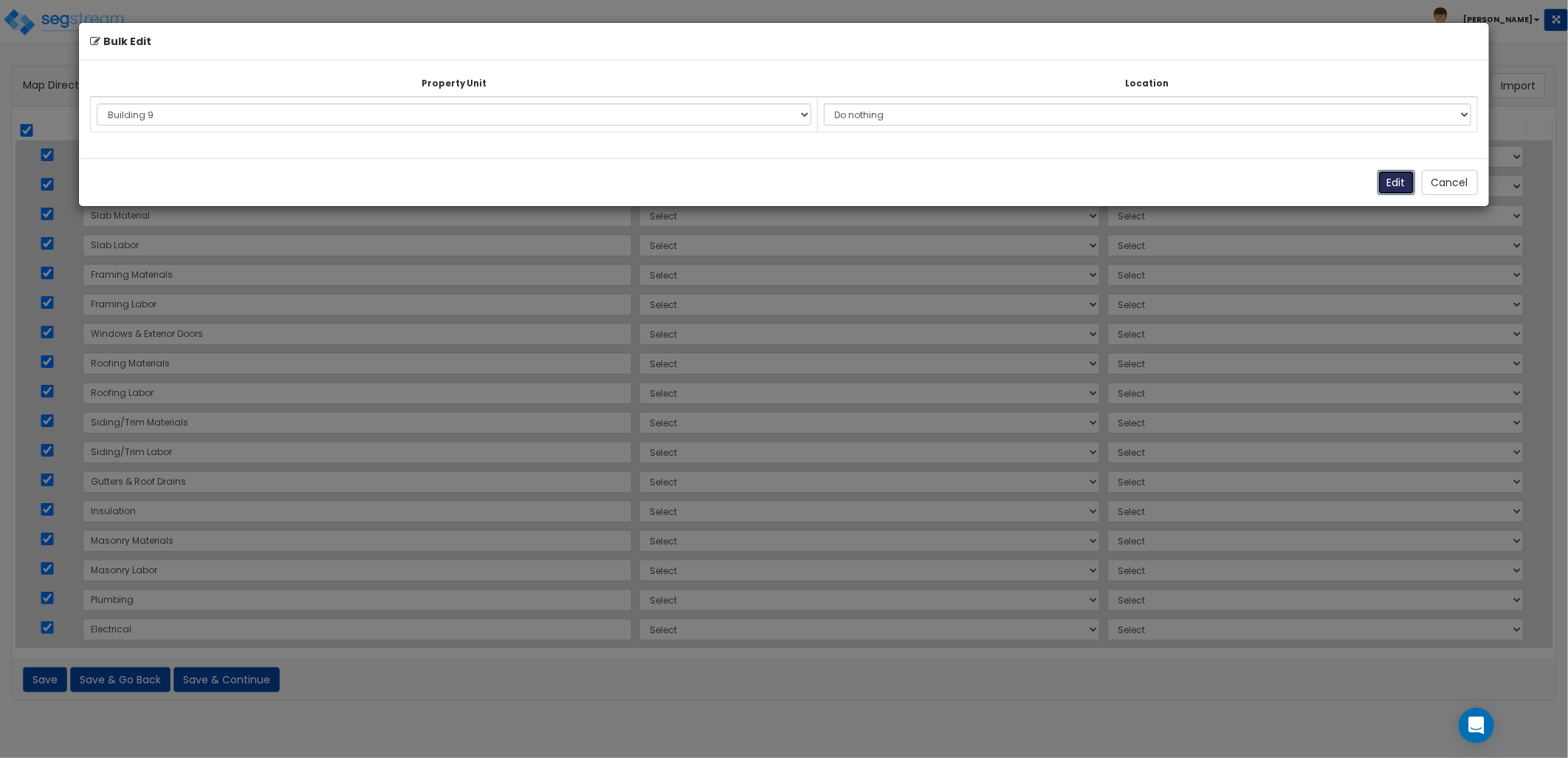
select select "NEW-Building 9"
select select
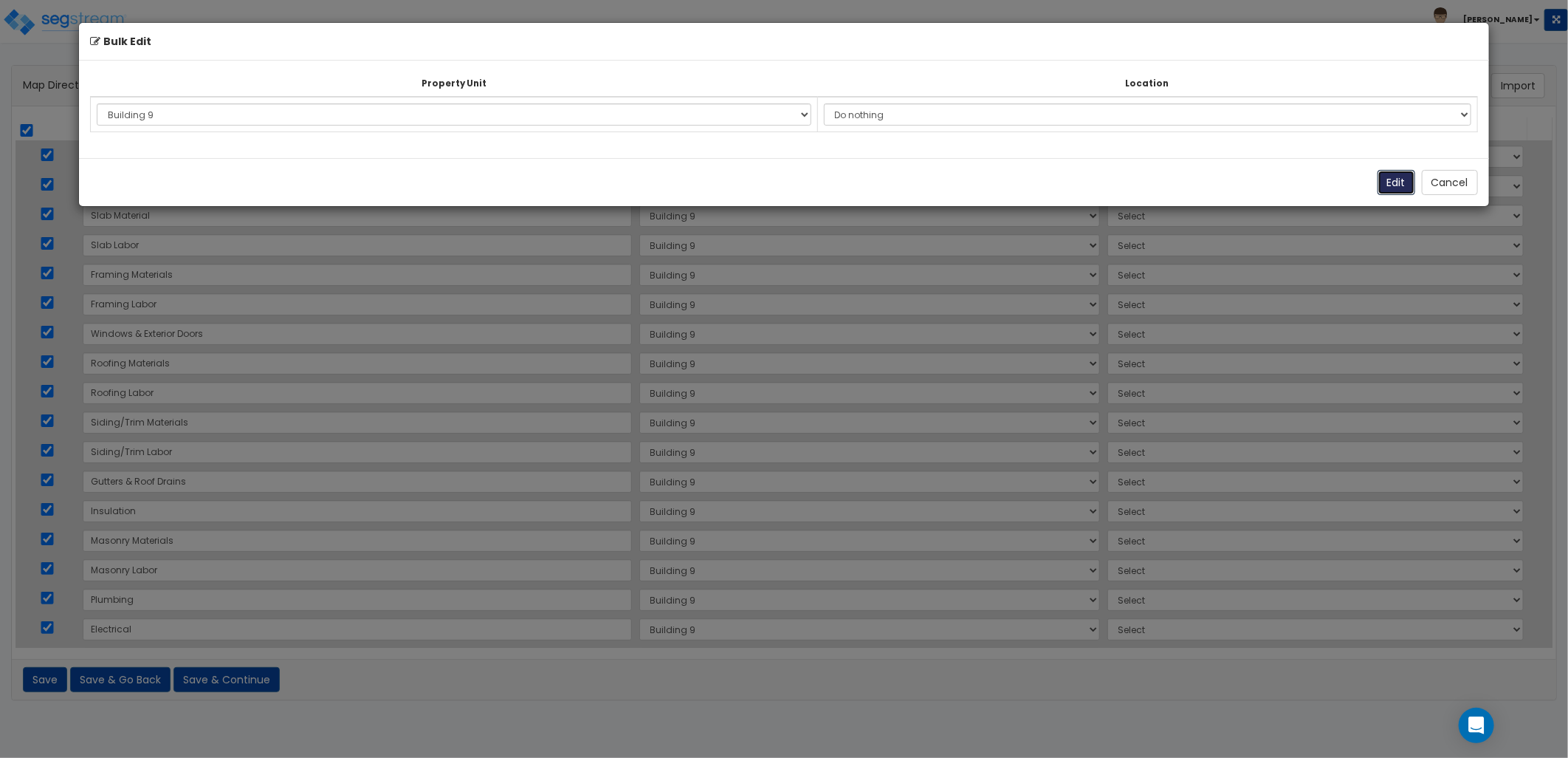
select select
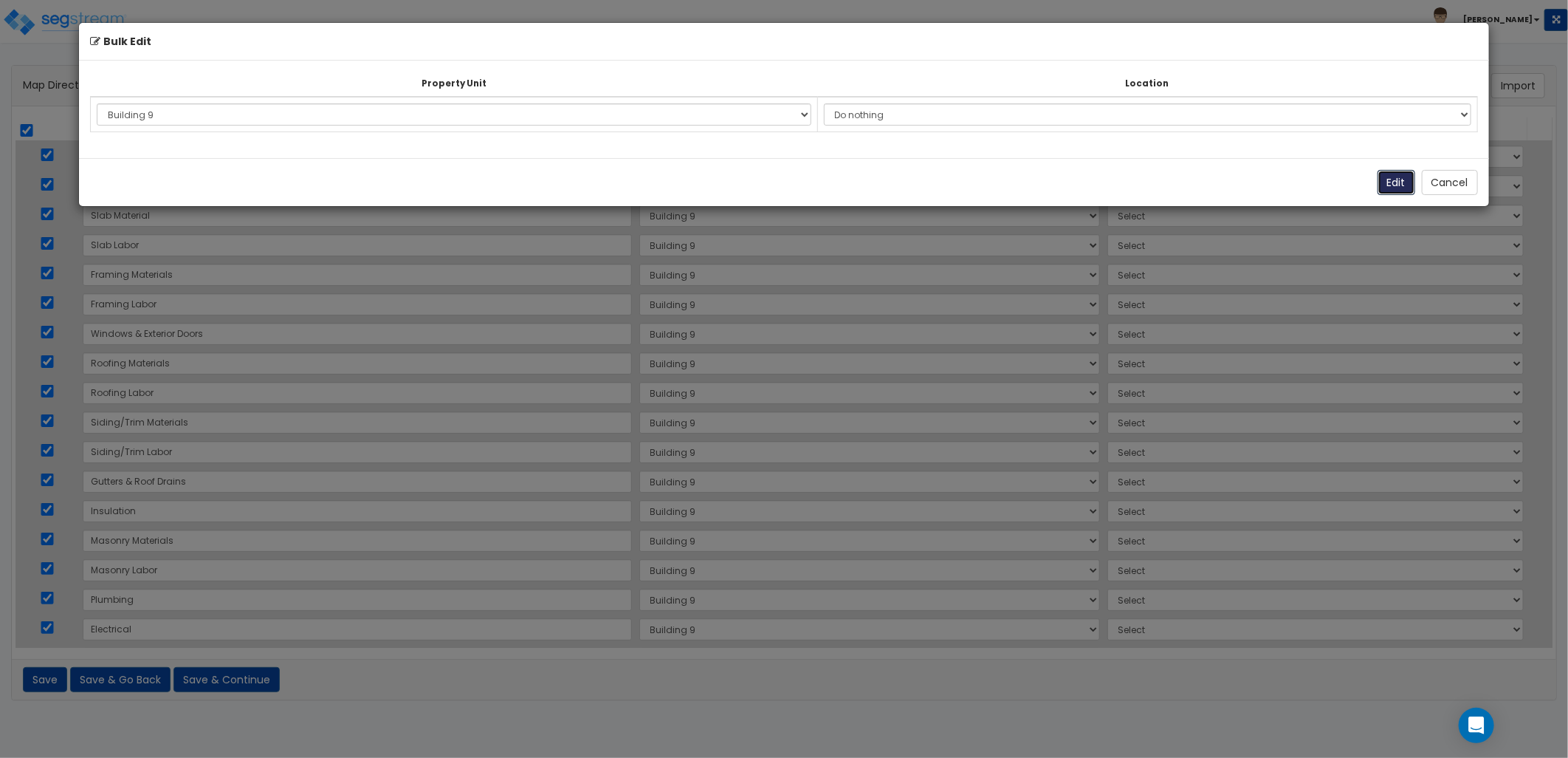
select select
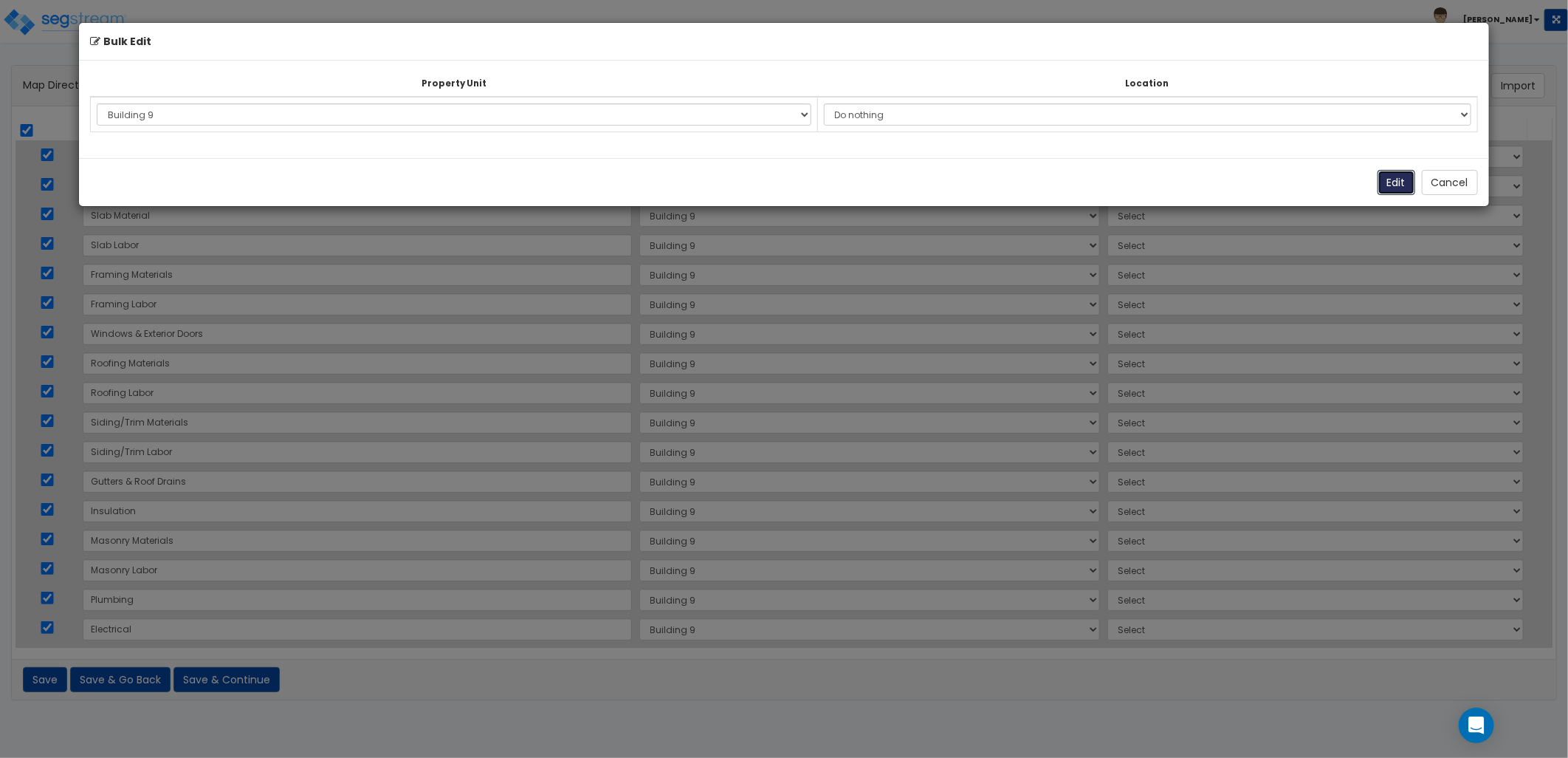
select select
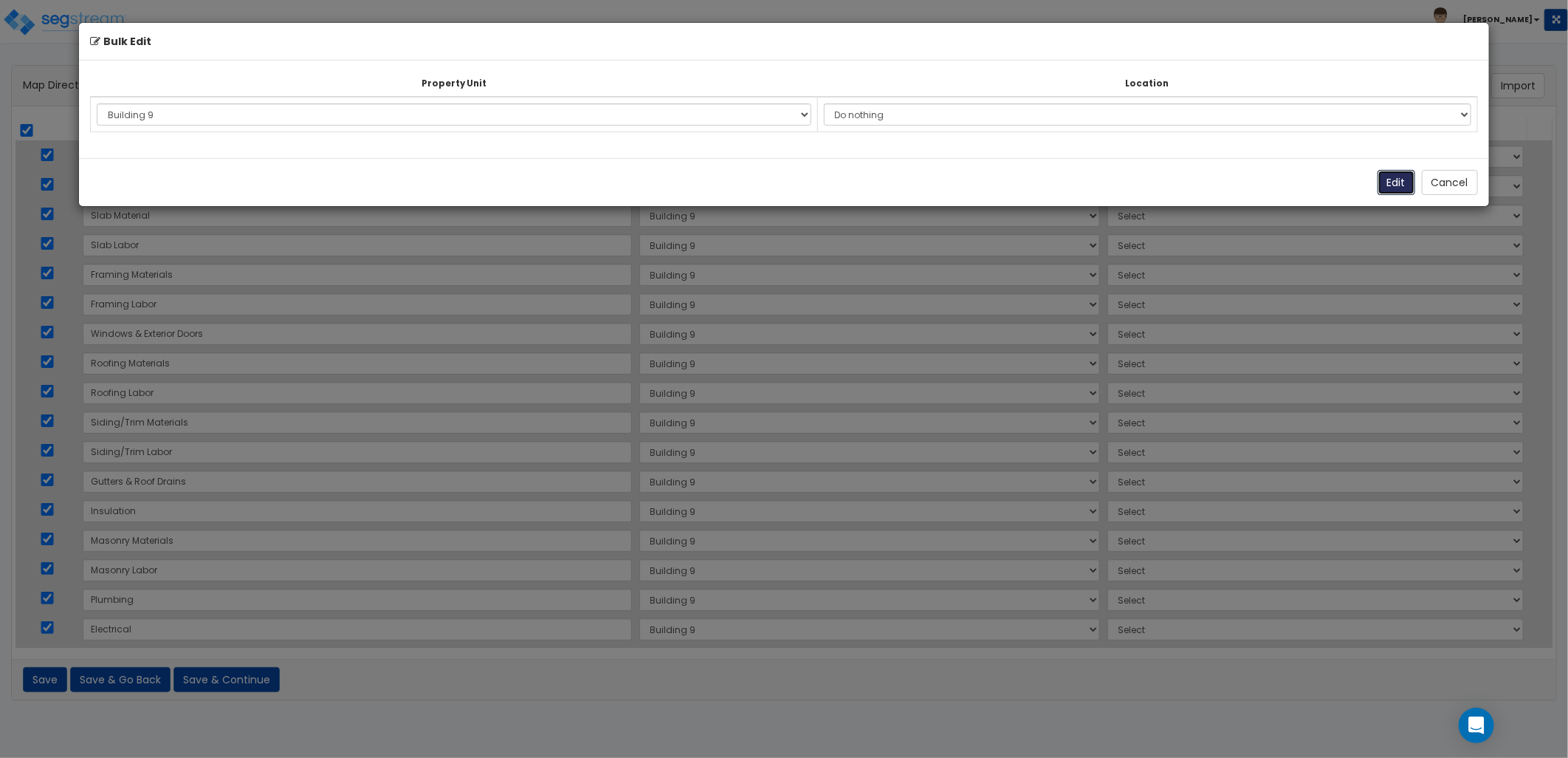
select select
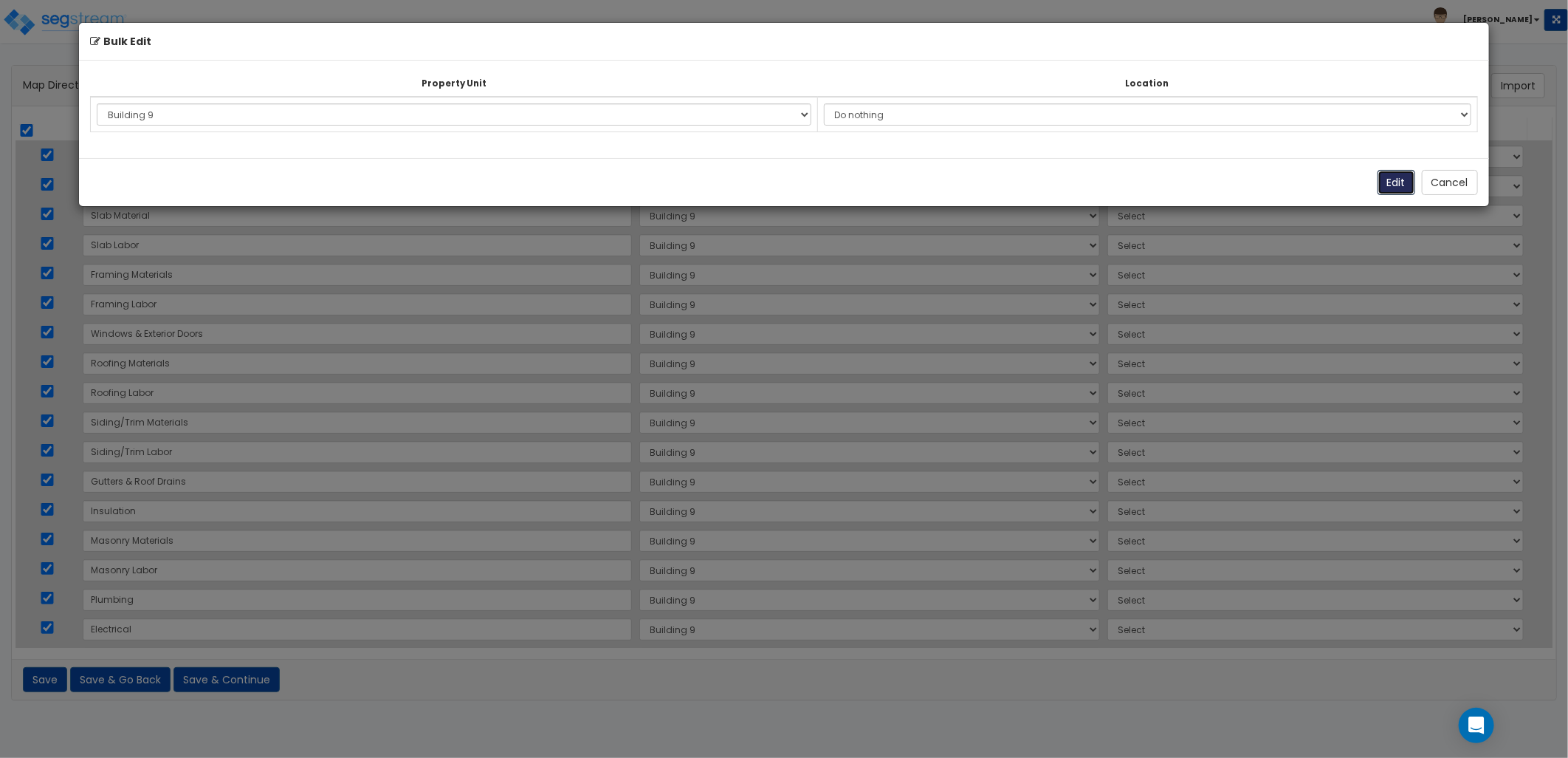
select select
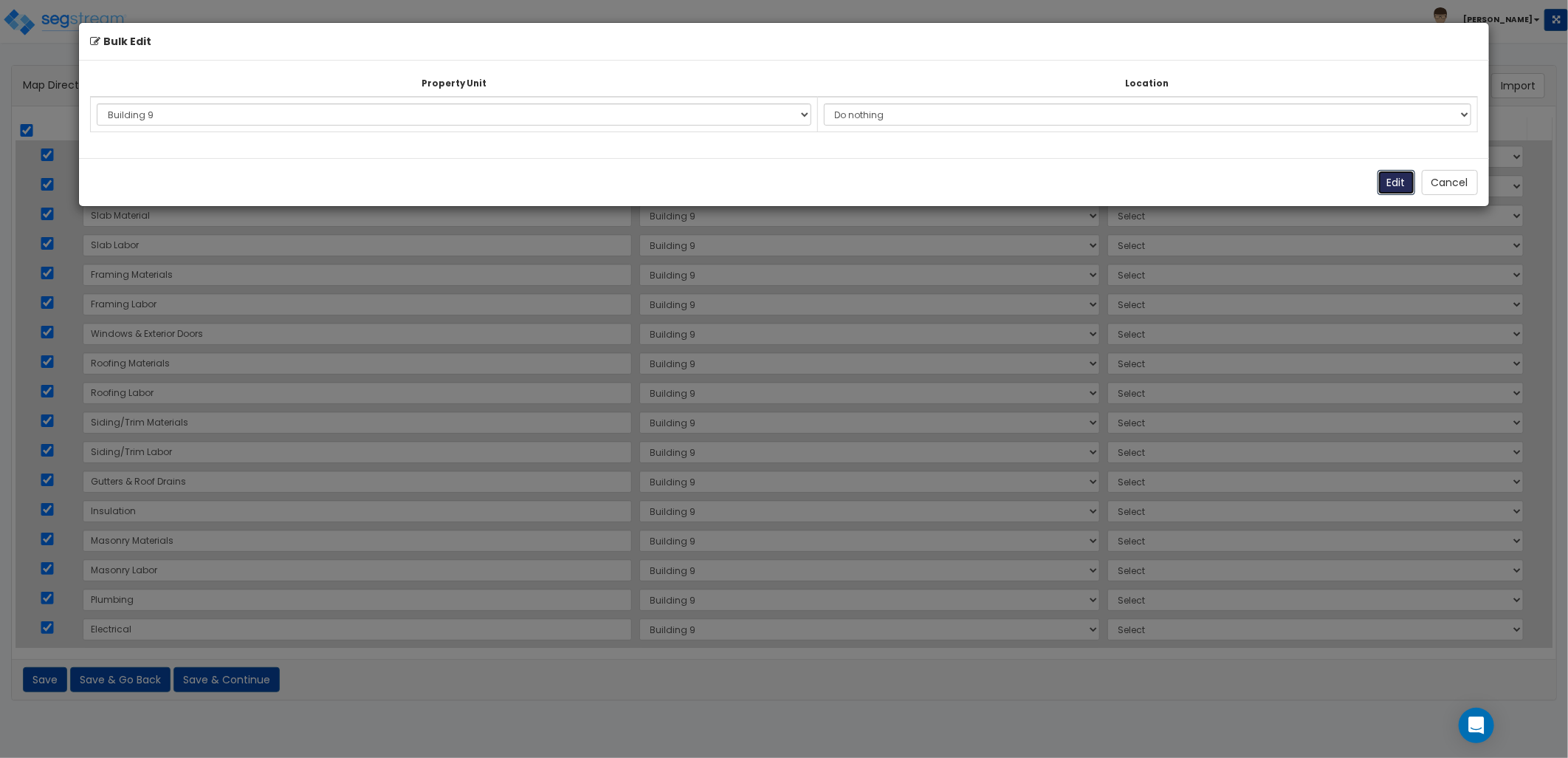
select select
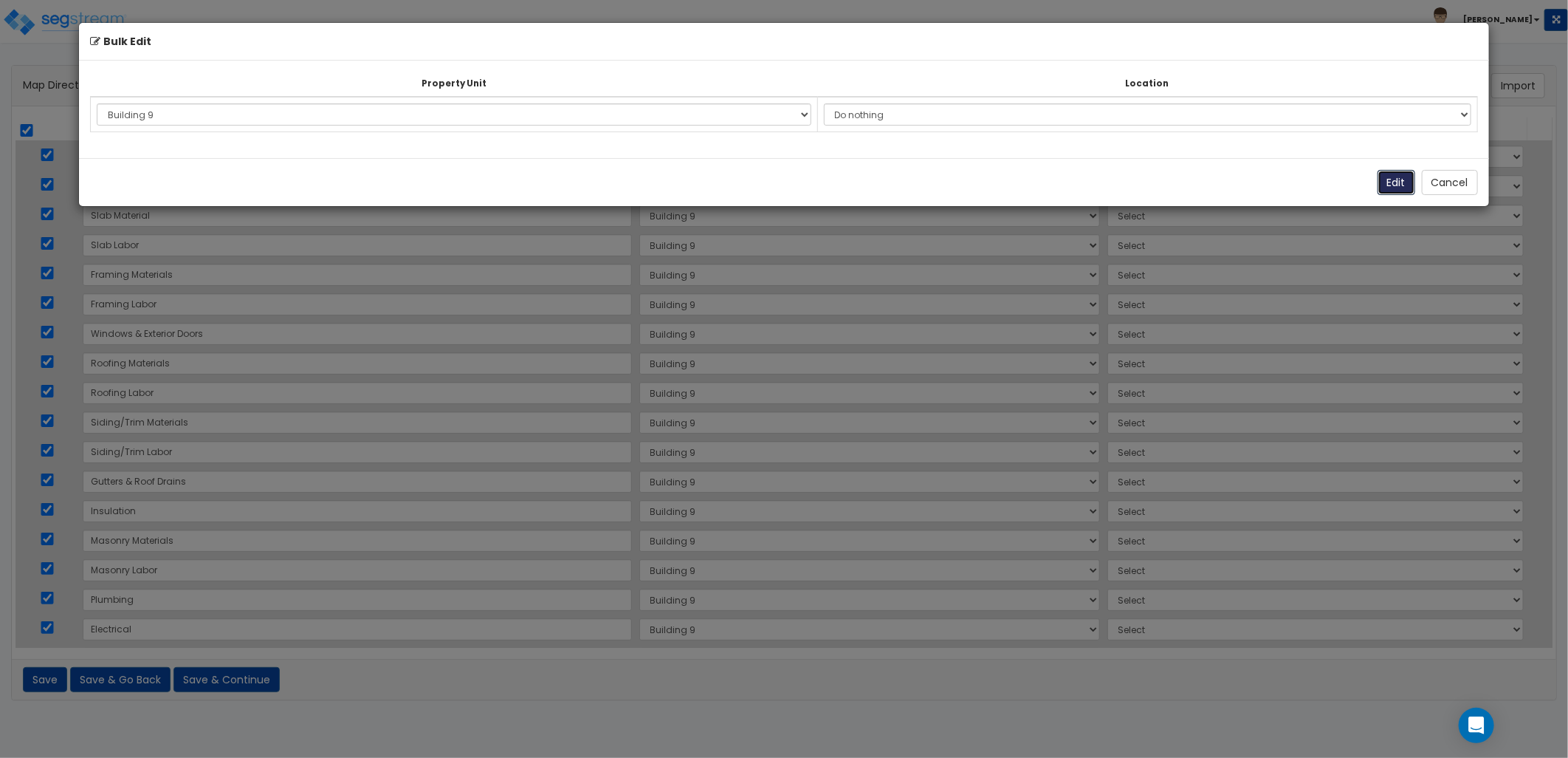
select select
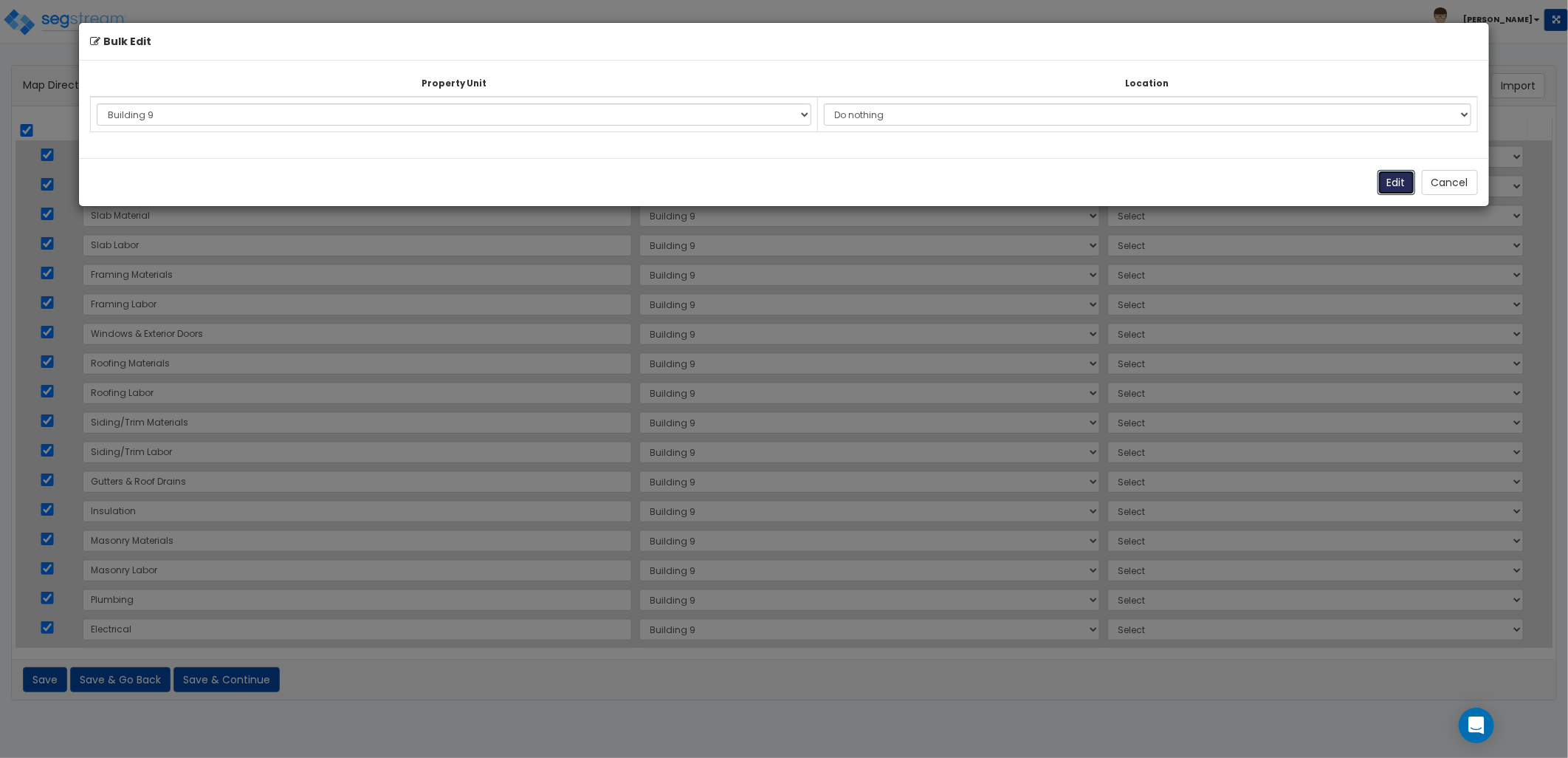
select select
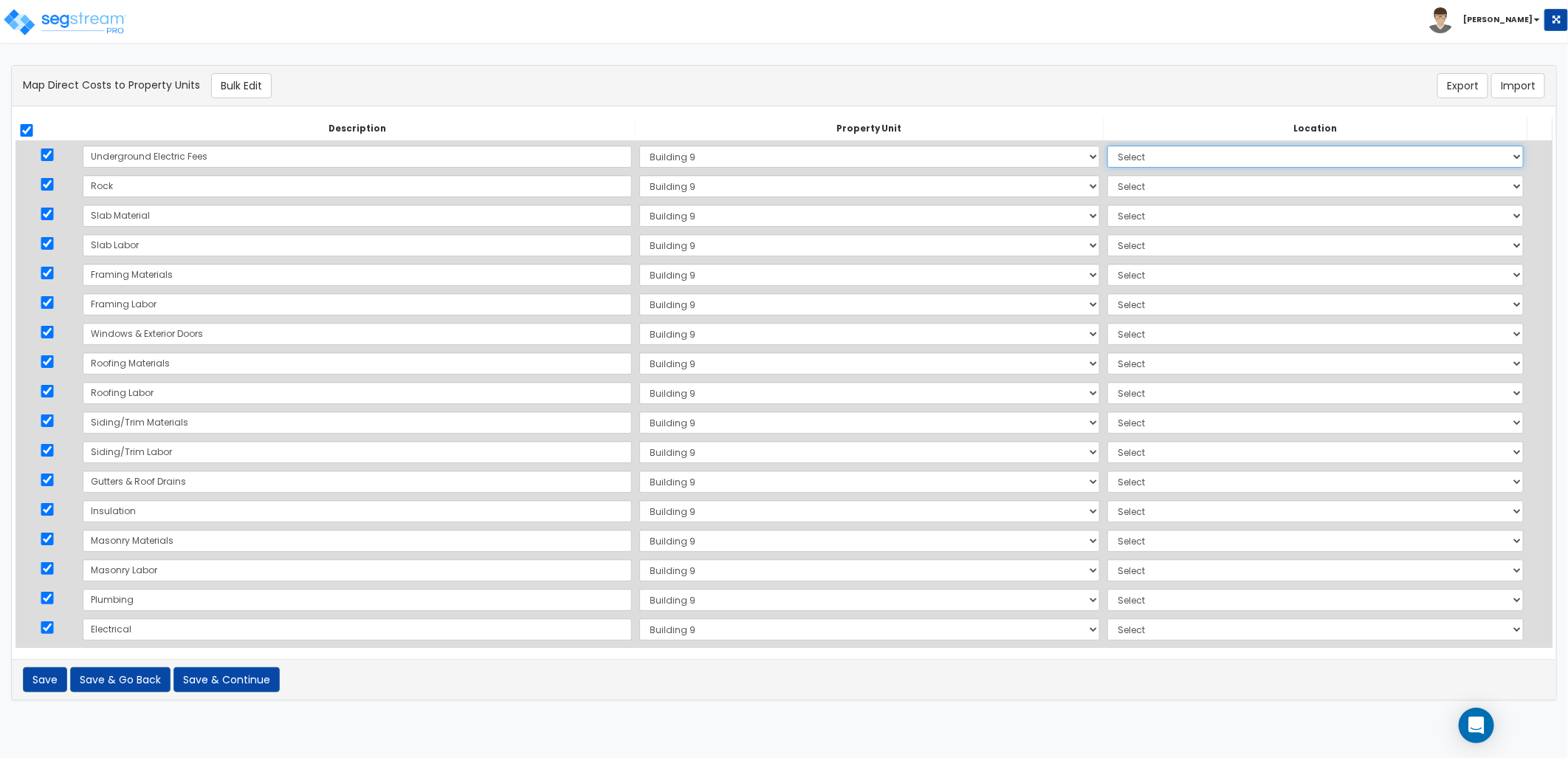
click at [1113, 156] on select "Select Add Additional Location Building Building Interior Site Exterior" at bounding box center [1316, 156] width 417 height 22
select select "462"
click at [1108, 145] on select "Select Add Additional Location Building Building Interior Site Exterior" at bounding box center [1316, 156] width 417 height 22
click at [1108, 193] on select "Select Add Additional Location Building Building Interior Site Exterior" at bounding box center [1316, 186] width 417 height 22
select select "462"
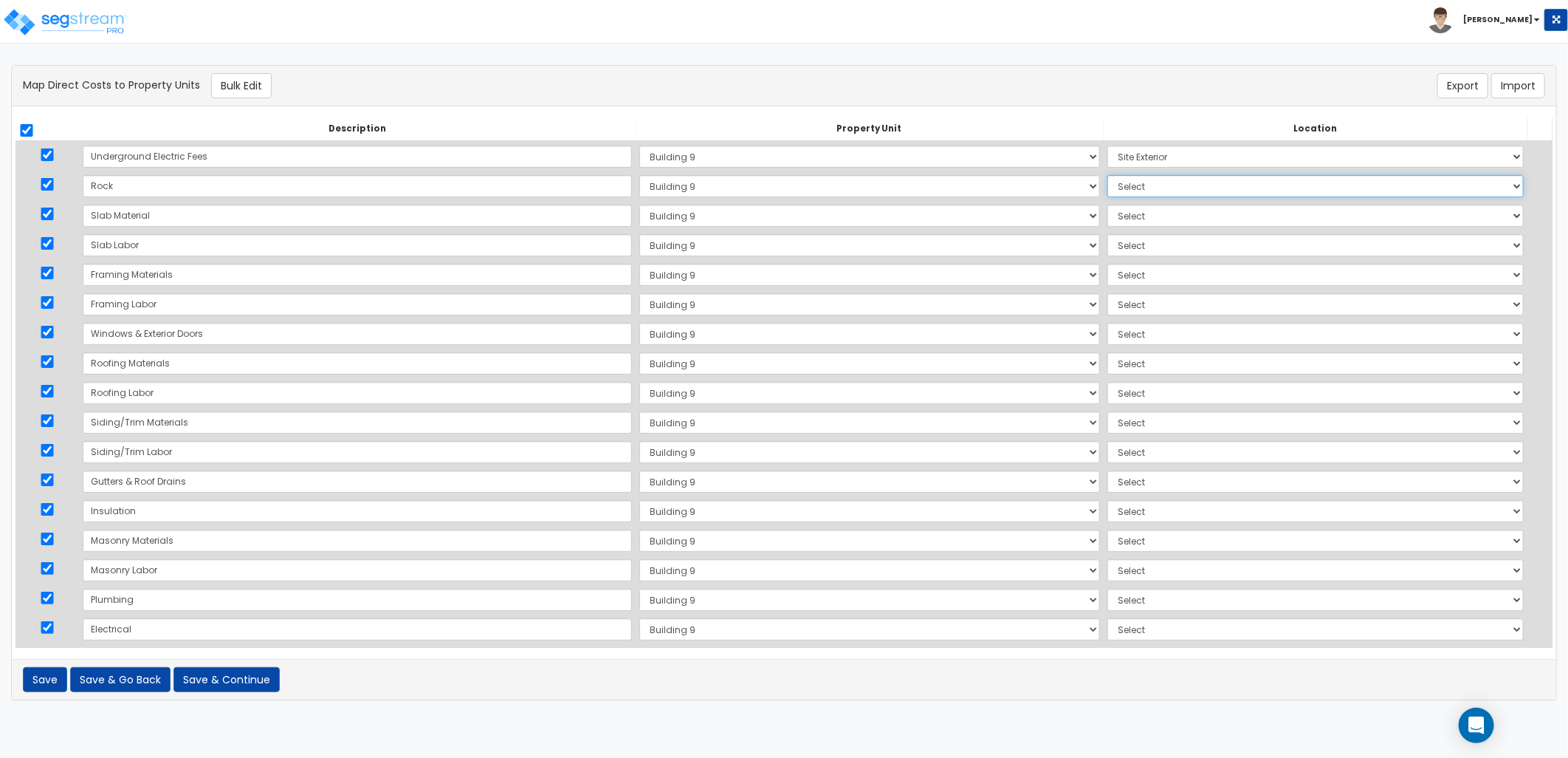
click at [1108, 175] on select "Select Add Additional Location Building Building Interior Site Exterior" at bounding box center [1316, 186] width 417 height 22
click at [1108, 213] on select "Select Add Additional Location Building Building Interior Site Exterior" at bounding box center [1316, 216] width 417 height 22
select select "6"
click at [1108, 205] on select "Select Add Additional Location Building Building Interior Site Exterior" at bounding box center [1316, 216] width 417 height 22
click at [1108, 246] on select "Select Add Additional Location Building Building Interior Site Exterior" at bounding box center [1316, 245] width 417 height 22
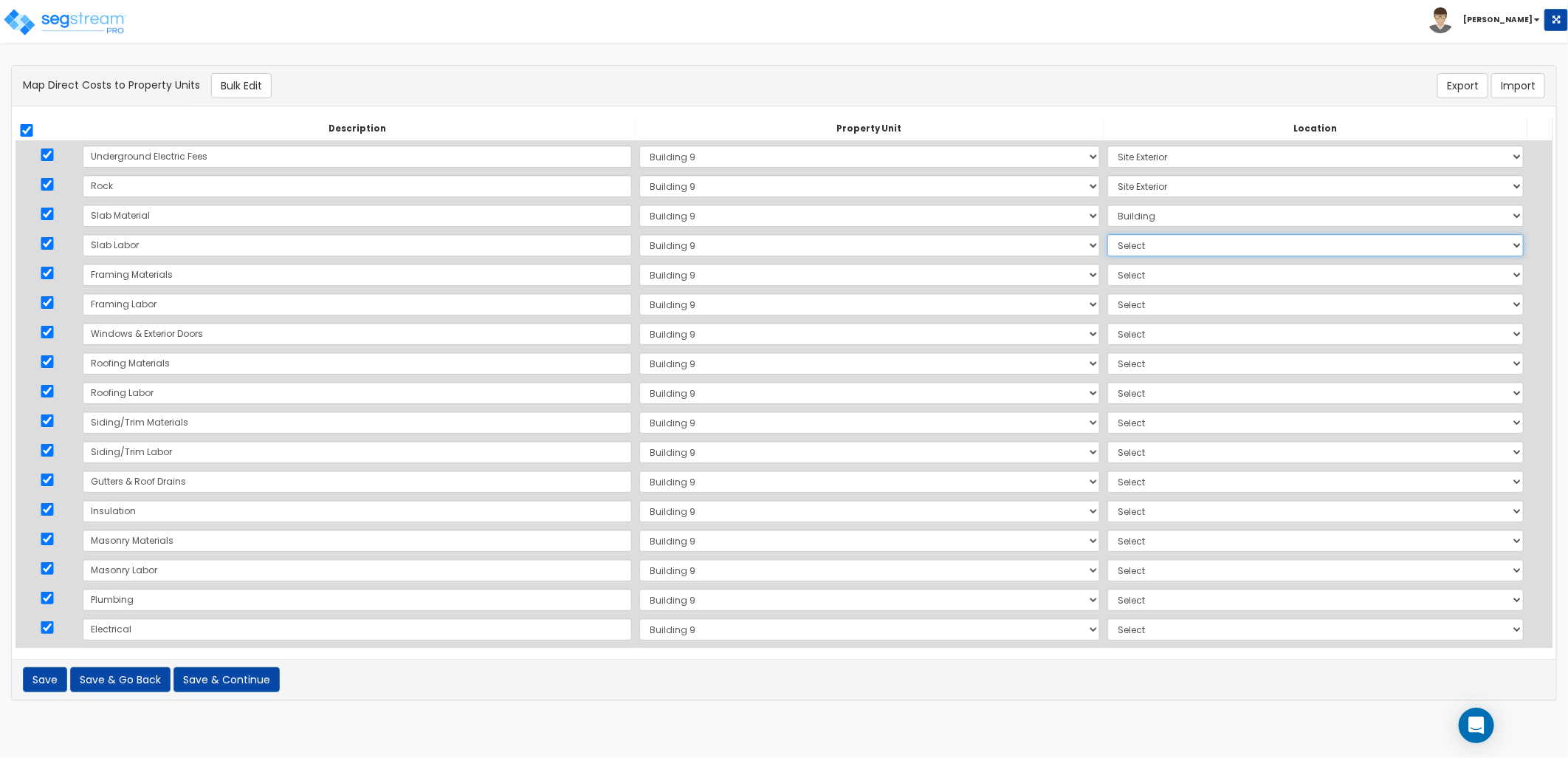
select select "6"
click at [1108, 234] on select "Select Add Additional Location Building Building Interior Site Exterior" at bounding box center [1316, 245] width 417 height 22
click at [1108, 275] on select "Select Add Additional Location Building Building Interior Site Exterior" at bounding box center [1316, 275] width 417 height 22
select select "6"
click at [1108, 264] on select "Select Add Additional Location Building Building Interior Site Exterior" at bounding box center [1316, 275] width 417 height 22
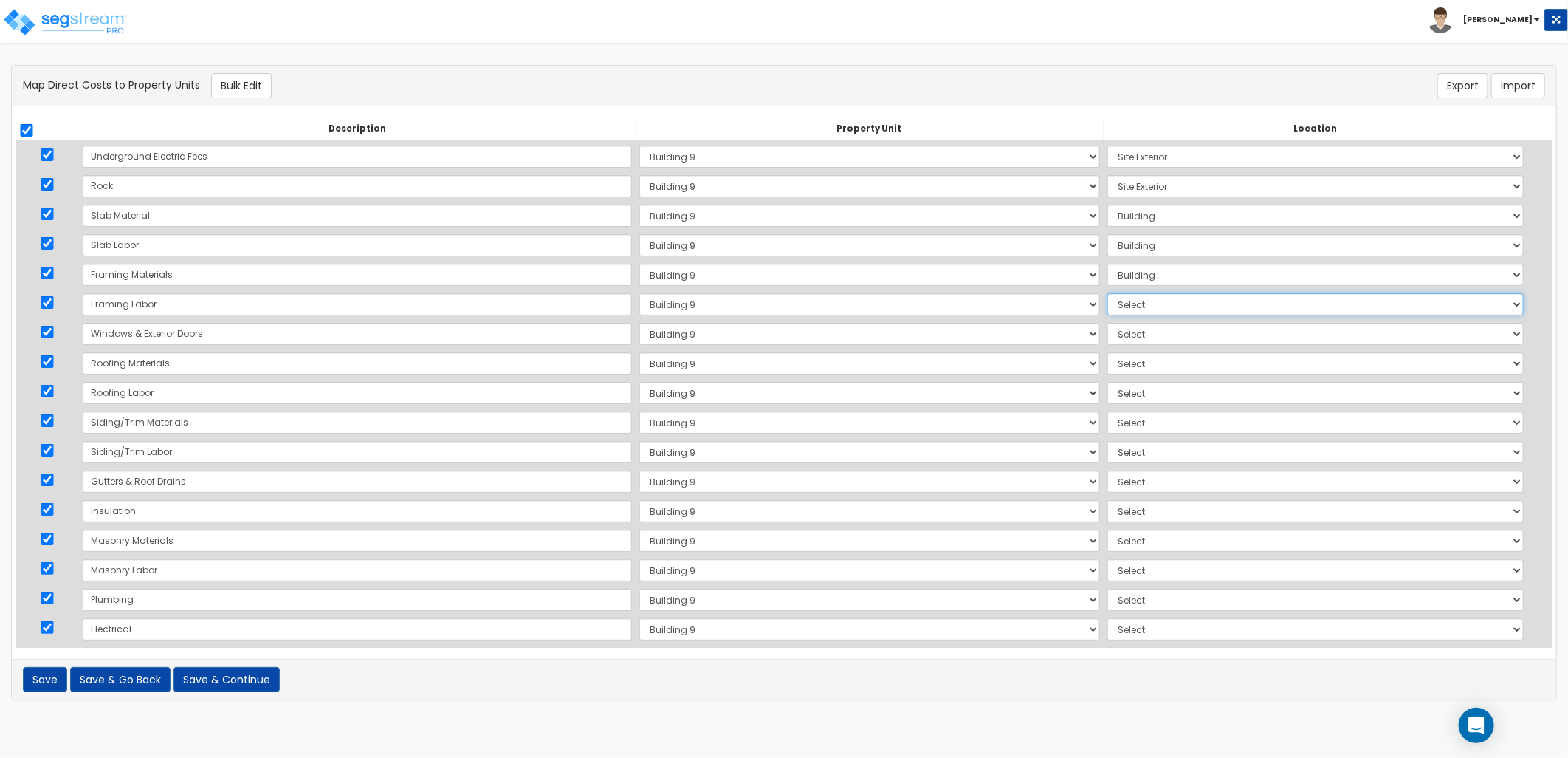
click at [1108, 307] on select "Select Add Additional Location Building Building Interior Site Exterior" at bounding box center [1316, 304] width 417 height 22
select select "6"
click at [1108, 293] on select "Select Add Additional Location Building Building Interior Site Exterior" at bounding box center [1316, 304] width 417 height 22
click at [1108, 334] on select "Select Add Additional Location Building Building Interior Site Exterior" at bounding box center [1316, 334] width 417 height 22
select select "6"
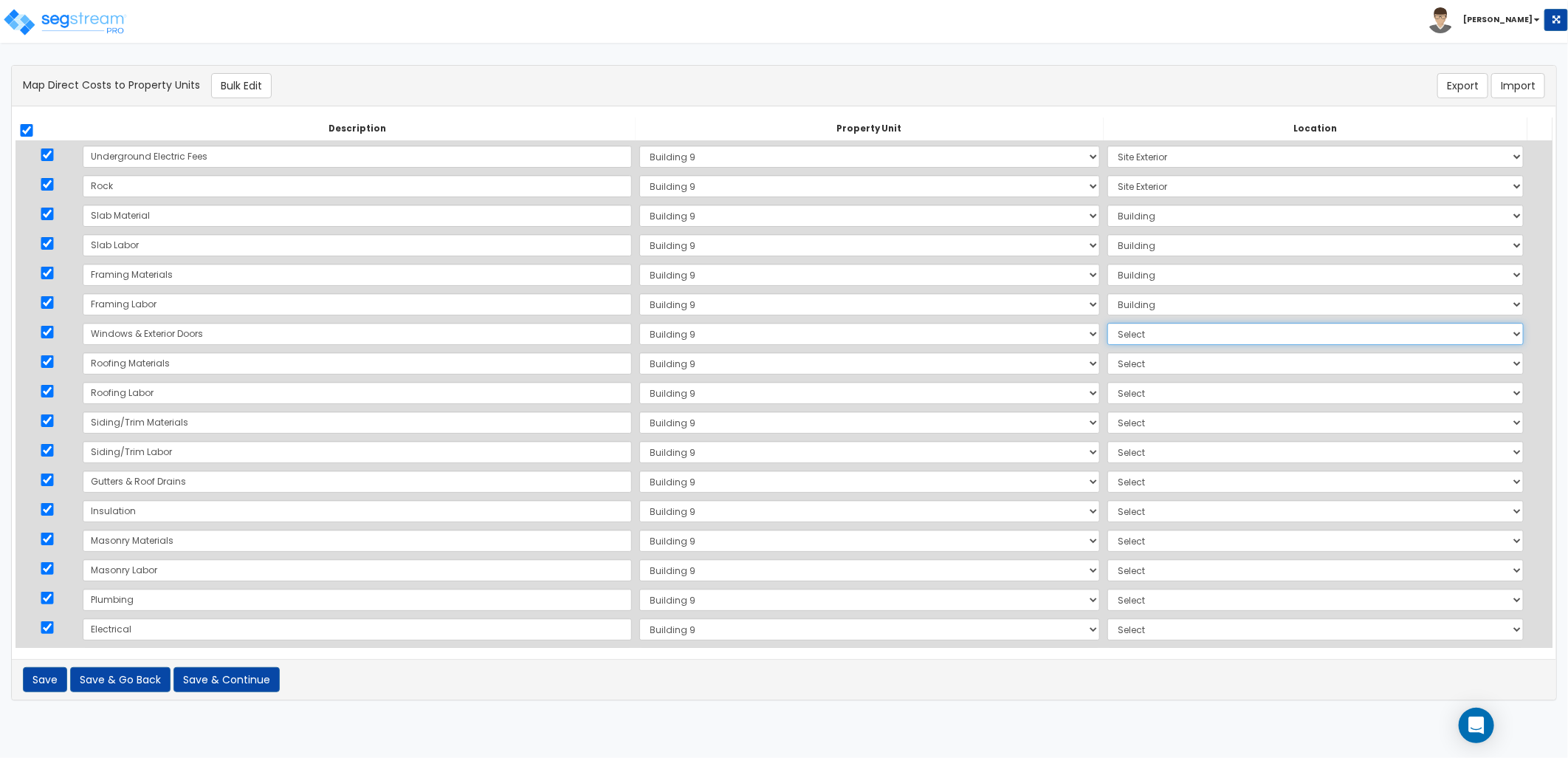
click at [1108, 323] on select "Select Add Additional Location Building Building Interior Site Exterior" at bounding box center [1316, 334] width 417 height 22
click at [1108, 363] on select "Select Add Additional Location Building Building Interior Site Exterior" at bounding box center [1316, 363] width 417 height 22
select select "6"
click at [1108, 352] on select "Select Add Additional Location Building Building Interior Site Exterior" at bounding box center [1316, 363] width 417 height 22
click at [1108, 395] on select "Select Add Additional Location Building Building Interior Site Exterior" at bounding box center [1316, 393] width 417 height 22
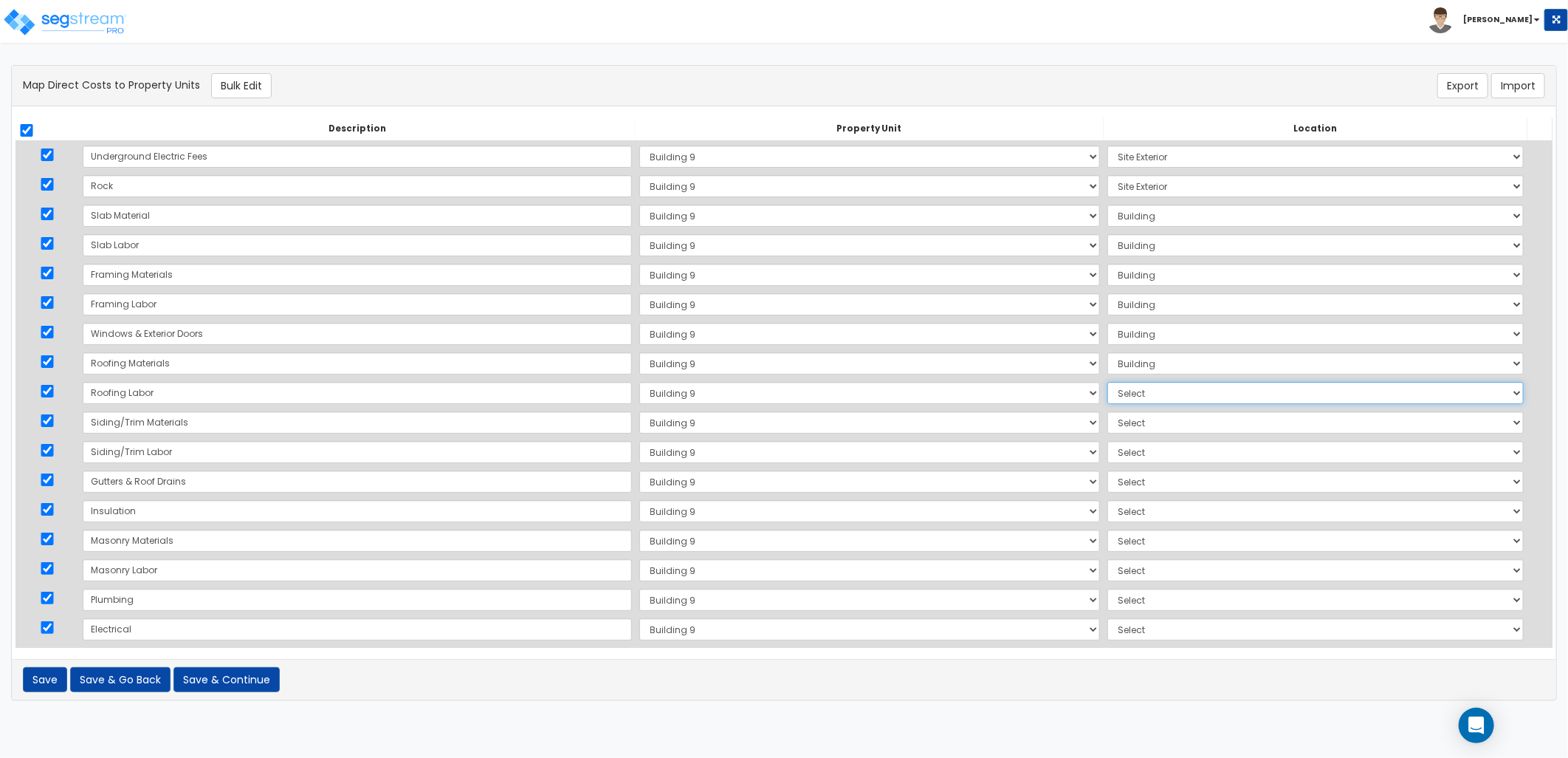
select select "6"
click at [1108, 382] on select "Select Add Additional Location Building Building Interior Site Exterior" at bounding box center [1316, 393] width 417 height 22
click at [1108, 426] on select "Select Add Additional Location Building Building Interior Site Exterior" at bounding box center [1316, 423] width 417 height 22
select select "6"
click at [1108, 412] on select "Select Add Additional Location Building Building Interior Site Exterior" at bounding box center [1316, 423] width 417 height 22
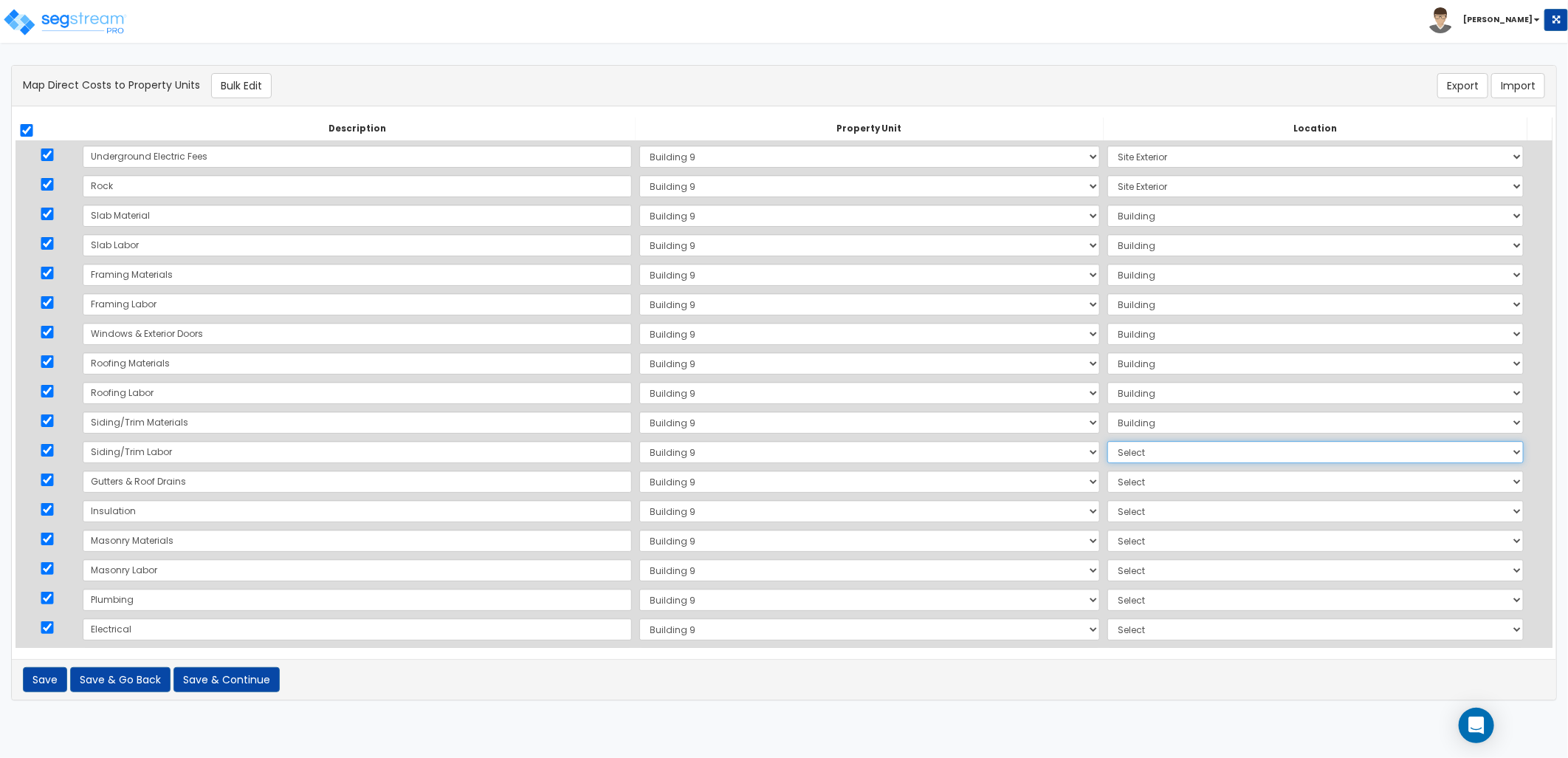
click at [1108, 449] on select "Select Add Additional Location Building Building Interior Site Exterior" at bounding box center [1316, 452] width 417 height 22
select select "6"
click at [1108, 441] on select "Select Add Additional Location Building Building Interior Site Exterior" at bounding box center [1316, 452] width 417 height 22
click at [1108, 484] on select "Select Add Additional Location Building Building Interior Site Exterior" at bounding box center [1316, 481] width 417 height 22
select select "6"
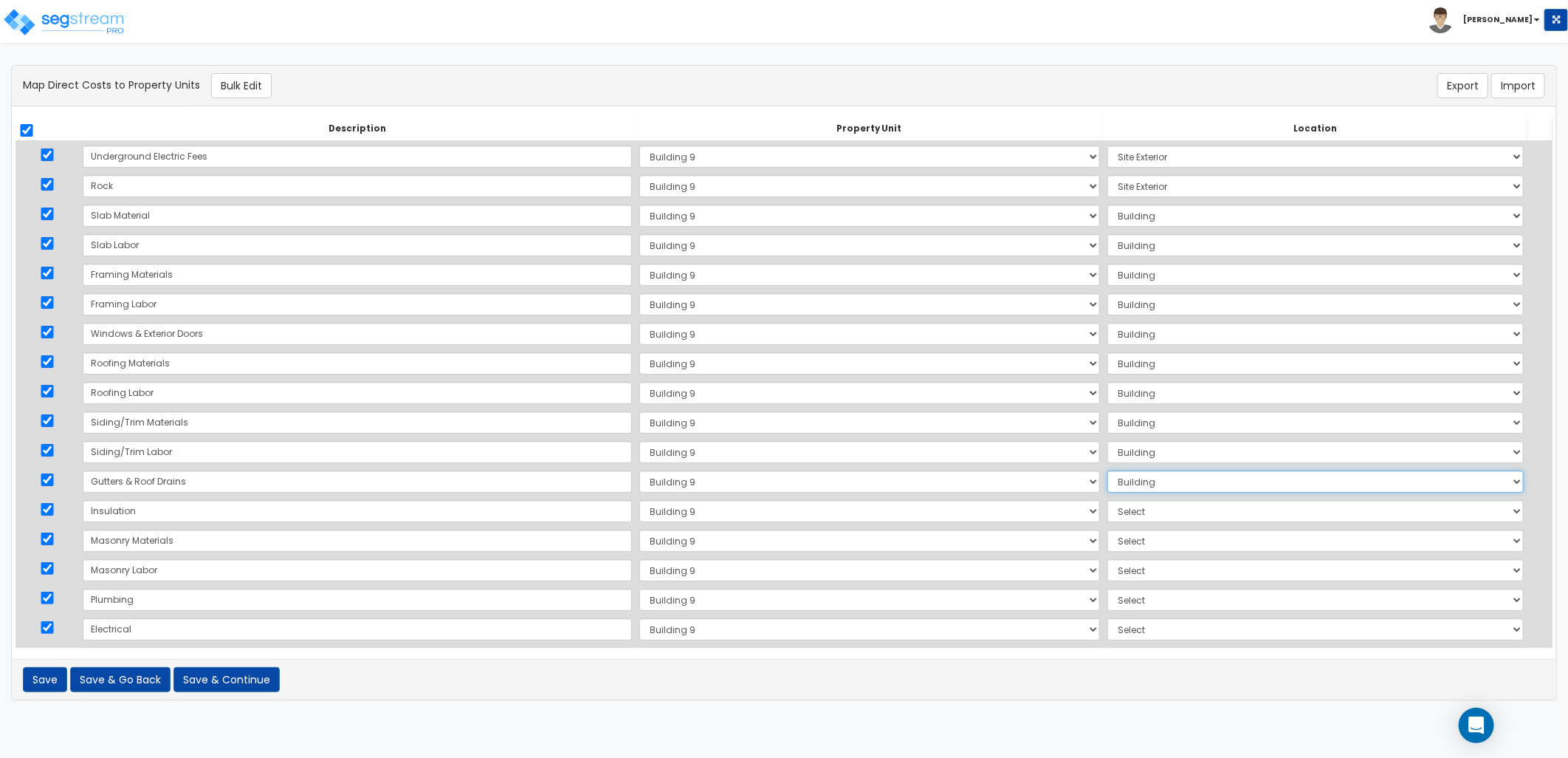
click at [1108, 470] on select "Select Add Additional Location Building Building Interior Site Exterior" at bounding box center [1316, 481] width 417 height 22
click at [1108, 510] on select "Select Add Additional Location Building Building Interior Site Exterior" at bounding box center [1316, 511] width 417 height 22
select select "6"
click at [1108, 500] on select "Select Add Additional Location Building Building Interior Site Exterior" at bounding box center [1316, 511] width 417 height 22
click at [1108, 541] on select "Select Add Additional Location Building Building Interior Site Exterior" at bounding box center [1316, 541] width 417 height 22
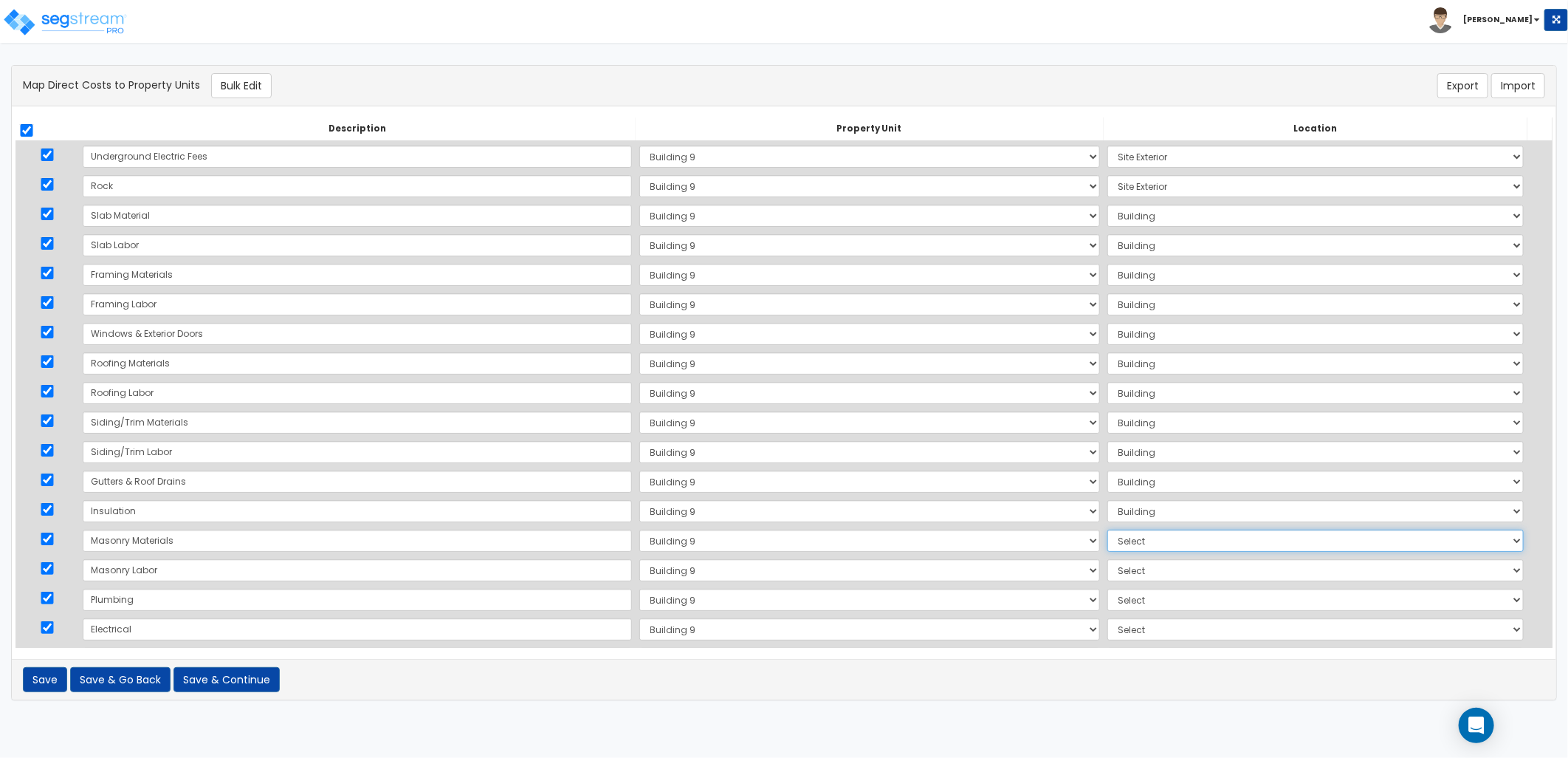
select select "6"
click at [1108, 530] on select "Select Add Additional Location Building Building Interior Site Exterior" at bounding box center [1316, 541] width 417 height 22
click at [1108, 573] on select "Select Add Additional Location Building Building Interior Site Exterior" at bounding box center [1316, 570] width 417 height 22
select select "6"
click at [1108, 559] on select "Select Add Additional Location Building Building Interior Site Exterior" at bounding box center [1316, 570] width 417 height 22
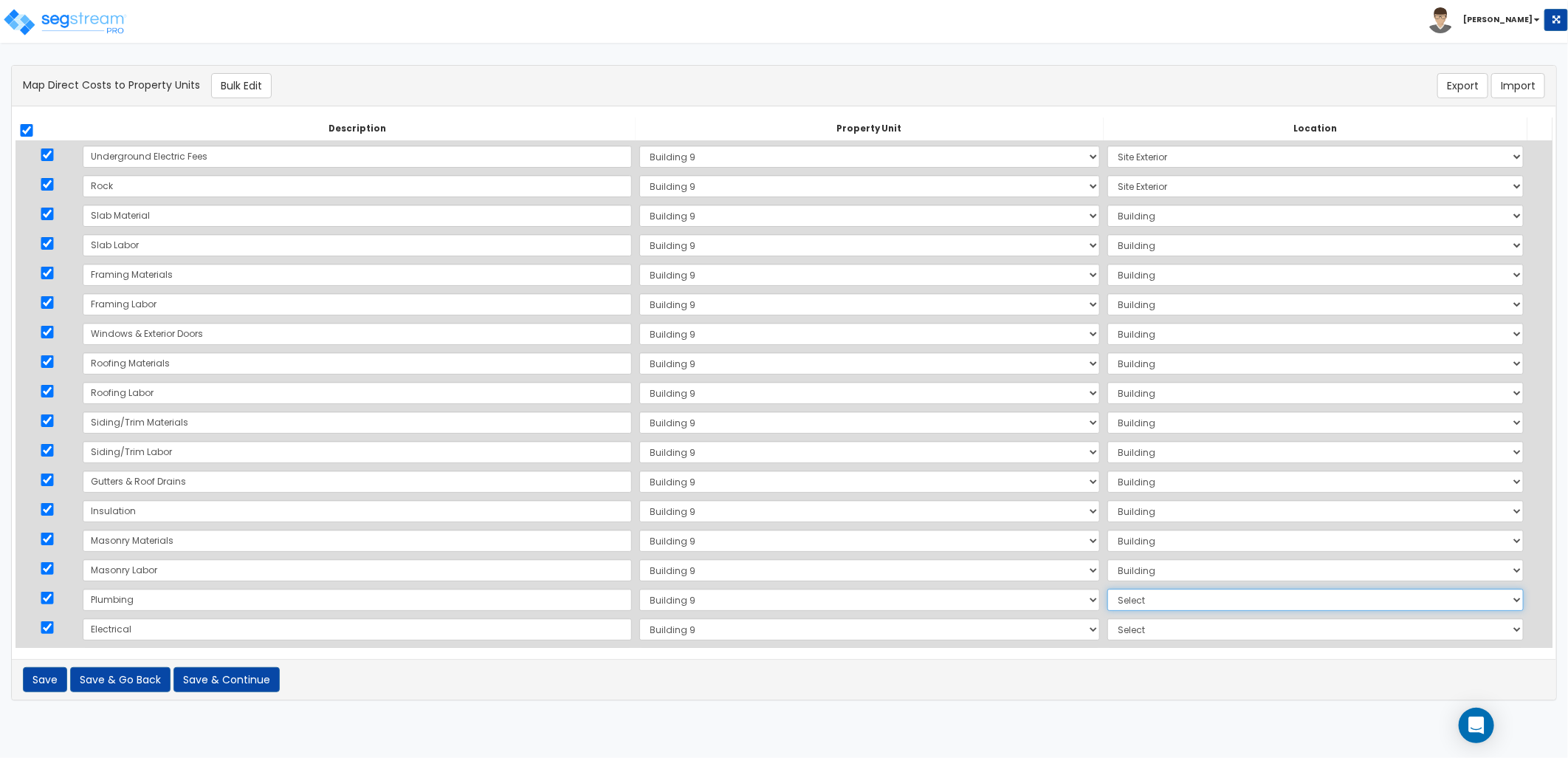
click at [1108, 599] on select "Select Add Additional Location Building Building Interior Site Exterior" at bounding box center [1316, 600] width 417 height 22
select select "6"
click at [1108, 589] on select "Select Add Additional Location Building Building Interior Site Exterior" at bounding box center [1316, 600] width 417 height 22
drag, startPoint x: 1097, startPoint y: 631, endPoint x: 1100, endPoint y: 640, distance: 9.5
click at [1108, 630] on select "Select Add Additional Location Building Building Interior Site Exterior" at bounding box center [1316, 630] width 417 height 22
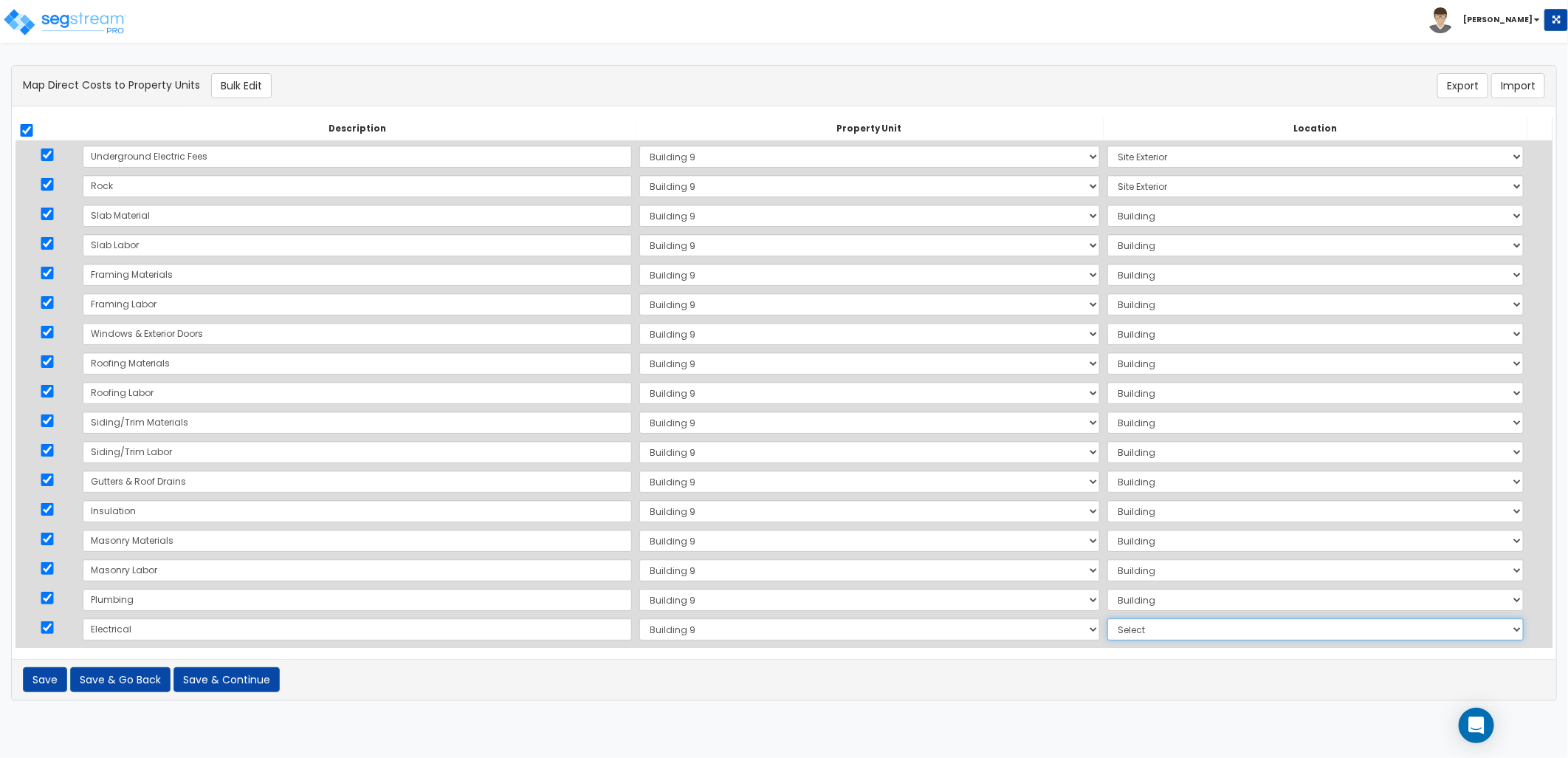
select select "6"
click at [1108, 619] on select "Select Add Additional Location Building Building Interior Site Exterior" at bounding box center [1316, 630] width 417 height 22
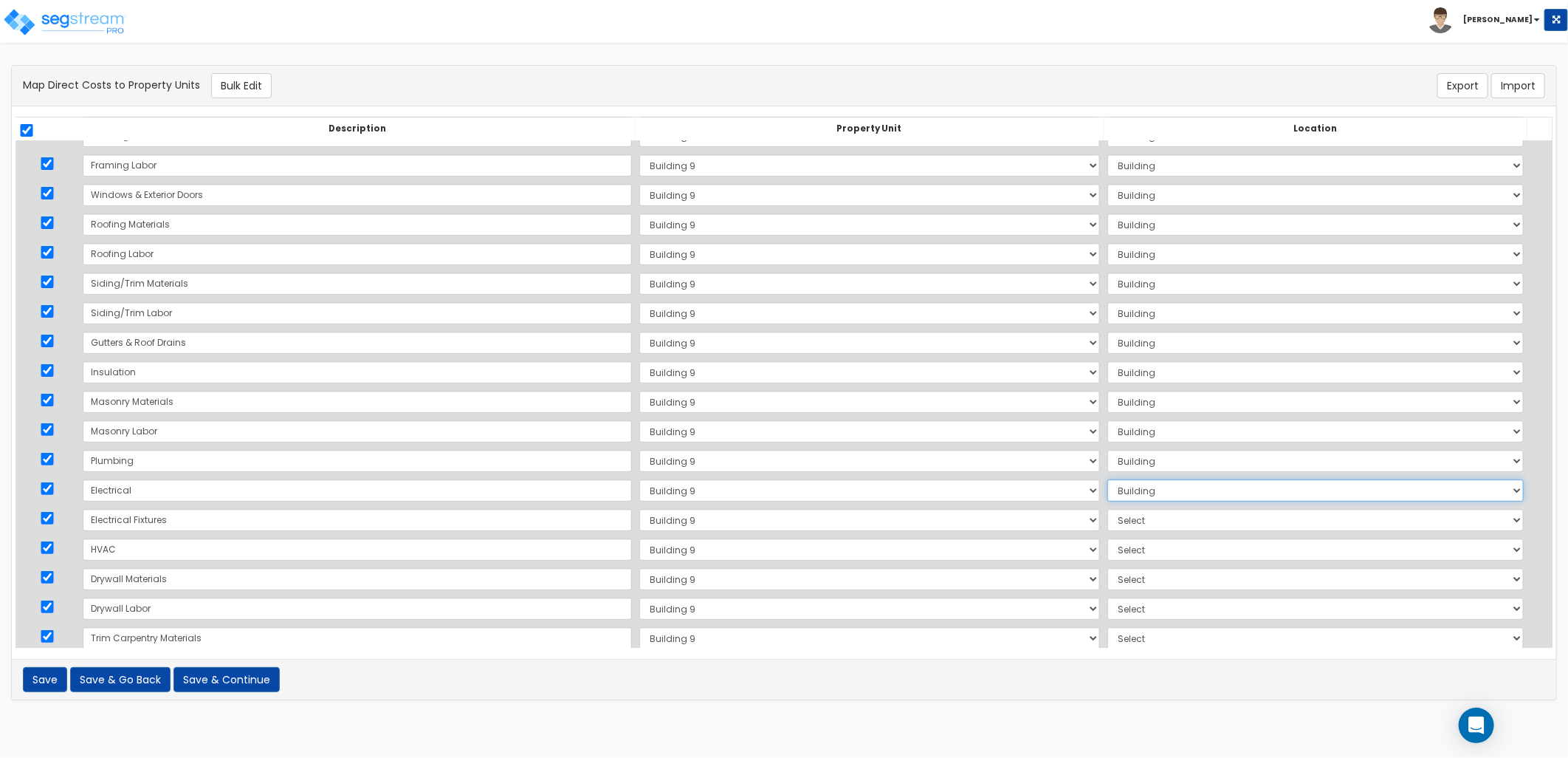
scroll to position [164, 0]
click at [1108, 493] on select "Select Add Additional Location Building Building Interior Site Exterior" at bounding box center [1316, 495] width 417 height 22
select select "461"
click at [1108, 484] on select "Select Add Additional Location Building Building Interior Site Exterior" at bounding box center [1316, 495] width 417 height 22
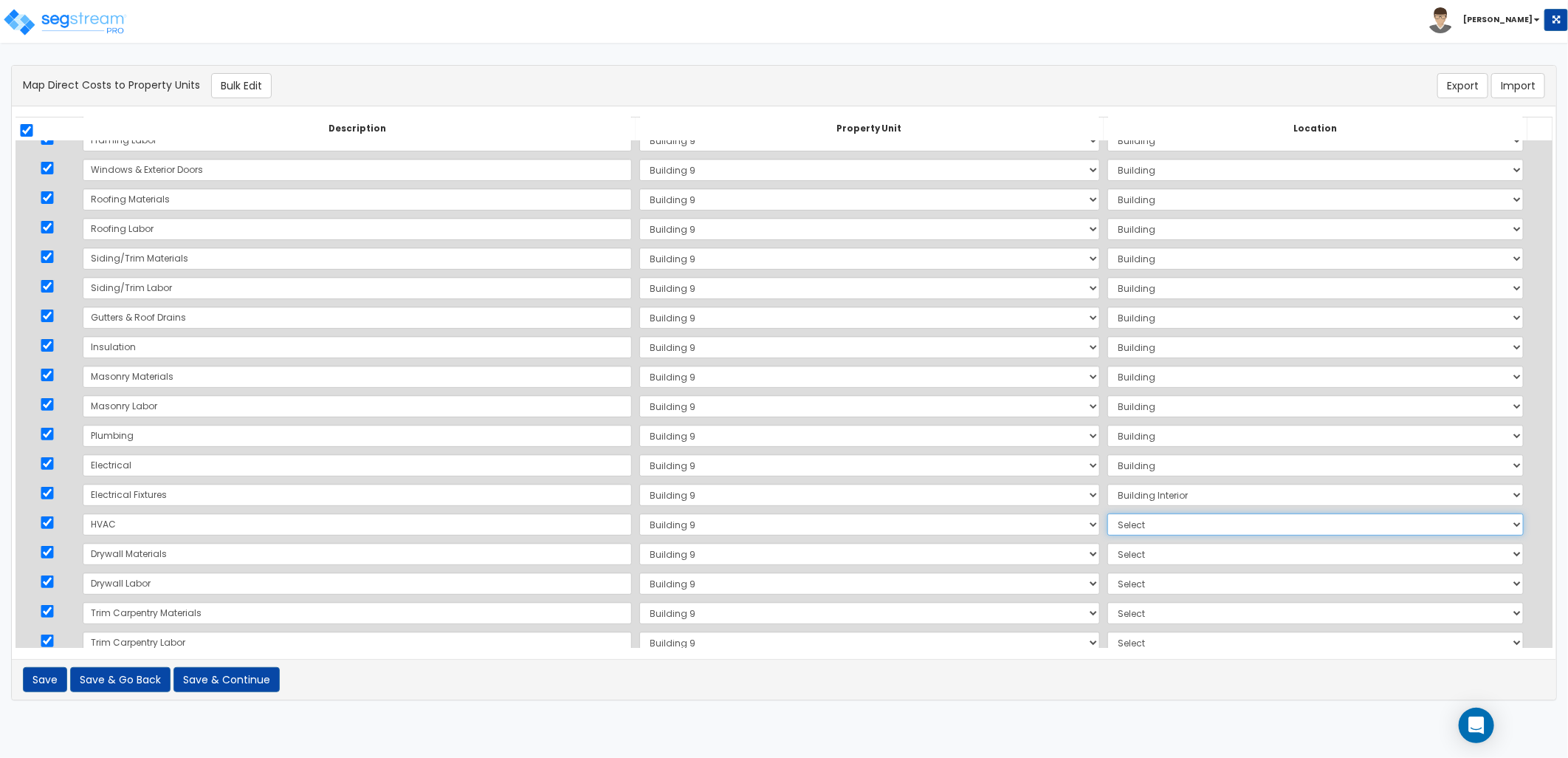
click at [1108, 524] on select "Select Add Additional Location Building Building Interior Site Exterior" at bounding box center [1316, 524] width 417 height 22
select select "6"
click at [1108, 513] on select "Select Add Additional Location Building Building Interior Site Exterior" at bounding box center [1316, 524] width 417 height 22
click at [1108, 556] on select "Select Add Additional Location Building Building Interior Site Exterior" at bounding box center [1316, 554] width 417 height 22
select select "6"
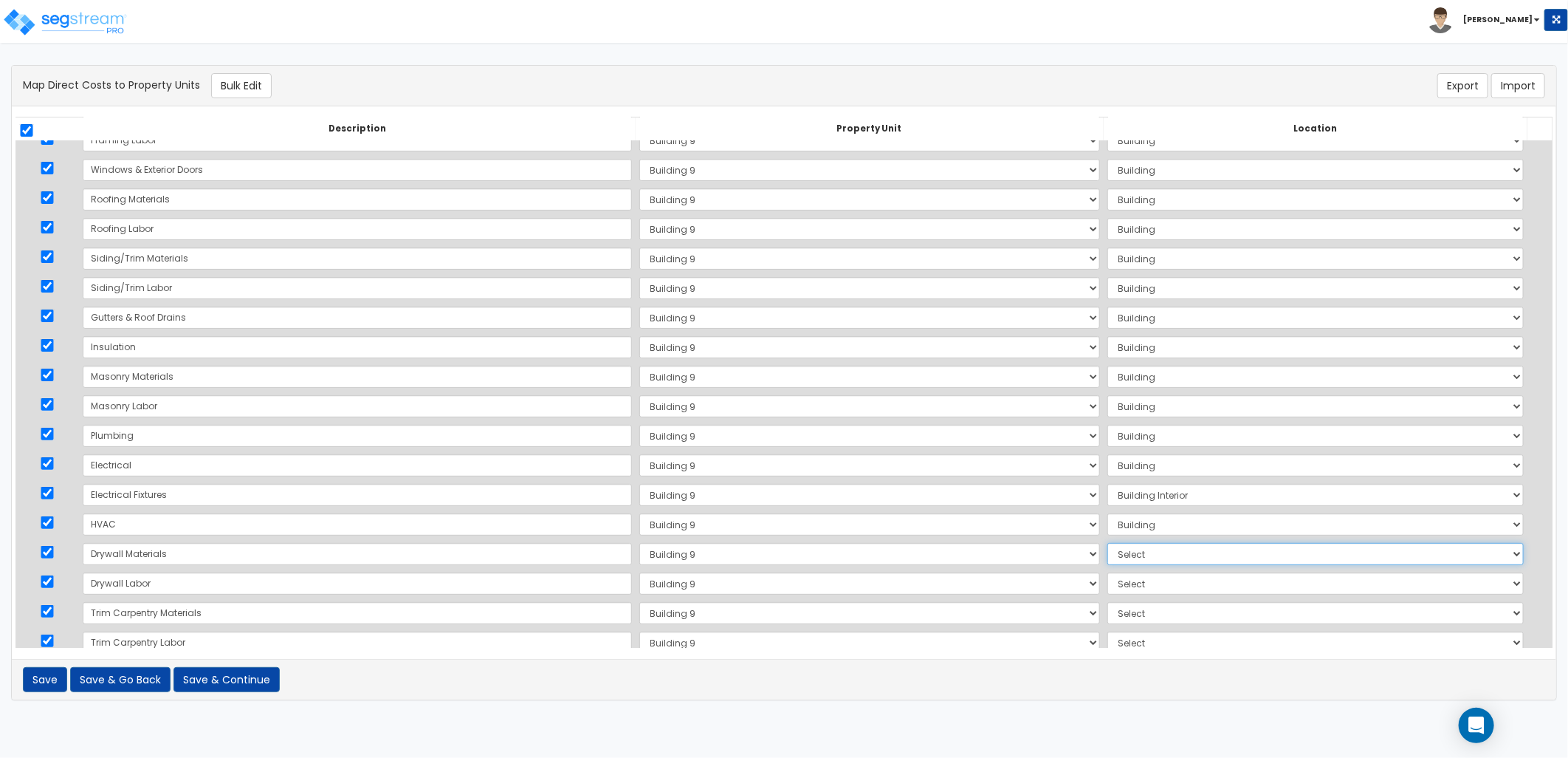
click at [1108, 543] on select "Select Add Additional Location Building Building Interior Site Exterior" at bounding box center [1316, 554] width 417 height 22
click at [1112, 581] on select "Select Add Additional Location Building Building Interior Site Exterior" at bounding box center [1316, 584] width 417 height 22
select select "6"
click at [1108, 573] on select "Select Add Additional Location Building Building Interior Site Exterior" at bounding box center [1316, 584] width 417 height 22
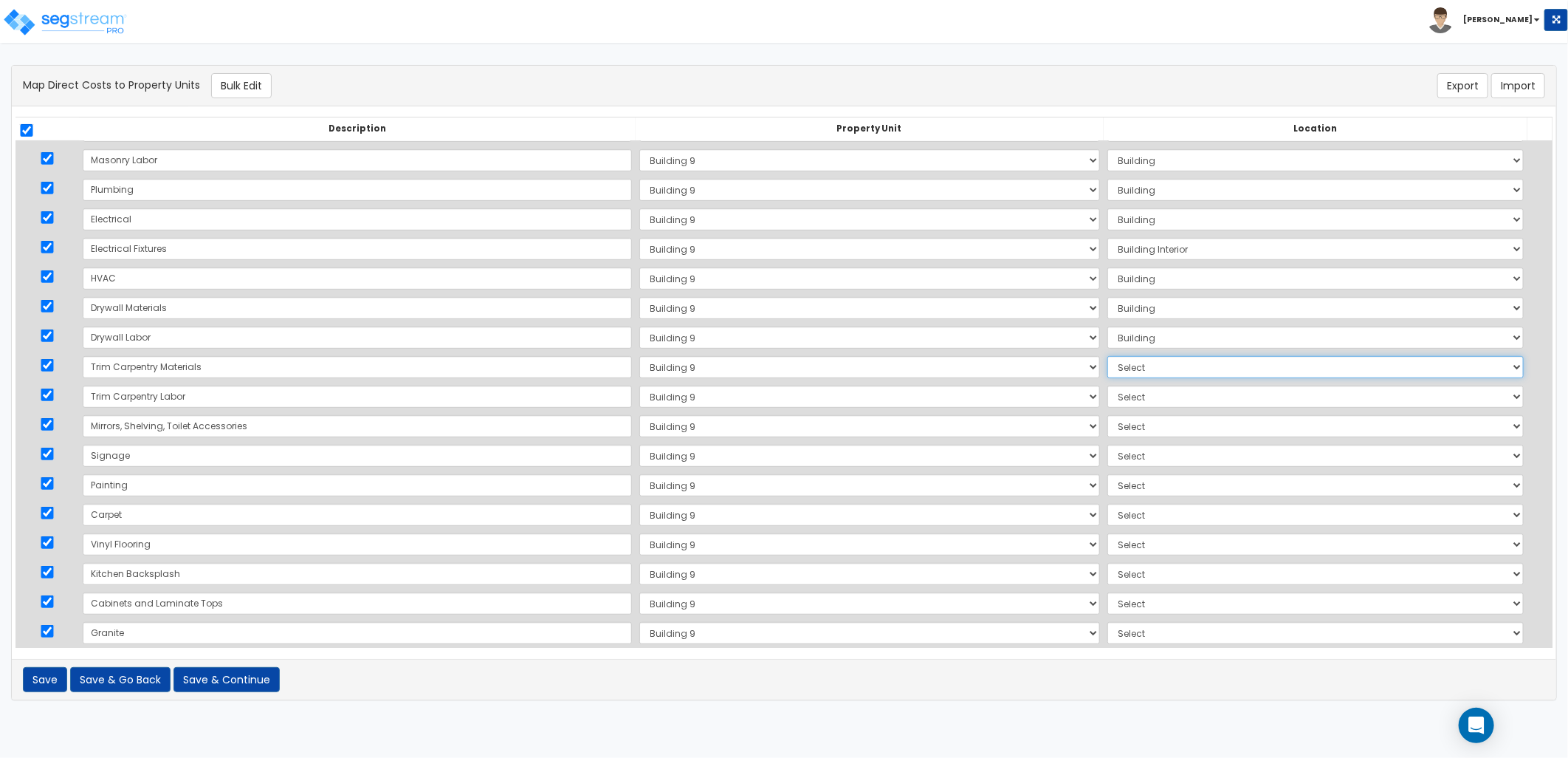
click at [1108, 365] on select "Select Add Additional Location Building Building Interior Site Exterior" at bounding box center [1316, 367] width 417 height 22
click at [1108, 356] on select "Select Add Additional Location Building Building Interior Site Exterior" at bounding box center [1316, 367] width 417 height 22
click at [1108, 372] on select "Select Add Additional Location Building Building Interior Site Exterior" at bounding box center [1316, 367] width 417 height 22
select select "461"
click at [1108, 356] on select "Select Add Additional Location Building Building Interior Site Exterior" at bounding box center [1316, 367] width 417 height 22
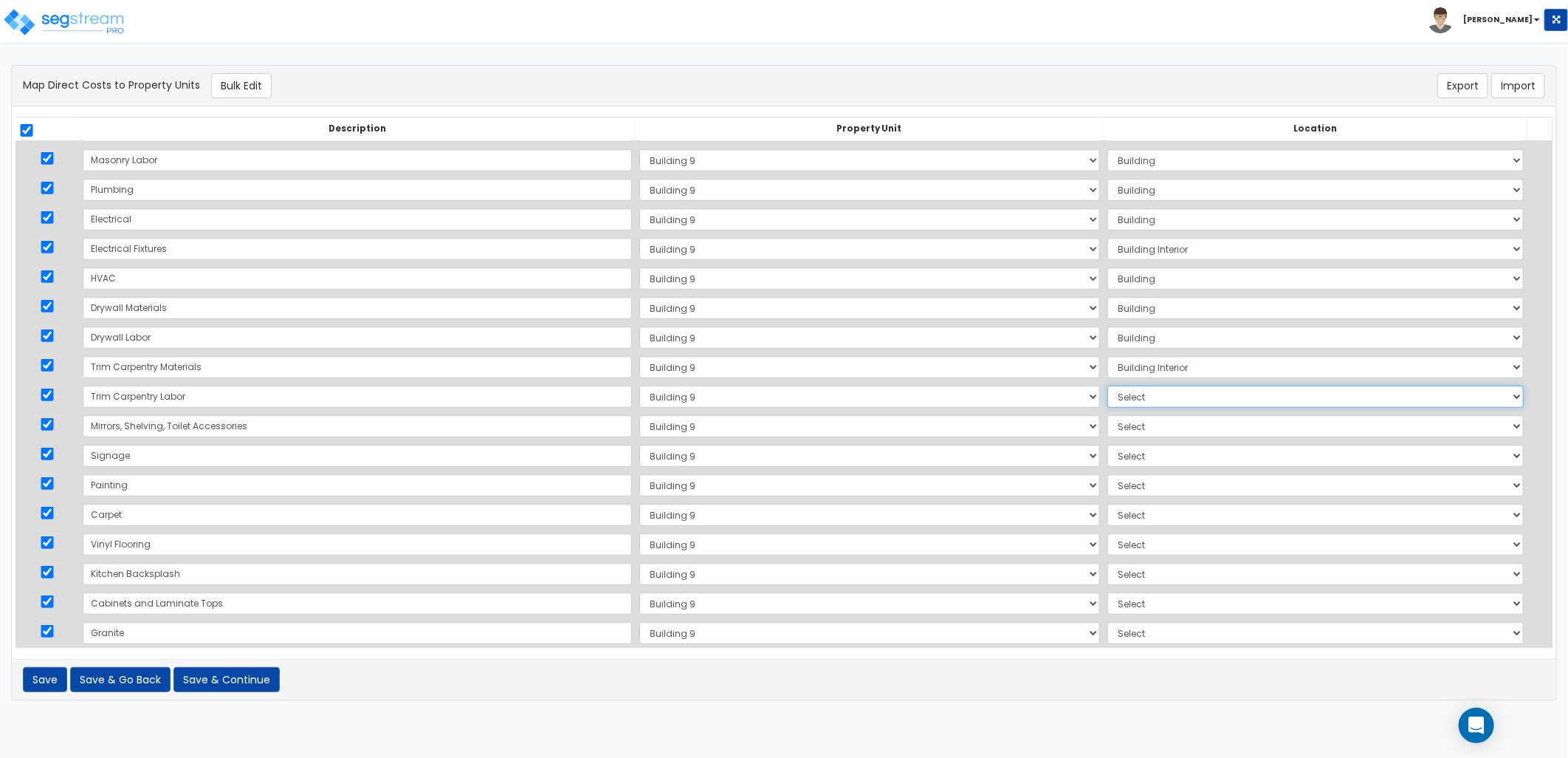
click at [1108, 403] on select "Select Add Additional Location Building Building Interior Site Exterior" at bounding box center [1316, 397] width 417 height 22
select select "461"
click at [1108, 386] on select "Select Add Additional Location Building Building Interior Site Exterior" at bounding box center [1316, 397] width 417 height 22
drag, startPoint x: 1091, startPoint y: 427, endPoint x: 1096, endPoint y: 438, distance: 12.1
click at [1108, 427] on select "Select Add Additional Location Building Building Interior Site Exterior" at bounding box center [1316, 426] width 417 height 22
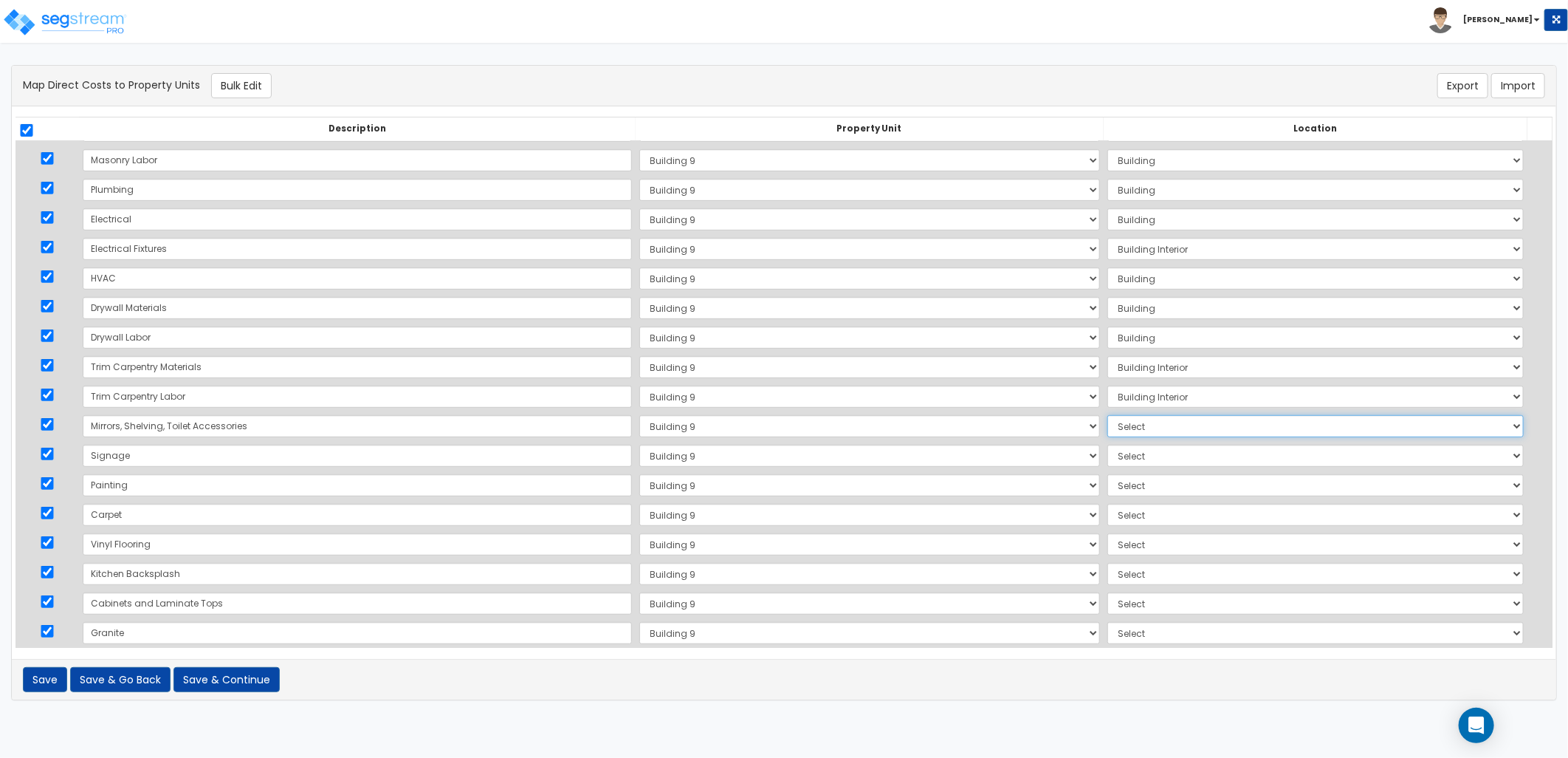
select select "461"
click at [1108, 415] on select "Select Add Additional Location Building Building Interior Site Exterior" at bounding box center [1316, 426] width 417 height 22
click at [1108, 451] on select "Select Add Additional Location Building Building Interior Site Exterior" at bounding box center [1316, 456] width 417 height 22
select select "462"
click at [1108, 445] on select "Select Add Additional Location Building Building Interior Site Exterior" at bounding box center [1316, 456] width 417 height 22
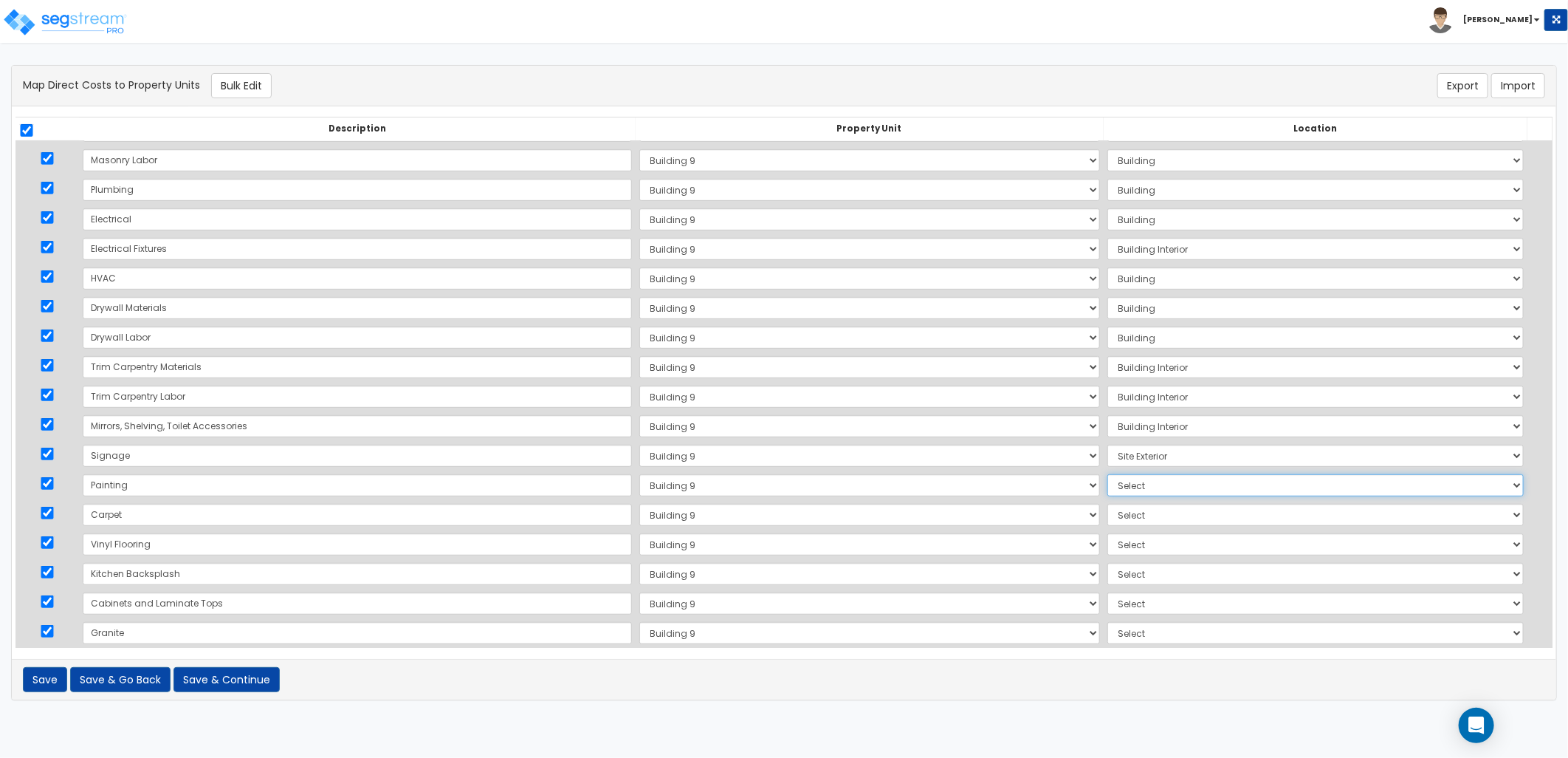
click at [1108, 485] on select "Select Add Additional Location Building Building Interior Site Exterior" at bounding box center [1316, 485] width 417 height 22
select select "461"
click at [1108, 474] on select "Select Add Additional Location Building Building Interior Site Exterior" at bounding box center [1316, 485] width 417 height 22
click at [1108, 521] on select "Select Add Additional Location Building Building Interior Site Exterior" at bounding box center [1316, 515] width 417 height 22
select select "461"
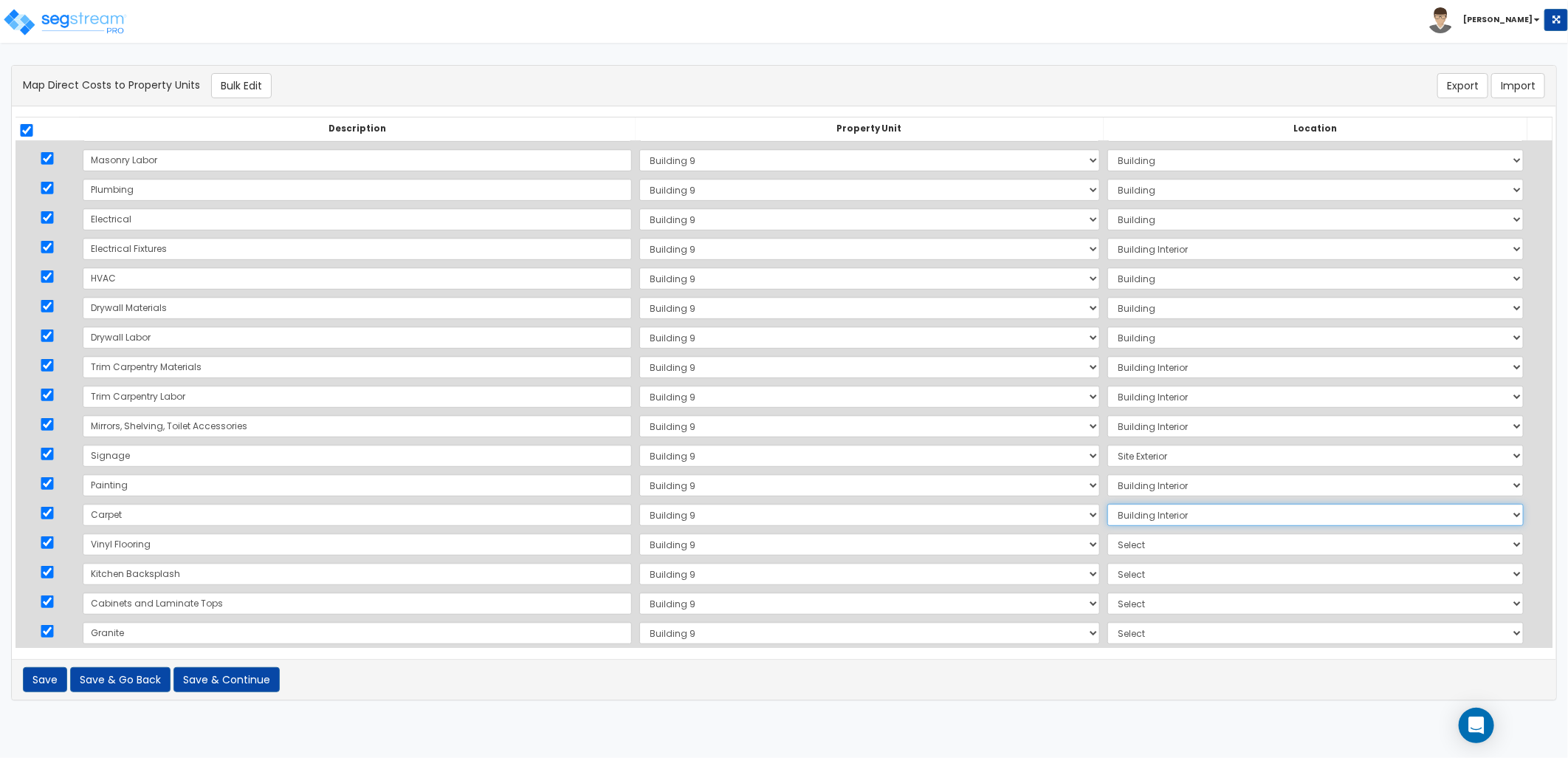
click at [1108, 504] on select "Select Add Additional Location Building Building Interior Site Exterior" at bounding box center [1316, 515] width 417 height 22
click at [1108, 544] on select "Select Add Additional Location Building Building Interior Site Exterior" at bounding box center [1316, 544] width 417 height 22
select select "461"
click at [1108, 533] on select "Select Add Additional Location Building Building Interior Site Exterior" at bounding box center [1316, 544] width 417 height 22
click at [1108, 575] on select "Select Add Additional Location Building Building Interior Site Exterior" at bounding box center [1316, 574] width 417 height 22
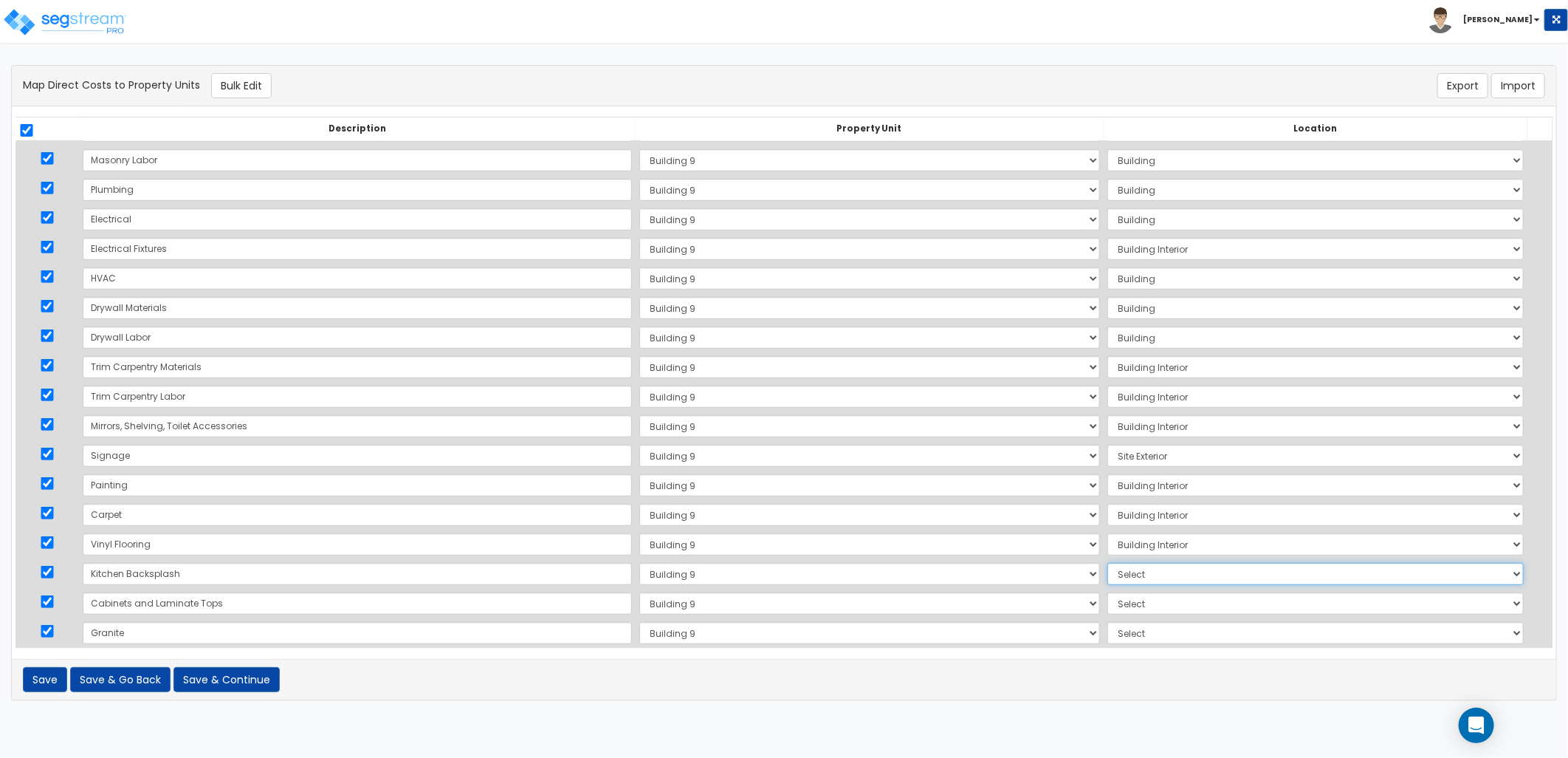
select select "461"
click at [1108, 563] on select "Select Add Additional Location Building Building Interior Site Exterior" at bounding box center [1316, 574] width 417 height 22
click at [1108, 607] on select "Select Add Additional Location Building Building Interior Site Exterior" at bounding box center [1316, 604] width 417 height 22
select select "461"
click at [1108, 593] on select "Select Add Additional Location Building Building Interior Site Exterior" at bounding box center [1316, 604] width 417 height 22
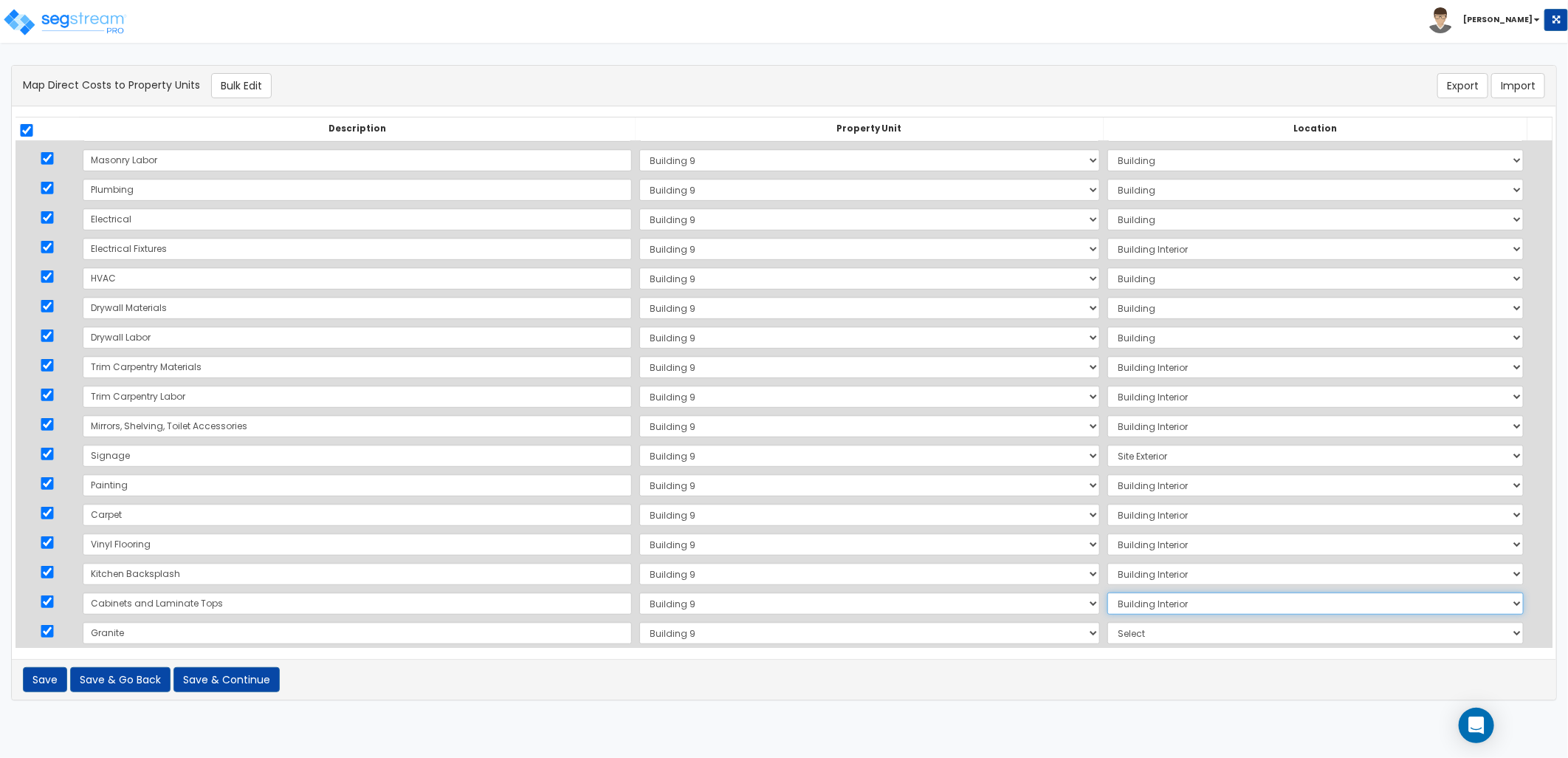
scroll to position [574, 0]
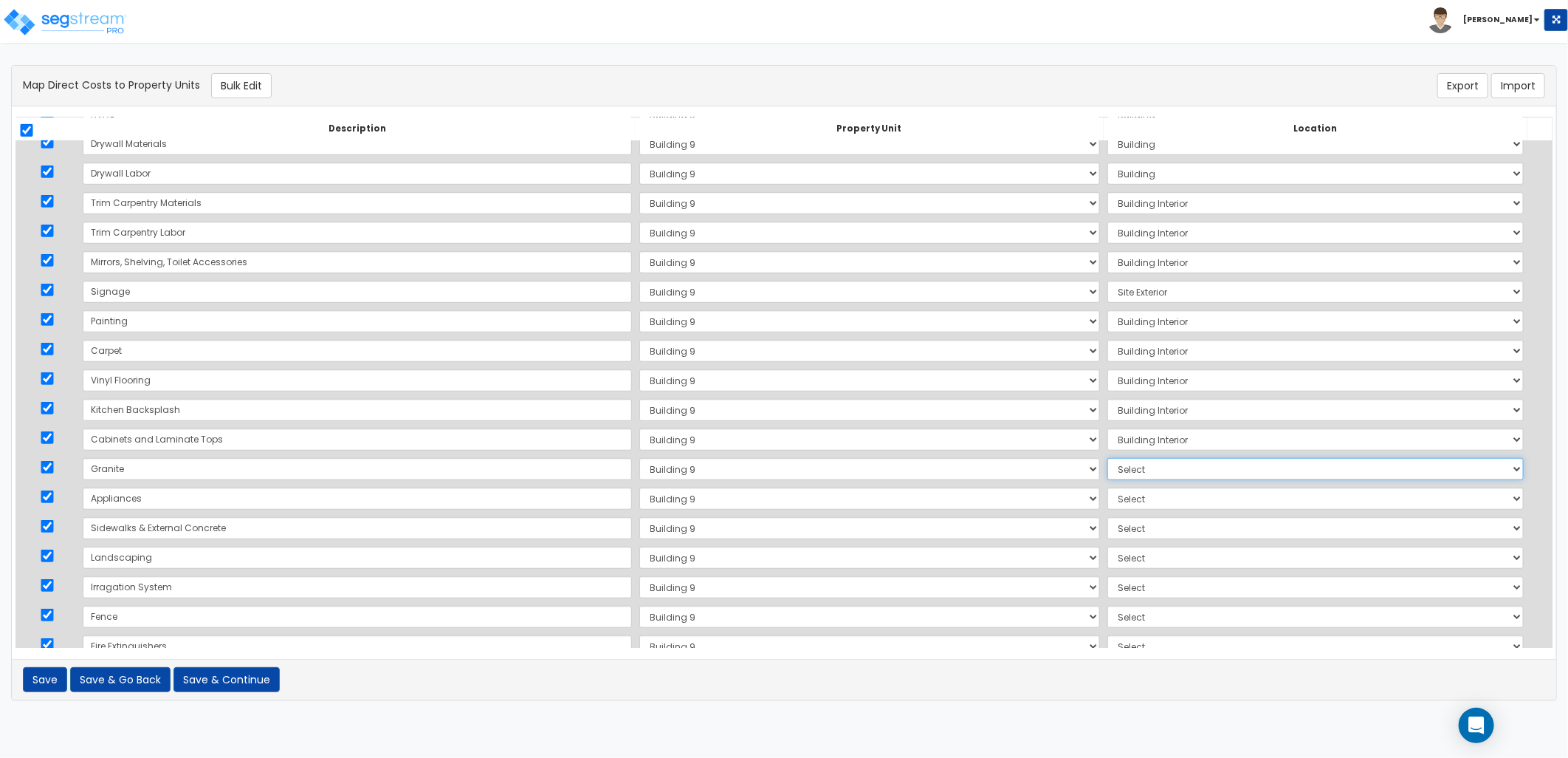
click at [1108, 469] on select "Select Add Additional Location Building Building Interior Site Exterior" at bounding box center [1316, 469] width 417 height 22
select select "461"
click at [1108, 458] on select "Select Add Additional Location Building Building Interior Site Exterior" at bounding box center [1316, 469] width 417 height 22
click at [1108, 500] on select "Select Add Additional Location Building Building Interior Site Exterior" at bounding box center [1316, 498] width 417 height 22
select select "461"
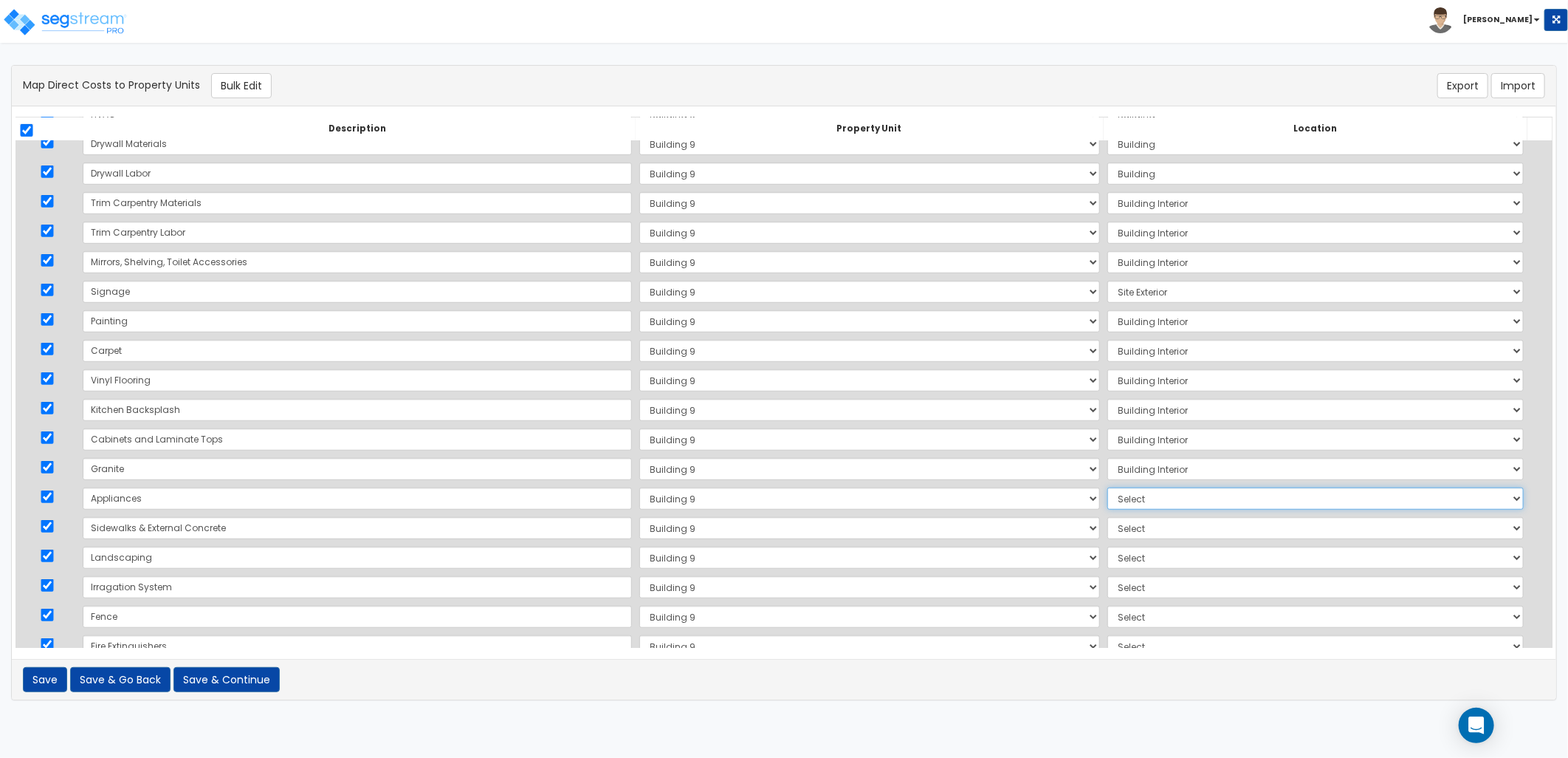
click at [1108, 487] on select "Select Add Additional Location Building Building Interior Site Exterior" at bounding box center [1316, 498] width 417 height 22
click at [1108, 530] on select "Select Add Additional Location Building Building Interior Site Exterior" at bounding box center [1316, 528] width 417 height 22
select select "462"
click at [1108, 517] on select "Select Add Additional Location Building Building Interior Site Exterior" at bounding box center [1316, 528] width 417 height 22
click at [1108, 562] on select "Select Add Additional Location Building Building Interior Site Exterior" at bounding box center [1316, 558] width 417 height 22
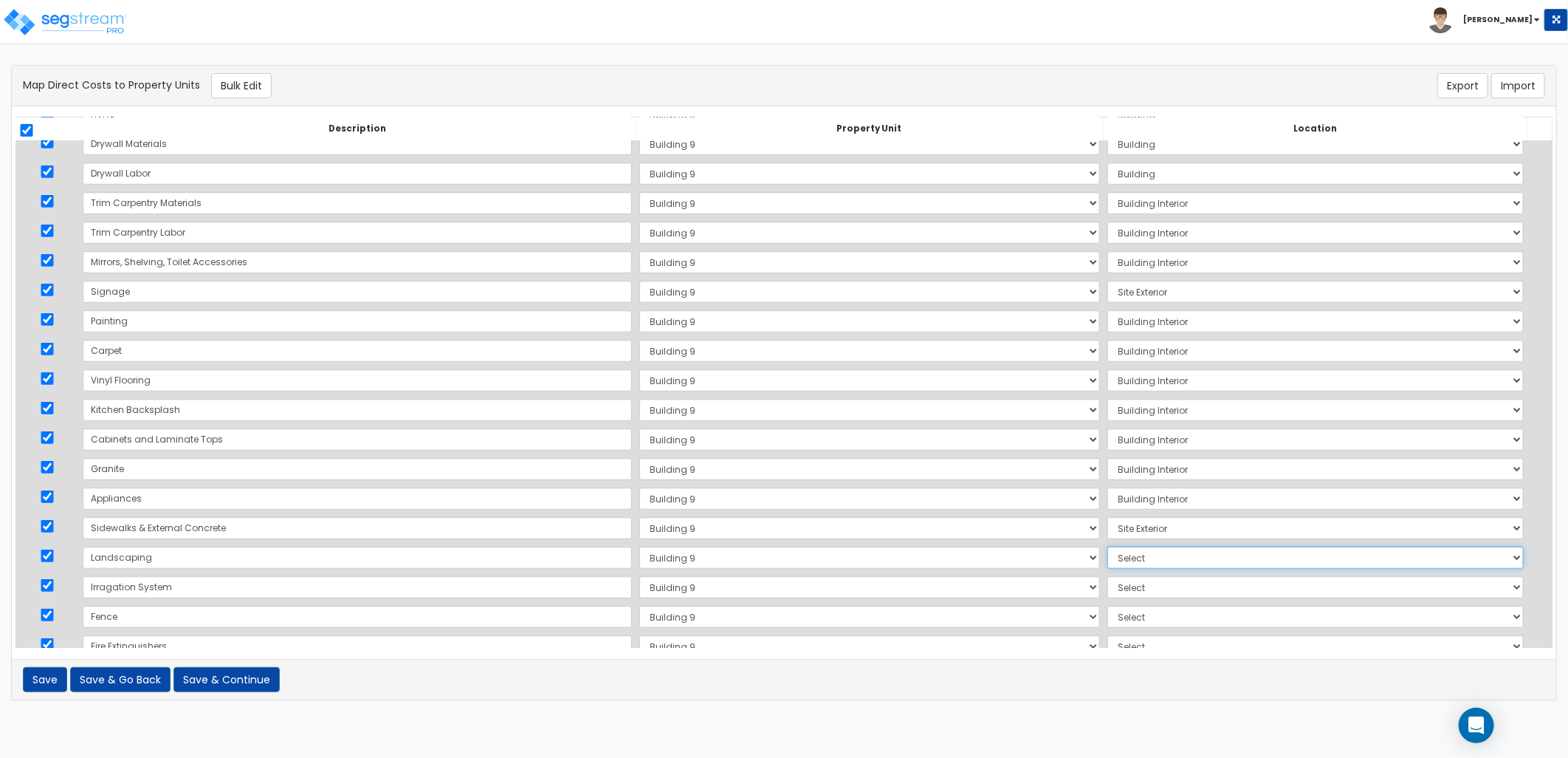
select select "462"
click at [1108, 547] on select "Select Add Additional Location Building Building Interior Site Exterior" at bounding box center [1316, 558] width 417 height 22
click at [1108, 587] on select "Select Add Additional Location Building Building Interior Site Exterior" at bounding box center [1316, 587] width 417 height 22
select select "462"
click at [1108, 576] on select "Select Add Additional Location Building Building Interior Site Exterior" at bounding box center [1316, 587] width 417 height 22
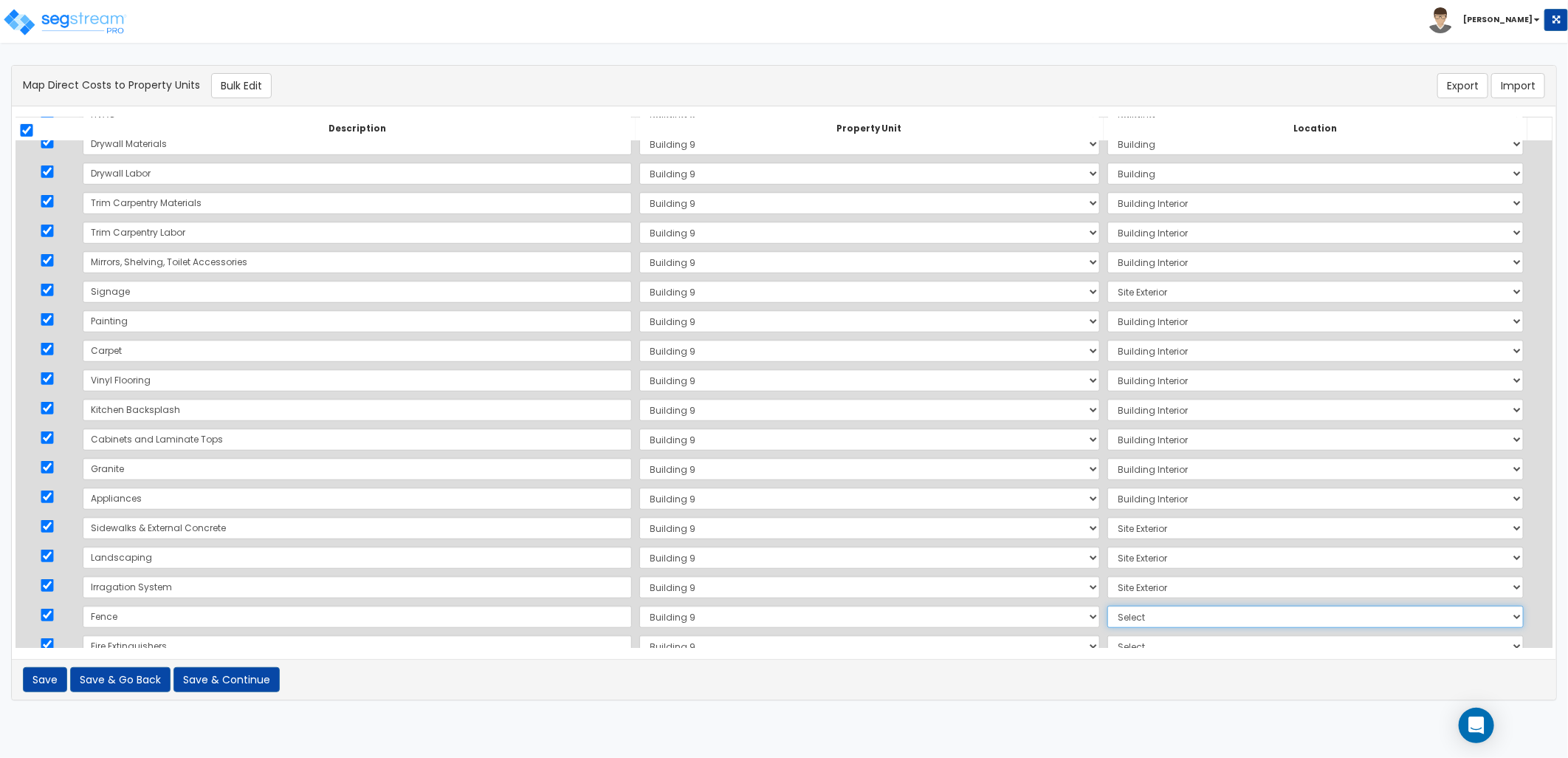
click at [1108, 622] on select "Select Add Additional Location Building Building Interior Site Exterior" at bounding box center [1316, 617] width 417 height 22
select select "462"
click at [1108, 606] on select "Select Add Additional Location Building Building Interior Site Exterior" at bounding box center [1316, 617] width 417 height 22
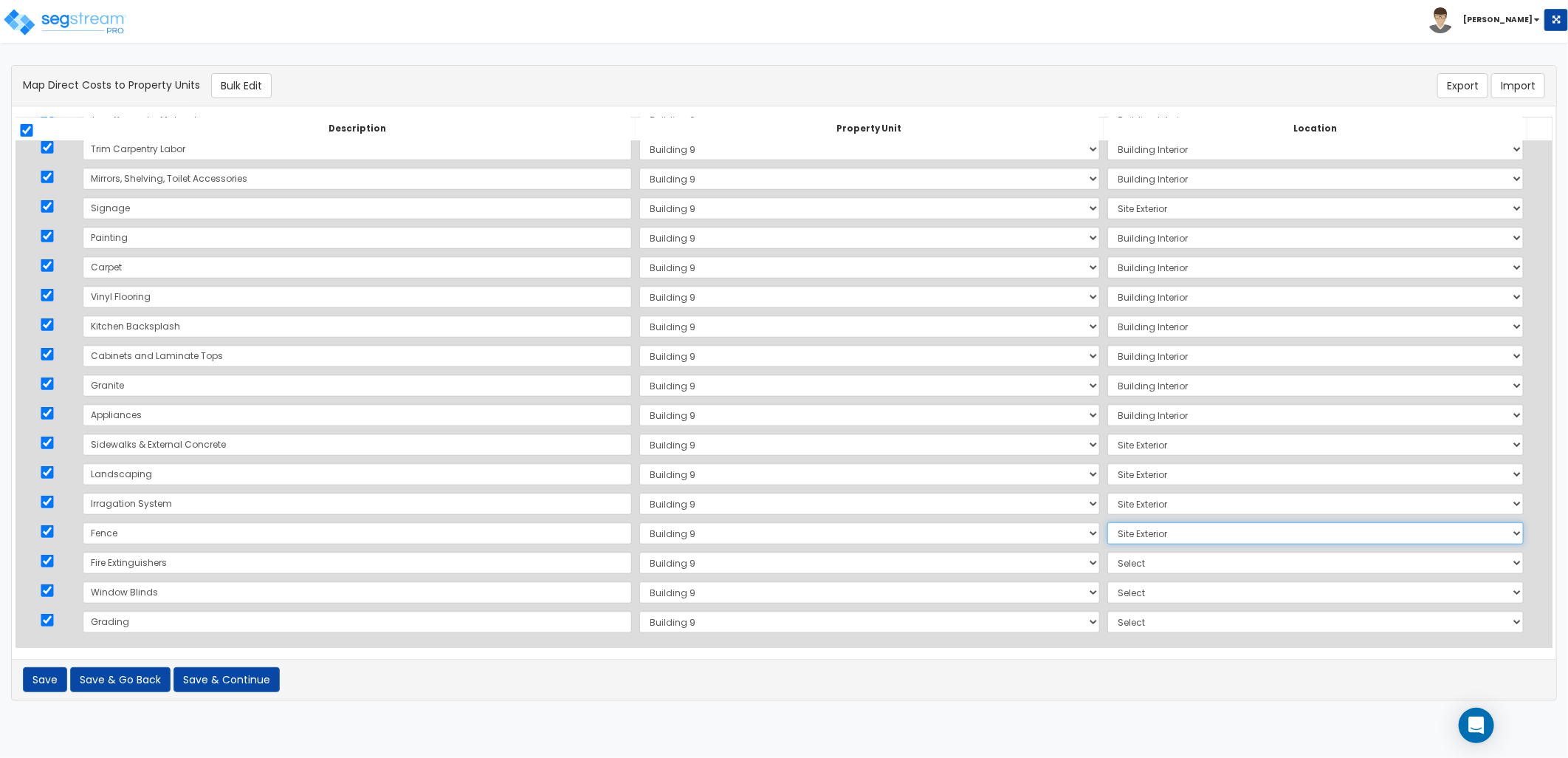
scroll to position [659, 0]
click at [1108, 558] on select "Select Add Additional Location Building Building Interior Site Exterior" at bounding box center [1316, 561] width 417 height 22
select select "461"
click at [1108, 550] on select "Select Add Additional Location Building Building Interior Site Exterior" at bounding box center [1316, 561] width 417 height 22
click at [1108, 584] on select "Select Add Additional Location Building Building Interior Site Exterior" at bounding box center [1316, 590] width 417 height 22
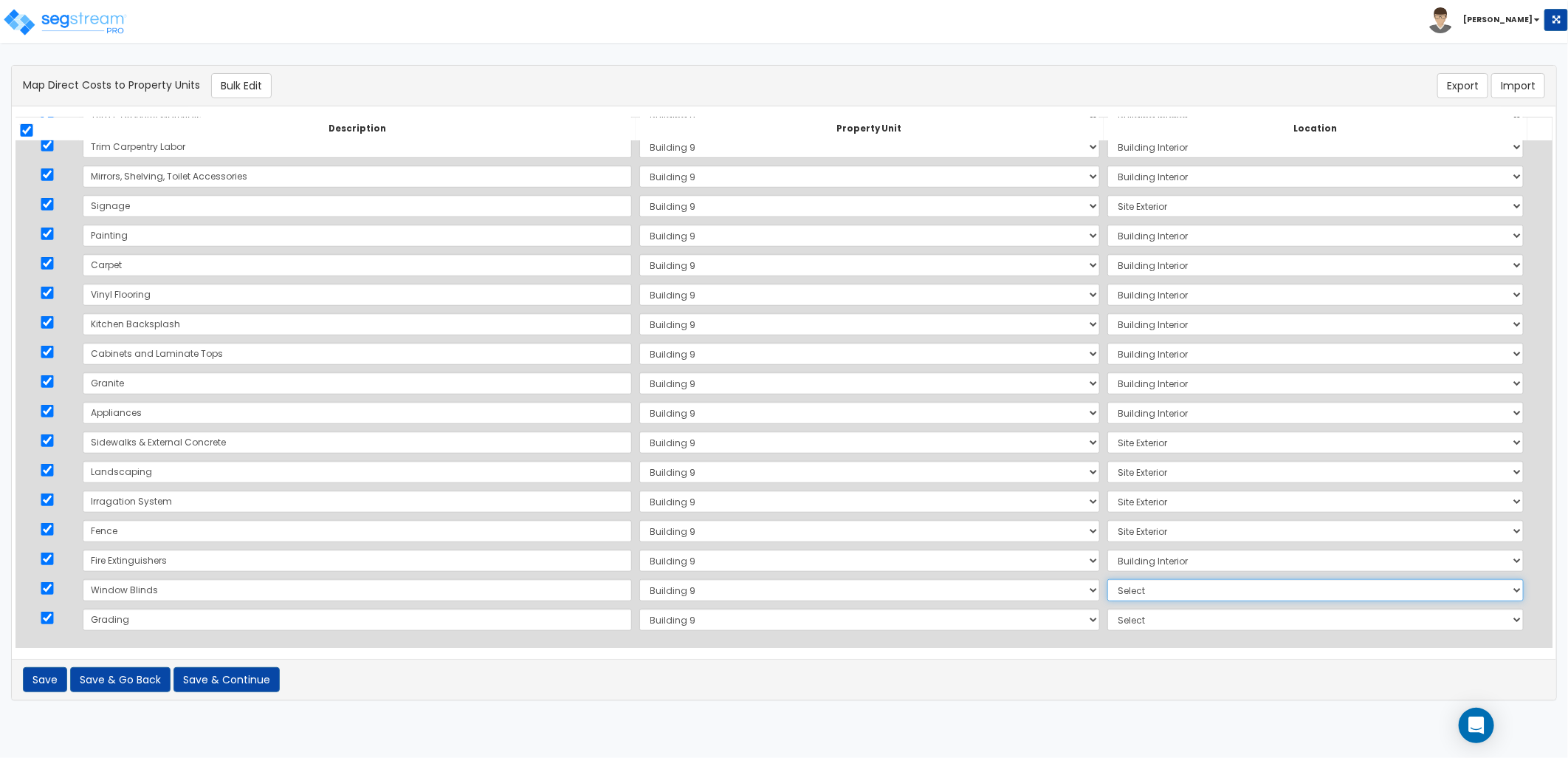
select select "461"
click at [1108, 579] on select "Select Add Additional Location Building Building Interior Site Exterior" at bounding box center [1316, 590] width 417 height 22
click at [1108, 617] on select "Select Add Additional Location Building Building Interior Site Exterior" at bounding box center [1316, 620] width 417 height 22
select select "462"
click at [1108, 609] on select "Select Add Additional Location Building Building Interior Site Exterior" at bounding box center [1316, 620] width 417 height 22
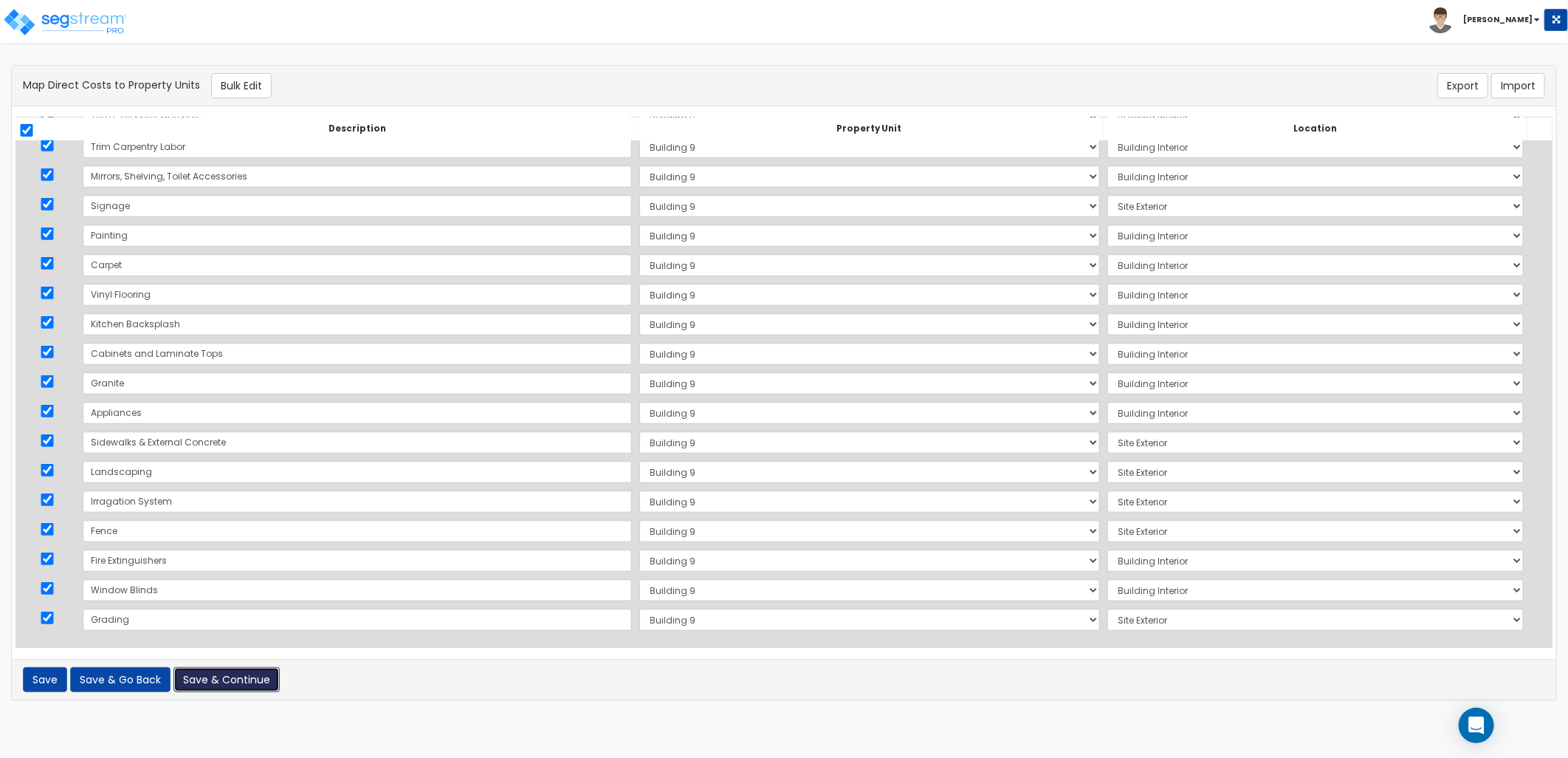
click at [261, 679] on button "Save & Continue" at bounding box center [226, 679] width 106 height 25
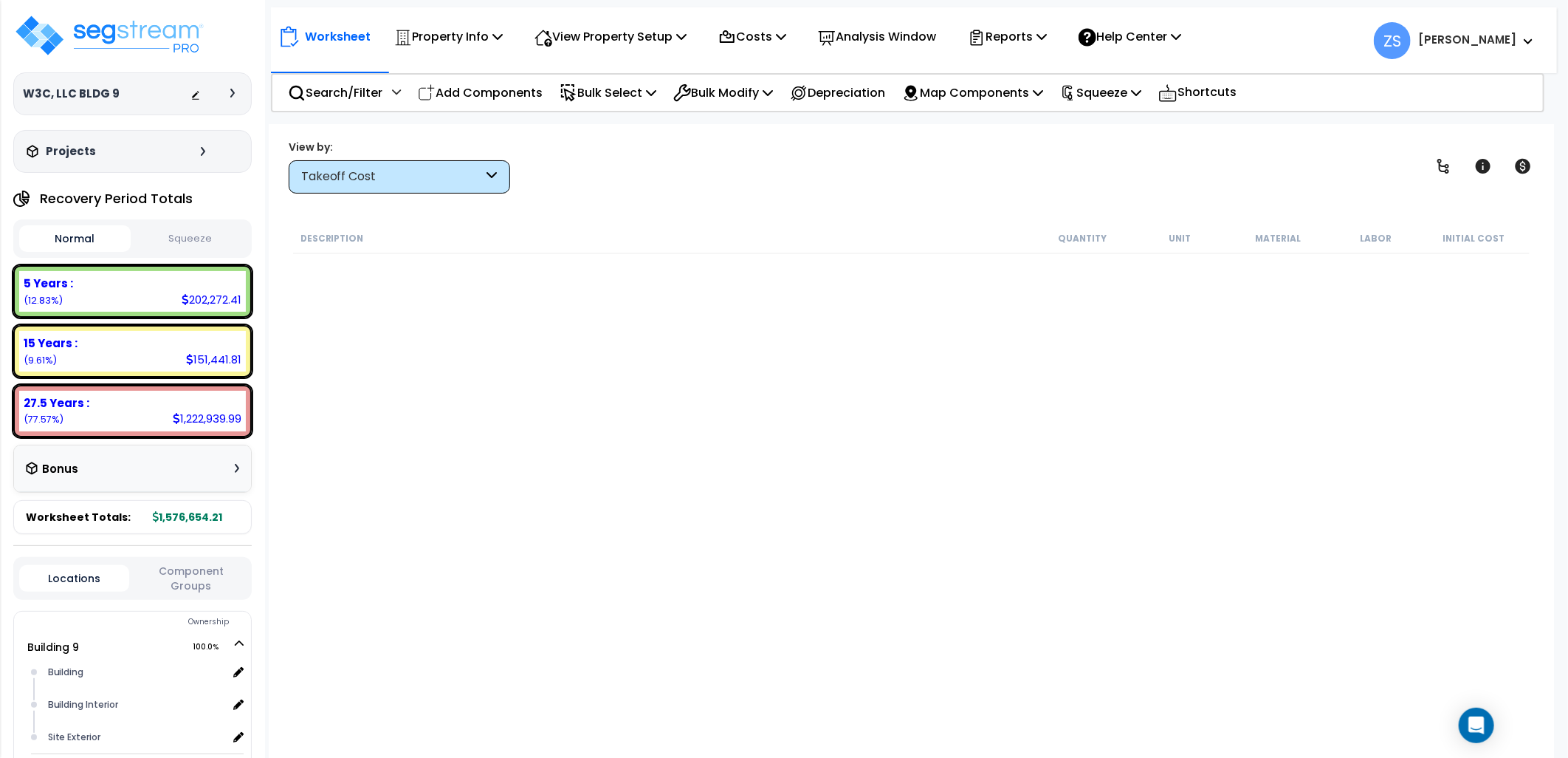
click at [188, 238] on button "Squeeze" at bounding box center [190, 239] width 111 height 26
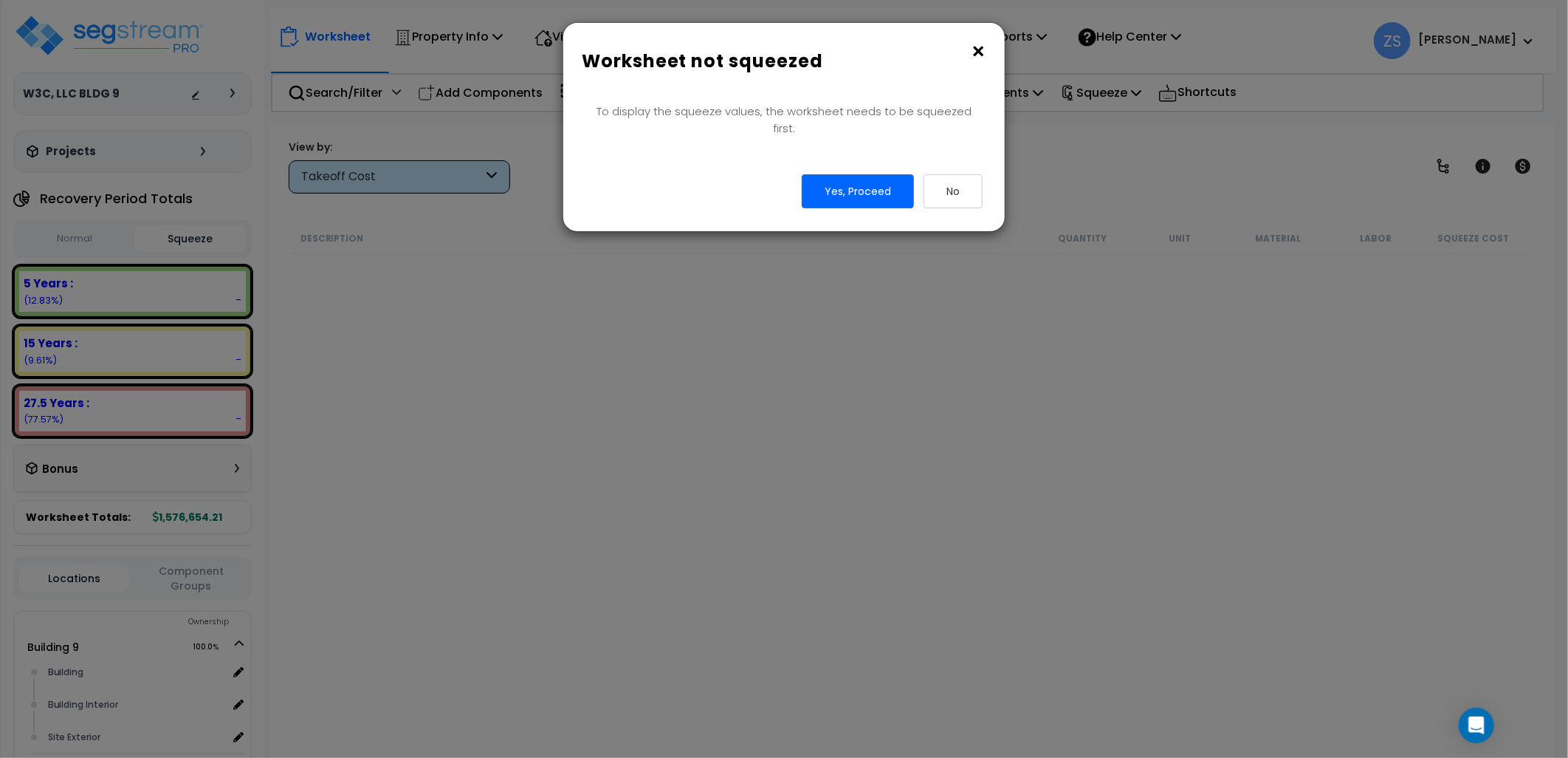
click at [981, 53] on button "×" at bounding box center [979, 52] width 16 height 24
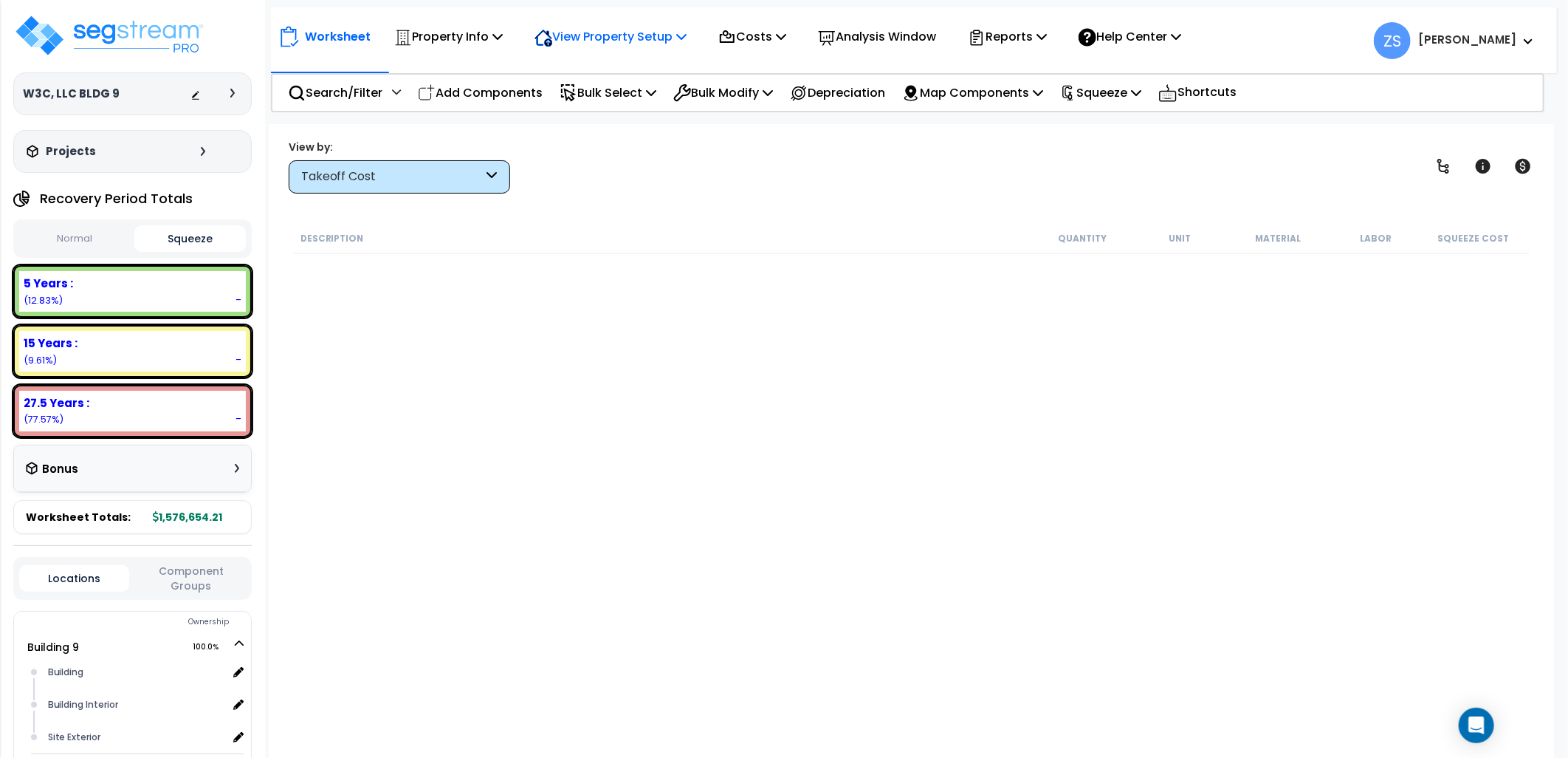
click at [658, 37] on p "View Property Setup" at bounding box center [610, 36] width 152 height 20
click at [111, 231] on button "Normal" at bounding box center [75, 239] width 111 height 26
click at [489, 32] on p "Property Info" at bounding box center [449, 36] width 108 height 20
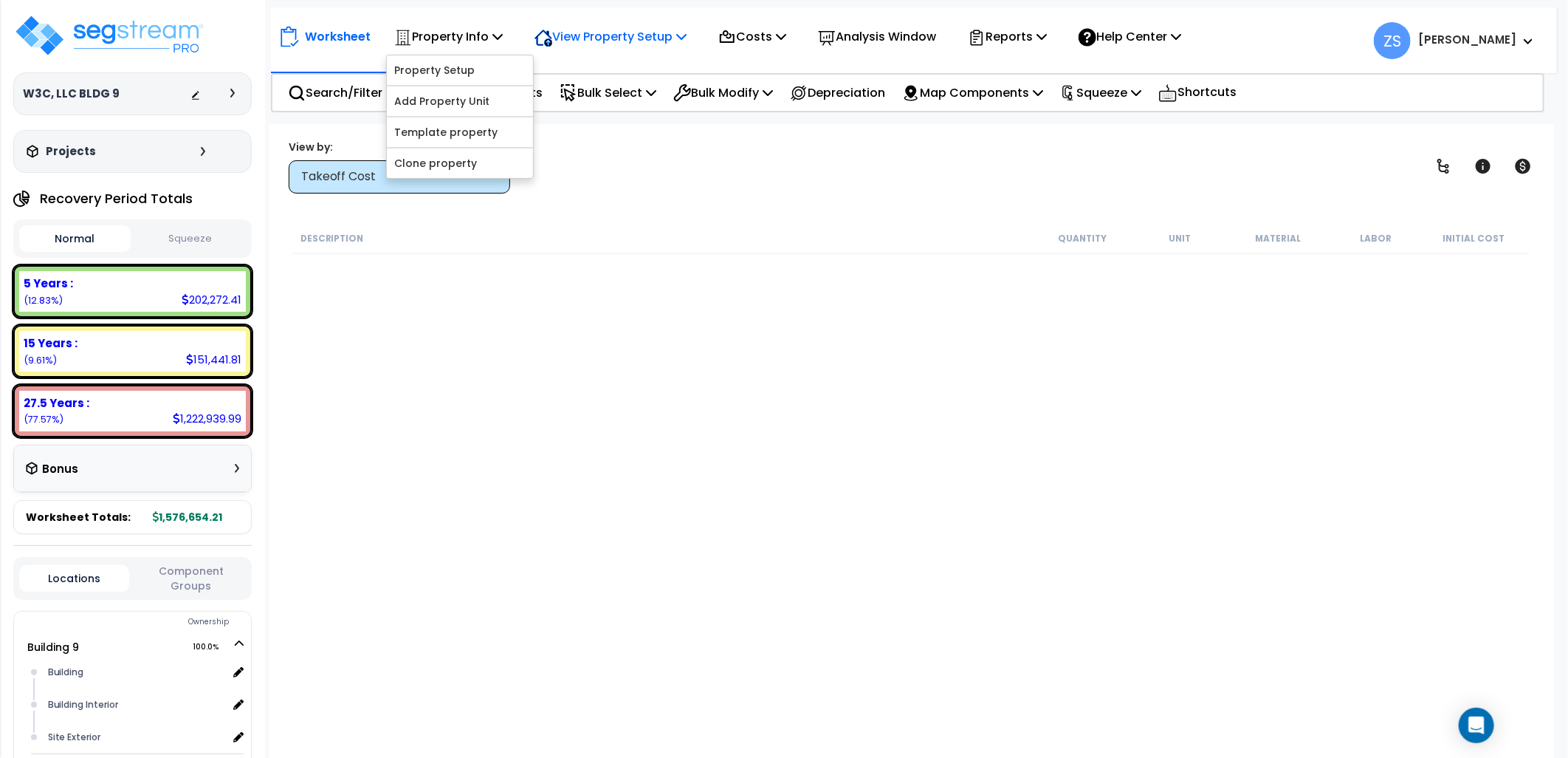
click at [669, 45] on p "View Property Setup" at bounding box center [610, 36] width 152 height 20
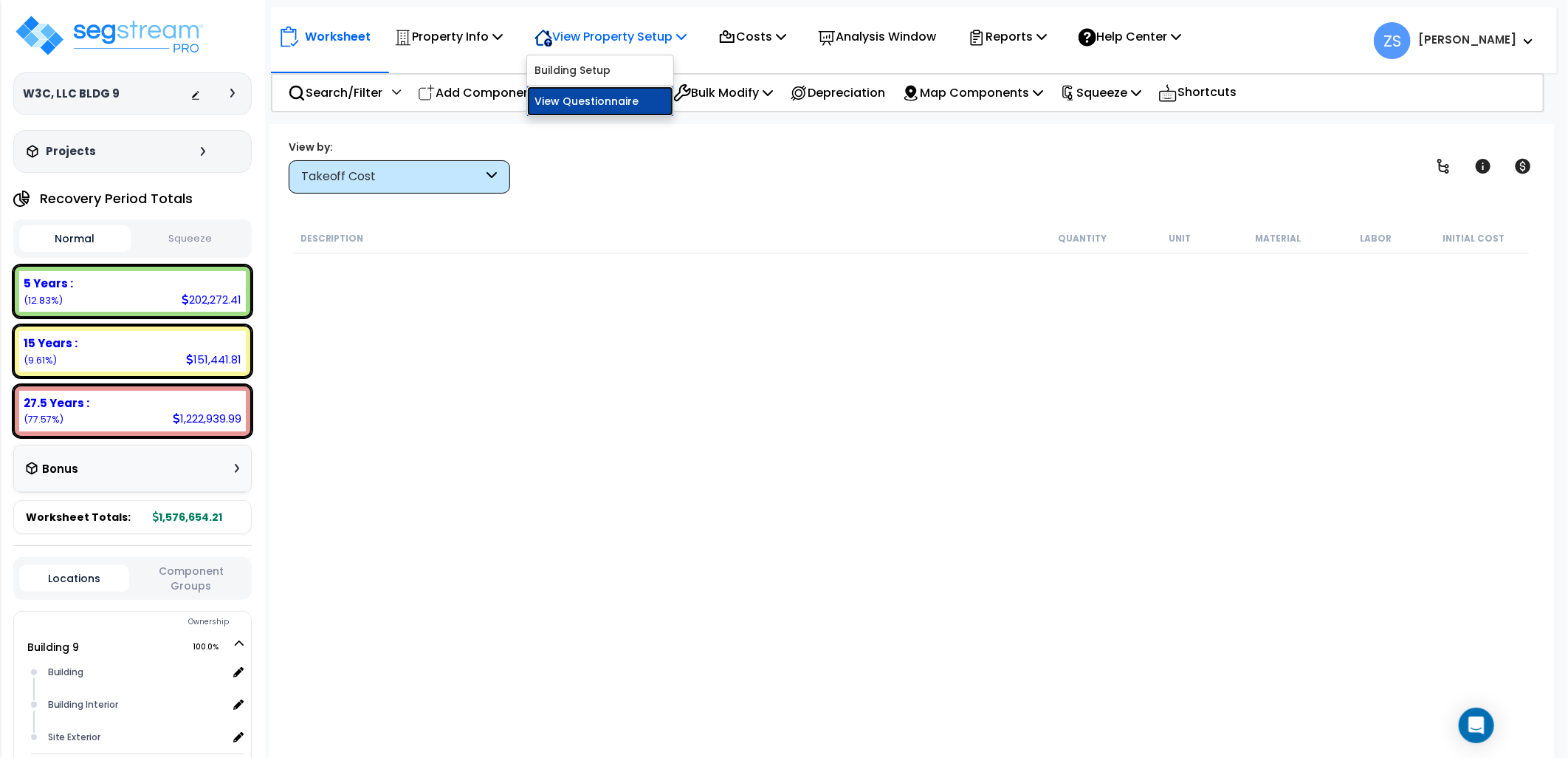
click at [615, 106] on link "View Questionnaire" at bounding box center [600, 102] width 146 height 30
click at [787, 37] on icon at bounding box center [781, 36] width 10 height 12
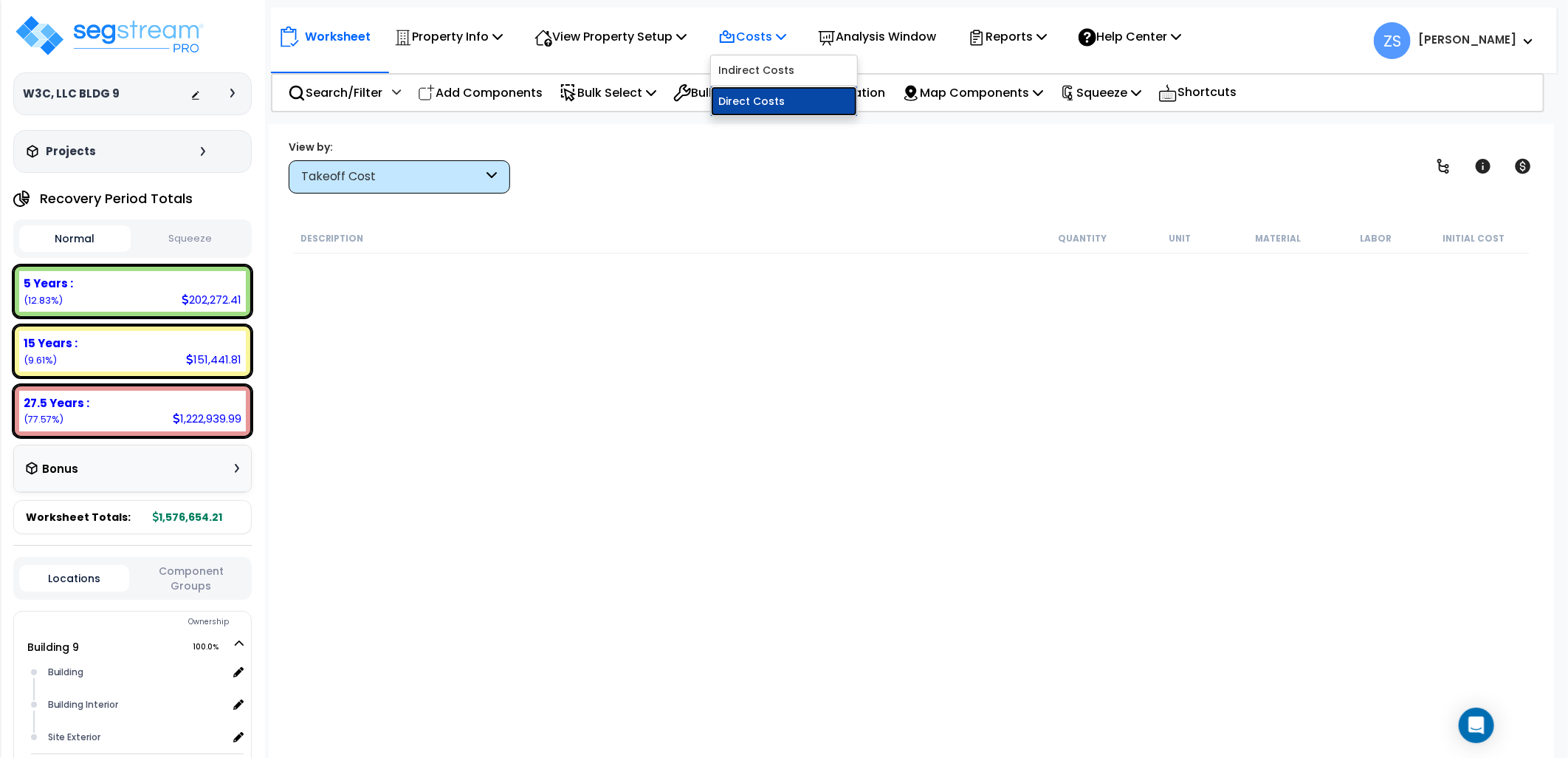
click at [772, 103] on link "Direct Costs" at bounding box center [784, 102] width 146 height 30
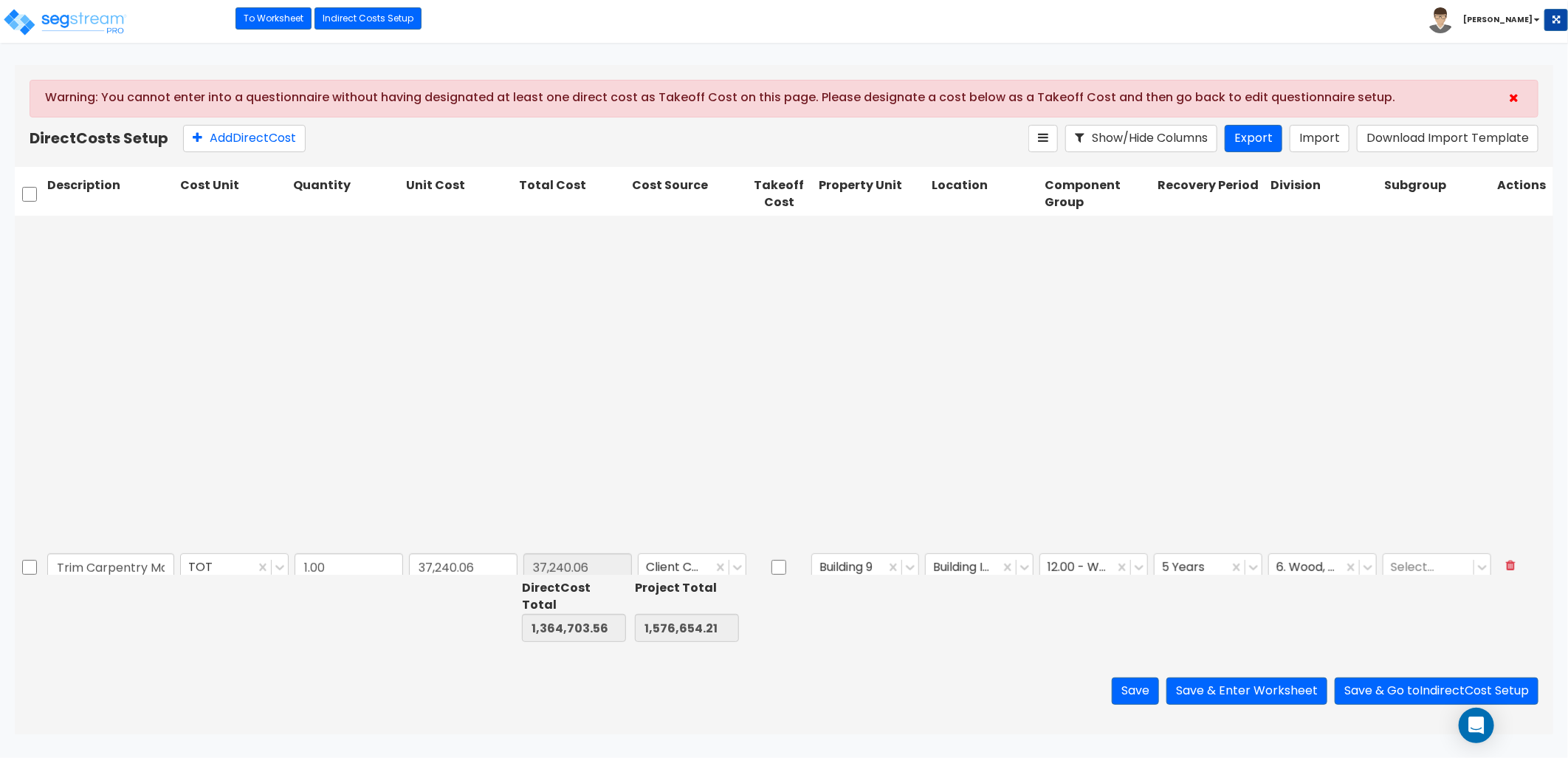
scroll to position [820, 0]
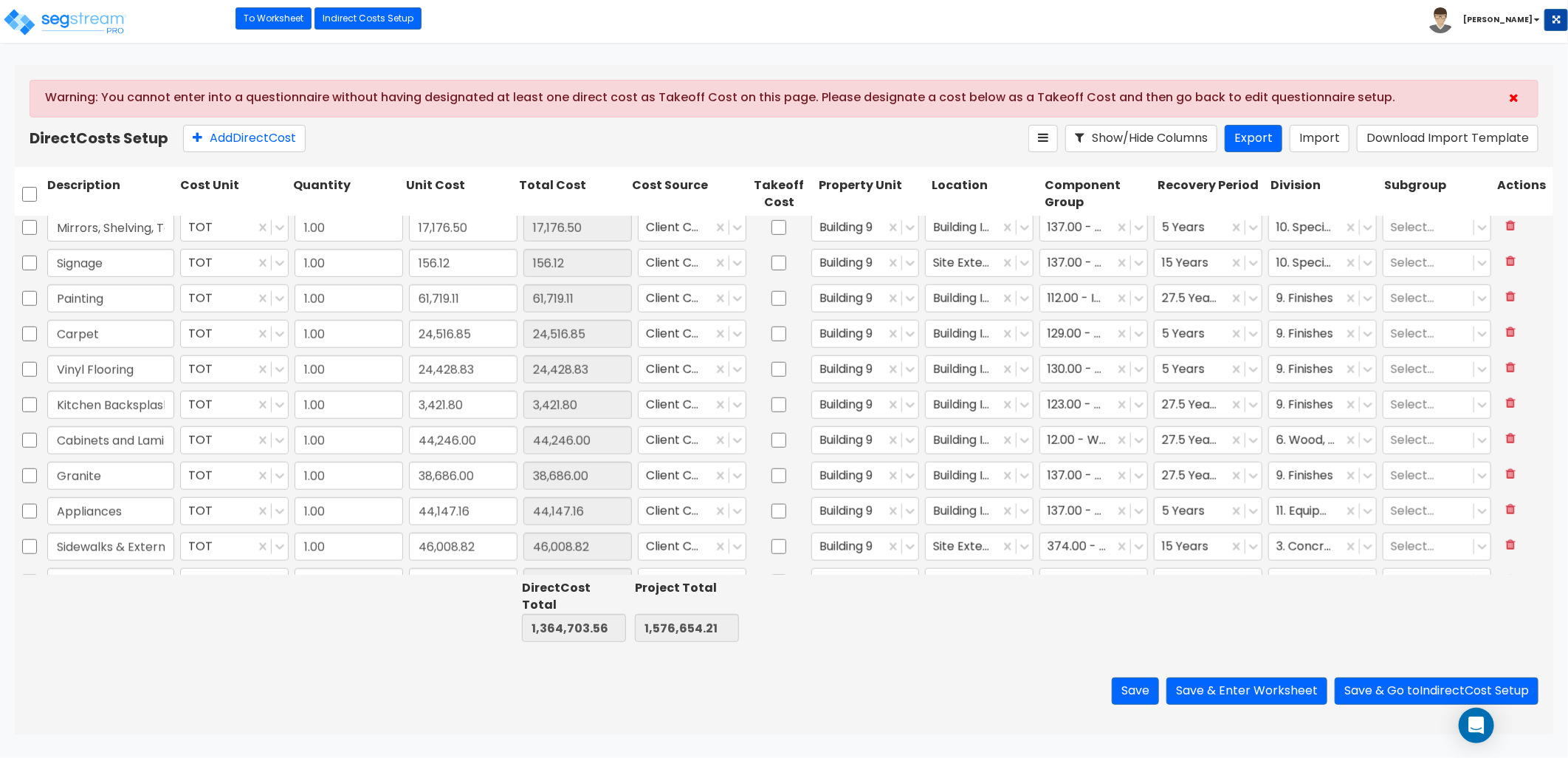
type input "1.00"
type input "657.00"
type input "1.00"
type input "7,764.00"
type input "1.00"
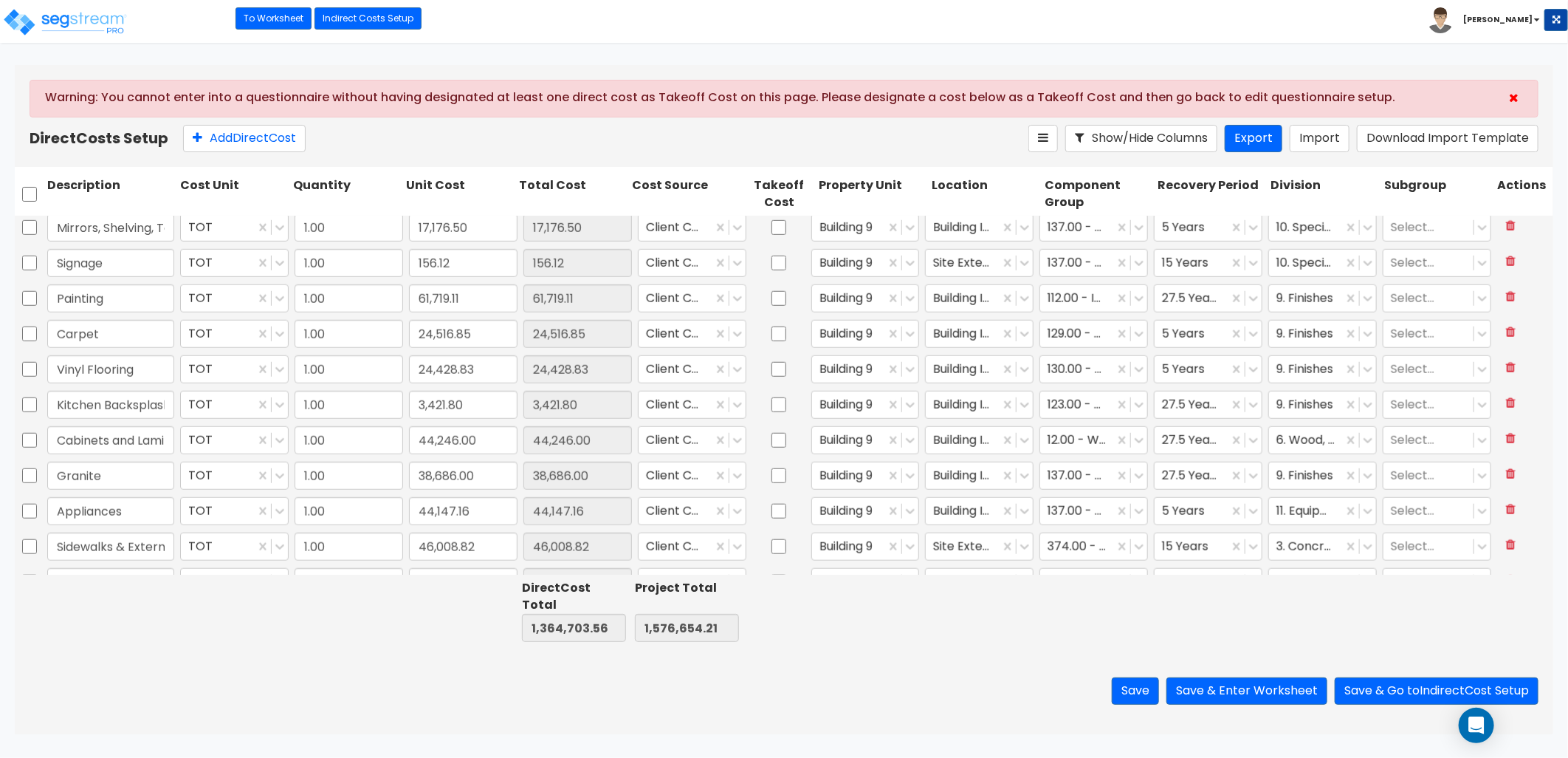
type input "7,294.26"
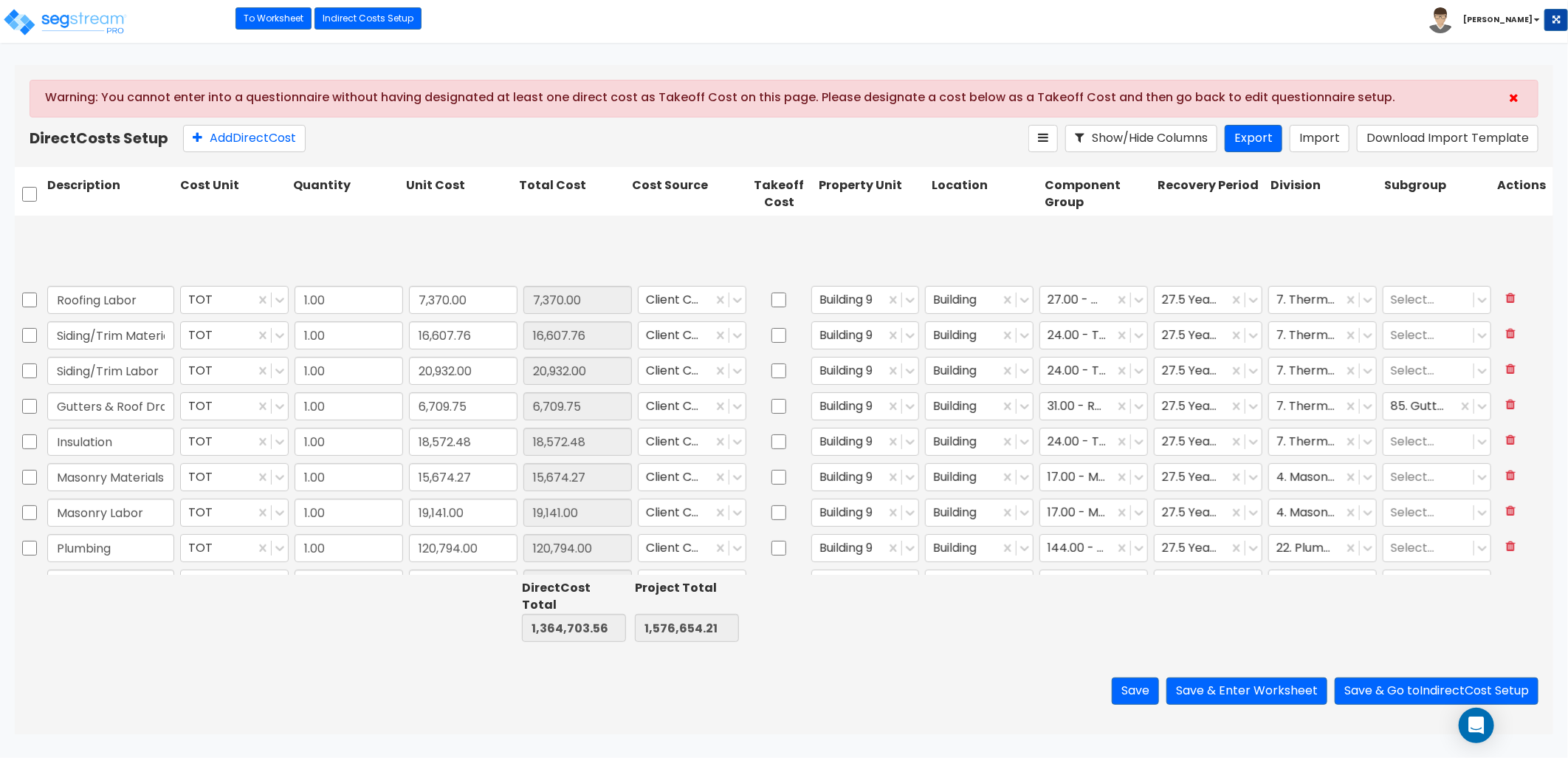
scroll to position [328, 0]
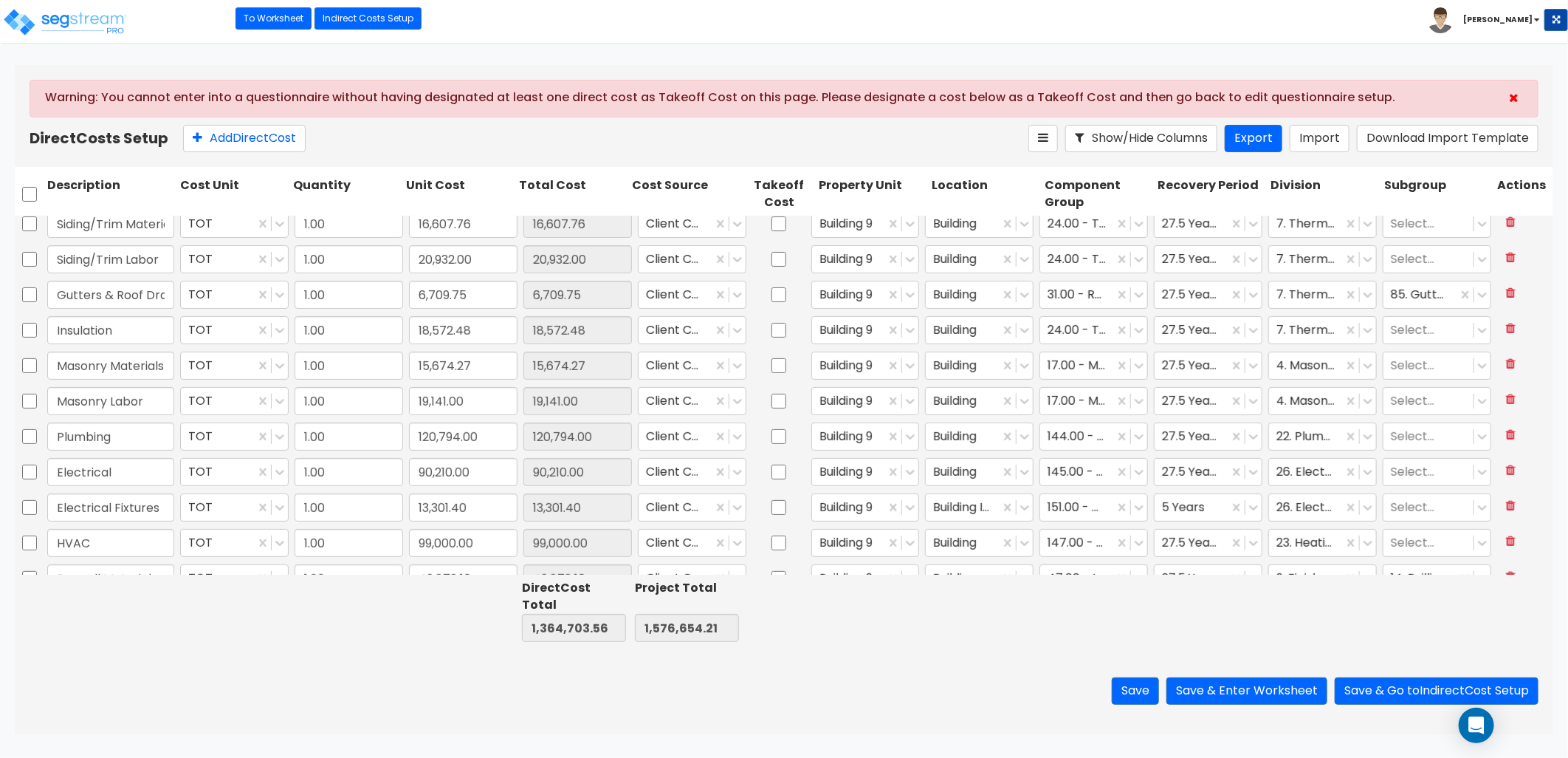
type input "1.00"
type input "61,719.11"
type input "1.00"
type input "46,008.82"
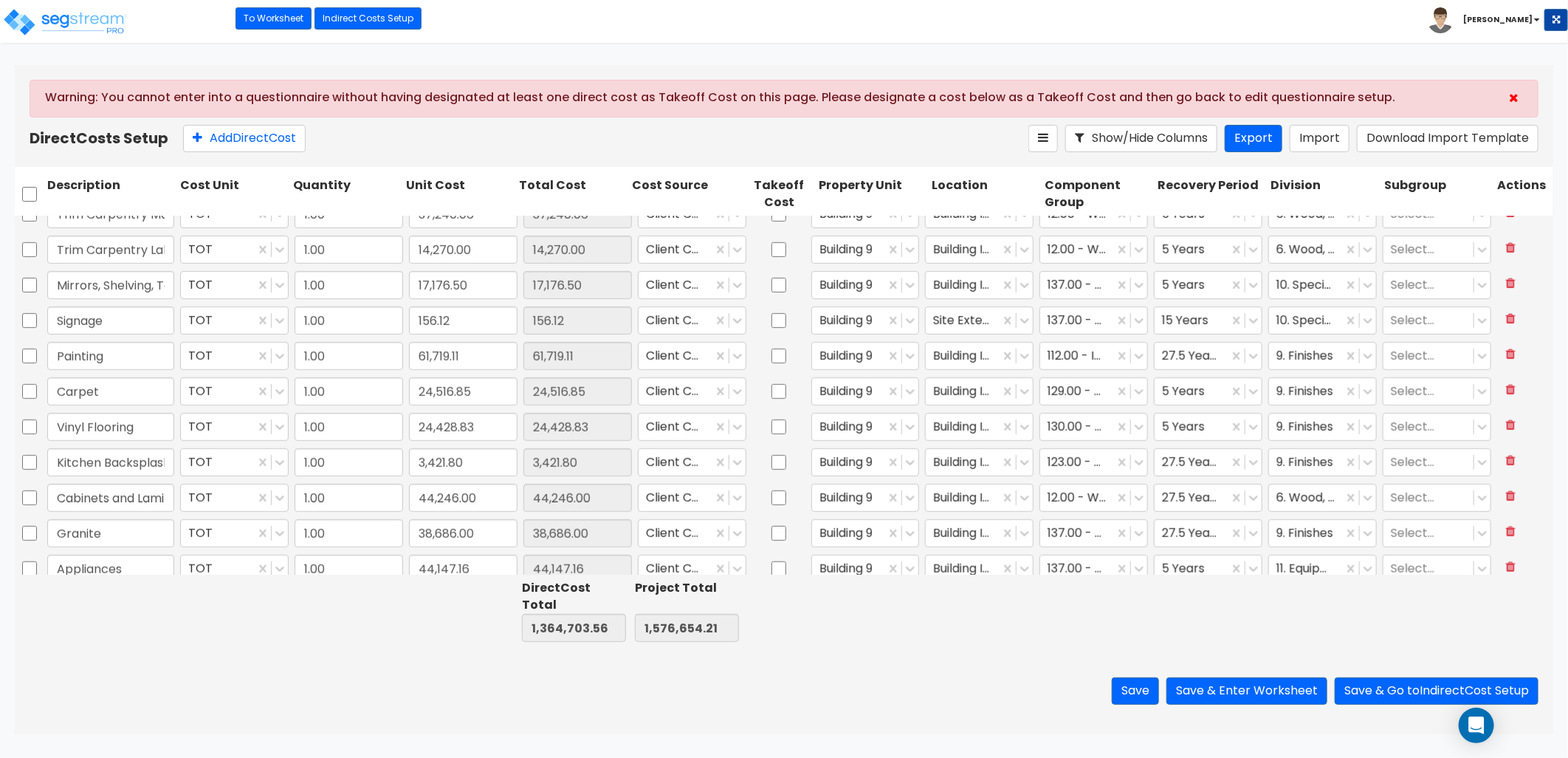
scroll to position [681, 0]
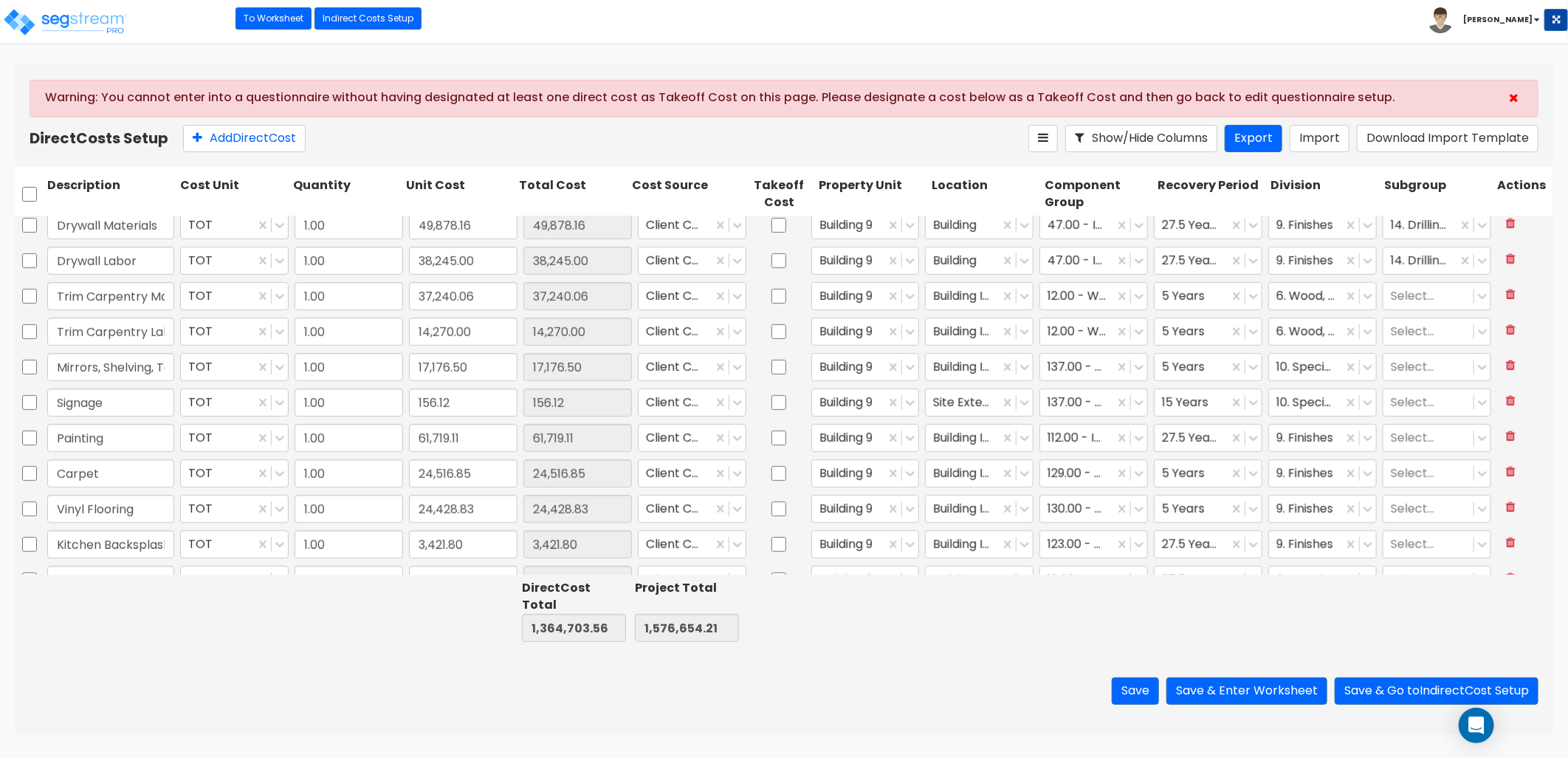
type input "1.00"
type input "12,688.26"
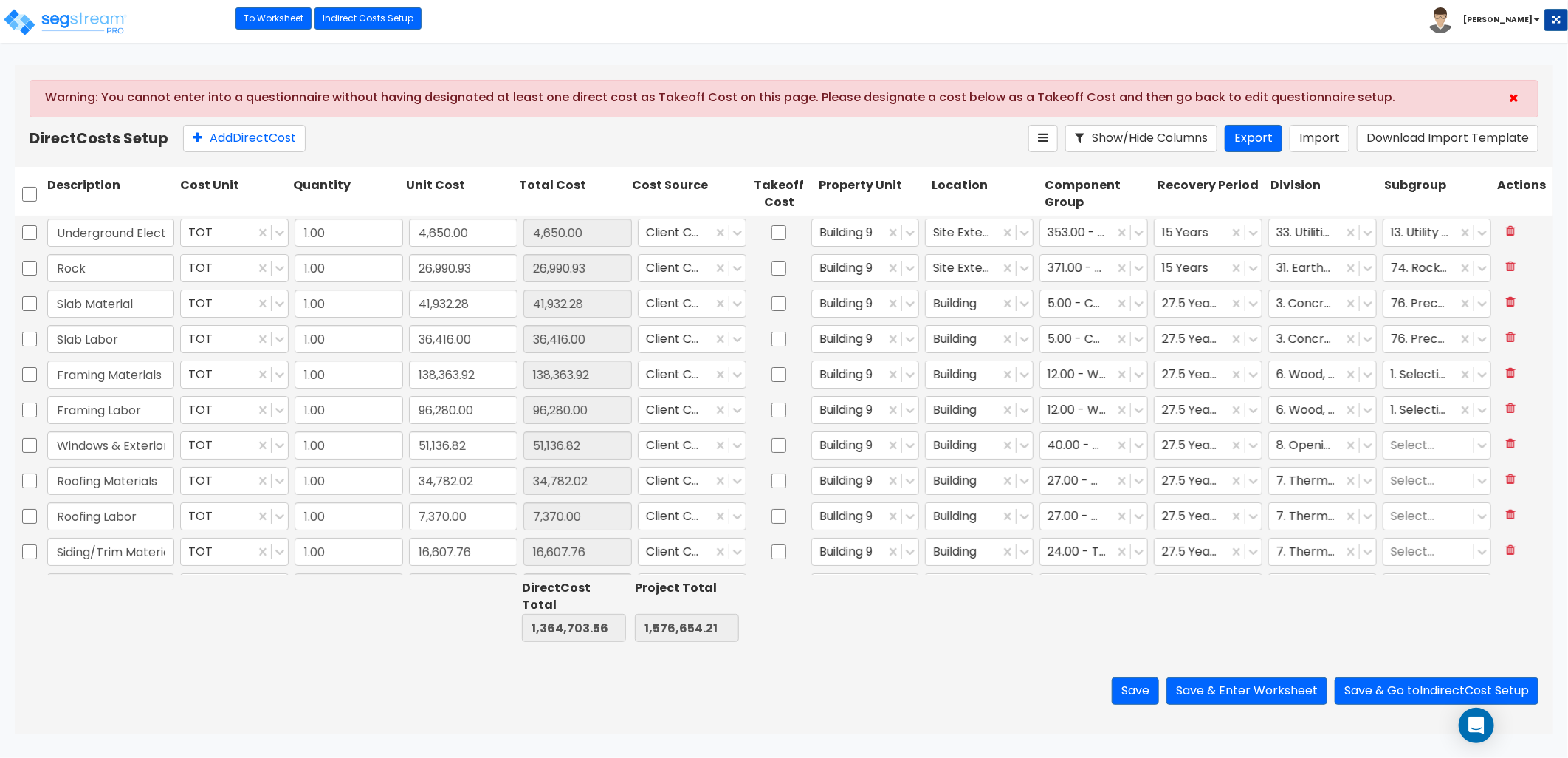
type input "1.00"
type input "120,794.00"
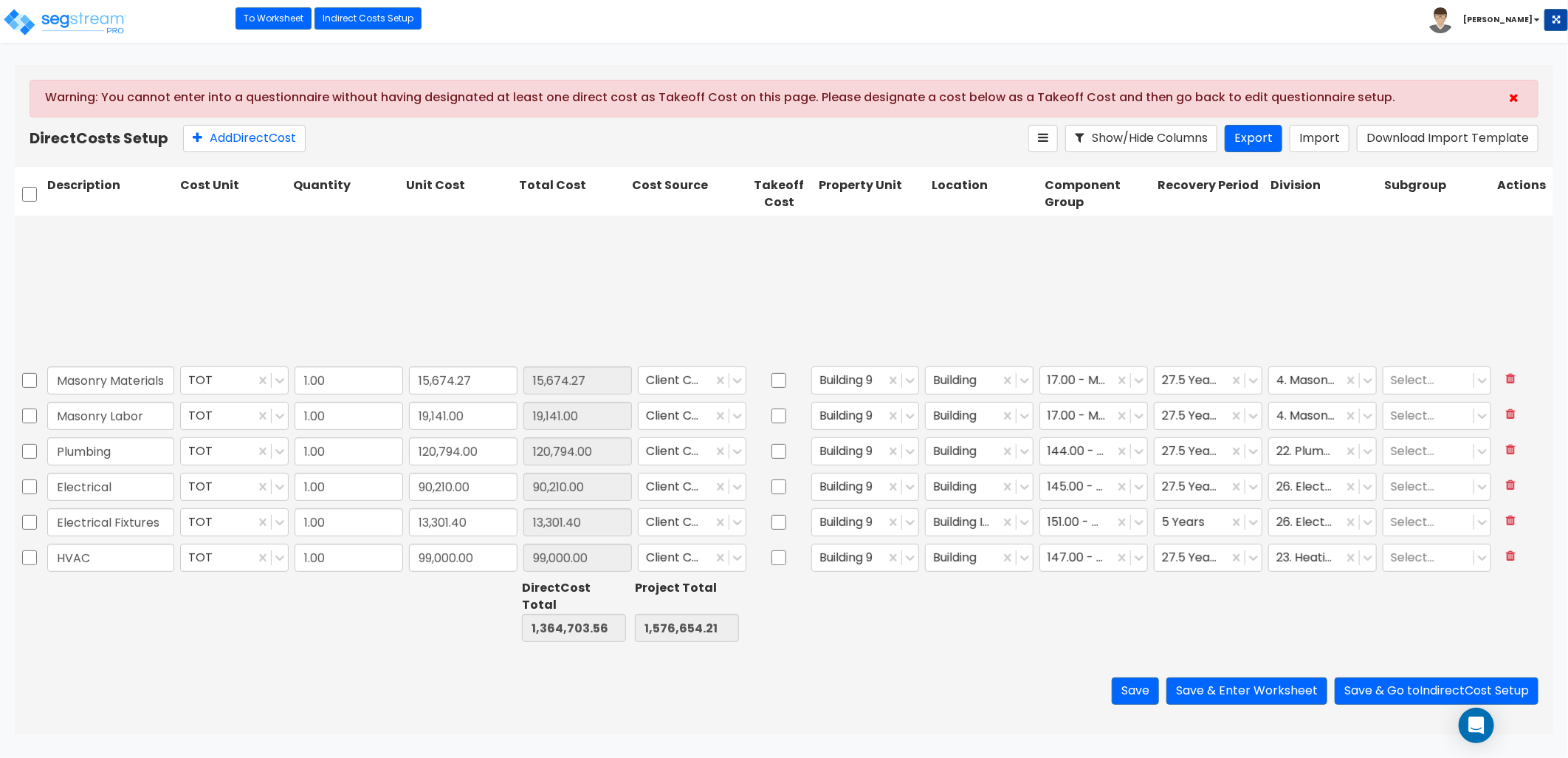
type input "1.00"
type input "3,421.80"
type input "1.00"
type input "44,246.00"
type input "1.00"
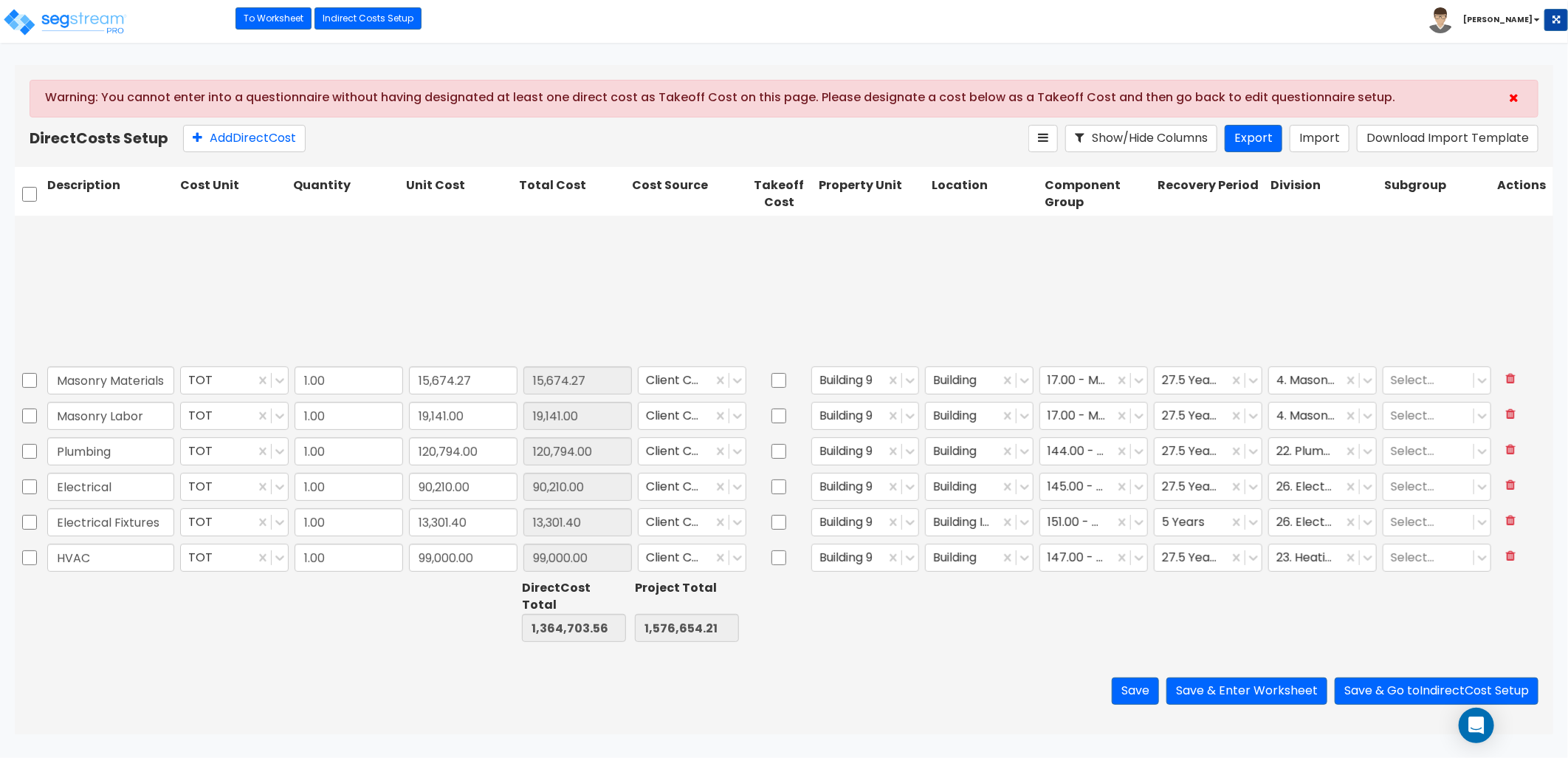
type input "38,686.00"
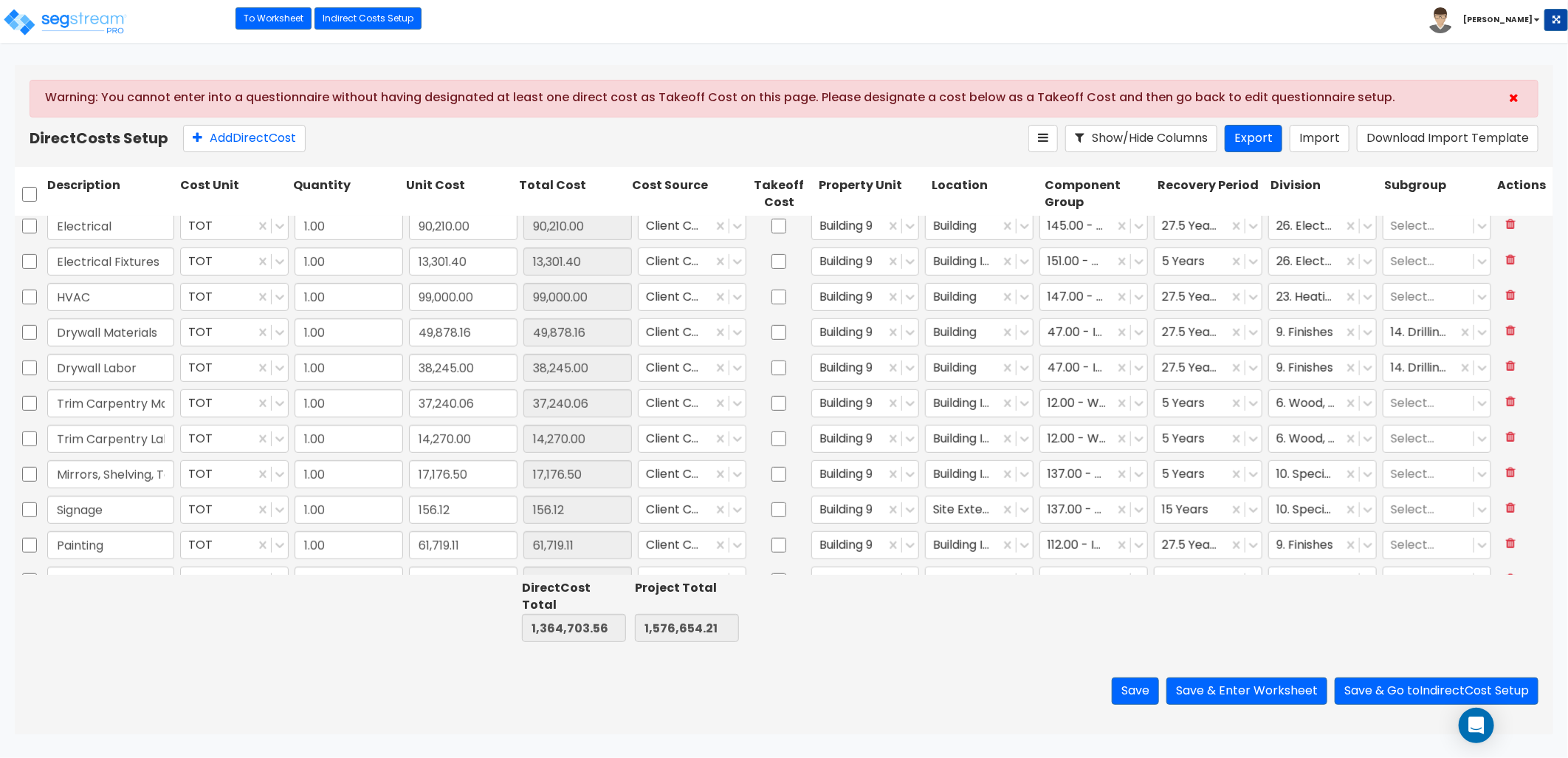
type input "1.00"
type input "46,008.82"
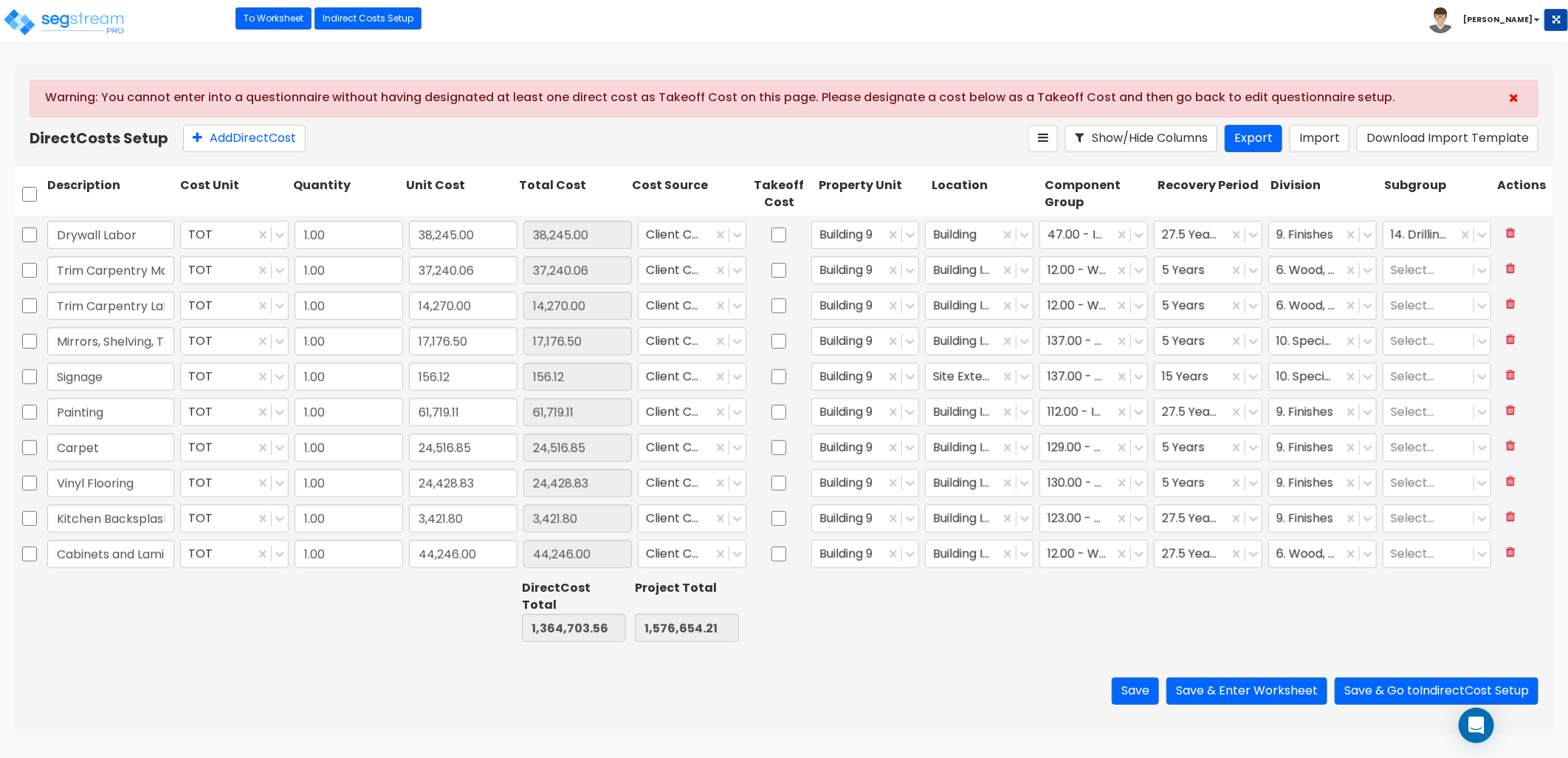
scroll to position [1009, 0]
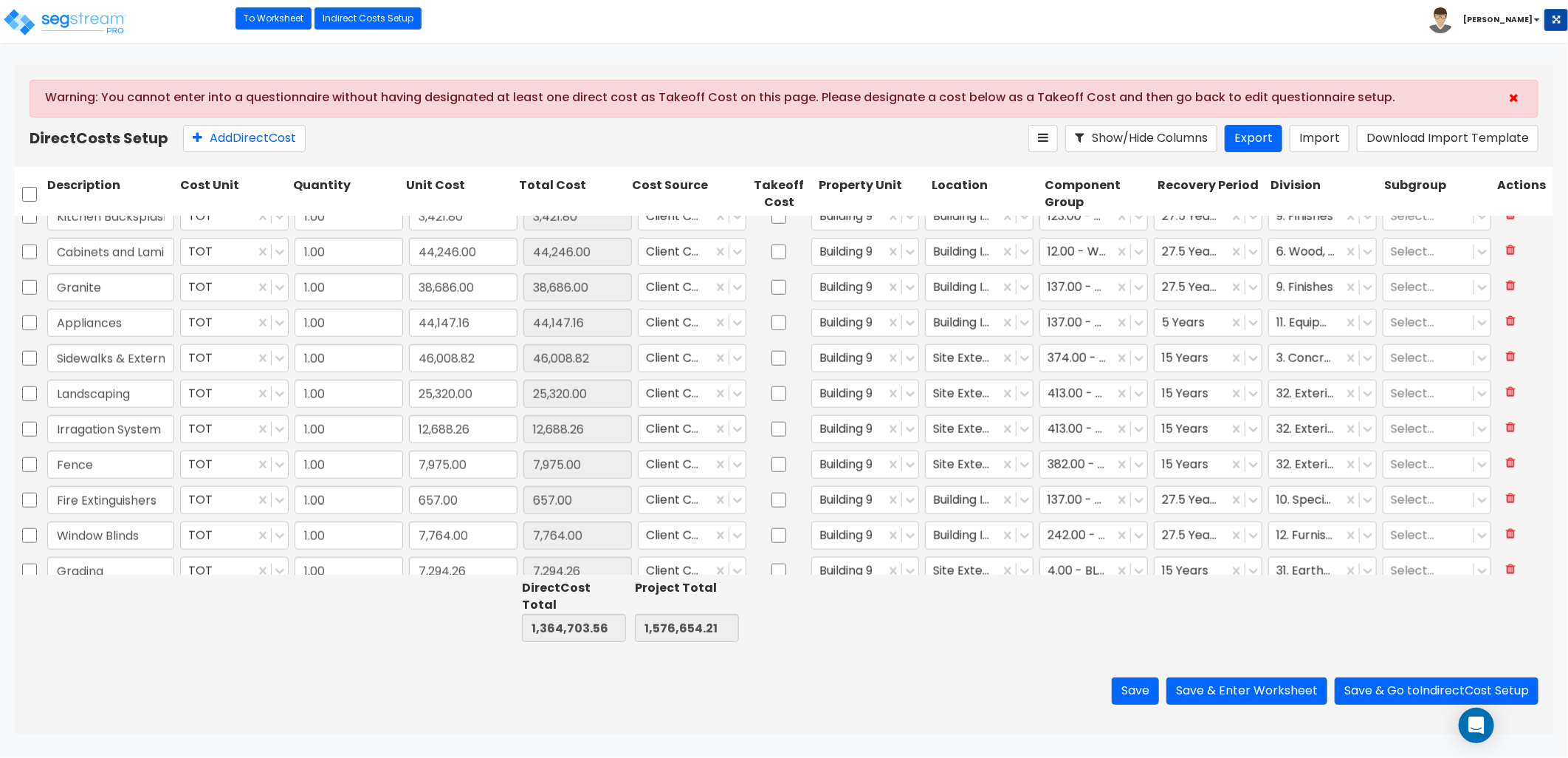
type input "1.00"
type input "61,719.11"
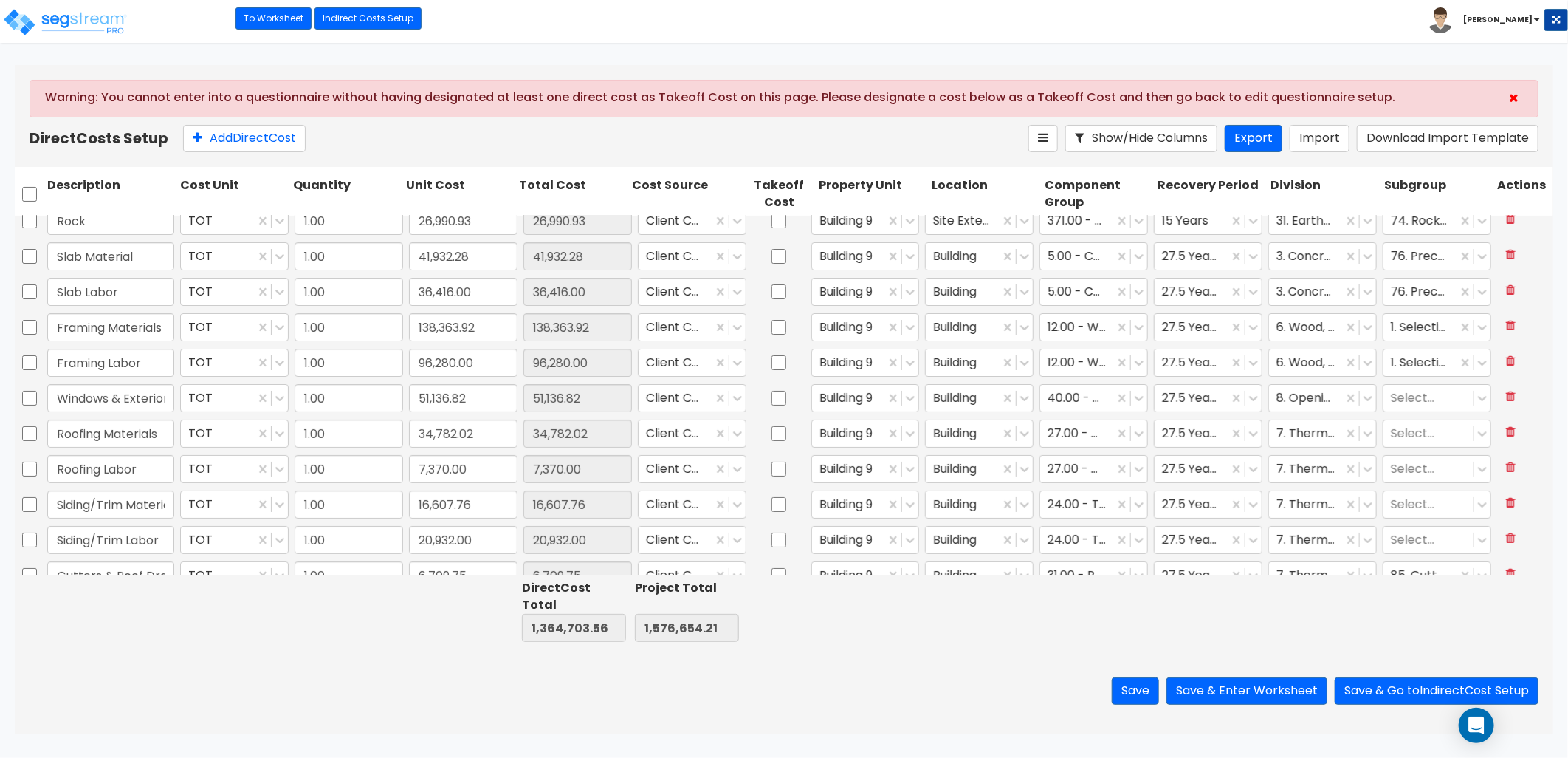
scroll to position [0, 0]
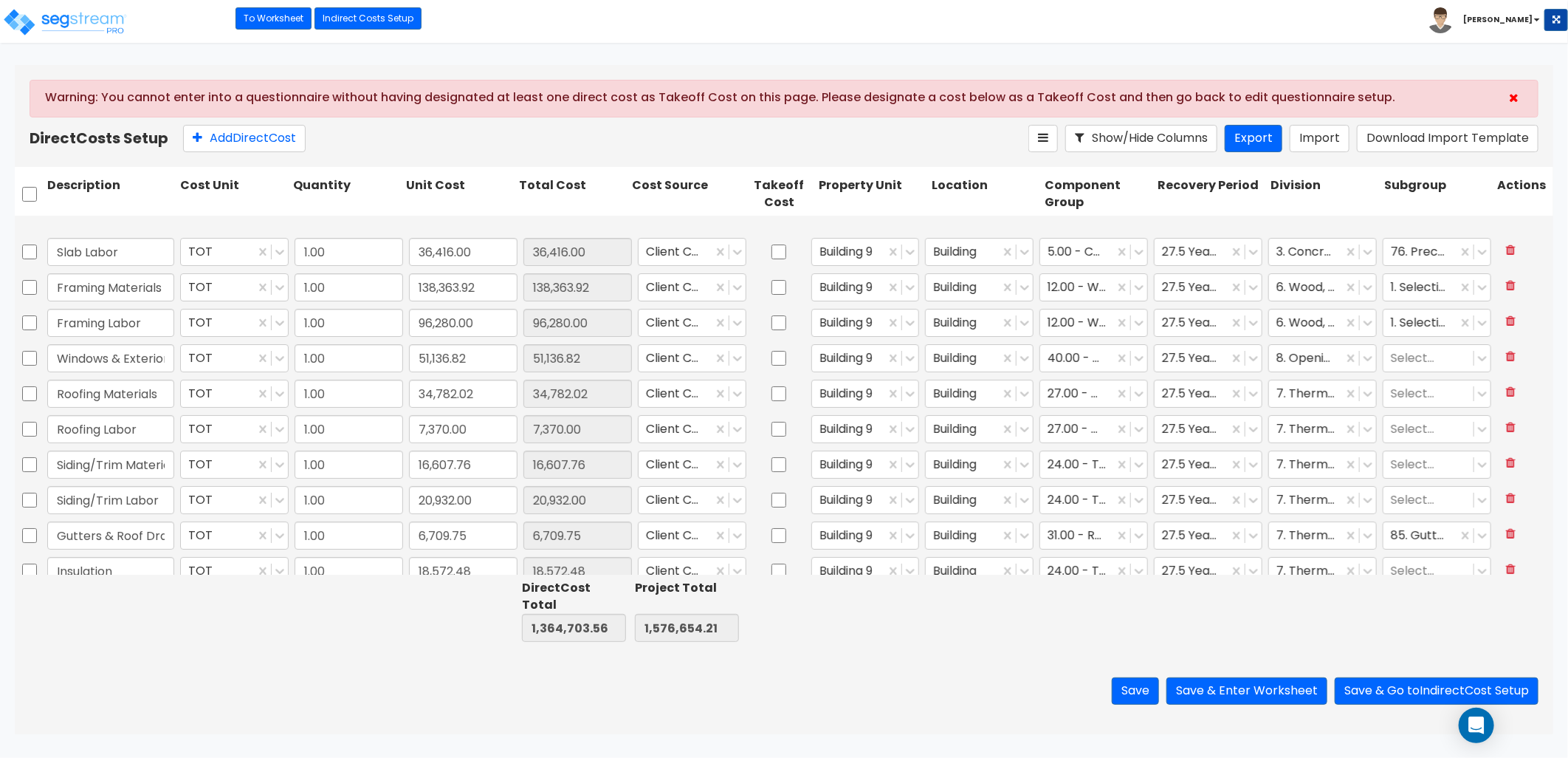
type input "1.00"
type input "49,878.16"
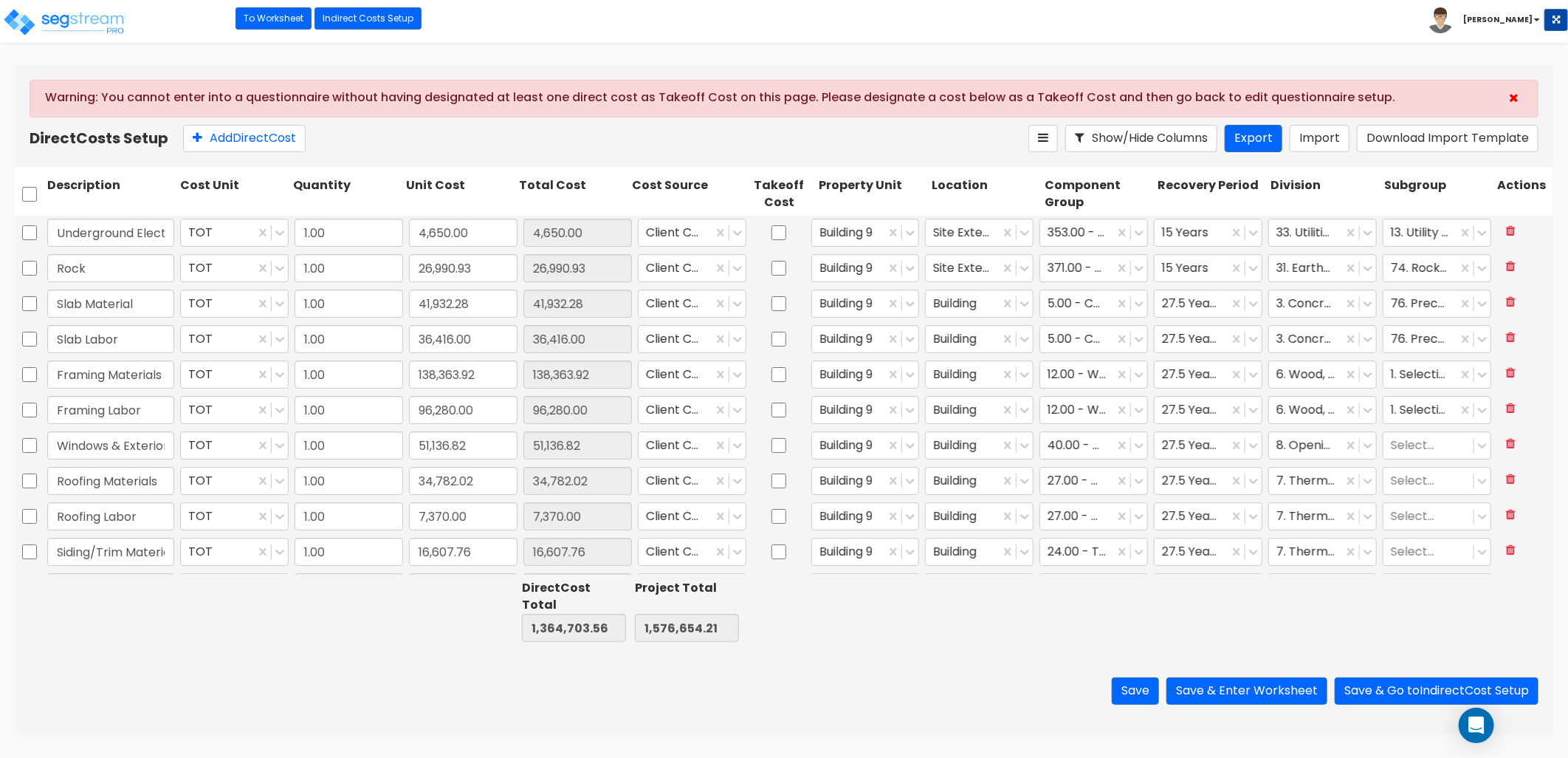
type input "1.00"
type input "120,794.00"
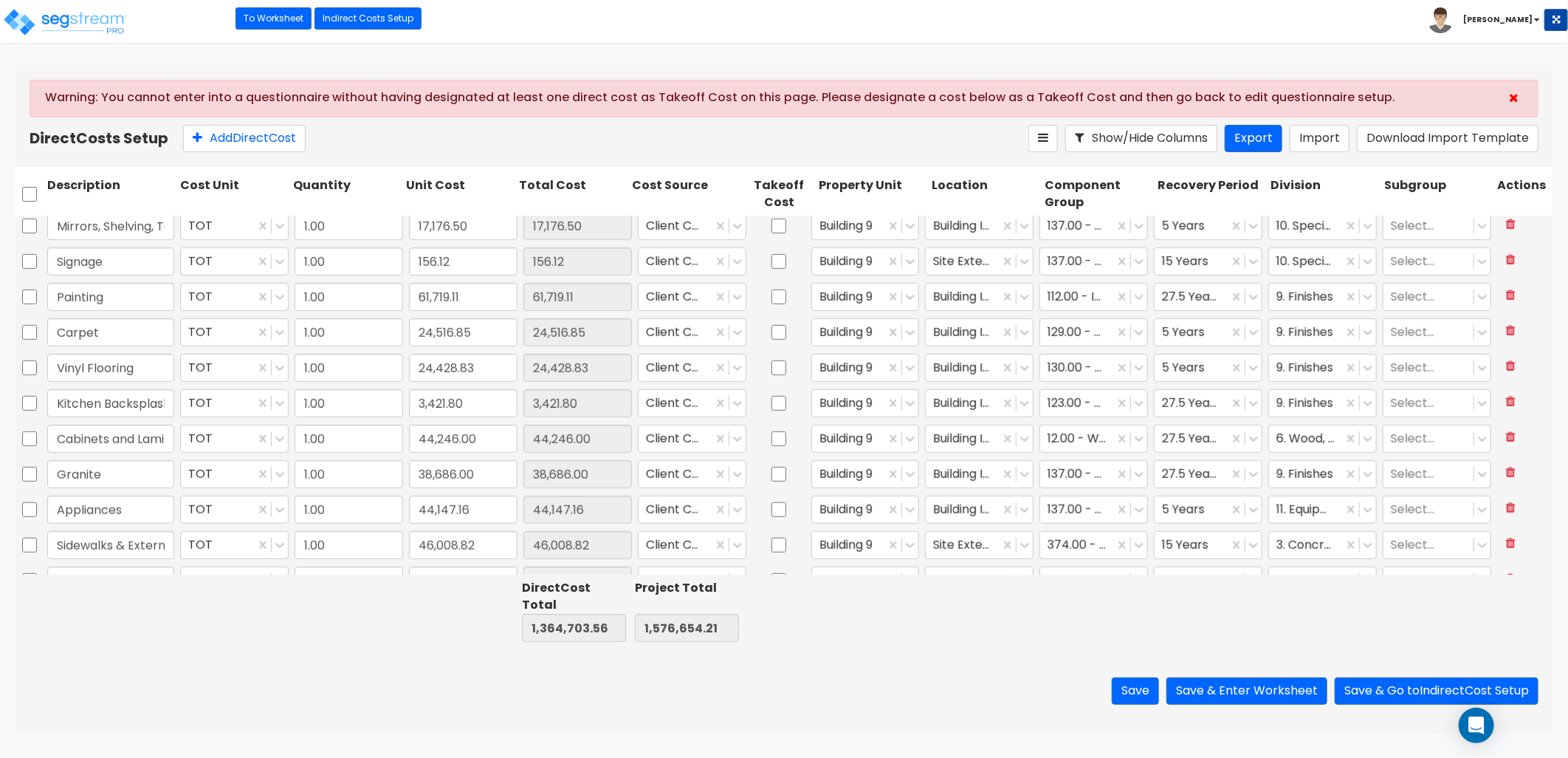
scroll to position [1009, 0]
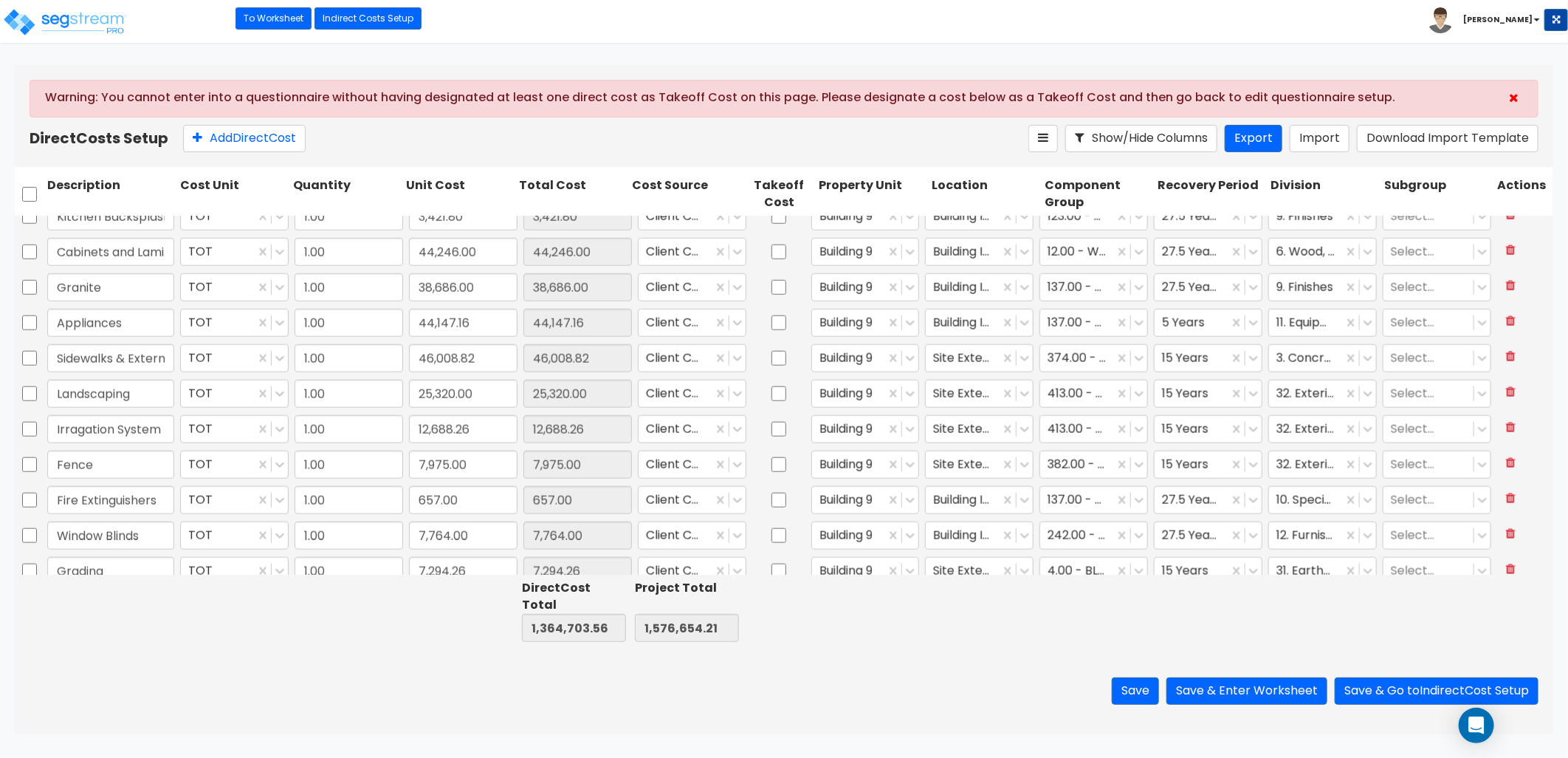
type input "1.00"
type input "24,516.85"
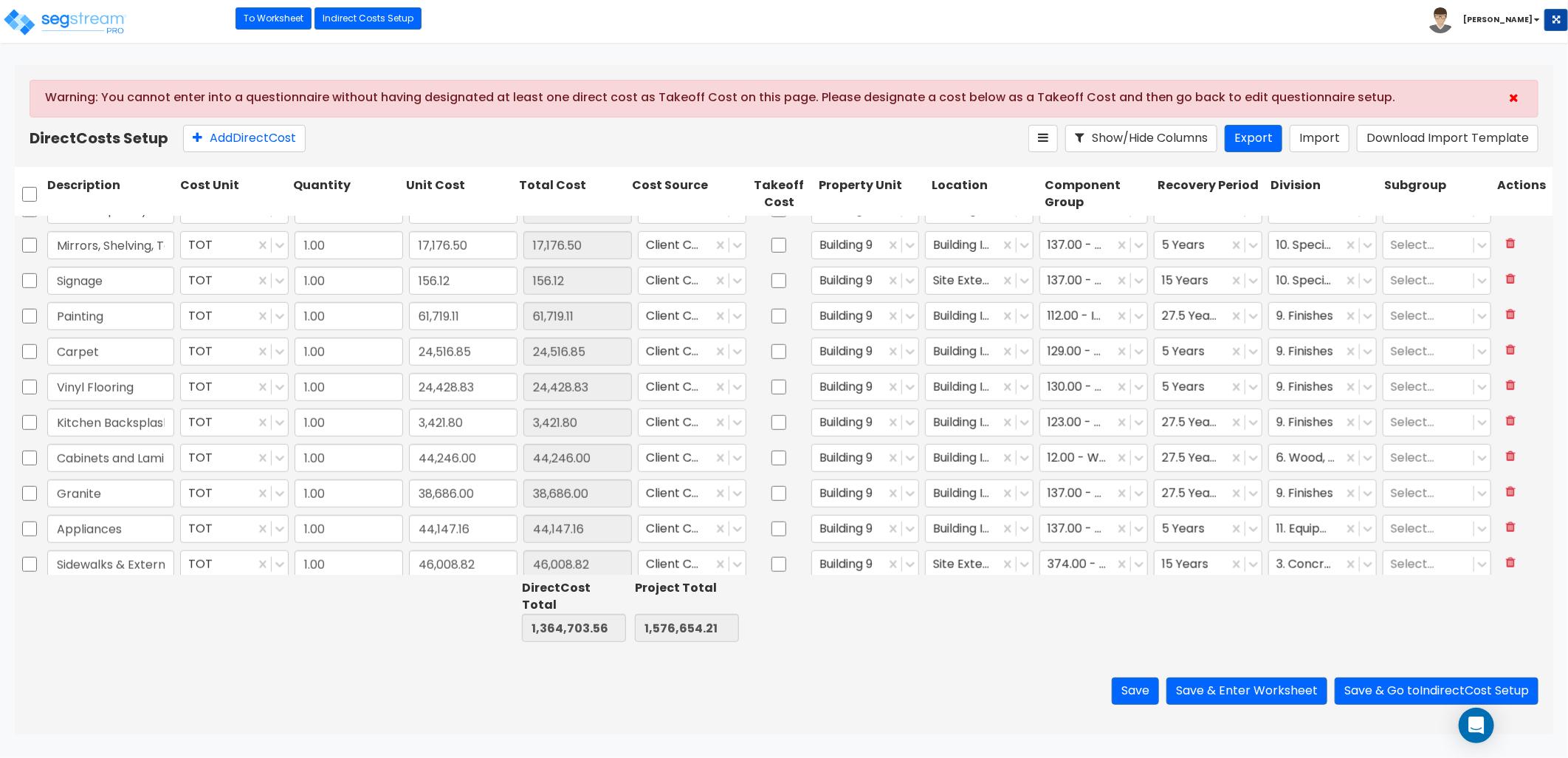
type input "1.00"
type input "38,245.00"
type input "1.00"
type input "37,240.06"
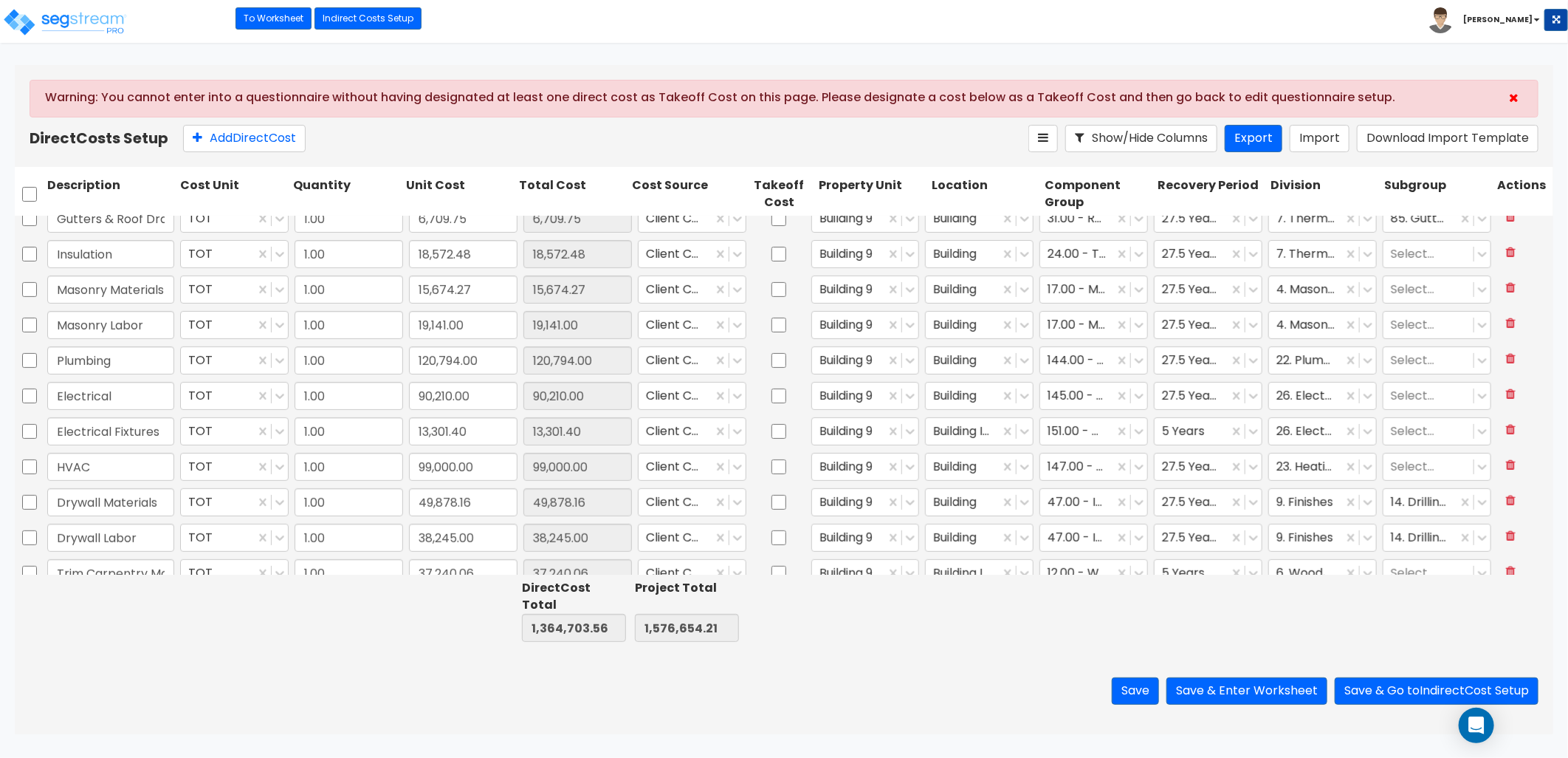
scroll to position [410, 0]
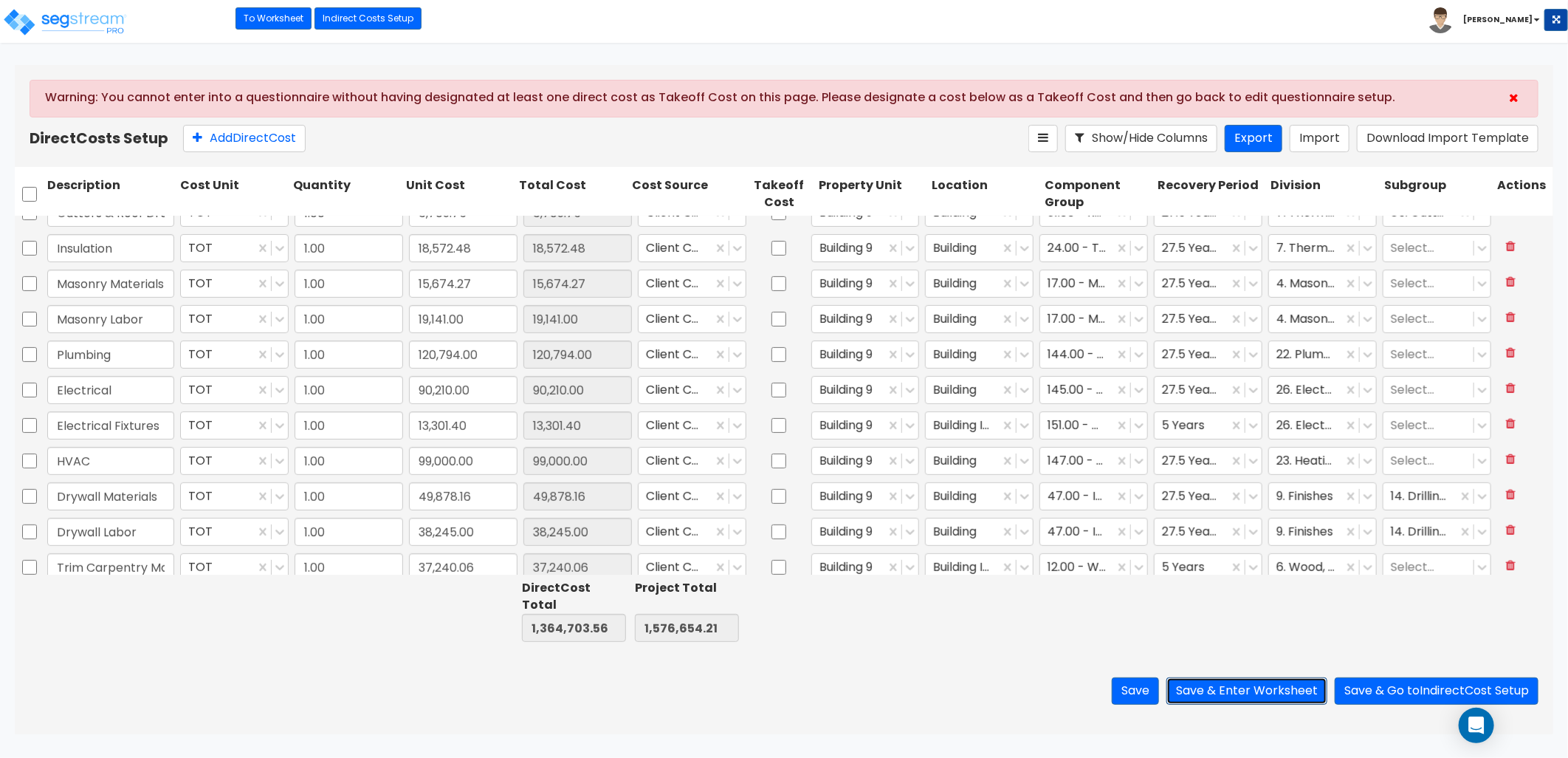
click at [1249, 696] on button "Save & Enter Worksheet" at bounding box center [1246, 691] width 161 height 27
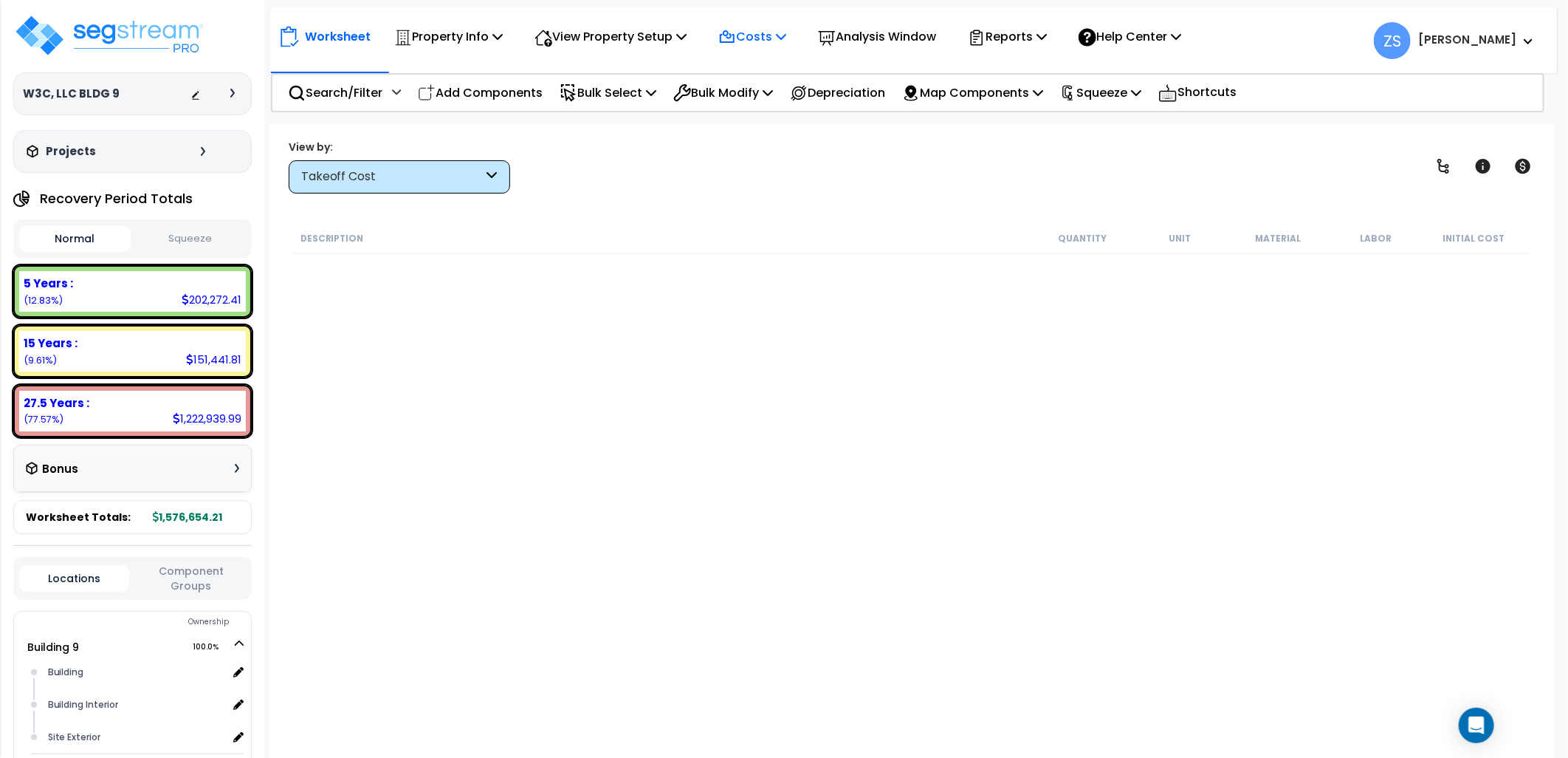
drag, startPoint x: 798, startPoint y: 42, endPoint x: 802, endPoint y: 57, distance: 15.5
click at [787, 42] on icon at bounding box center [781, 36] width 10 height 12
click at [796, 73] on link "Indirect Costs" at bounding box center [784, 70] width 146 height 30
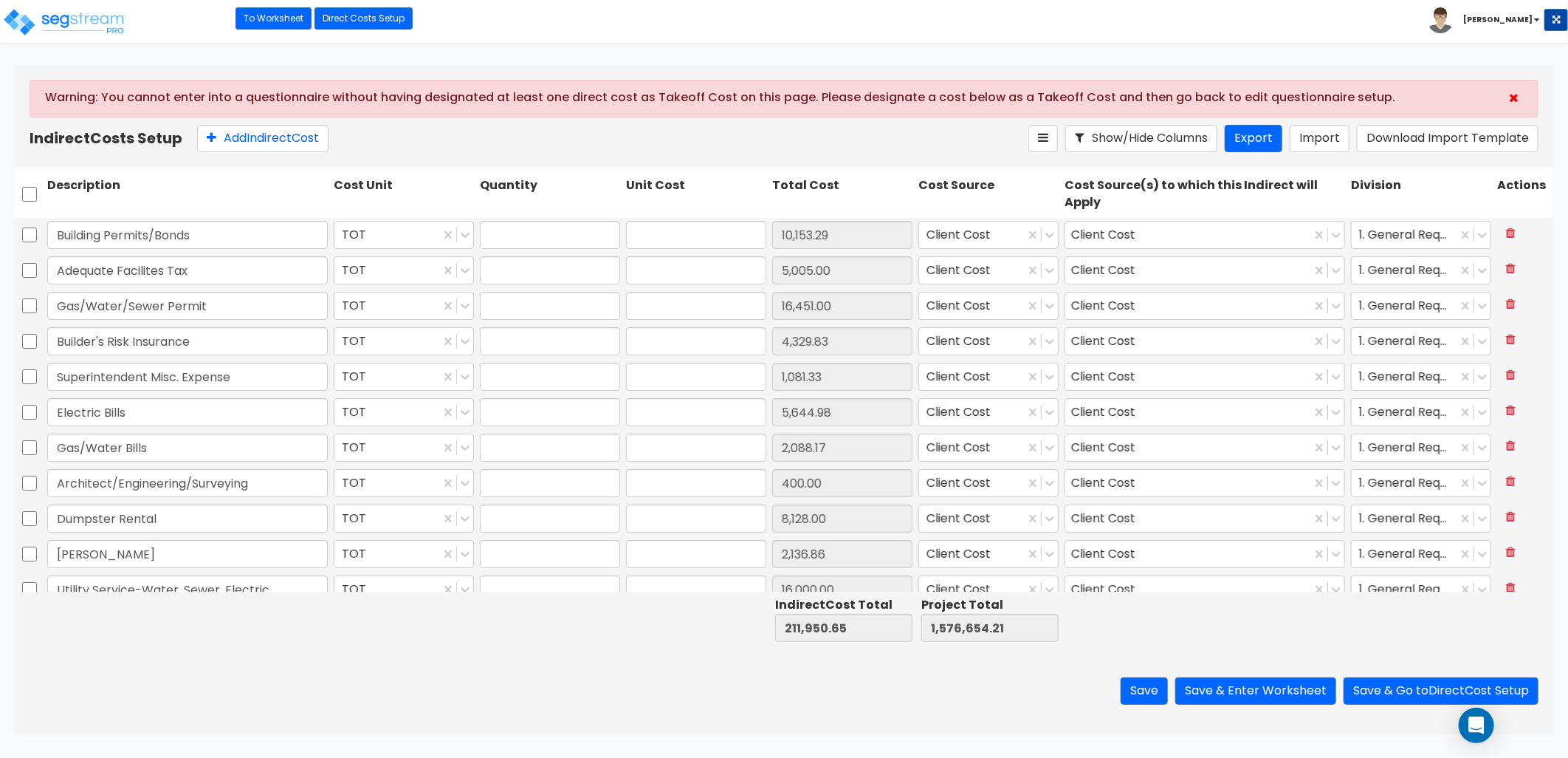
type input "1.00"
type input "10,153.29"
type input "1.00"
type input "5,005.00"
type input "1.00"
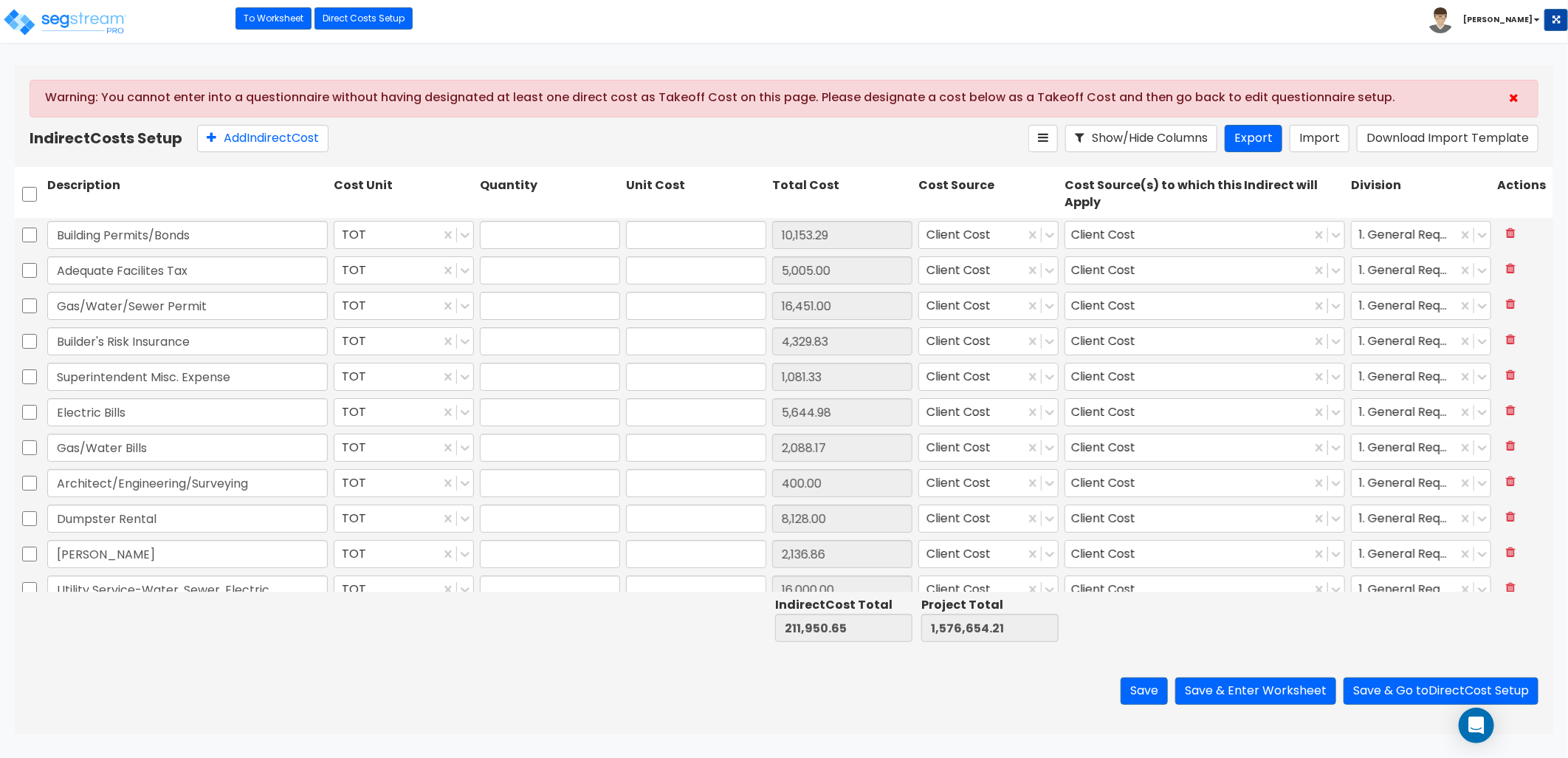
type input "16,451.00"
type input "1.00"
type input "4,329.83"
type input "1.00"
type input "1,081.33"
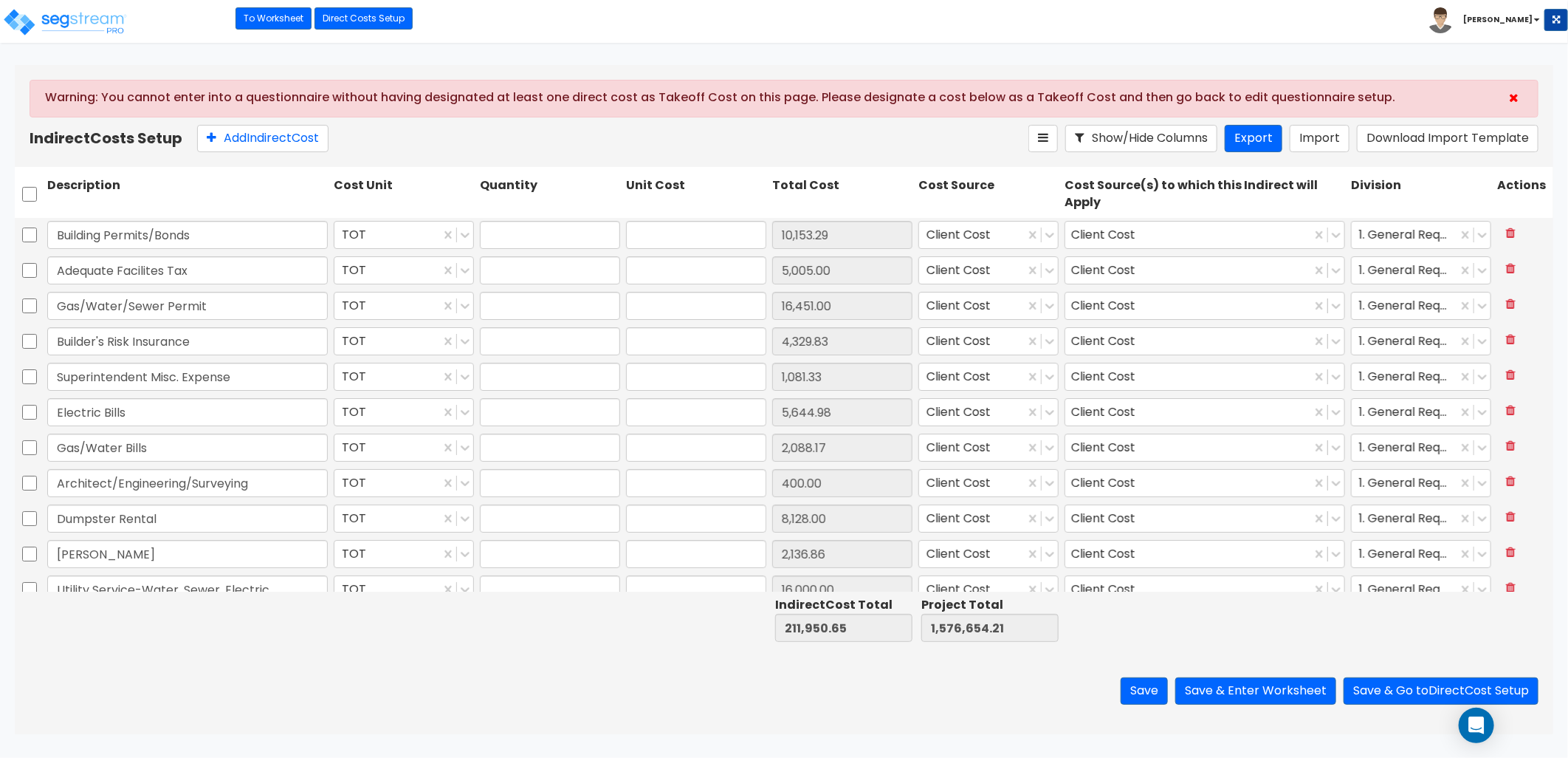
type input "1.00"
type input "5,644.98"
type input "1.00"
type input "2,088.17"
type input "1.00"
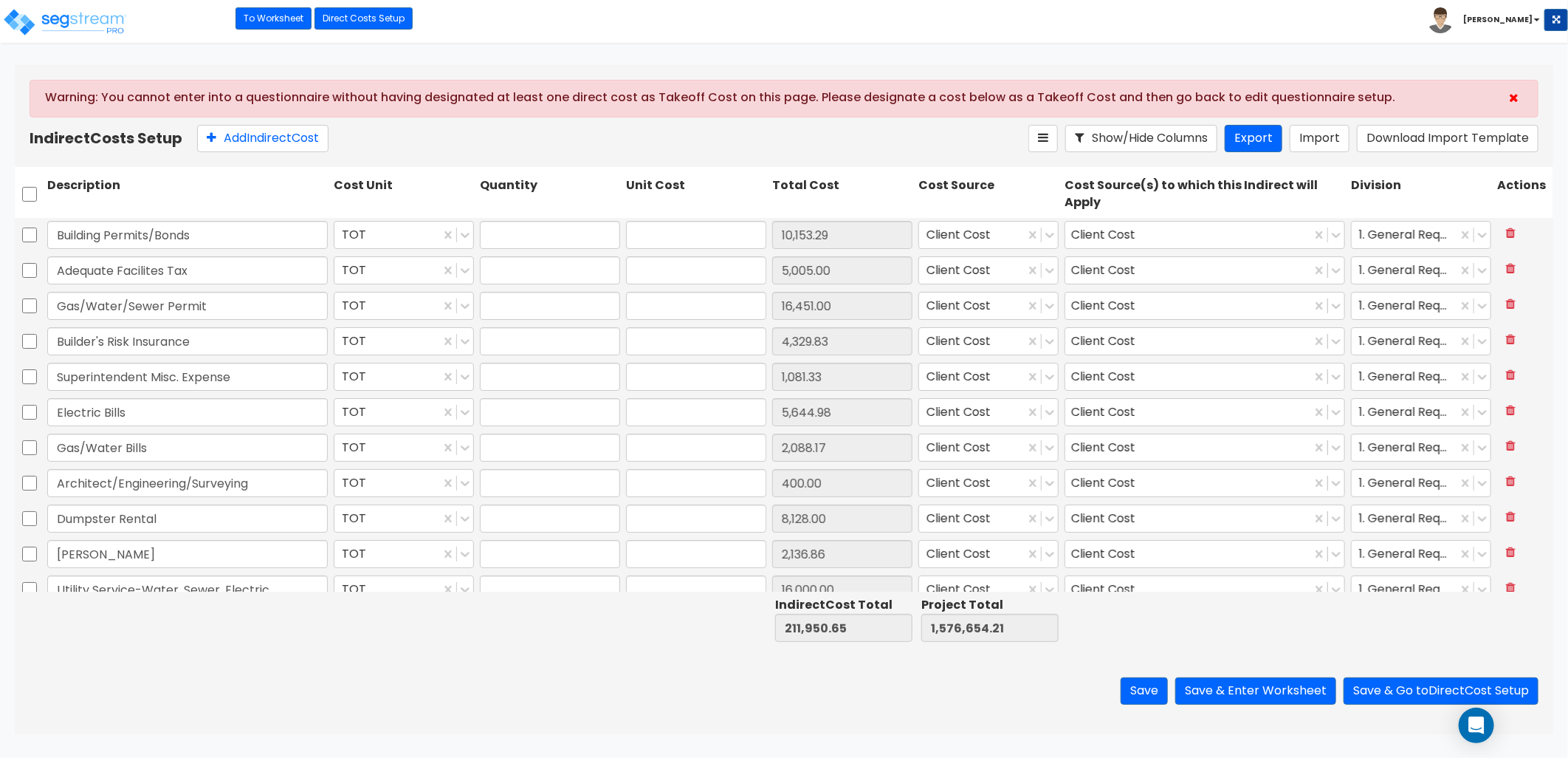
type input "400.00"
type input "1.00"
type input "8,128.00"
type input "1.00"
type input "2,136.86"
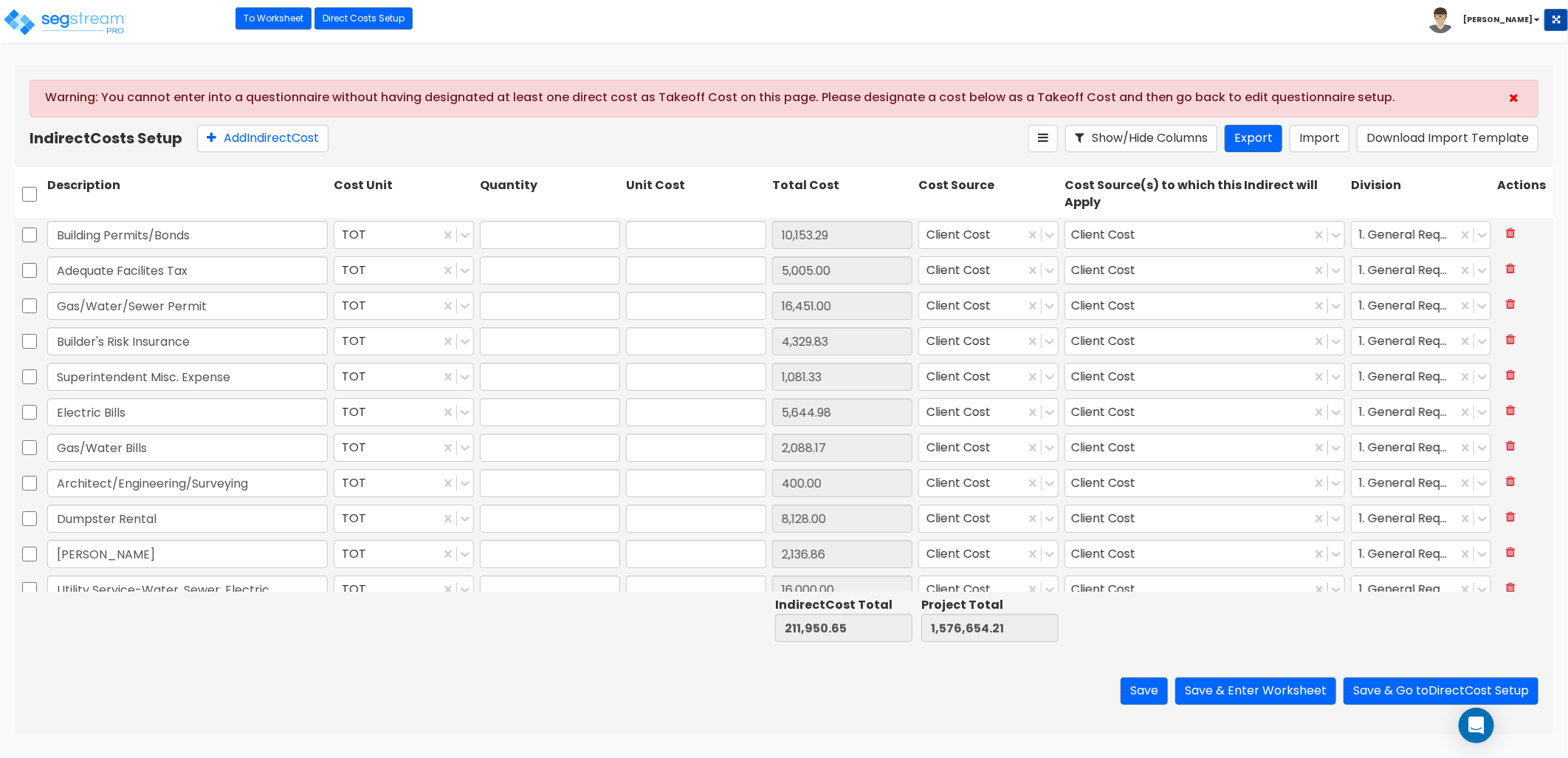
type input "1.00"
type input "16,000.00"
type input "1.00"
type input "9,100.00"
type input "1.00"
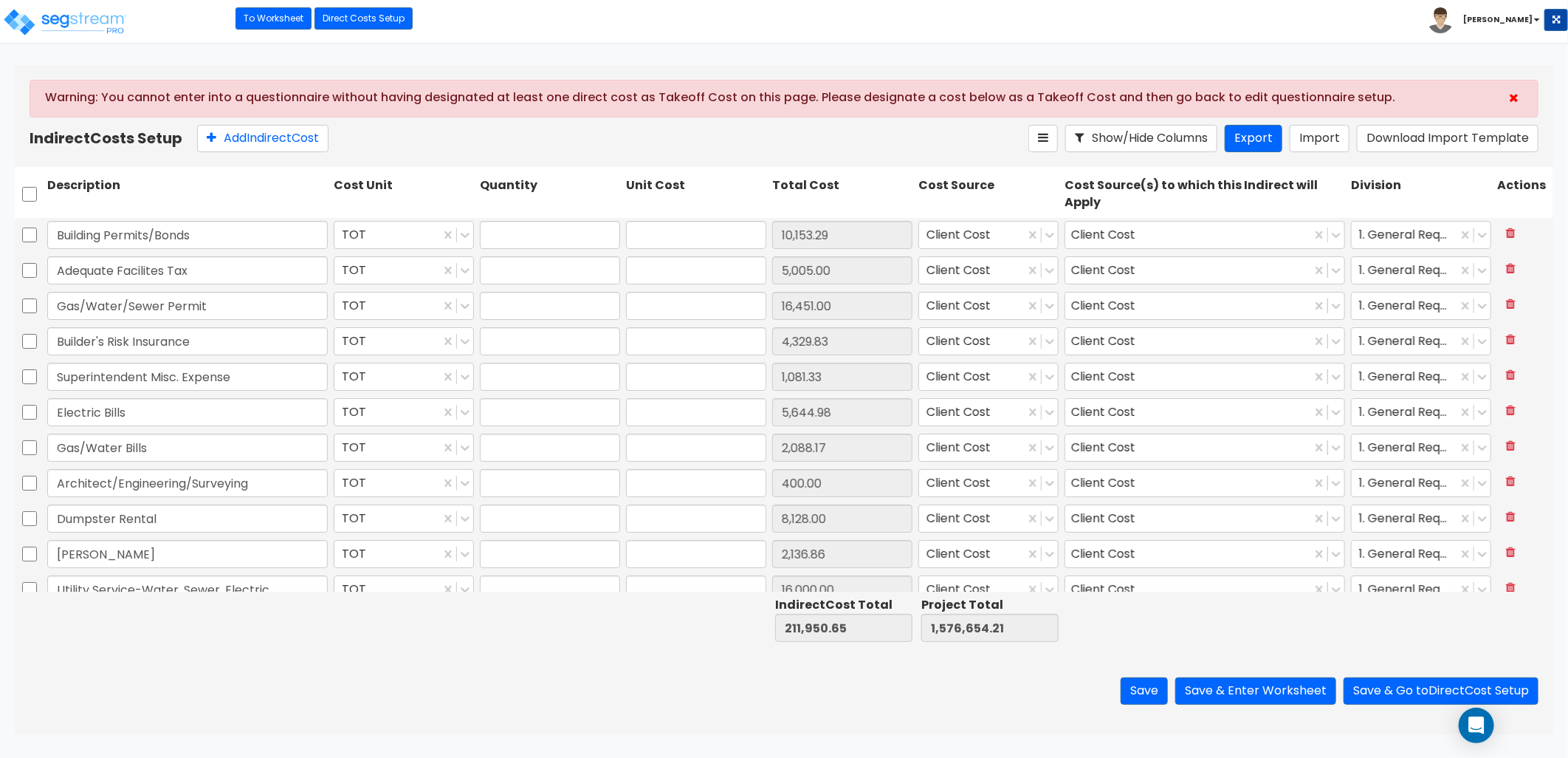
type input "11,529.23"
type input "1.00"
type input "1,859.50"
type input "1.00"
type input "118,043.46"
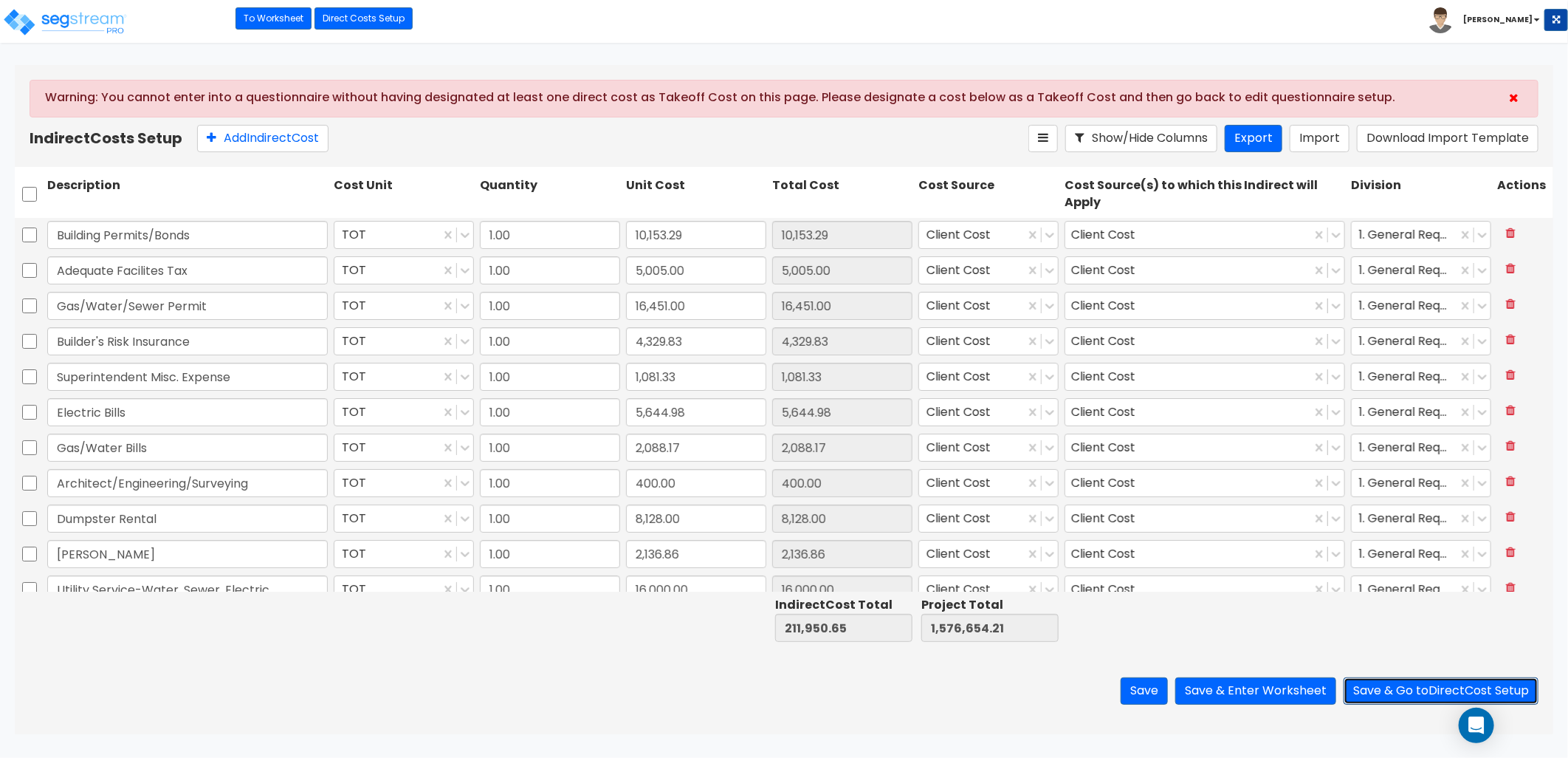
click at [1442, 692] on button "Save & Go to Direct Cost Setup" at bounding box center [1440, 691] width 195 height 27
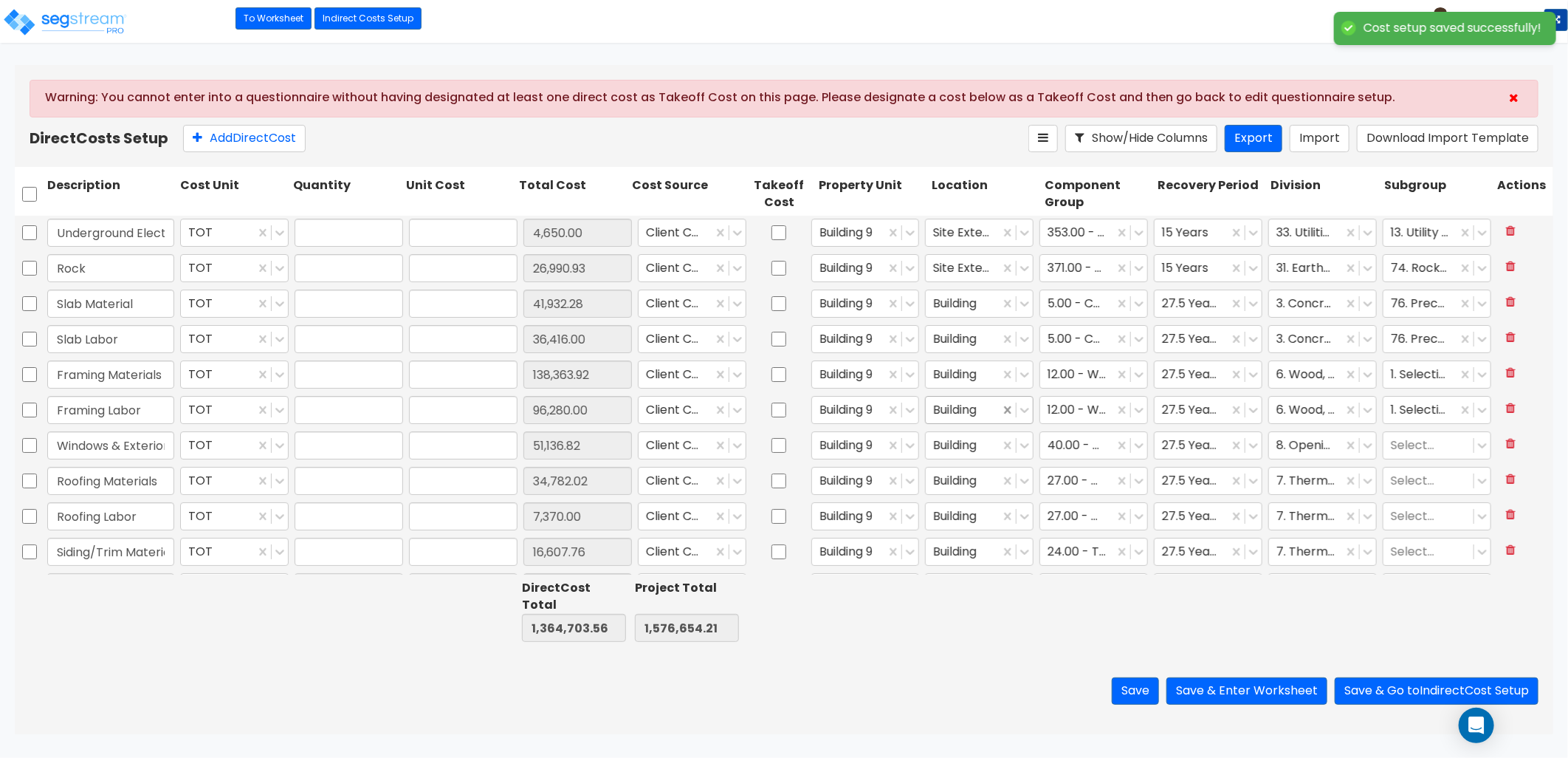
type input "1.00"
type input "4,650.00"
type input "1.00"
type input "26,990.93"
type input "1.00"
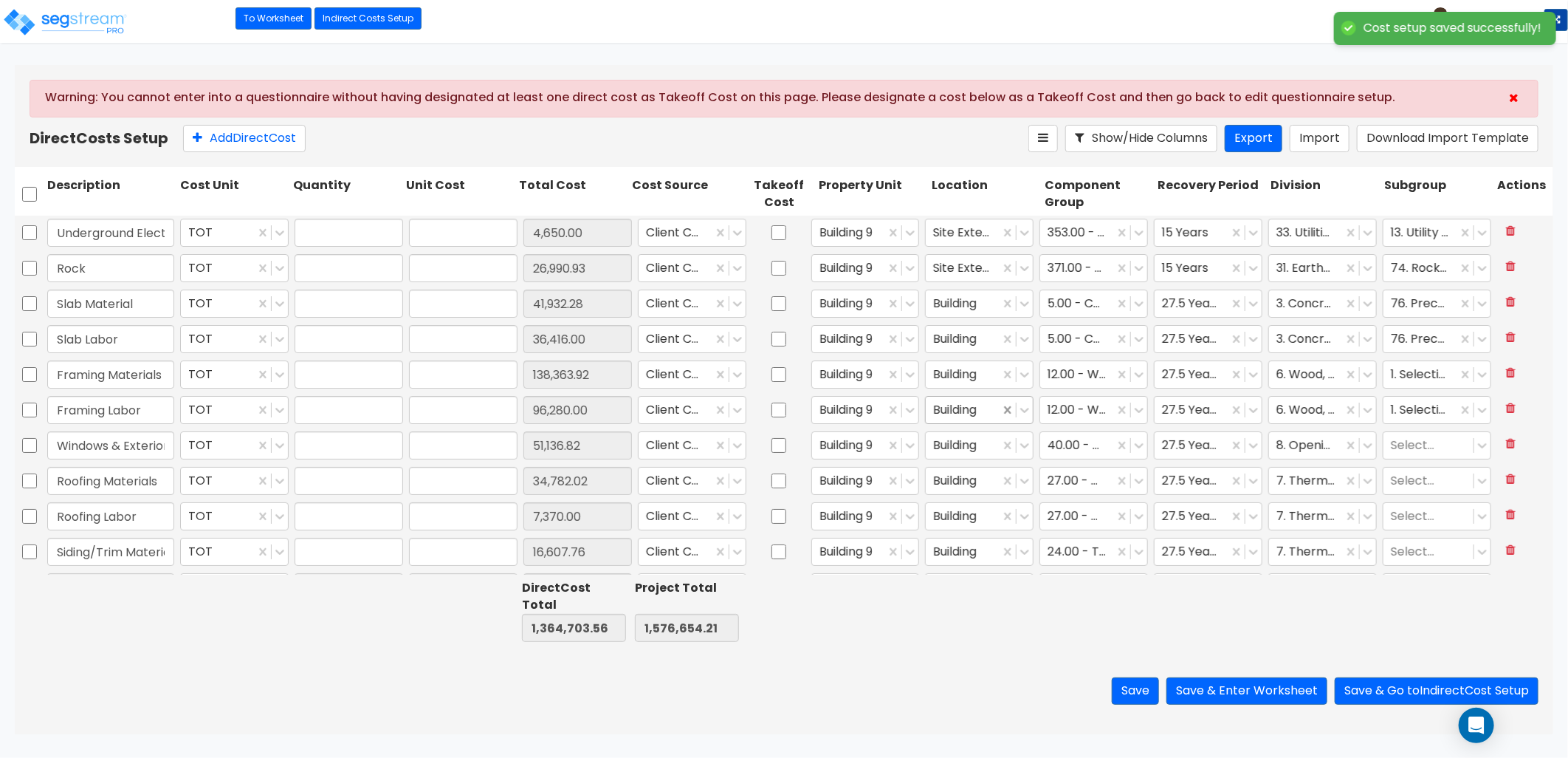
type input "41,932.28"
type input "1.00"
type input "36,416.00"
type input "1.00"
type input "138,363.92"
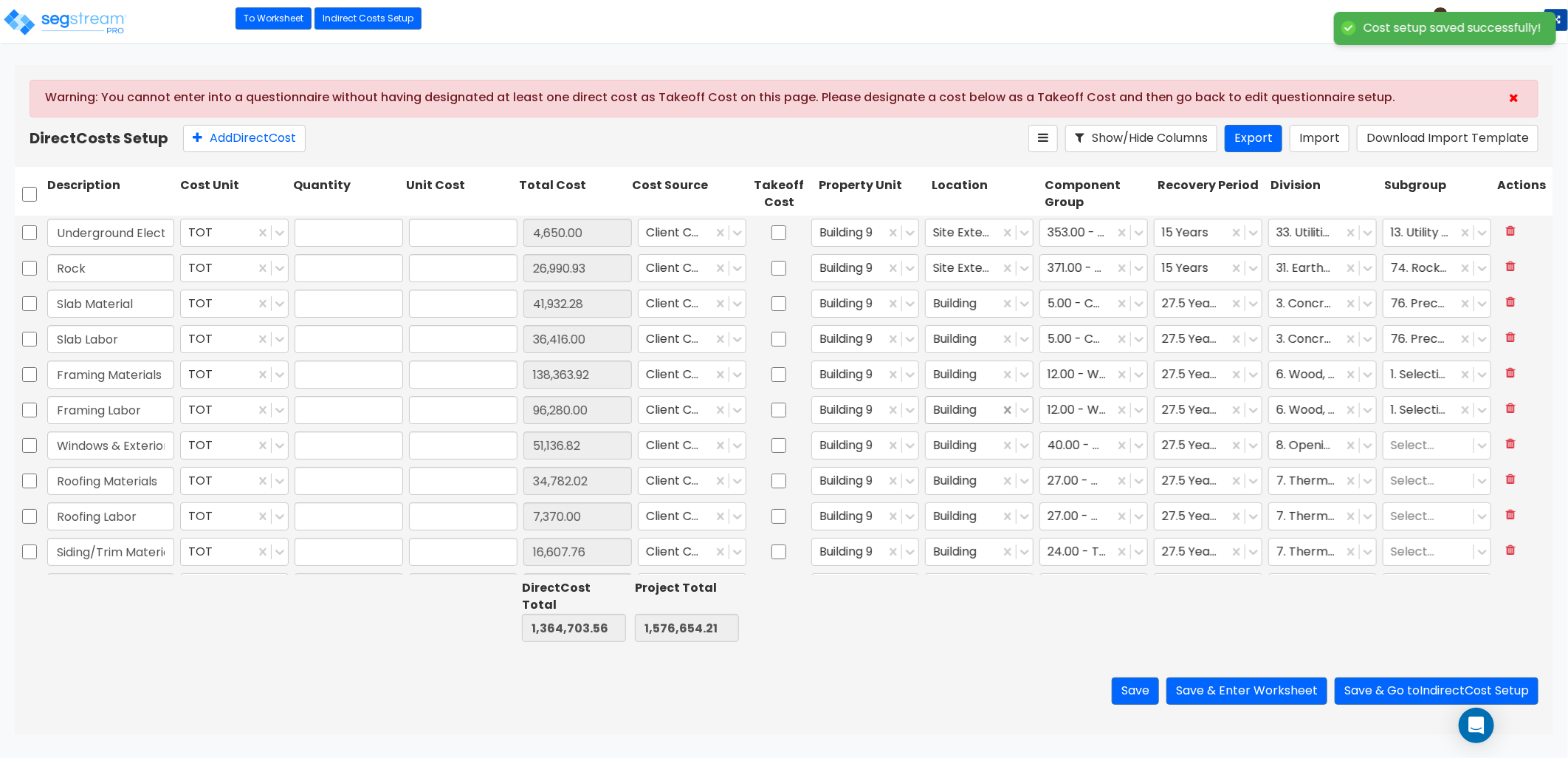
type input "1.00"
type input "96,280.00"
type input "1.00"
type input "51,136.82"
type input "1.00"
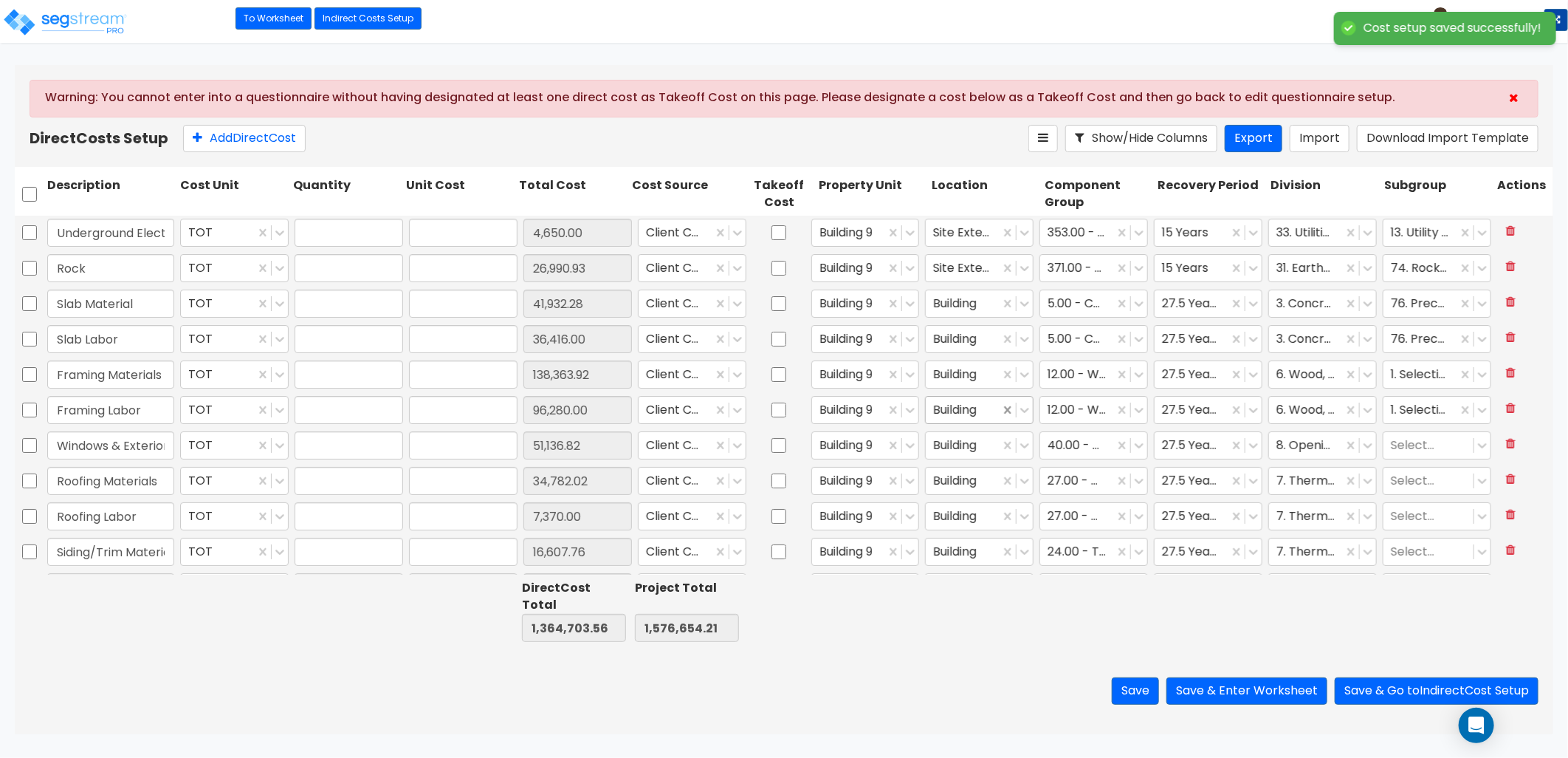
type input "34,782.02"
type input "1.00"
type input "7,370.00"
type input "1.00"
type input "16,607.76"
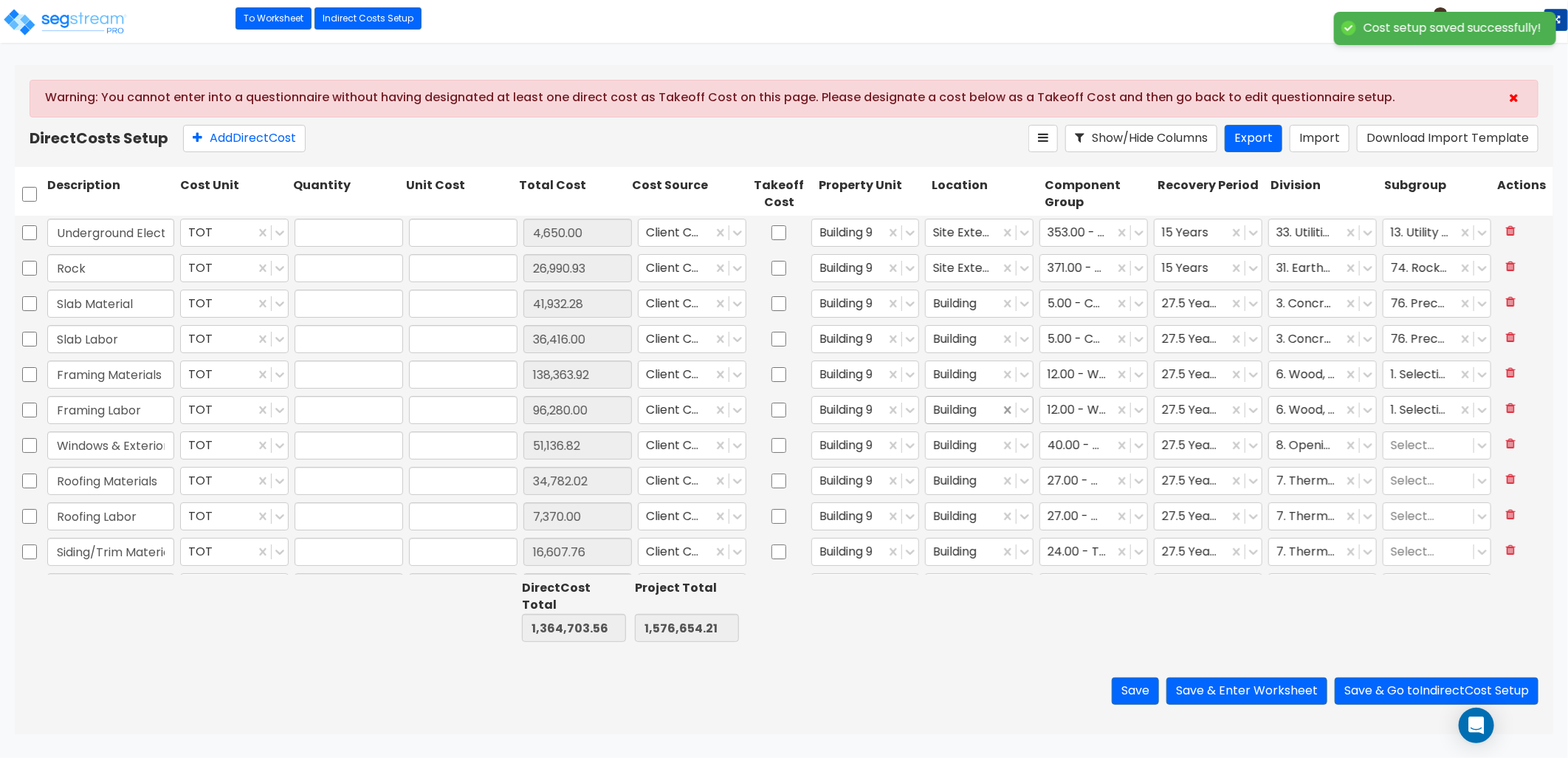
type input "1.00"
type input "20,932.00"
type input "1.00"
type input "6,709.75"
type input "1.00"
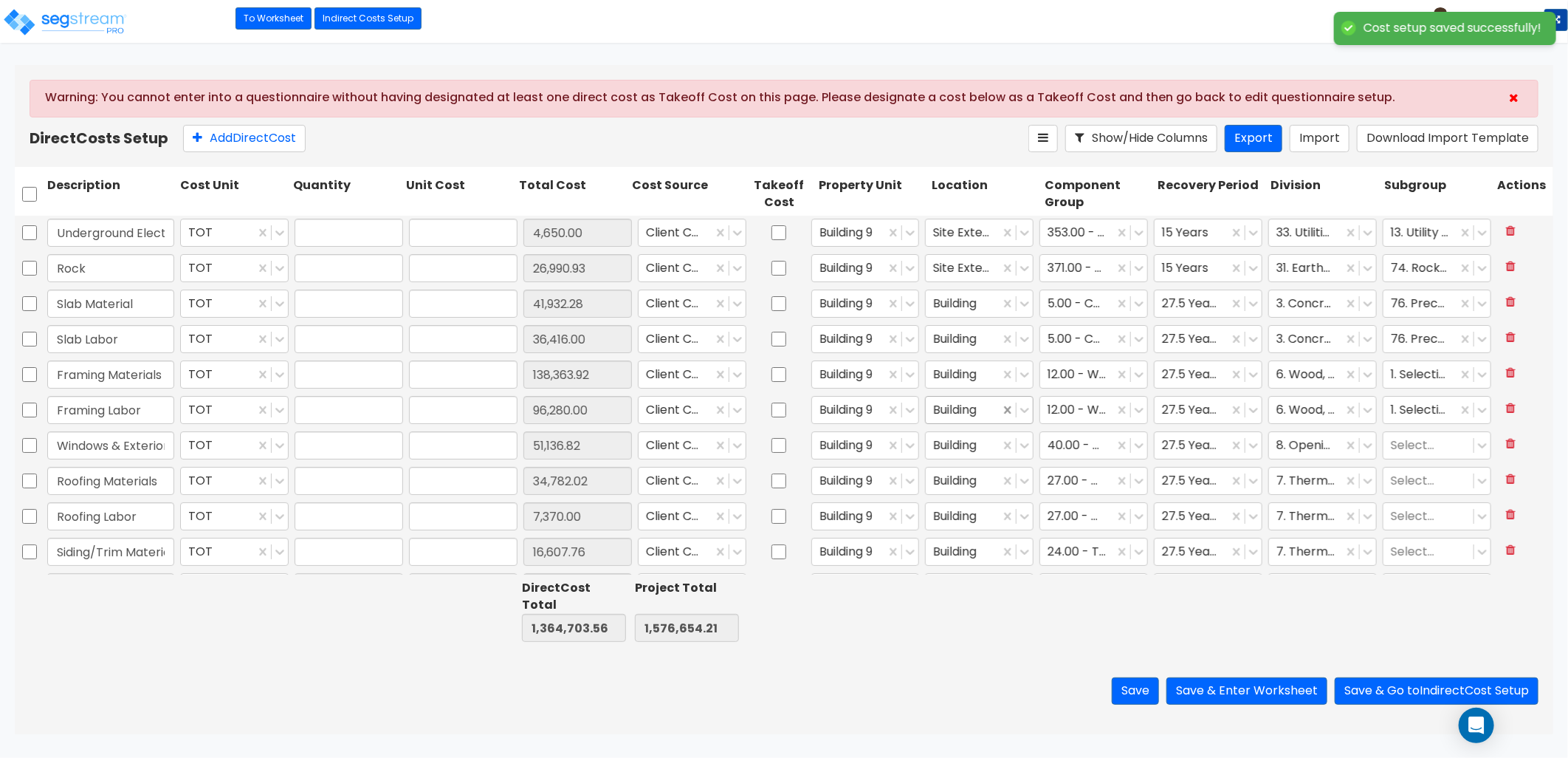
type input "18,572.48"
type input "1.00"
type input "15,674.27"
type input "1.00"
type input "19,141.00"
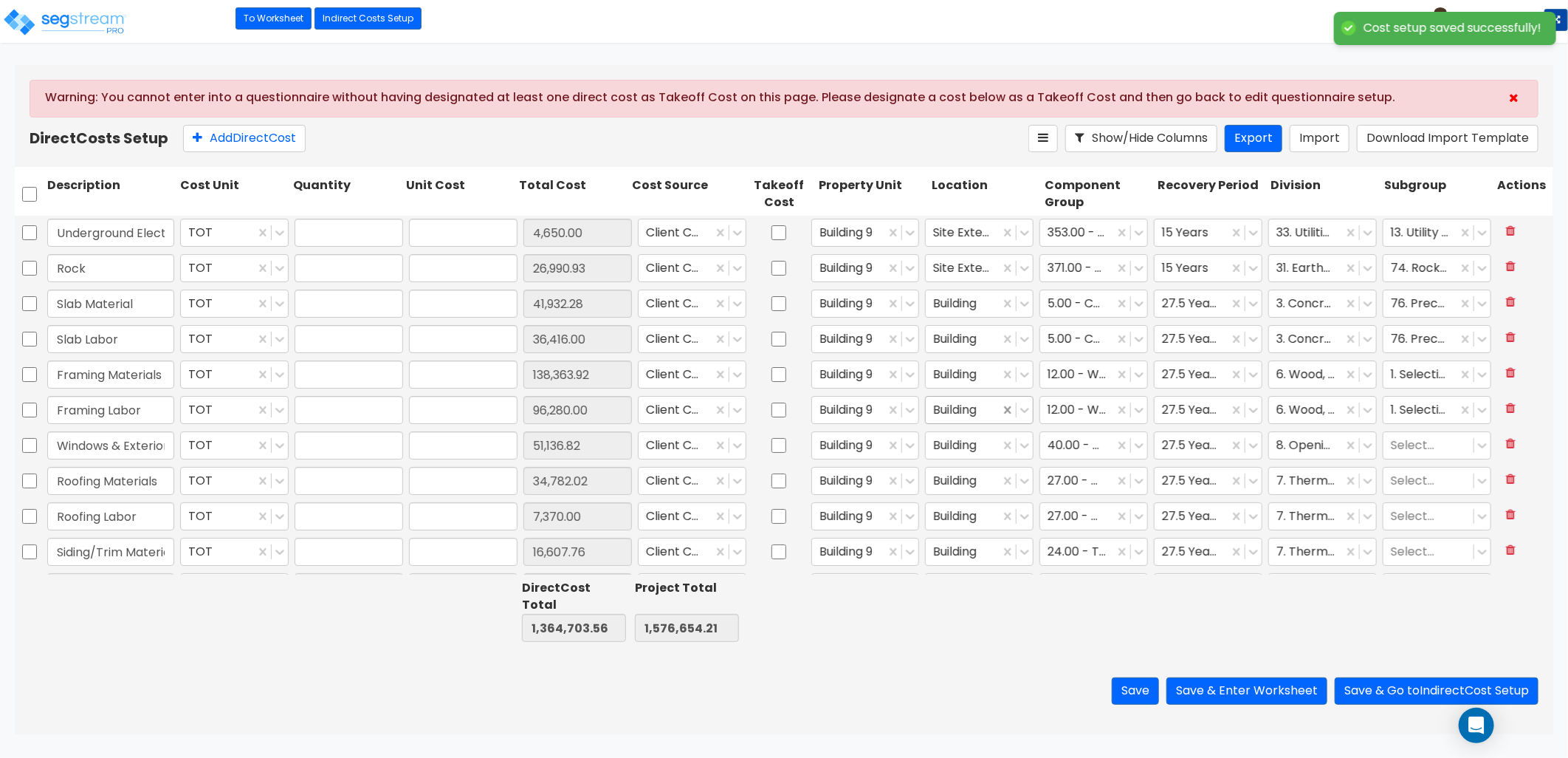
type input "1.00"
type input "120,794.00"
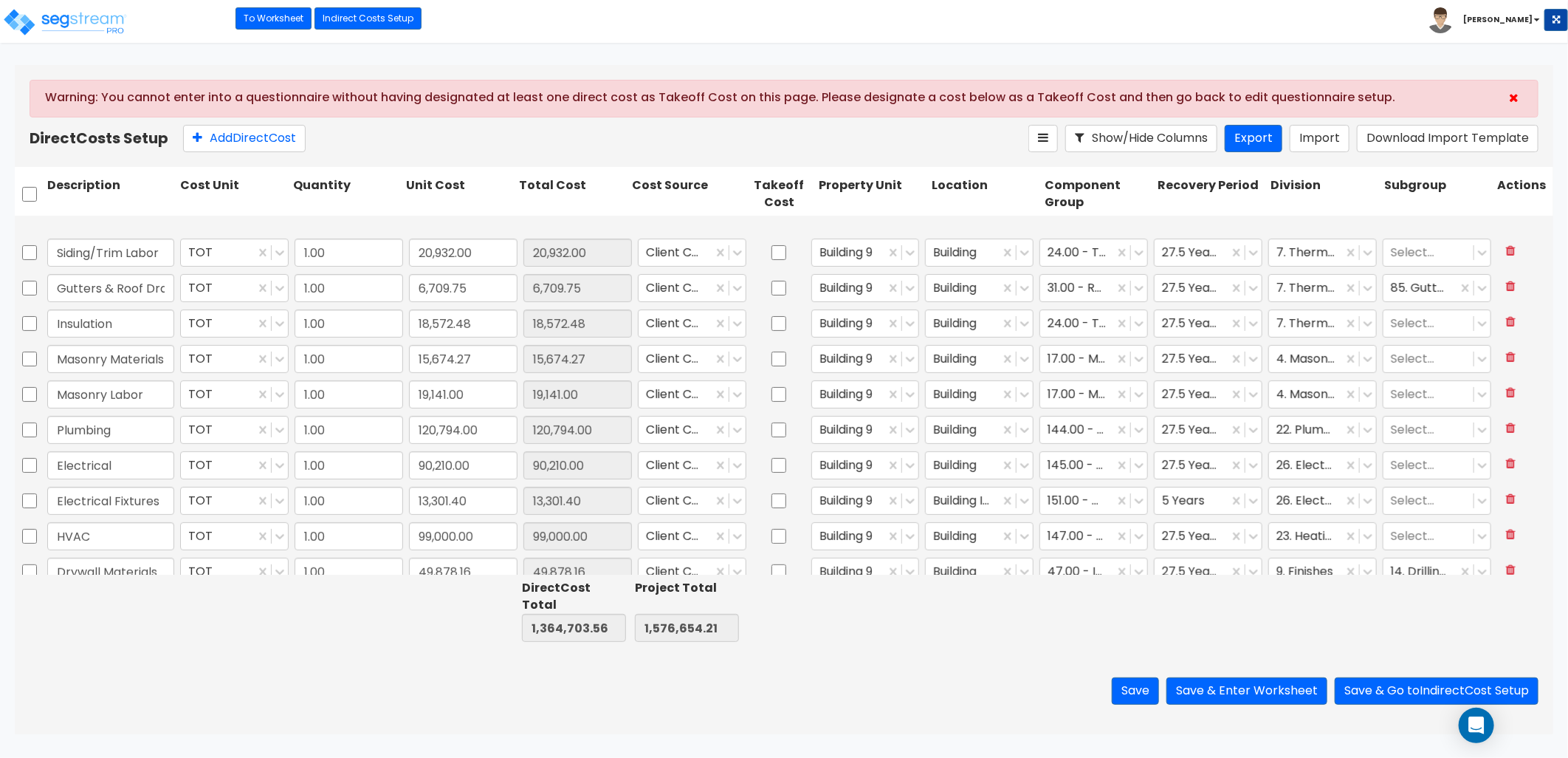
type input "1.00"
type input "24,516.85"
type input "1.00"
type input "24,428.83"
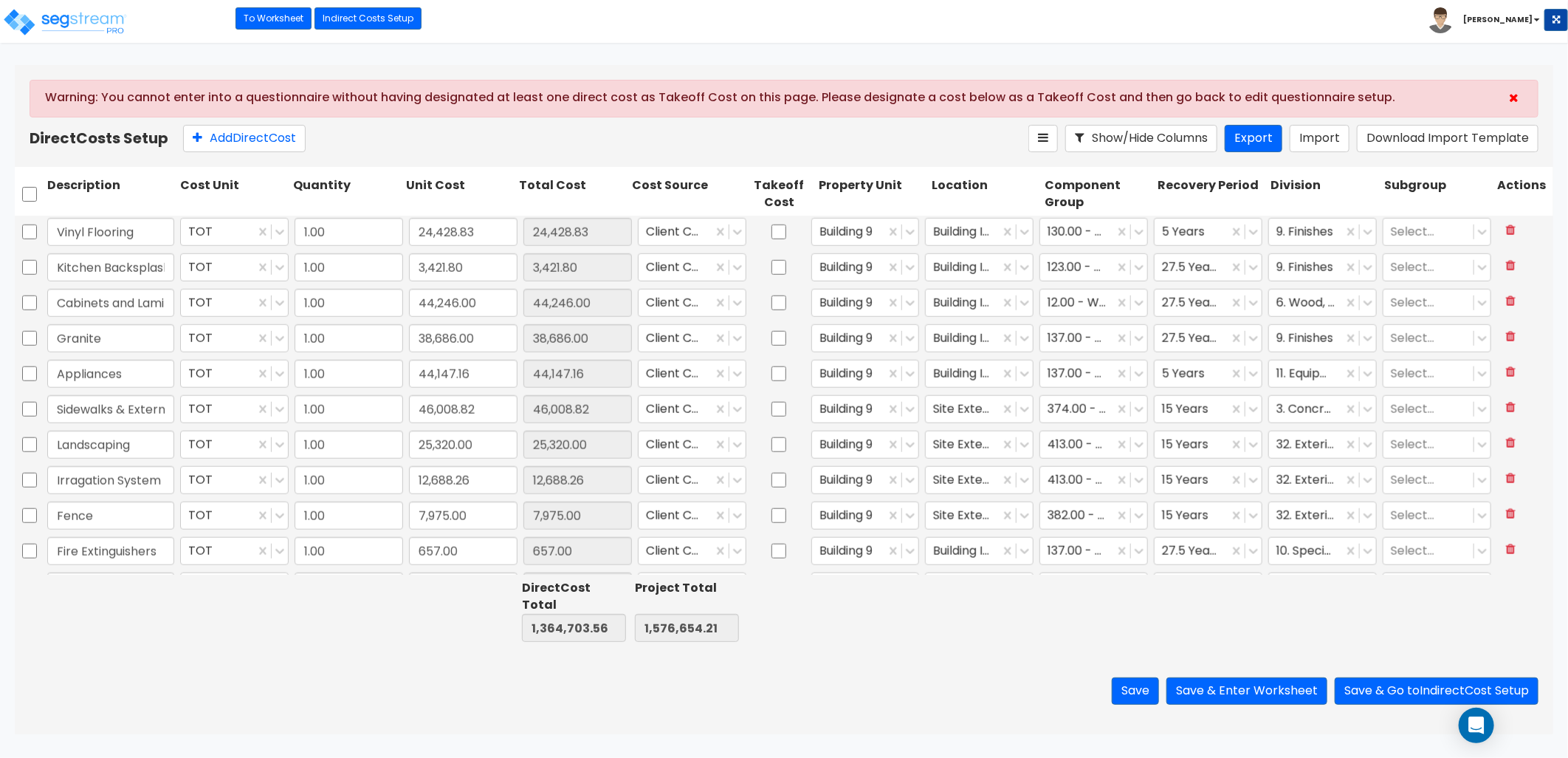
scroll to position [1009, 0]
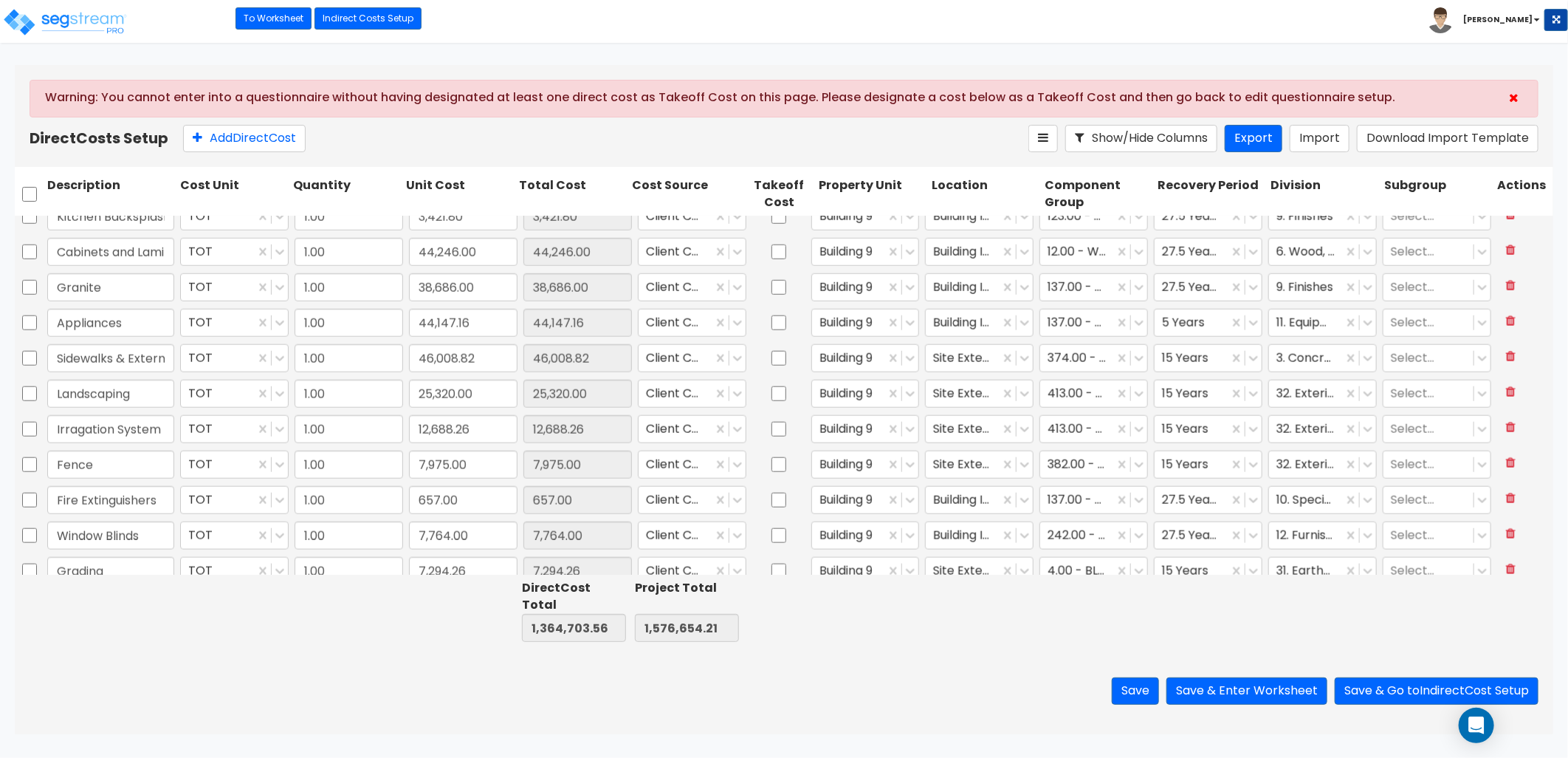
type input "1.00"
type input "24,516.85"
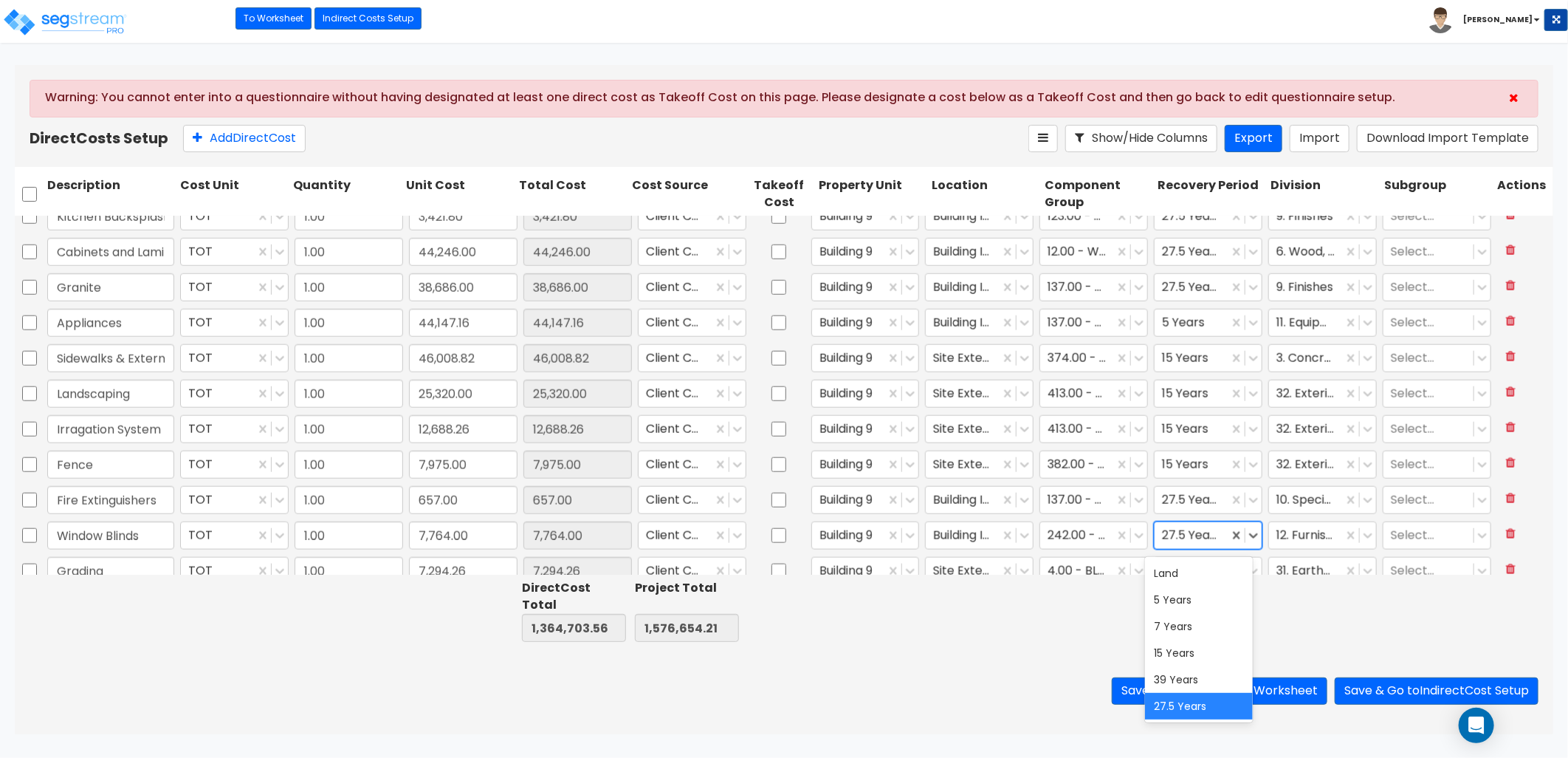
click at [1177, 544] on div at bounding box center [1191, 535] width 59 height 20
click at [1174, 606] on div "5 Years" at bounding box center [1199, 600] width 107 height 27
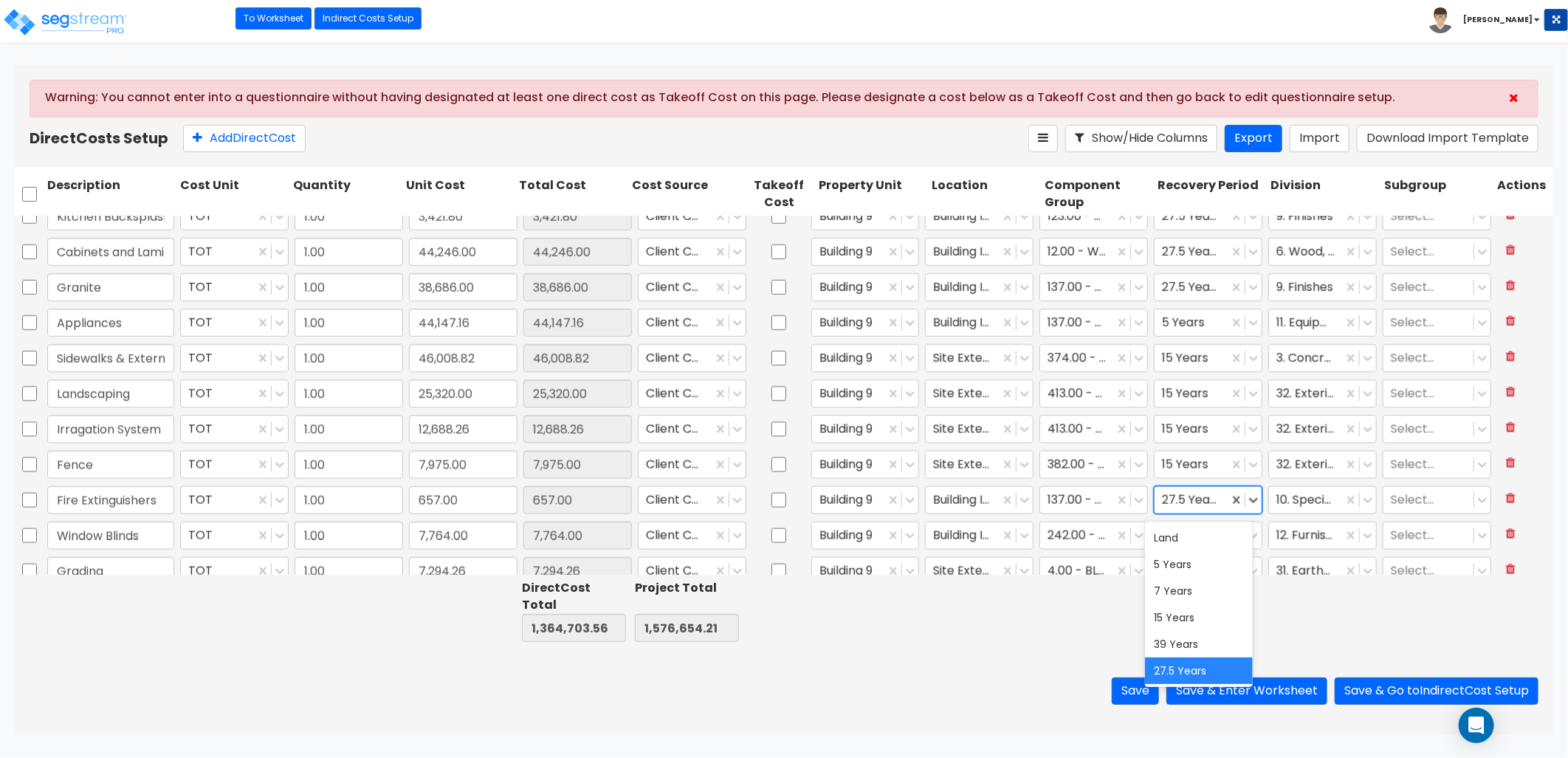
click at [1177, 497] on div at bounding box center [1191, 499] width 59 height 20
click at [1186, 564] on div "5 Years" at bounding box center [1199, 564] width 107 height 27
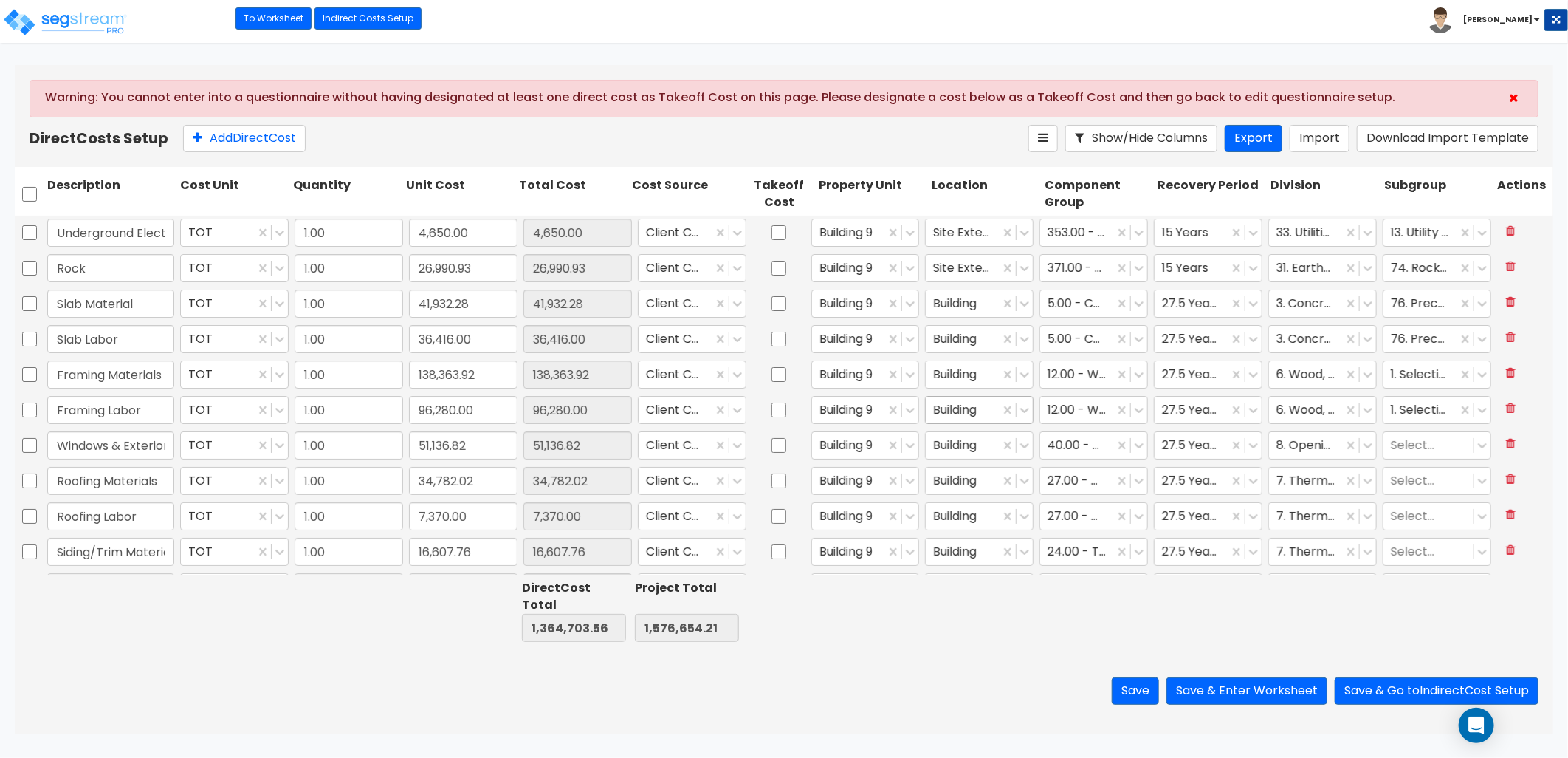
scroll to position [82, 0]
type input "1.00"
type input "14,270.00"
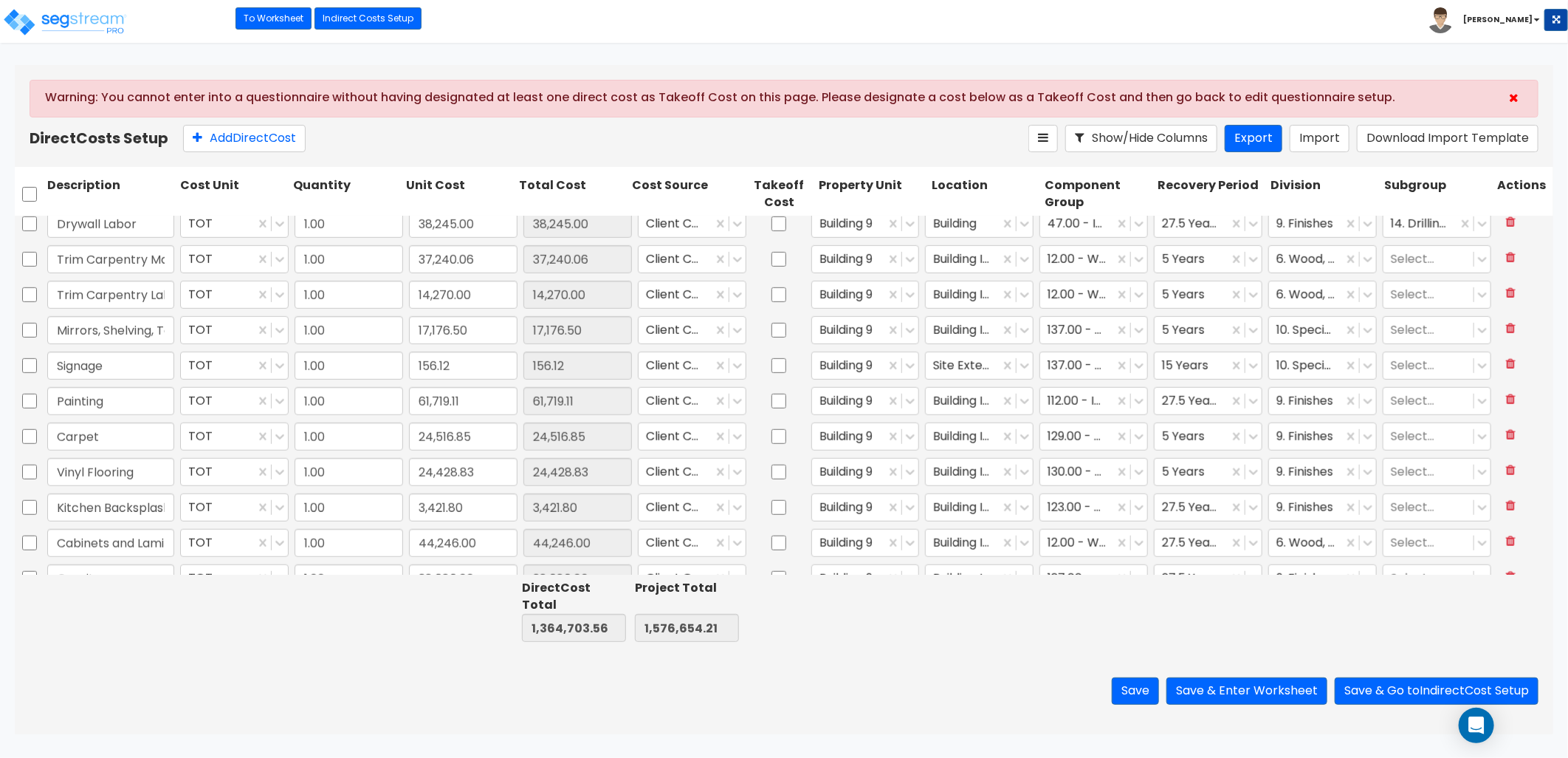
scroll to position [681, 0]
type input "1.00"
type input "90,210.00"
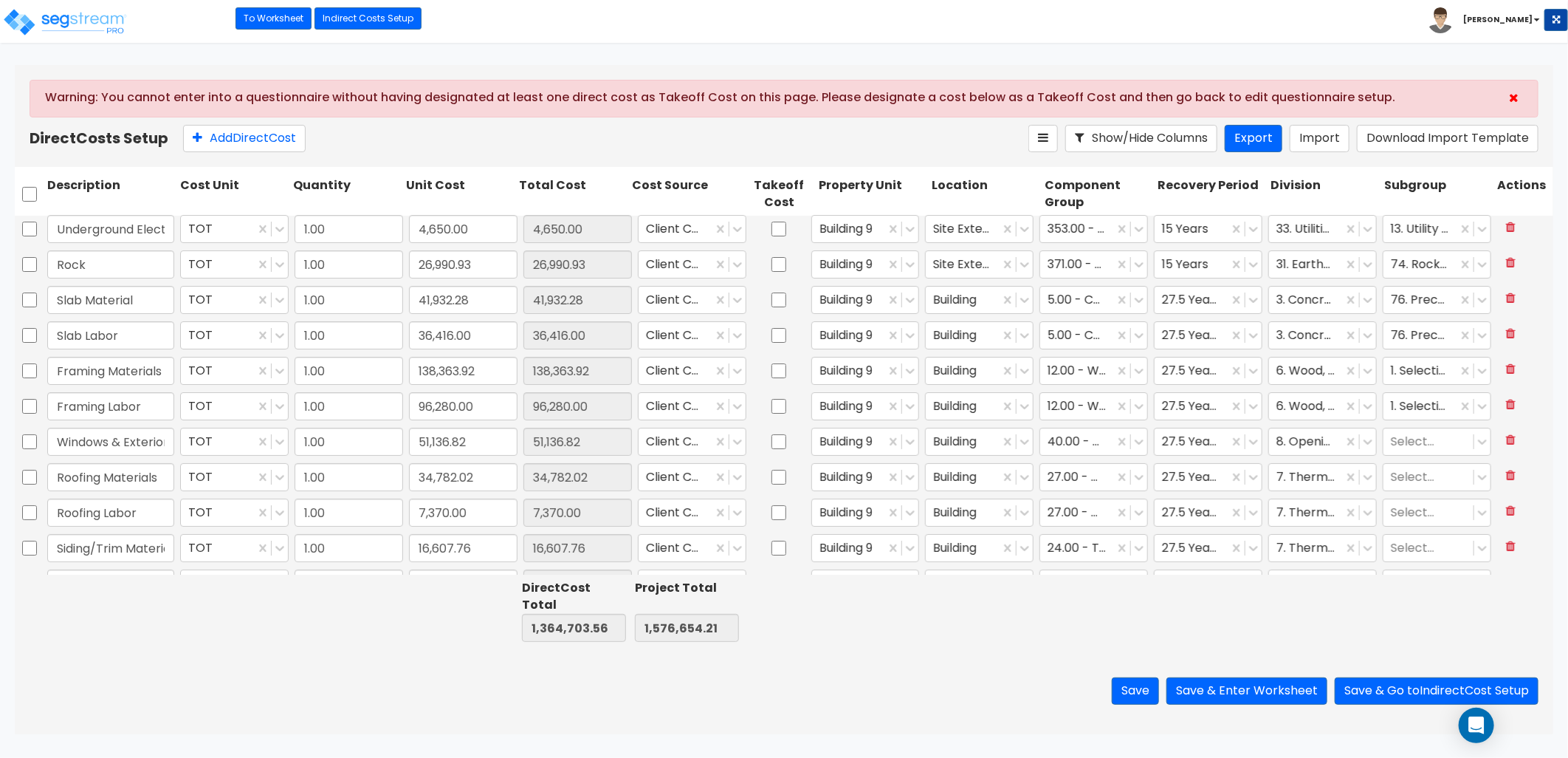
scroll to position [0, 0]
click at [1251, 694] on button "Save & Enter Worksheet" at bounding box center [1246, 691] width 161 height 27
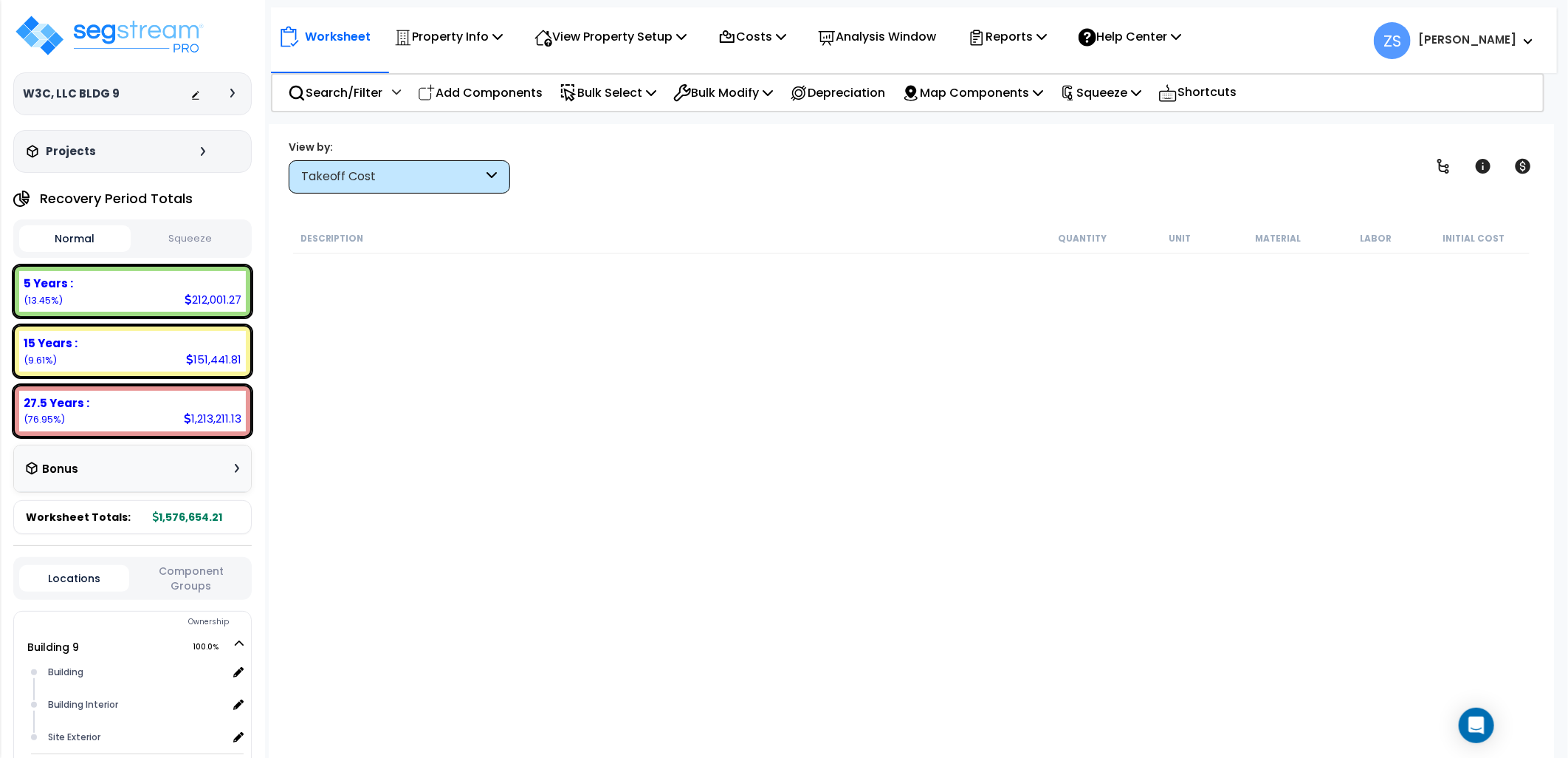
click at [217, 237] on button "Squeeze" at bounding box center [190, 239] width 111 height 26
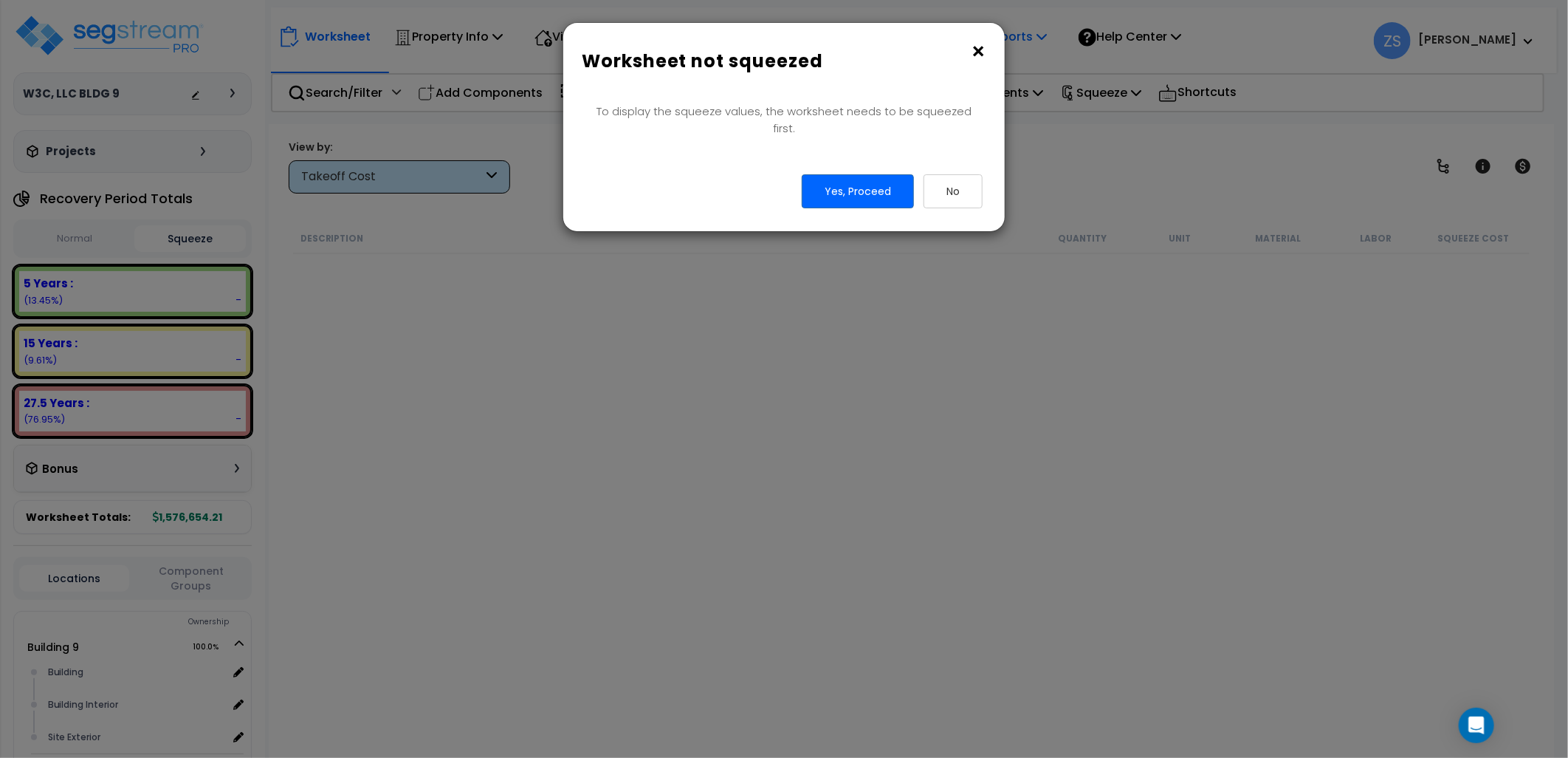
click at [976, 45] on button "×" at bounding box center [979, 52] width 16 height 24
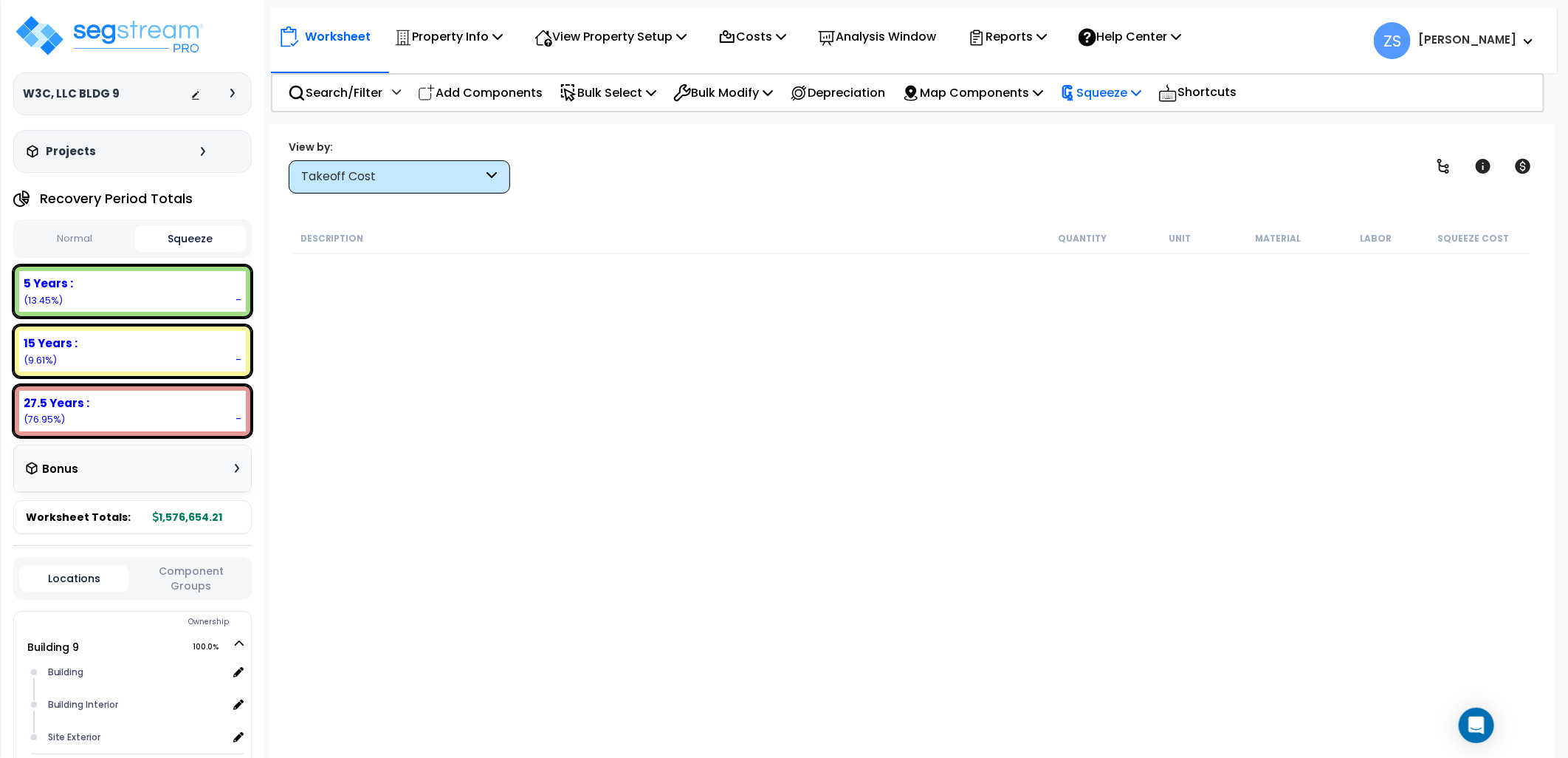
click at [1142, 97] on p "Squeeze" at bounding box center [1101, 93] width 82 height 20
click at [1139, 124] on link "Squeeze" at bounding box center [1125, 125] width 146 height 30
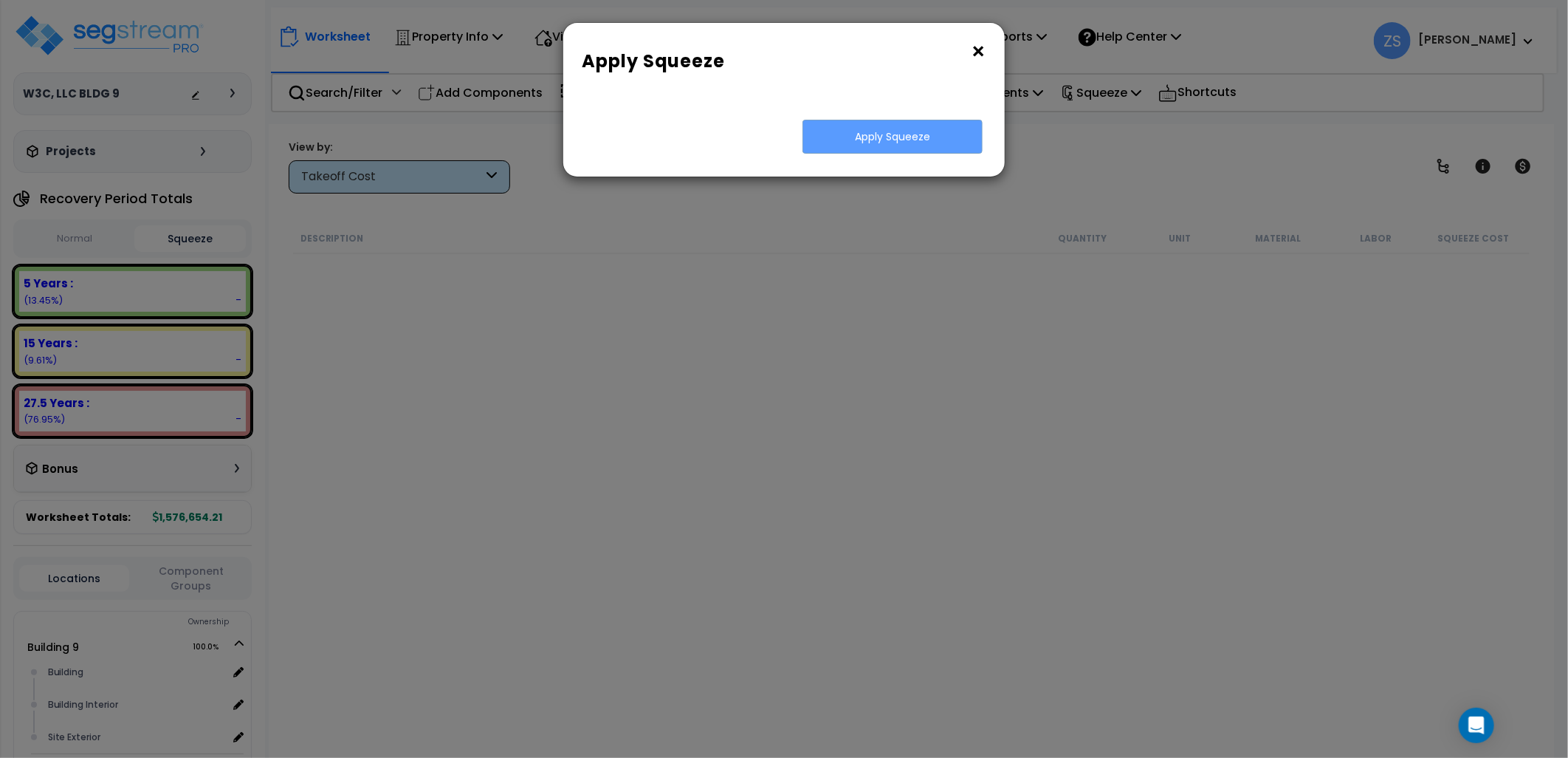
click at [979, 53] on button "×" at bounding box center [979, 52] width 16 height 24
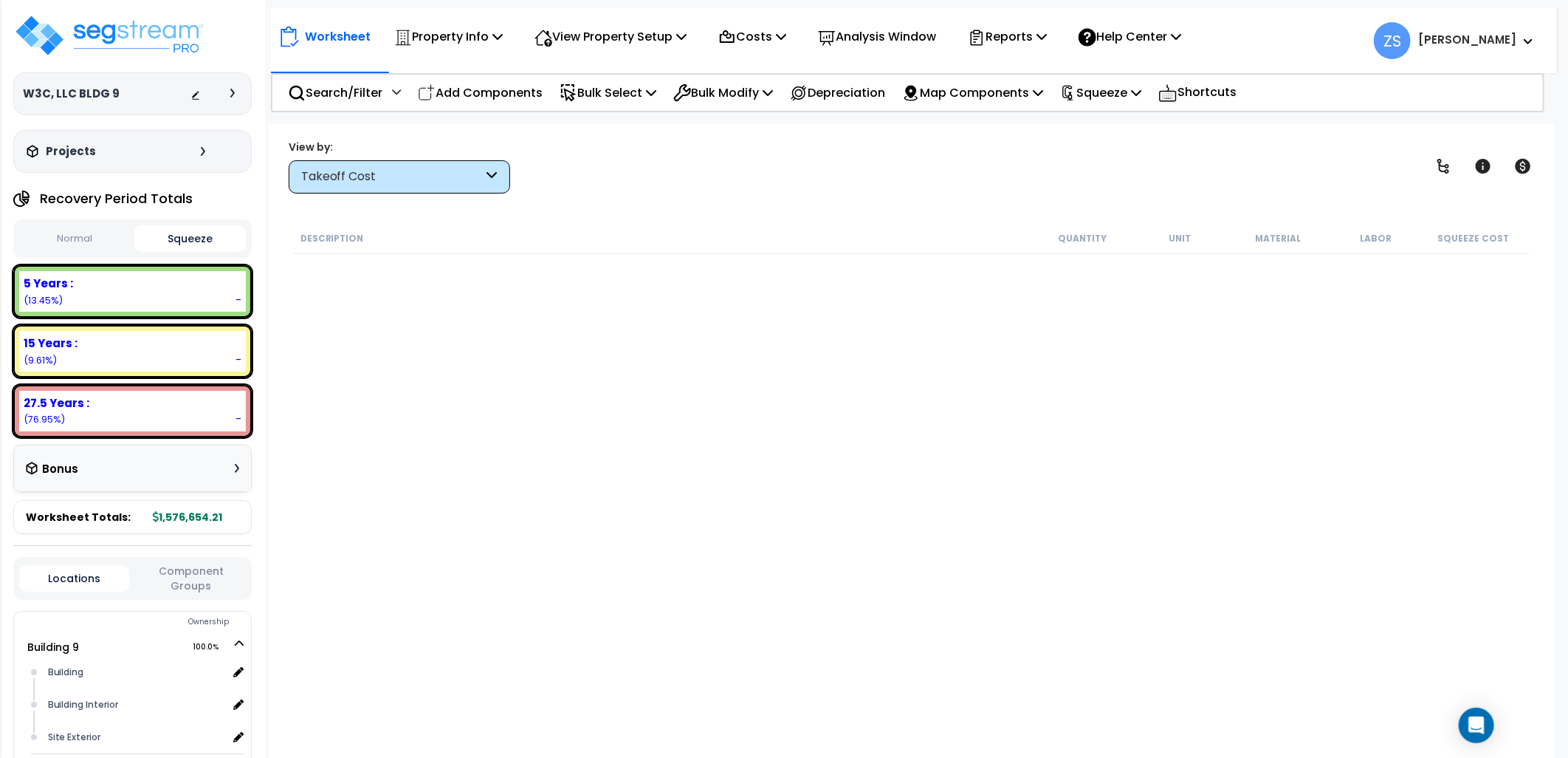
click at [99, 254] on div "Normal Squeeze" at bounding box center [133, 239] width 239 height 39
click at [79, 233] on button "Normal" at bounding box center [75, 239] width 111 height 26
click at [173, 232] on button "Squeeze" at bounding box center [190, 239] width 111 height 26
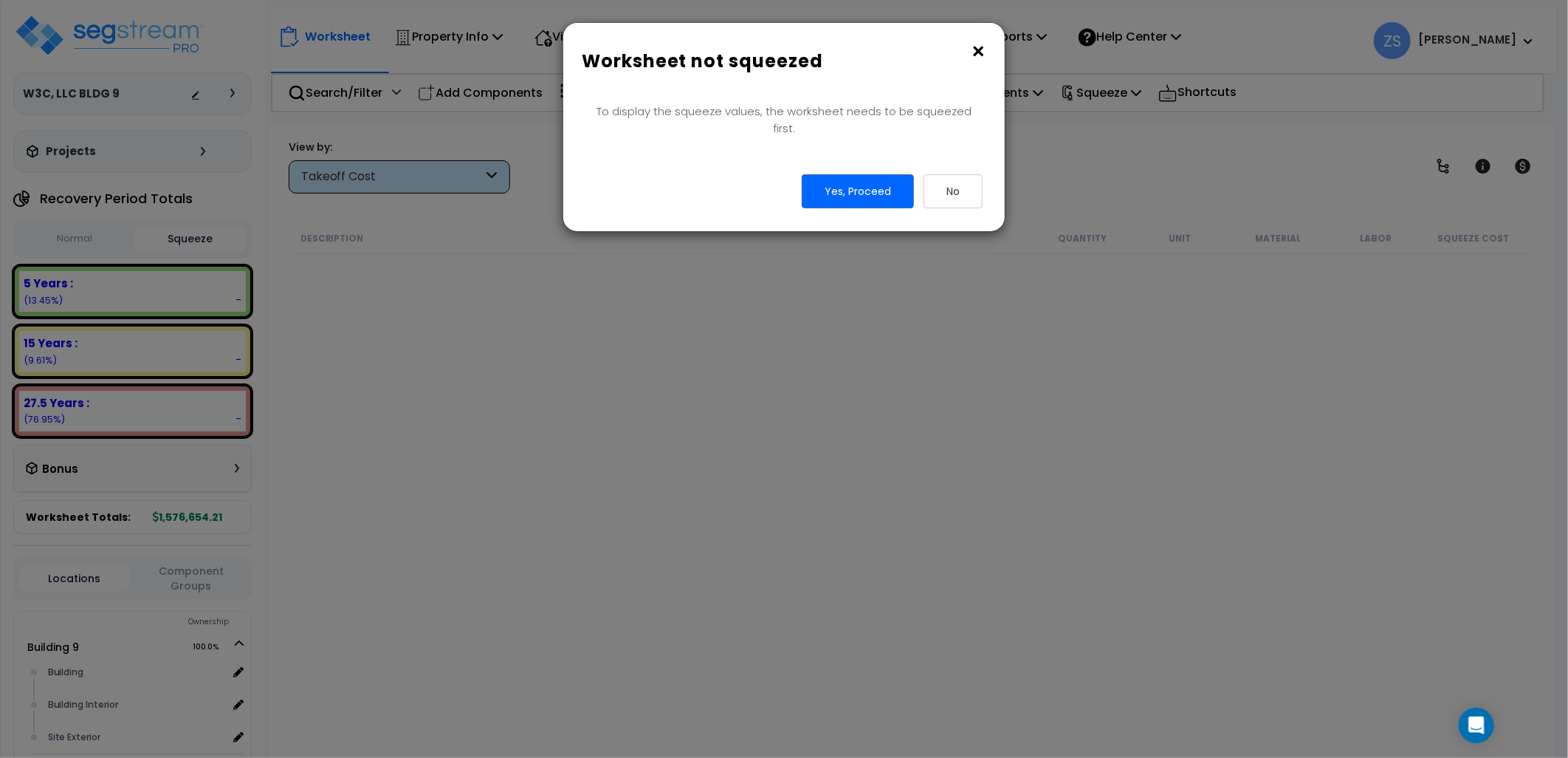
drag, startPoint x: 984, startPoint y: 47, endPoint x: 932, endPoint y: 77, distance: 60.0
click at [982, 48] on button "×" at bounding box center [979, 52] width 16 height 24
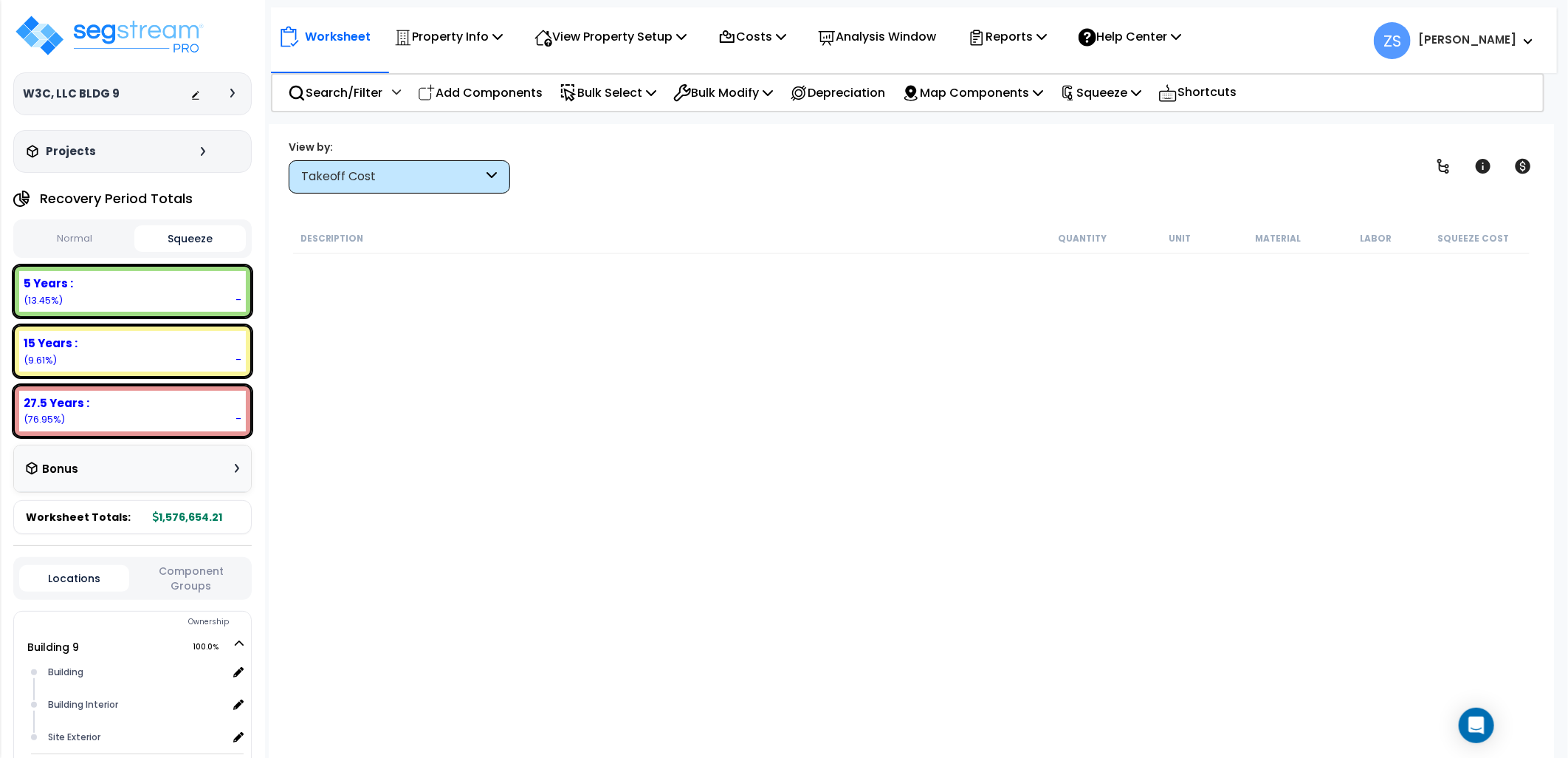
click at [79, 237] on button "Normal" at bounding box center [75, 239] width 111 height 26
click at [173, 235] on button "Squeeze" at bounding box center [190, 239] width 111 height 26
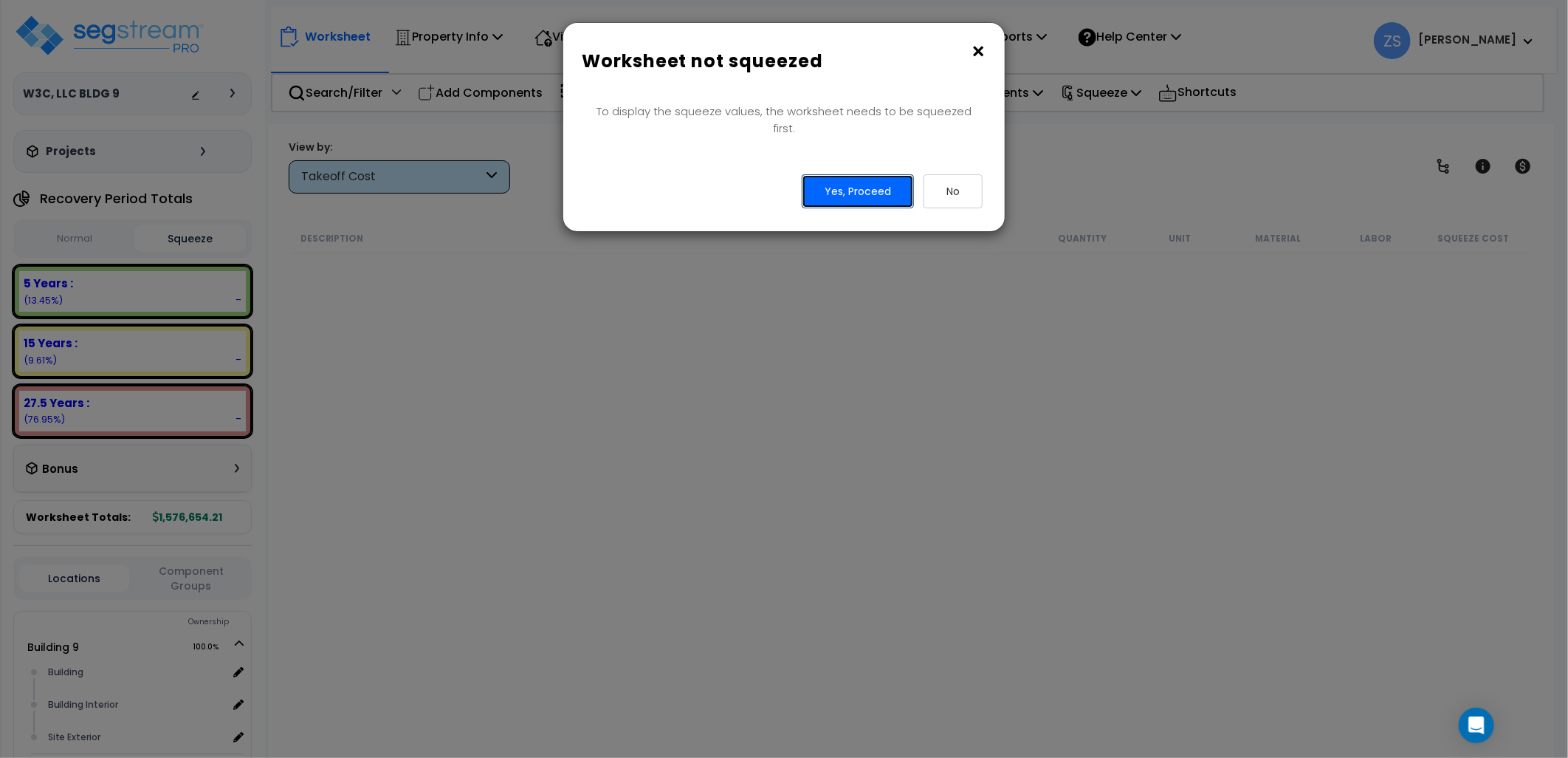
click at [849, 177] on button "Yes, Proceed" at bounding box center [858, 191] width 112 height 34
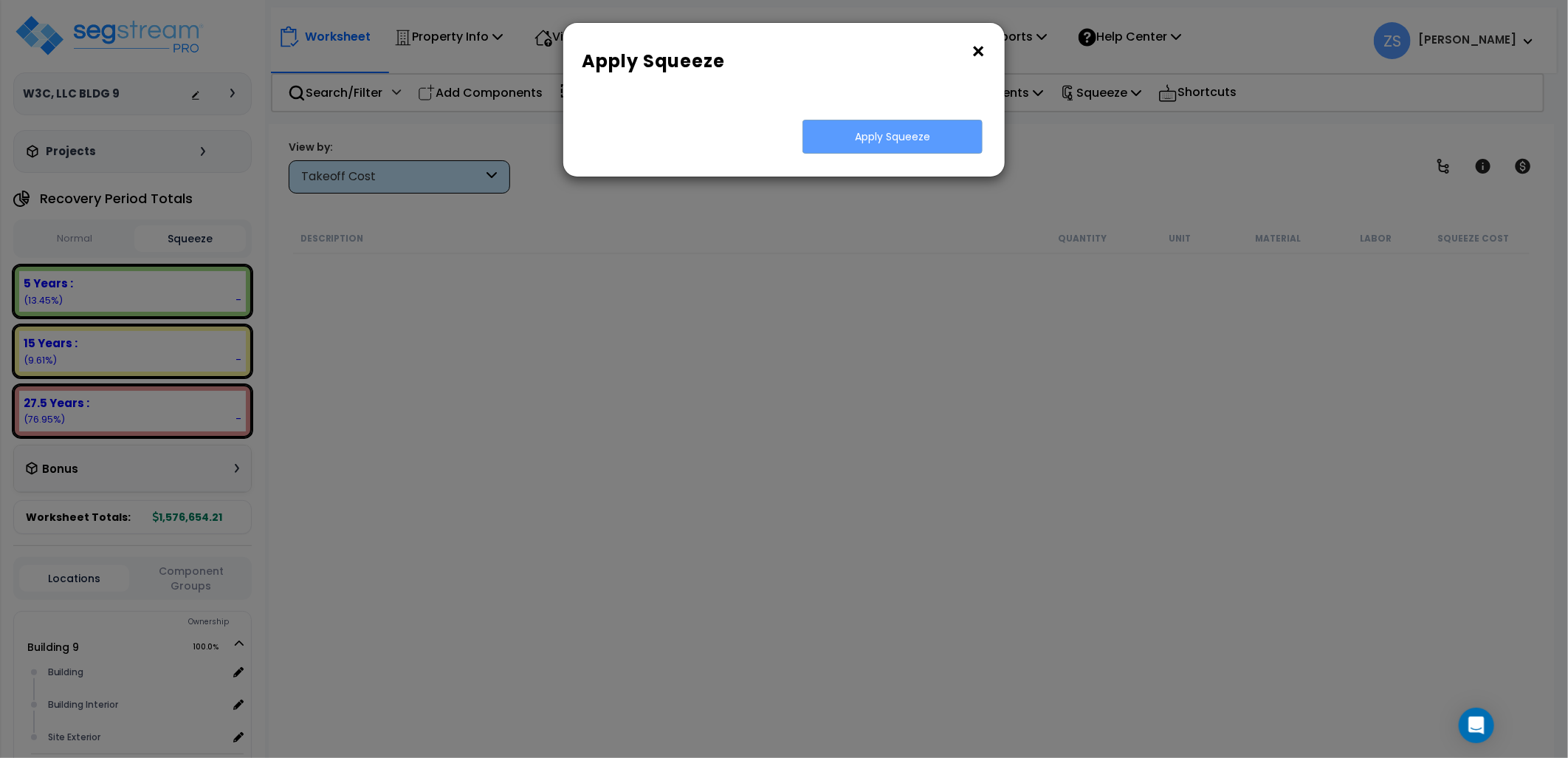
click at [866, 104] on div "Squeeze Type Select 1. Squeeze by Takeoff Cost Total Building Square Footage 0.…" at bounding box center [778, 103] width 407 height 1
click at [979, 50] on button "×" at bounding box center [979, 52] width 16 height 24
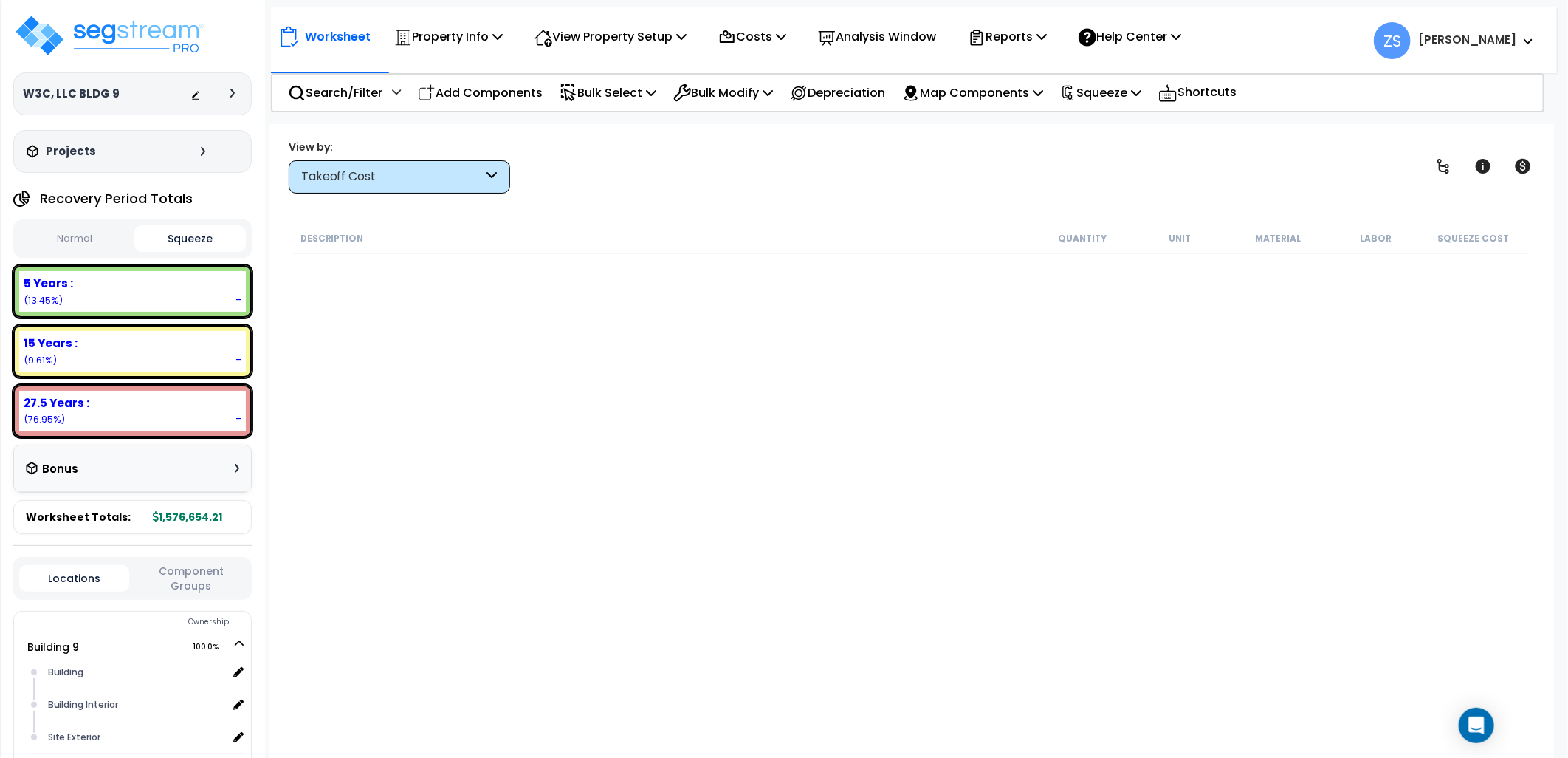
click at [87, 233] on button "Normal" at bounding box center [75, 239] width 111 height 26
click at [787, 38] on icon at bounding box center [781, 36] width 10 height 12
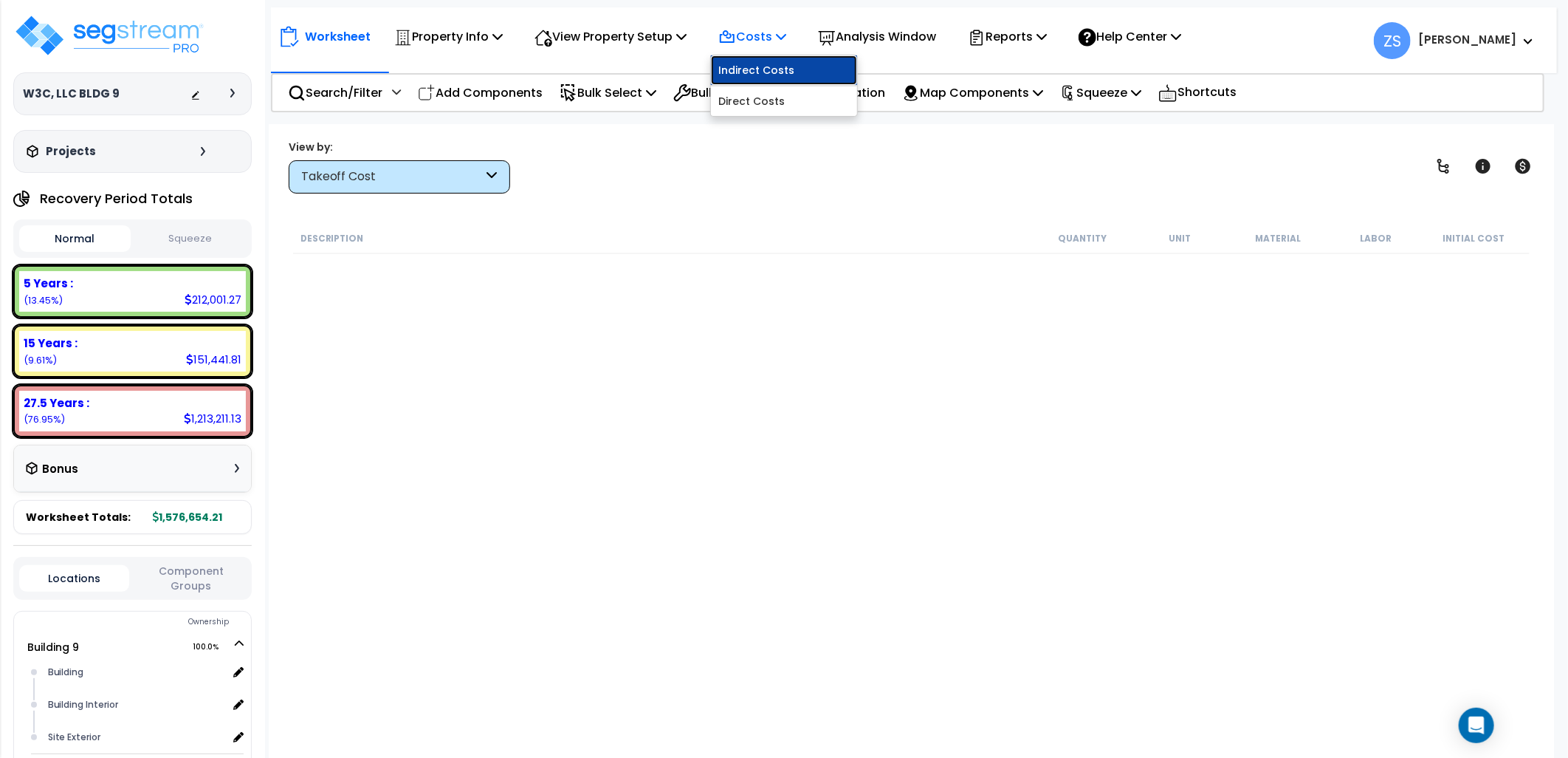
click at [768, 76] on link "Indirect Costs" at bounding box center [784, 70] width 146 height 30
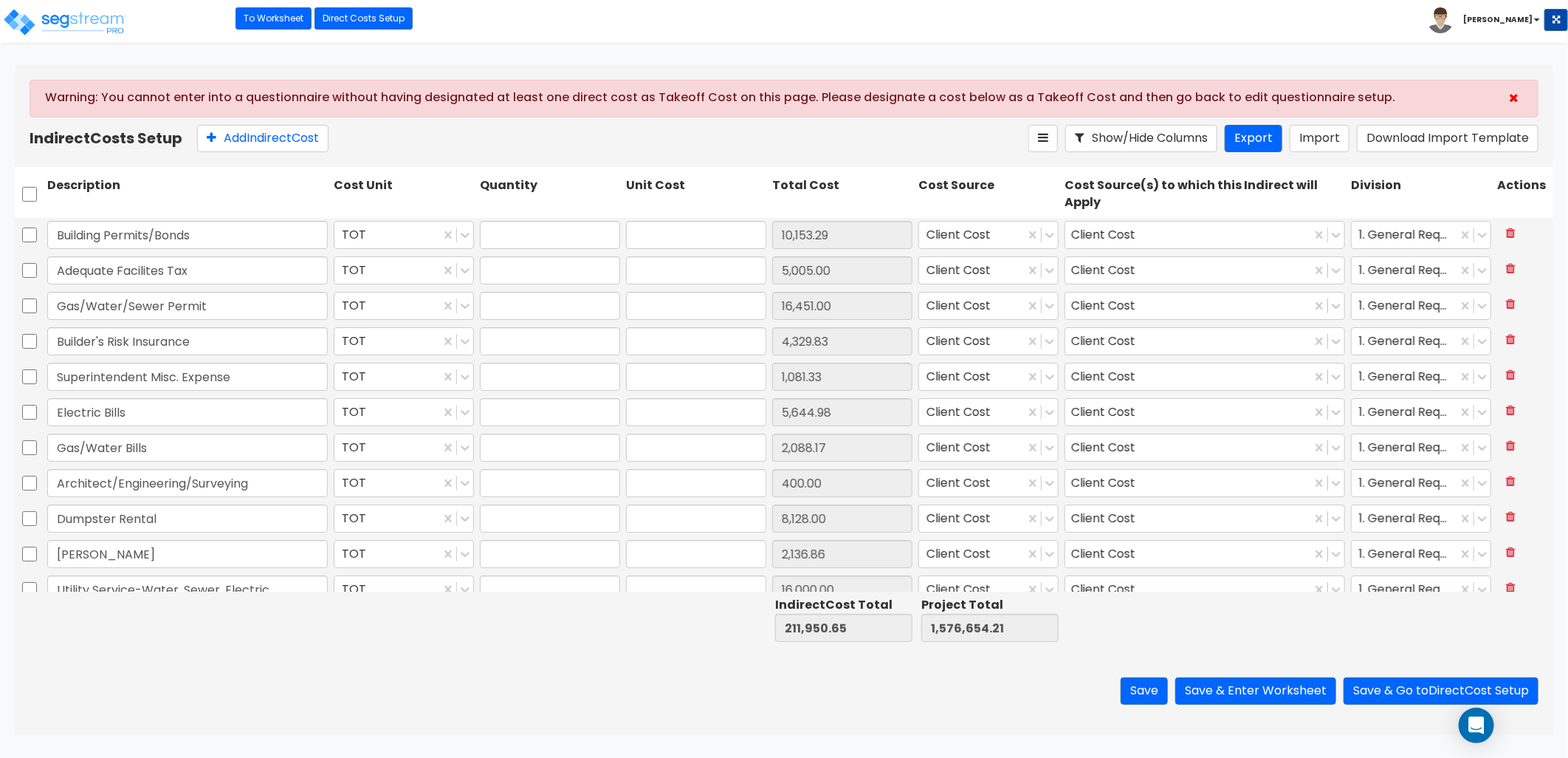
type input "1.00"
type input "10,153.29"
type input "1.00"
type input "5,005.00"
type input "1.00"
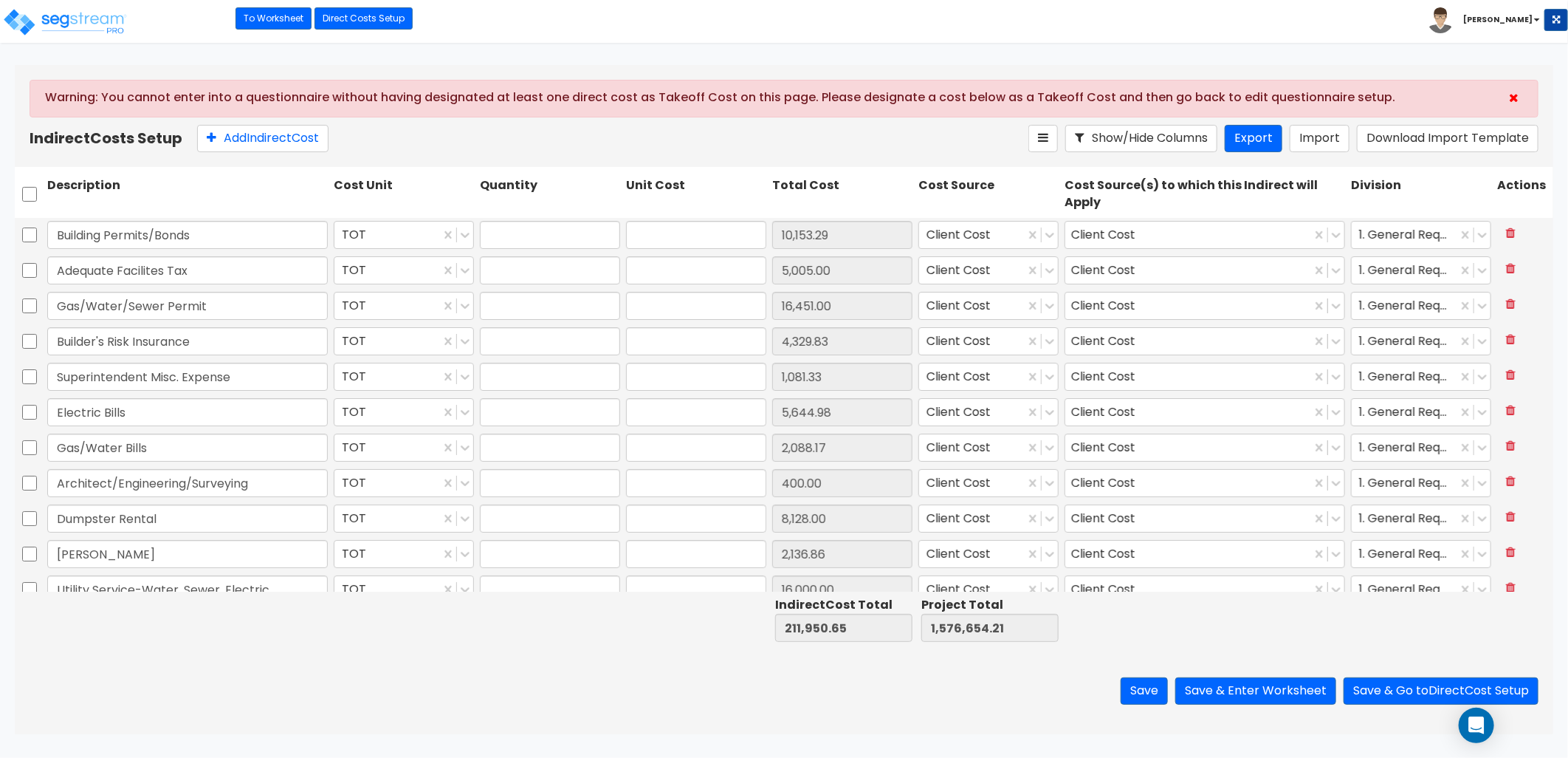
type input "16,451.00"
type input "1.00"
type input "4,329.83"
type input "1.00"
type input "1,081.33"
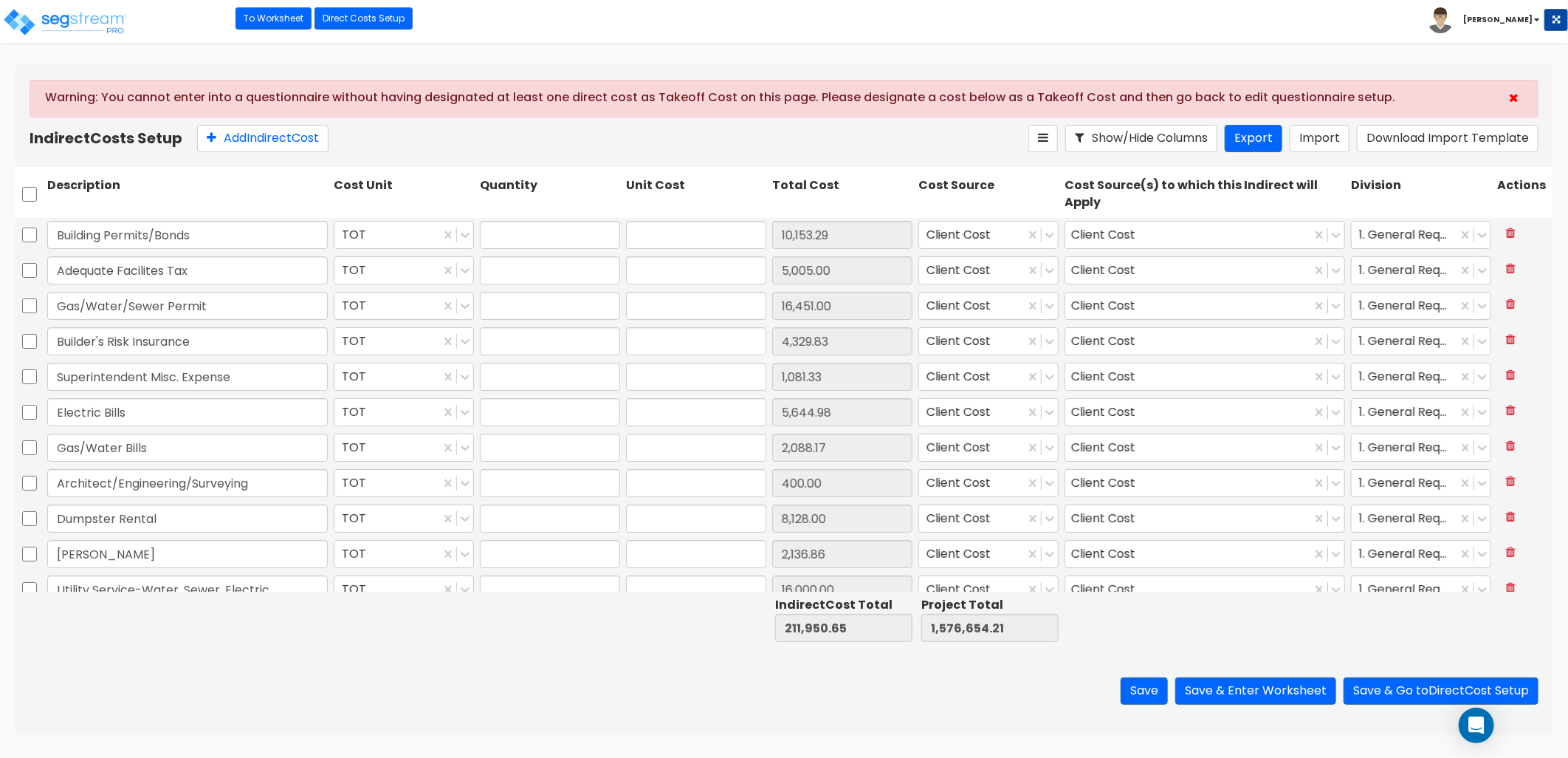
type input "1.00"
type input "5,644.98"
type input "1.00"
type input "2,088.17"
type input "1.00"
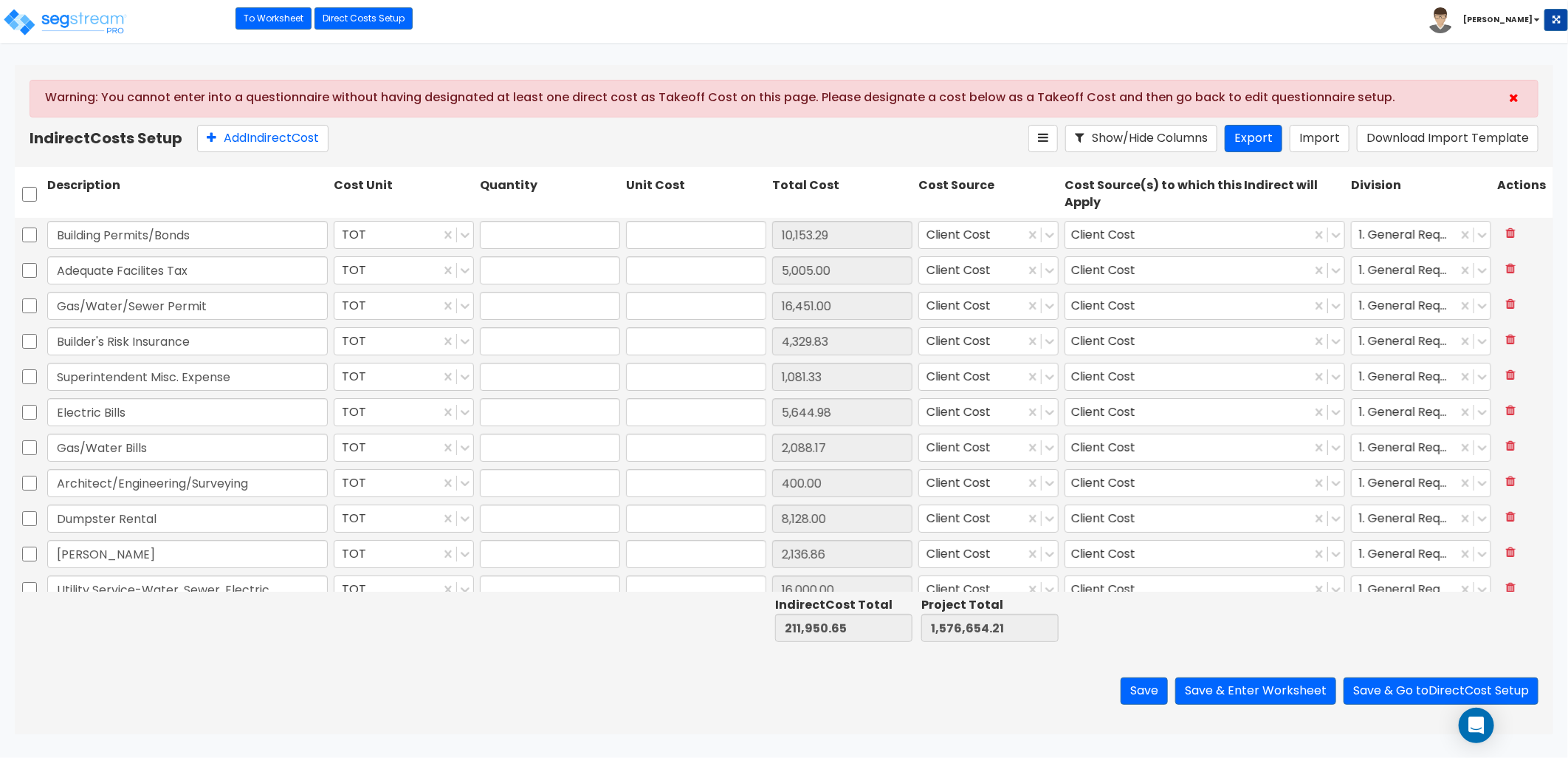
type input "400.00"
type input "1.00"
type input "8,128.00"
type input "1.00"
type input "2,136.86"
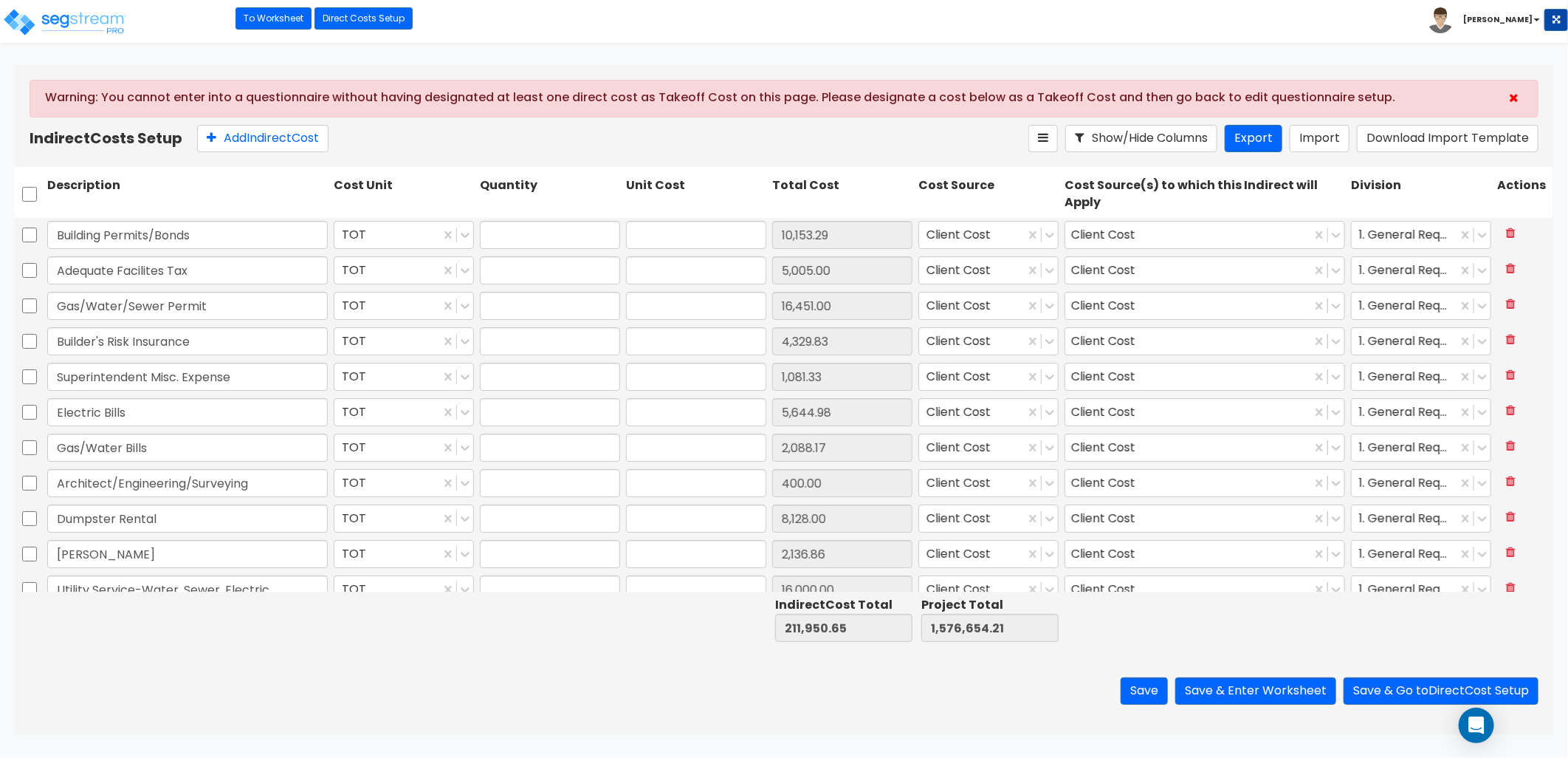
type input "1.00"
type input "16,000.00"
type input "1.00"
type input "9,100.00"
type input "1.00"
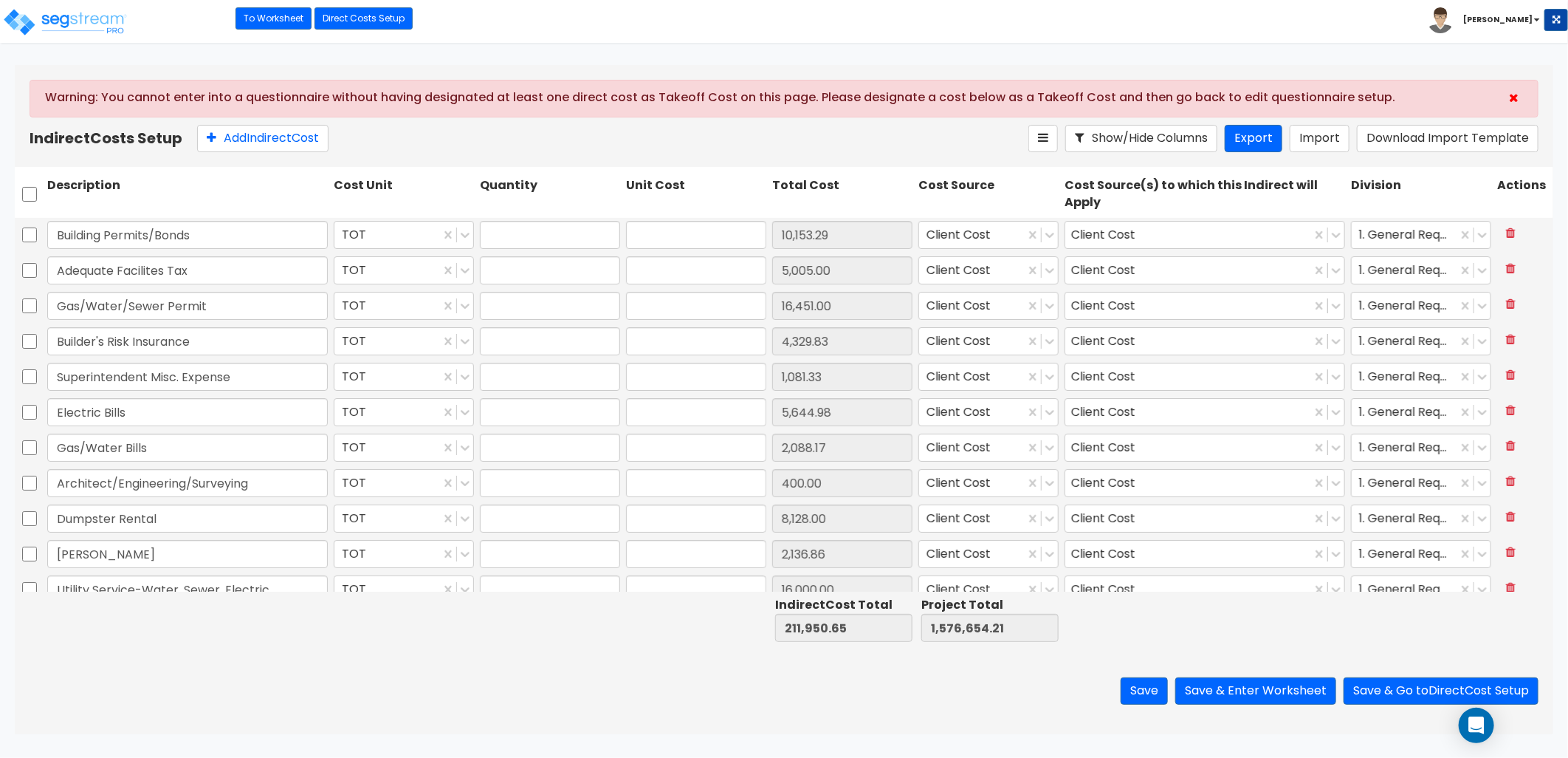
type input "11,529.23"
type input "1.00"
type input "1,859.50"
type input "1.00"
type input "118,043.46"
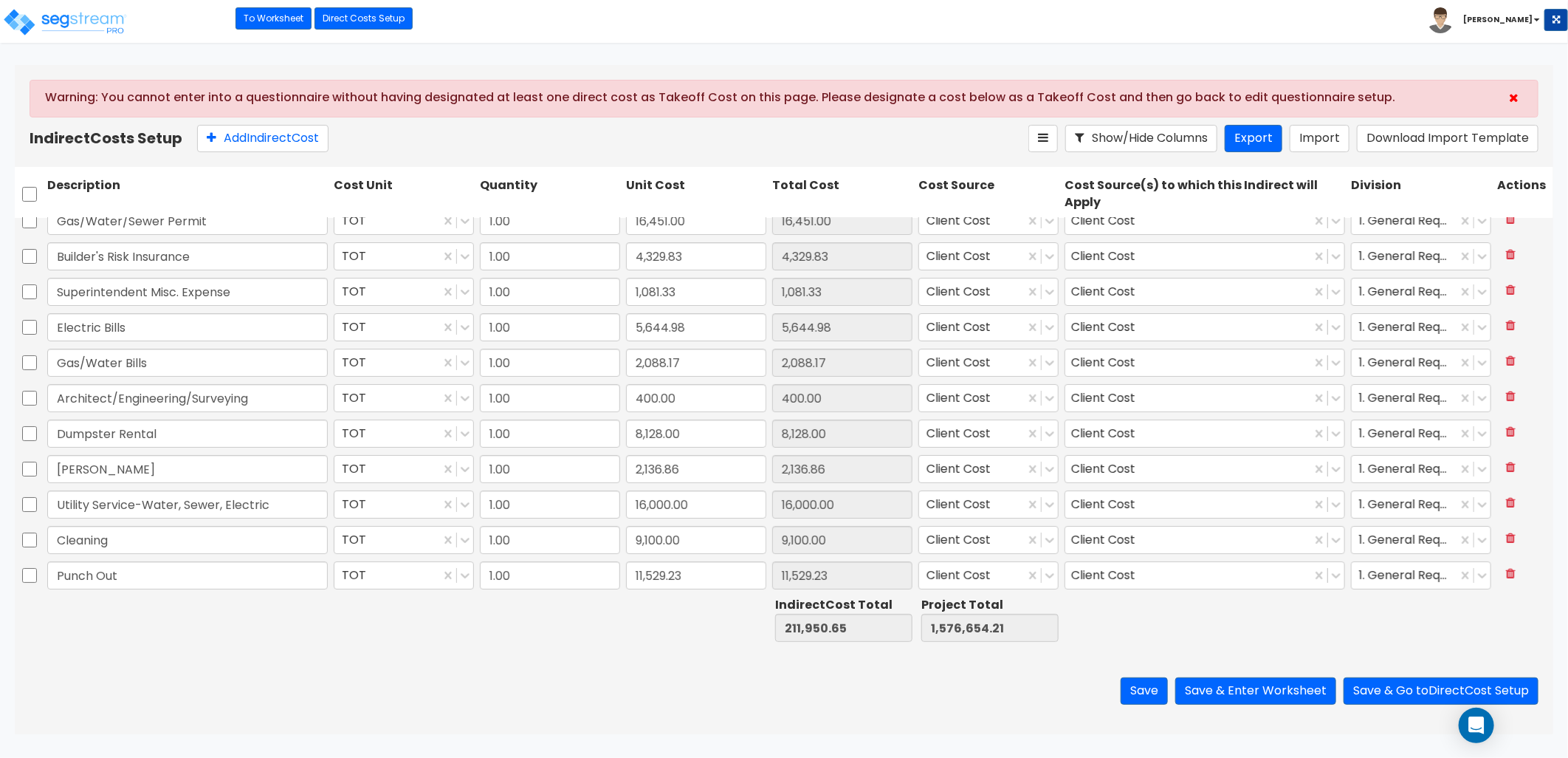
scroll to position [158, 0]
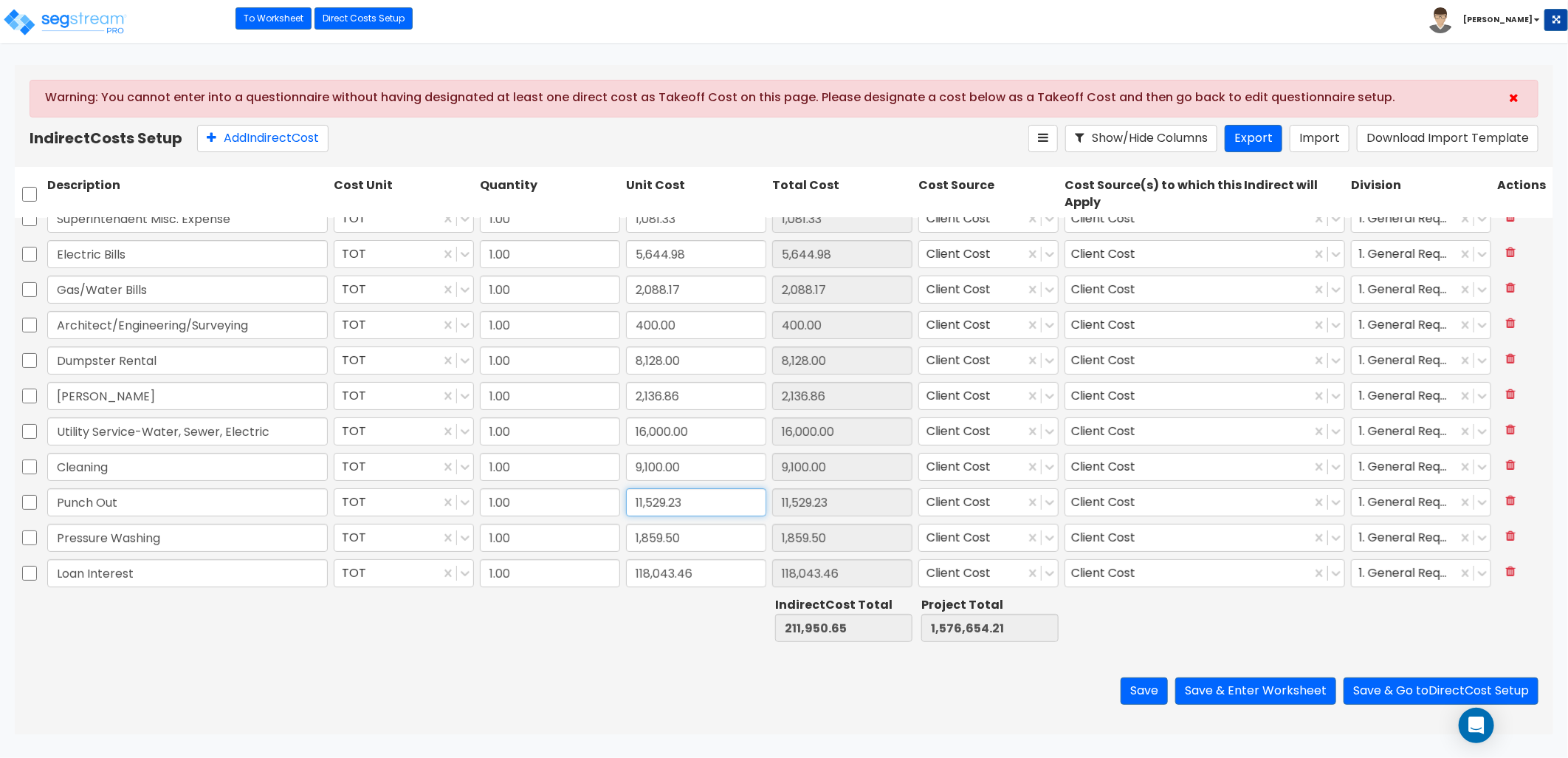
click at [691, 499] on input "11,529.23" at bounding box center [695, 502] width 140 height 28
drag, startPoint x: 703, startPoint y: 500, endPoint x: 569, endPoint y: 517, distance: 135.1
click at [569, 517] on div "Punch Out TOT 1.00 11,529.23 11,529.23 Client Cost Client Cost 1. General Requi…" at bounding box center [784, 502] width 1538 height 34
type input "11,439.33"
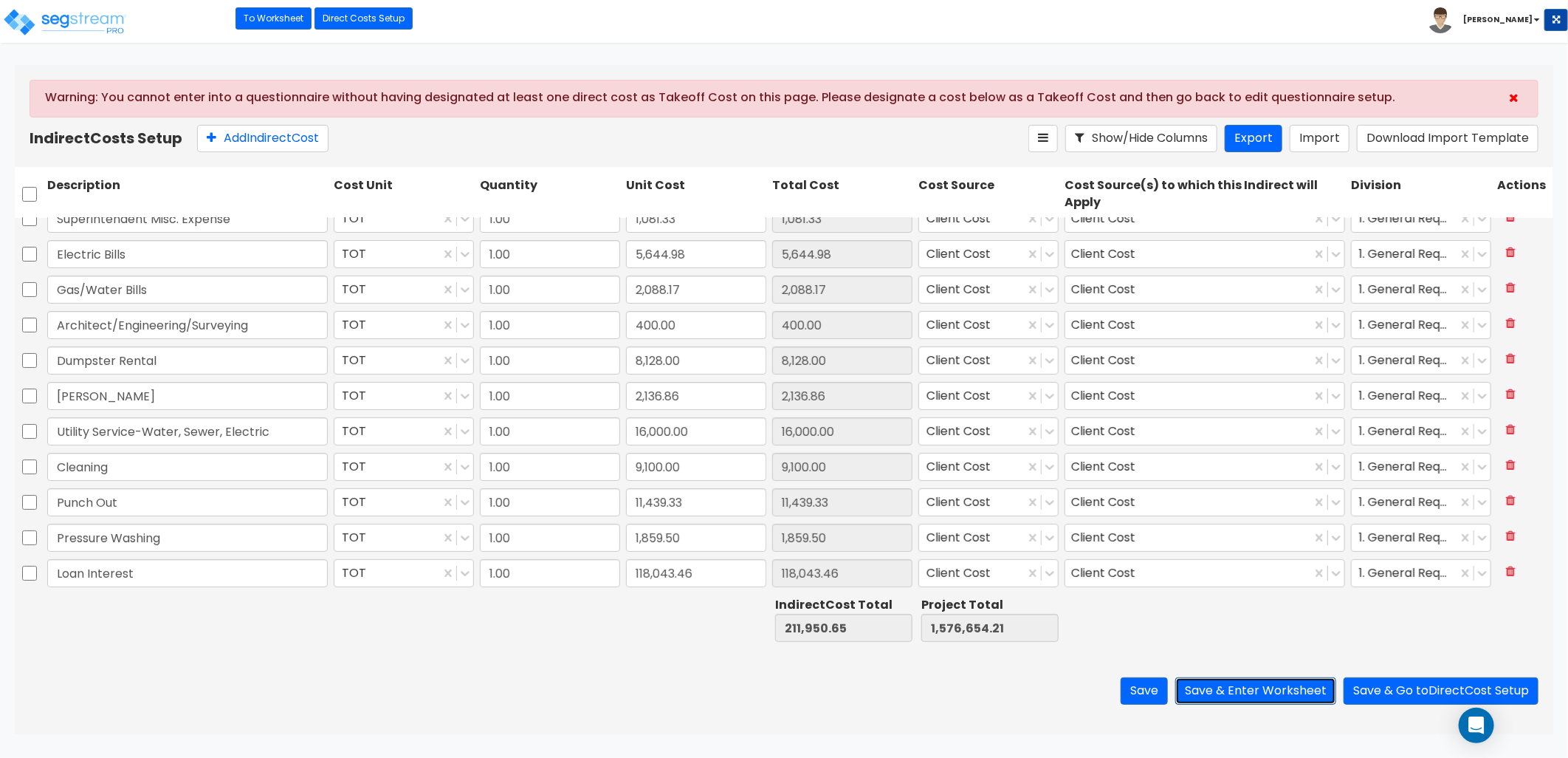
click at [1237, 697] on button "Save & Enter Worksheet" at bounding box center [1255, 691] width 161 height 27
